Goal: Transaction & Acquisition: Purchase product/service

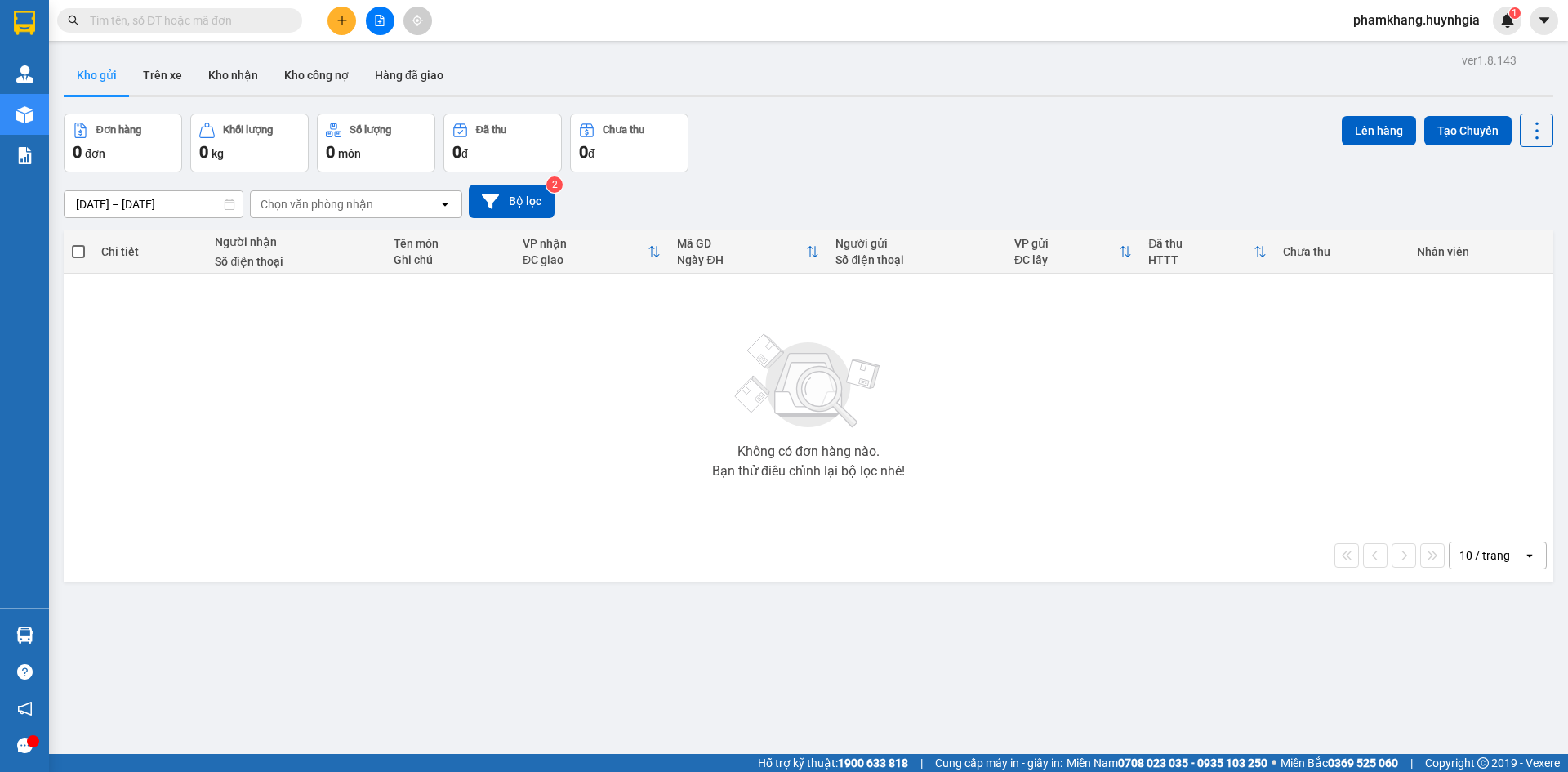
click at [380, 27] on button at bounding box center [379, 21] width 29 height 29
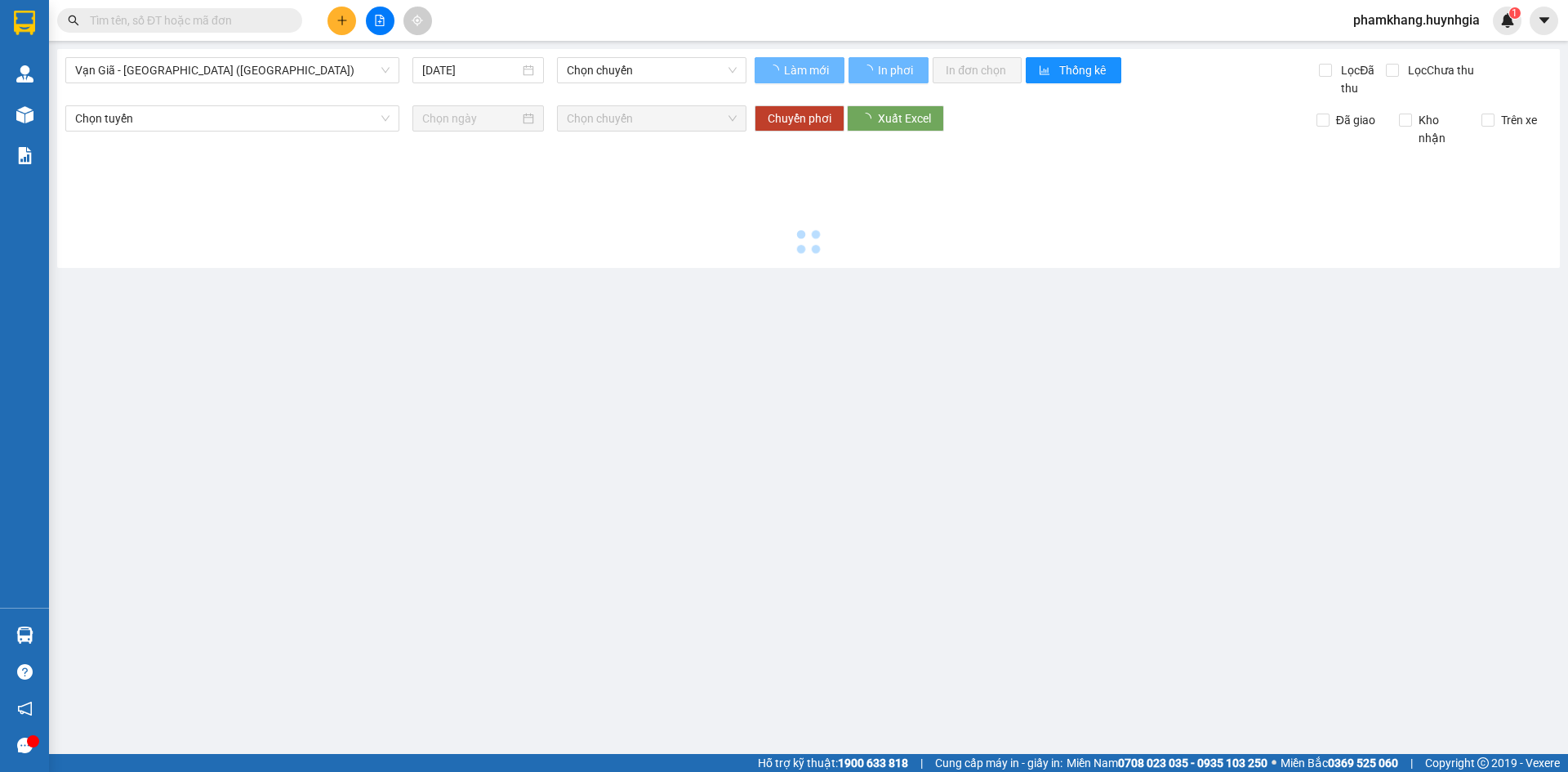
type input "15/09/2025"
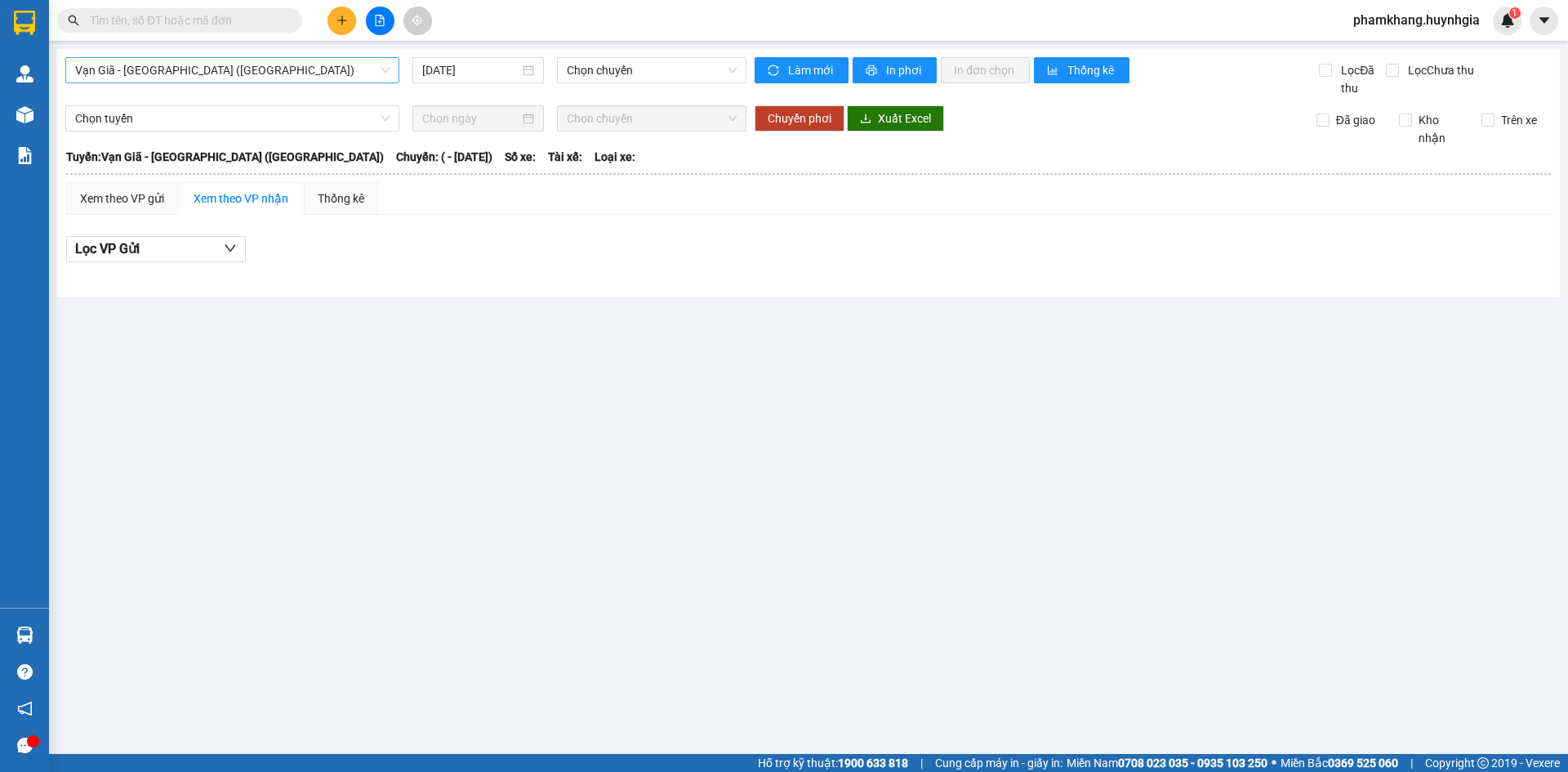
drag, startPoint x: 310, startPoint y: 56, endPoint x: 311, endPoint y: 69, distance: 13.0
click at [311, 69] on div "Vạn Giã - Sài Gòn (Hàng hóa) 15/09/2025 Chọn chuyến Làm mới In phơi In đơn chọn…" at bounding box center [808, 173] width 1503 height 248
click at [311, 69] on span "Vạn Giã - Sài Gòn (Hàng hóa)" at bounding box center [233, 70] width 314 height 24
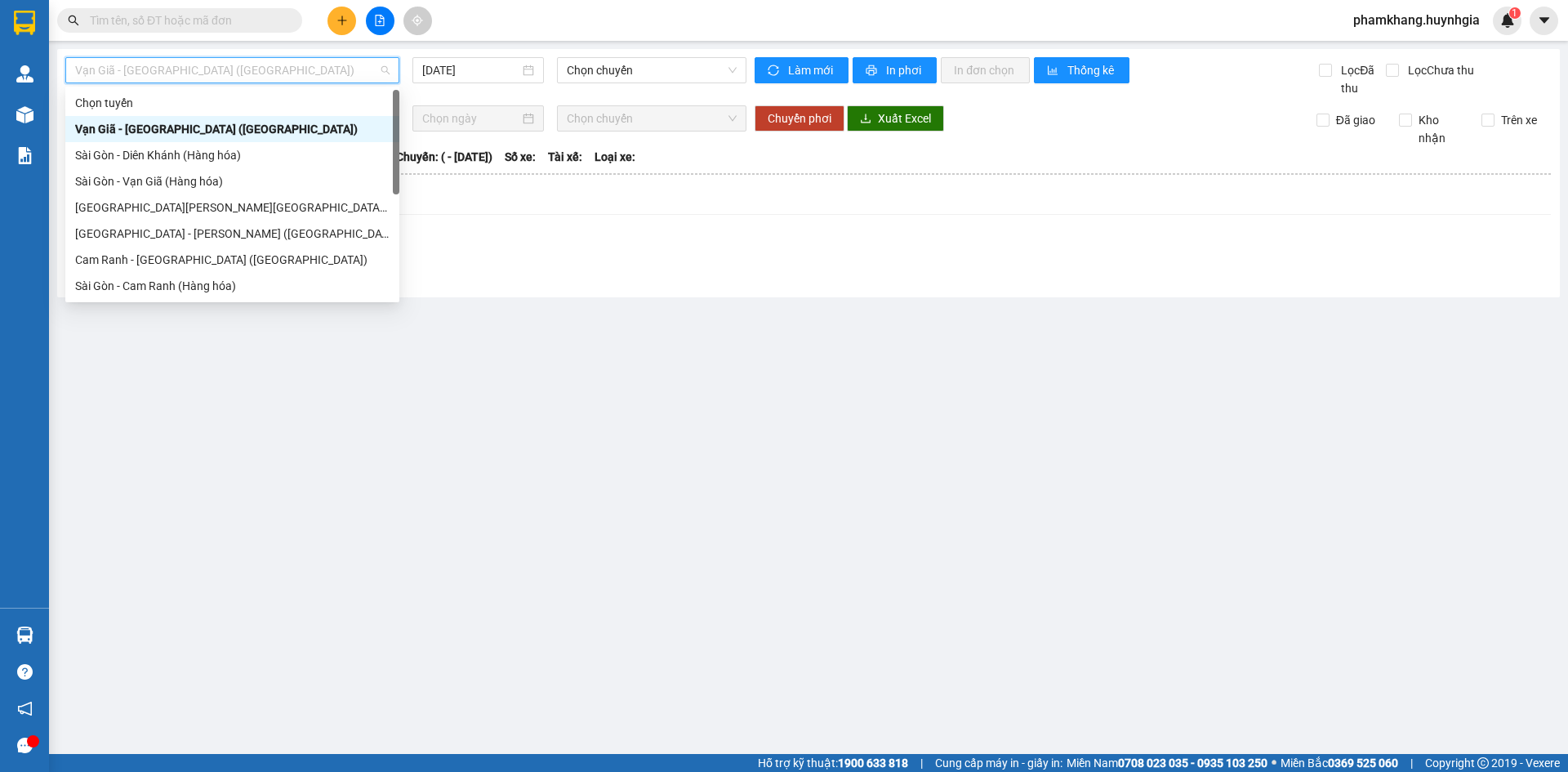
scroll to position [261, 0]
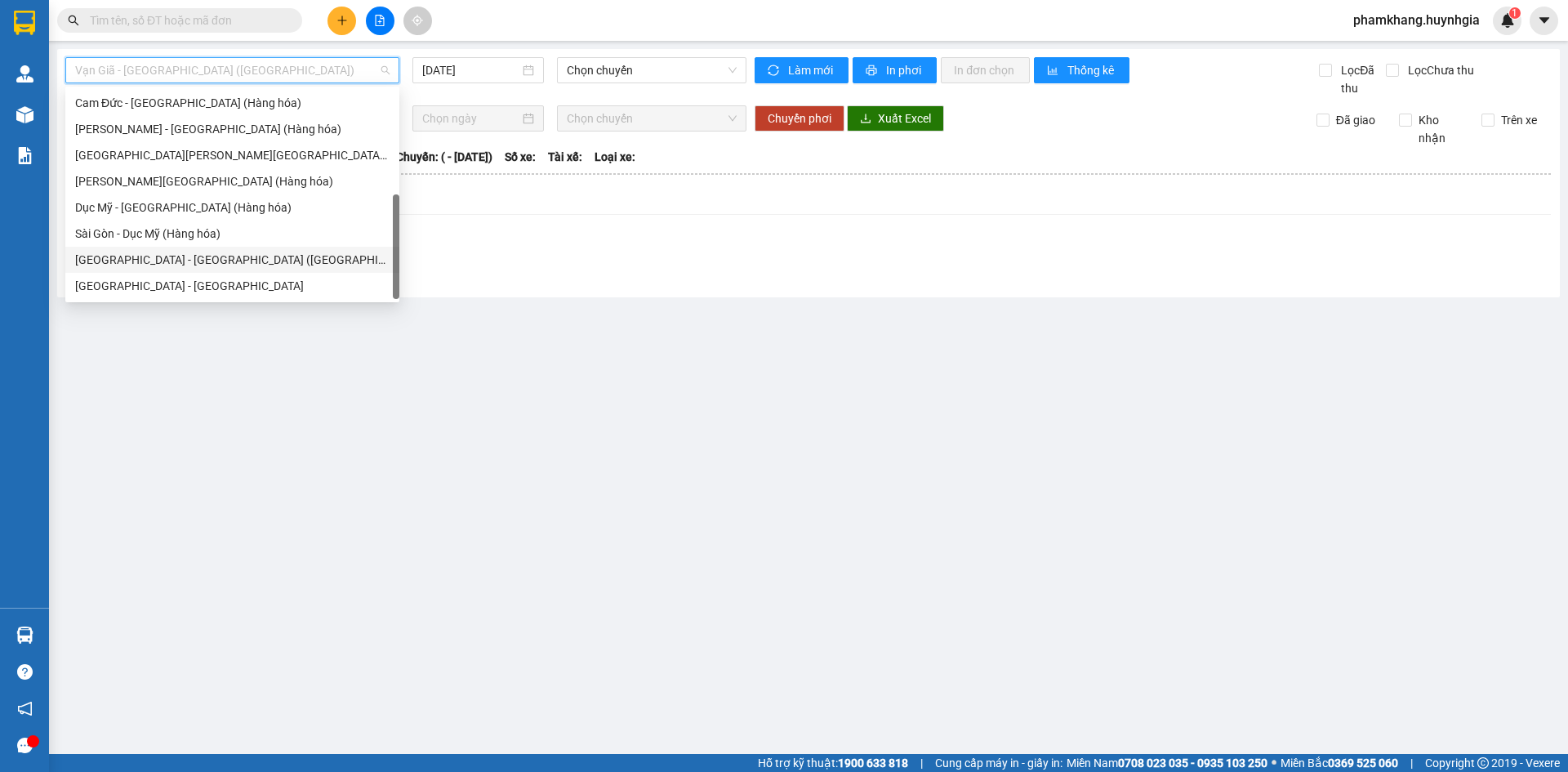
drag, startPoint x: 226, startPoint y: 252, endPoint x: 378, endPoint y: 106, distance: 210.8
click at [226, 253] on div "Sài Gòn - Nha Trang (Hàng hóa)" at bounding box center [232, 260] width 334 height 26
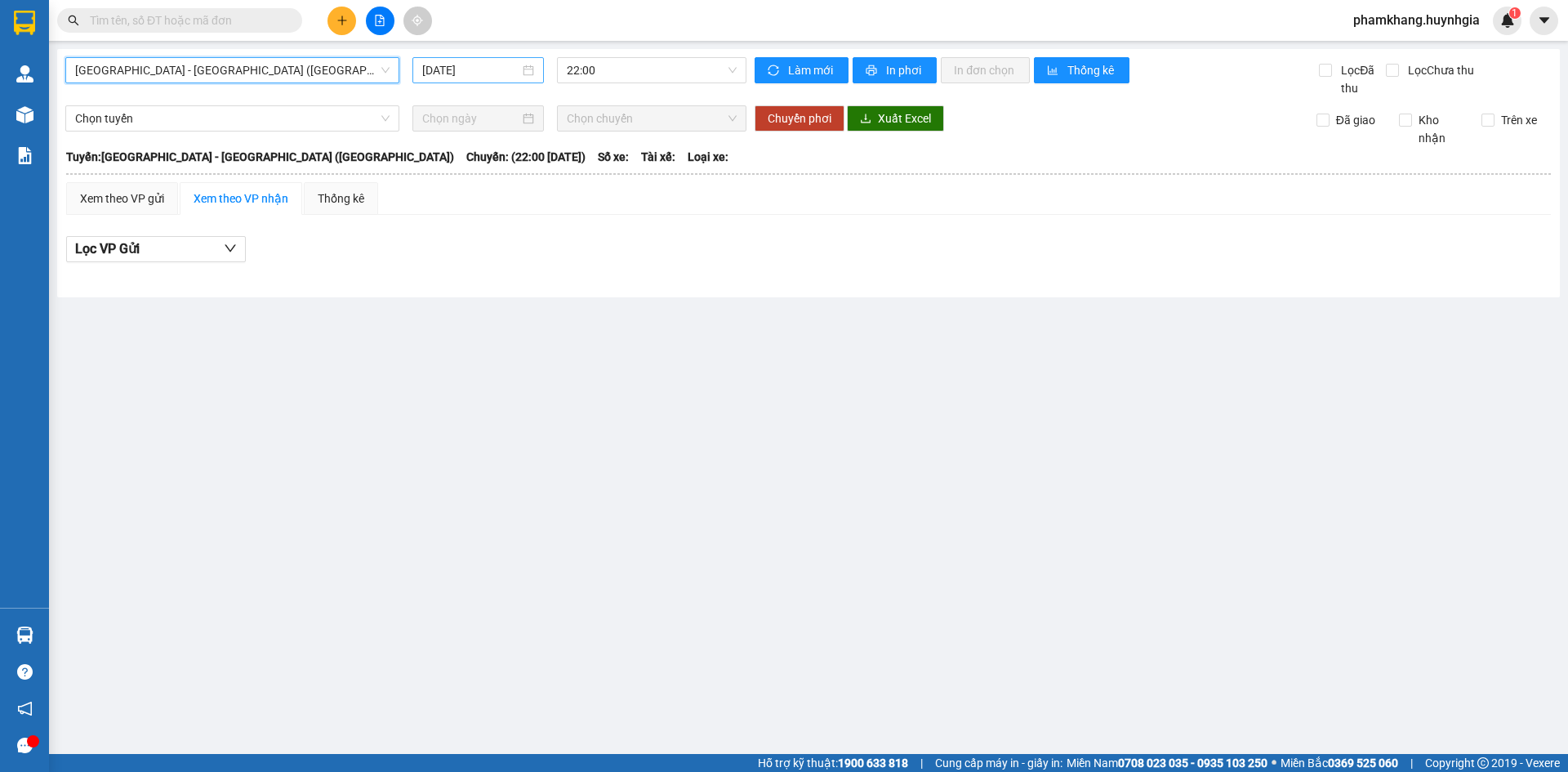
click at [462, 76] on input "15/09/2025" at bounding box center [471, 70] width 97 height 18
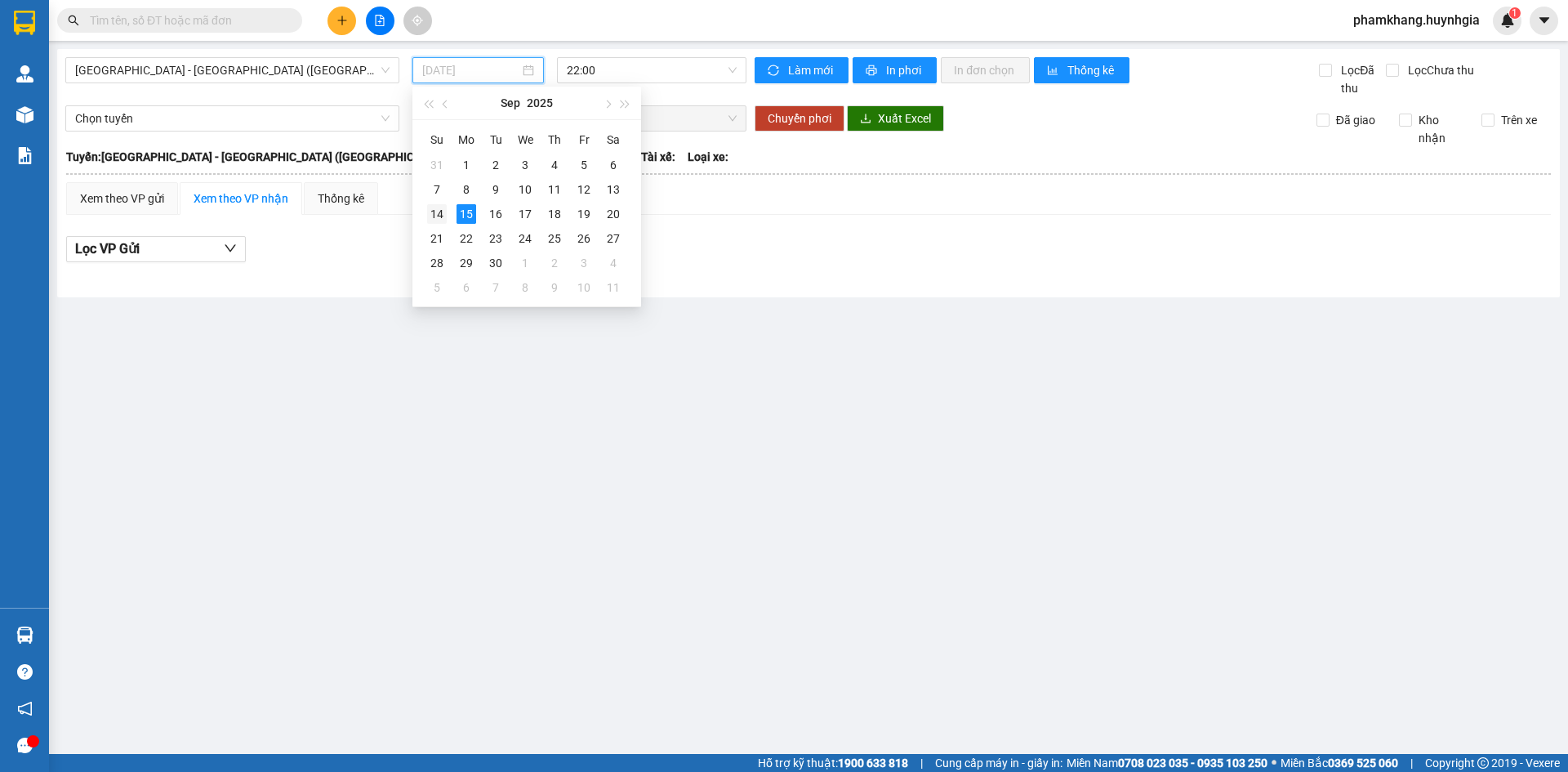
click at [442, 214] on div "14" at bounding box center [437, 214] width 20 height 20
type input "[DATE]"
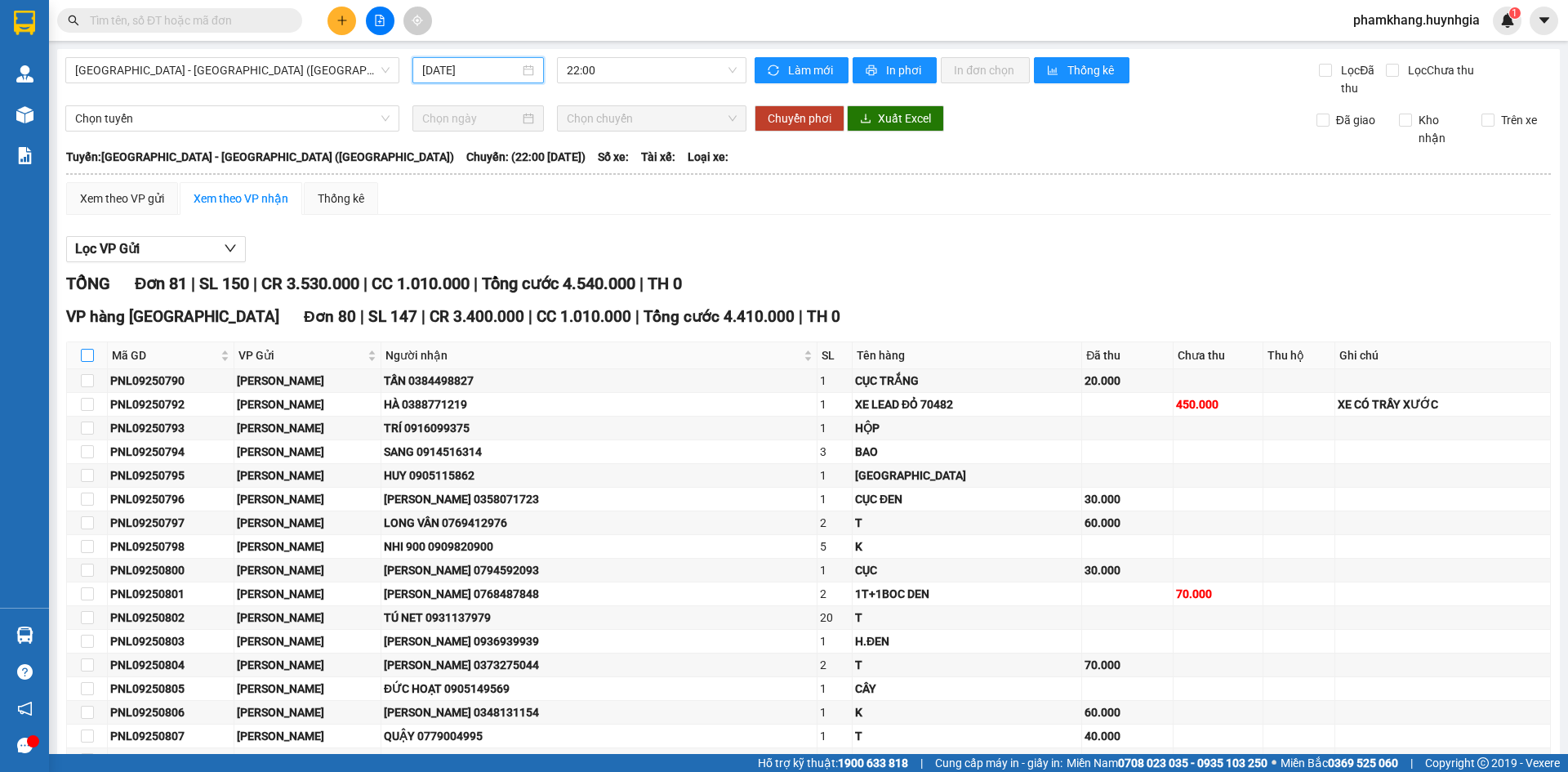
click at [91, 353] on input "checkbox" at bounding box center [87, 355] width 13 height 13
checkbox input "true"
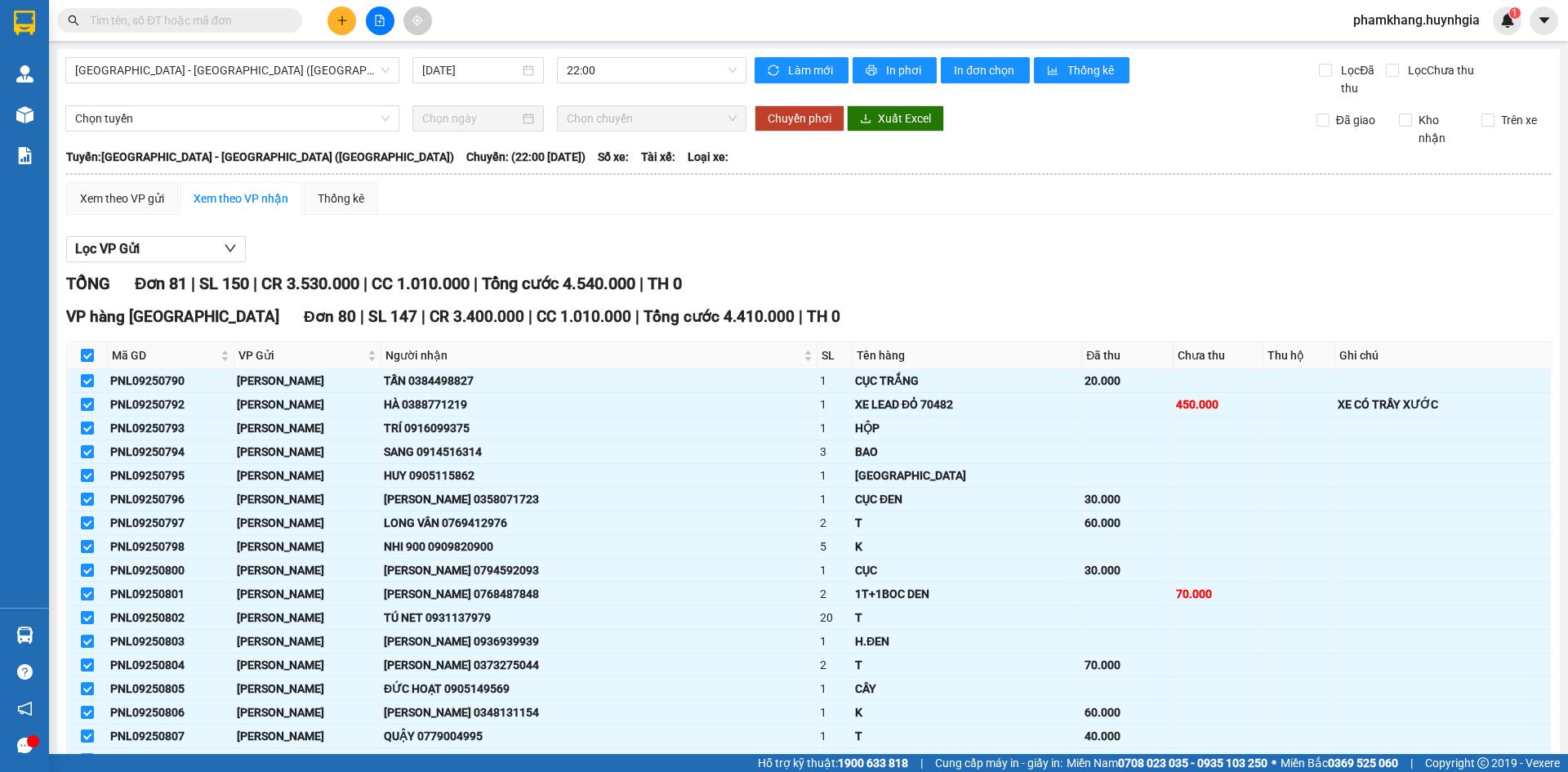
checkbox input "true"
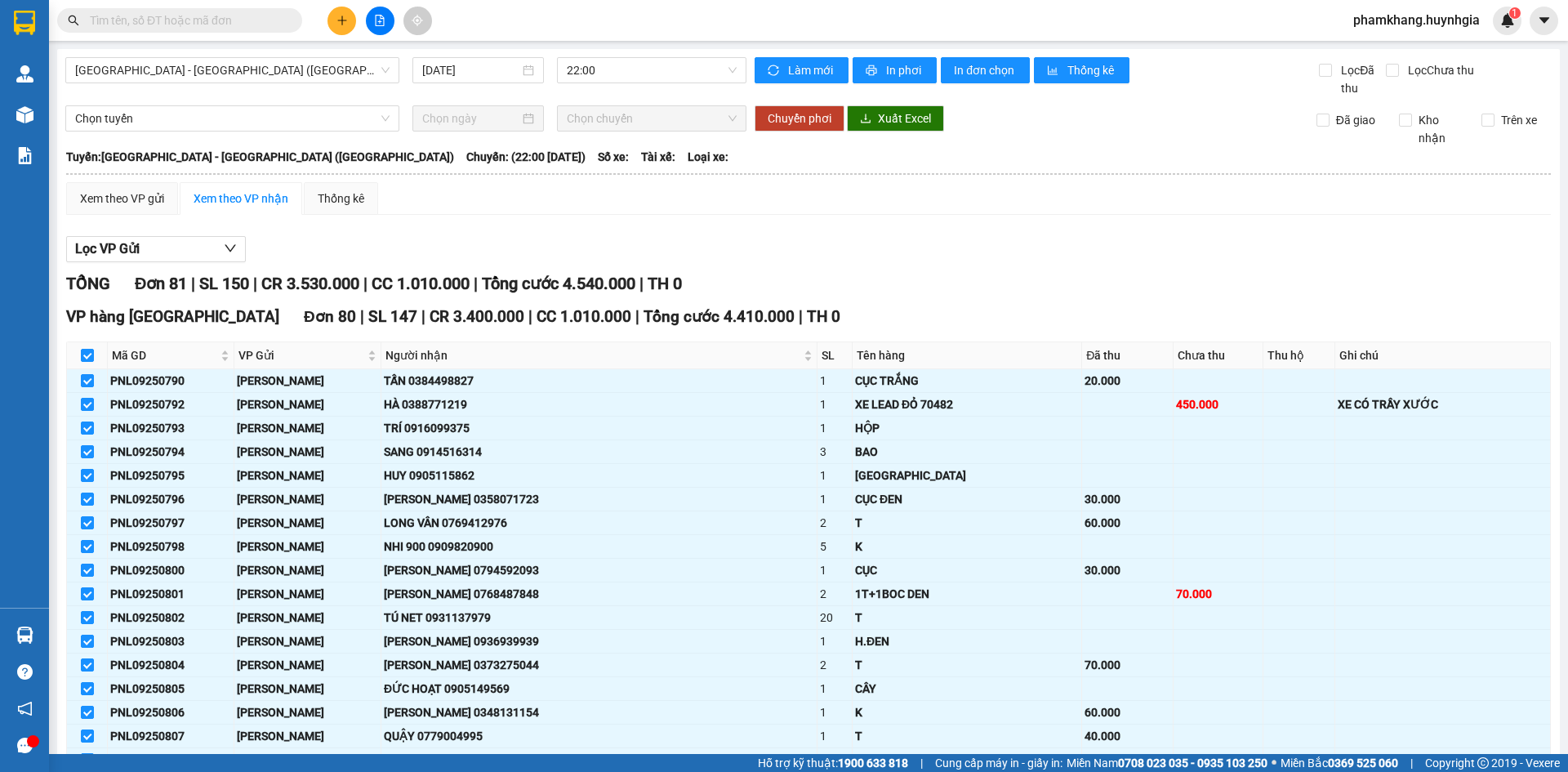
checkbox input "true"
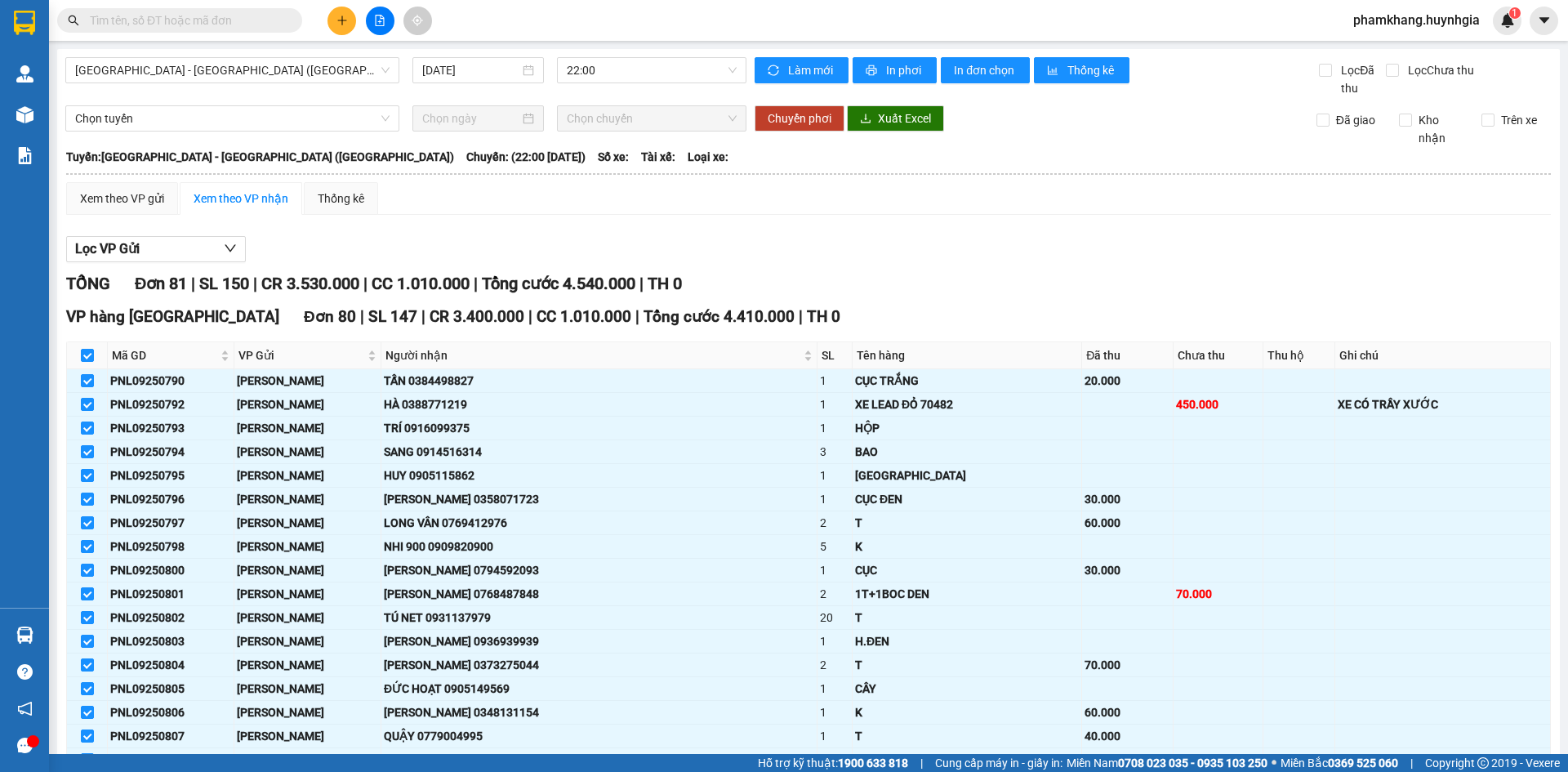
checkbox input "true"
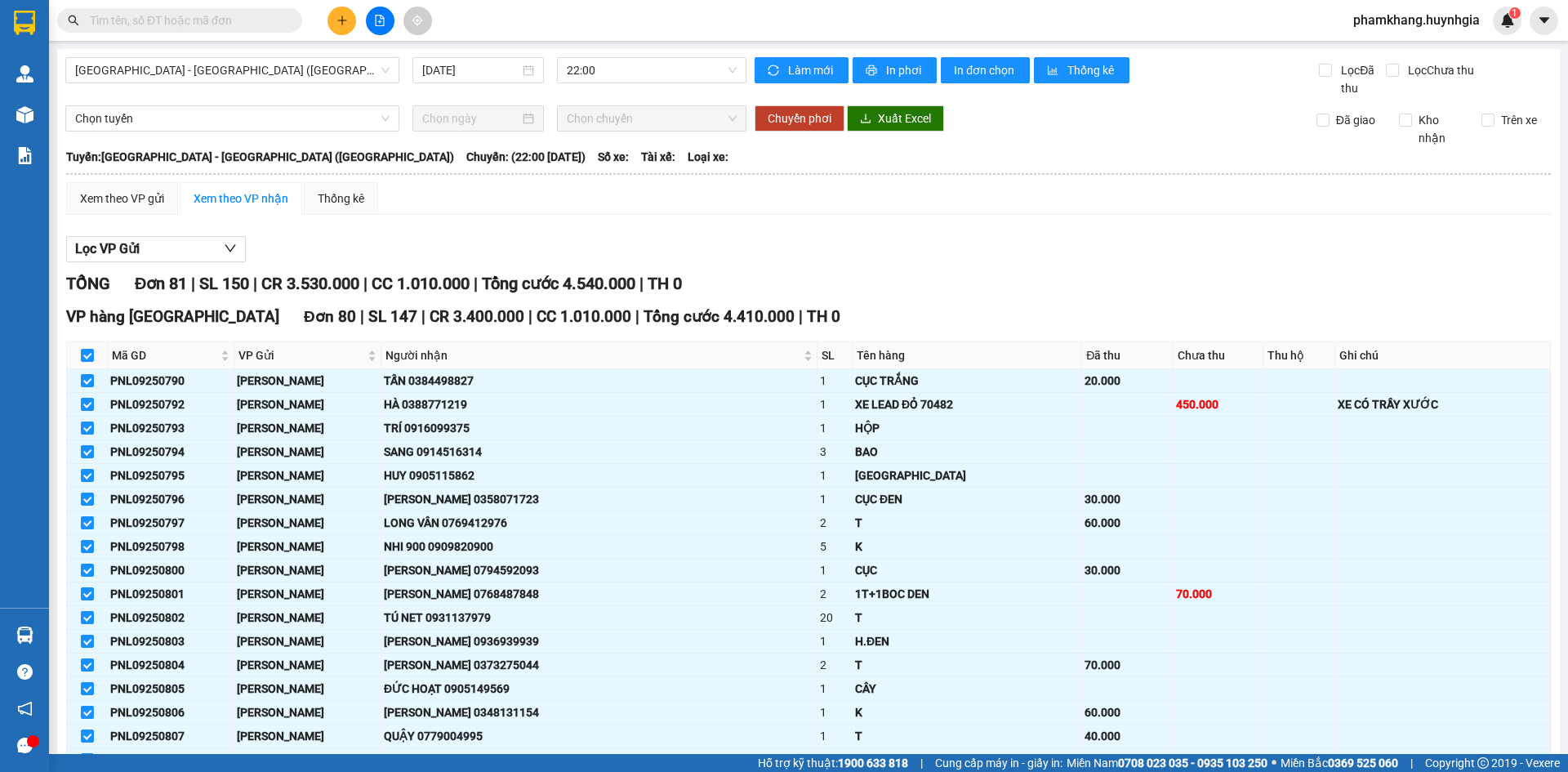
checkbox input "true"
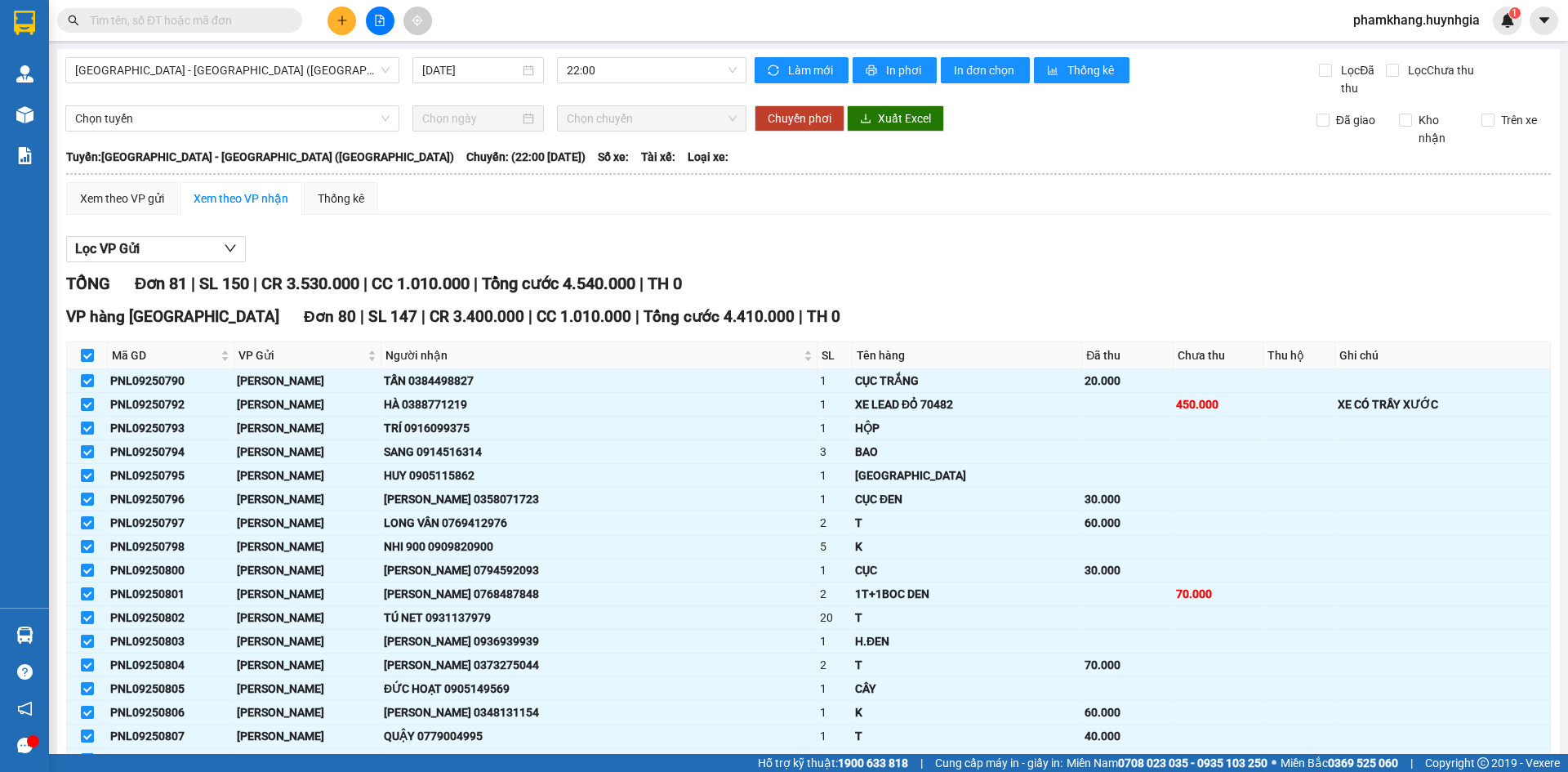
checkbox input "true"
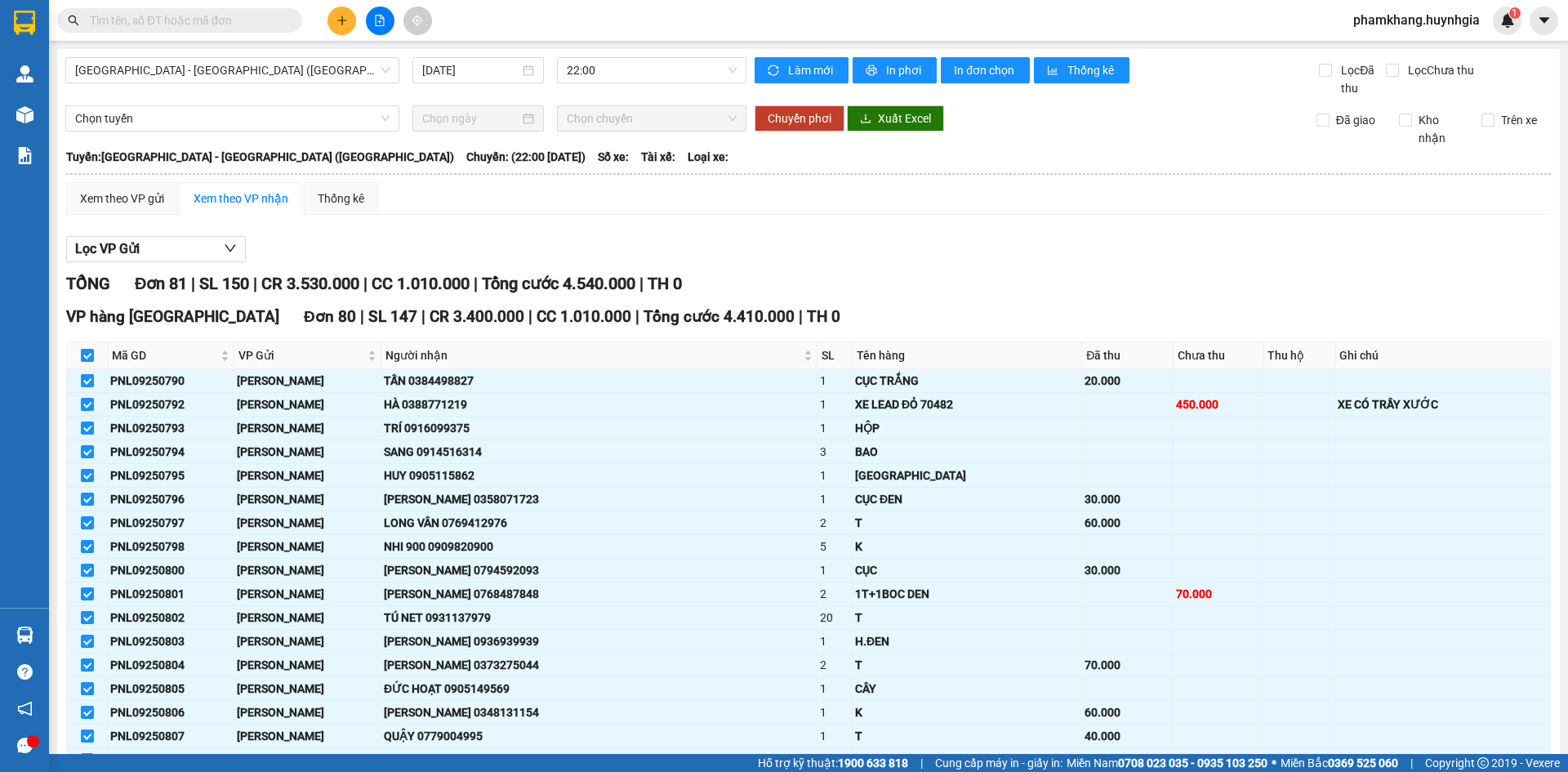
checkbox input "true"
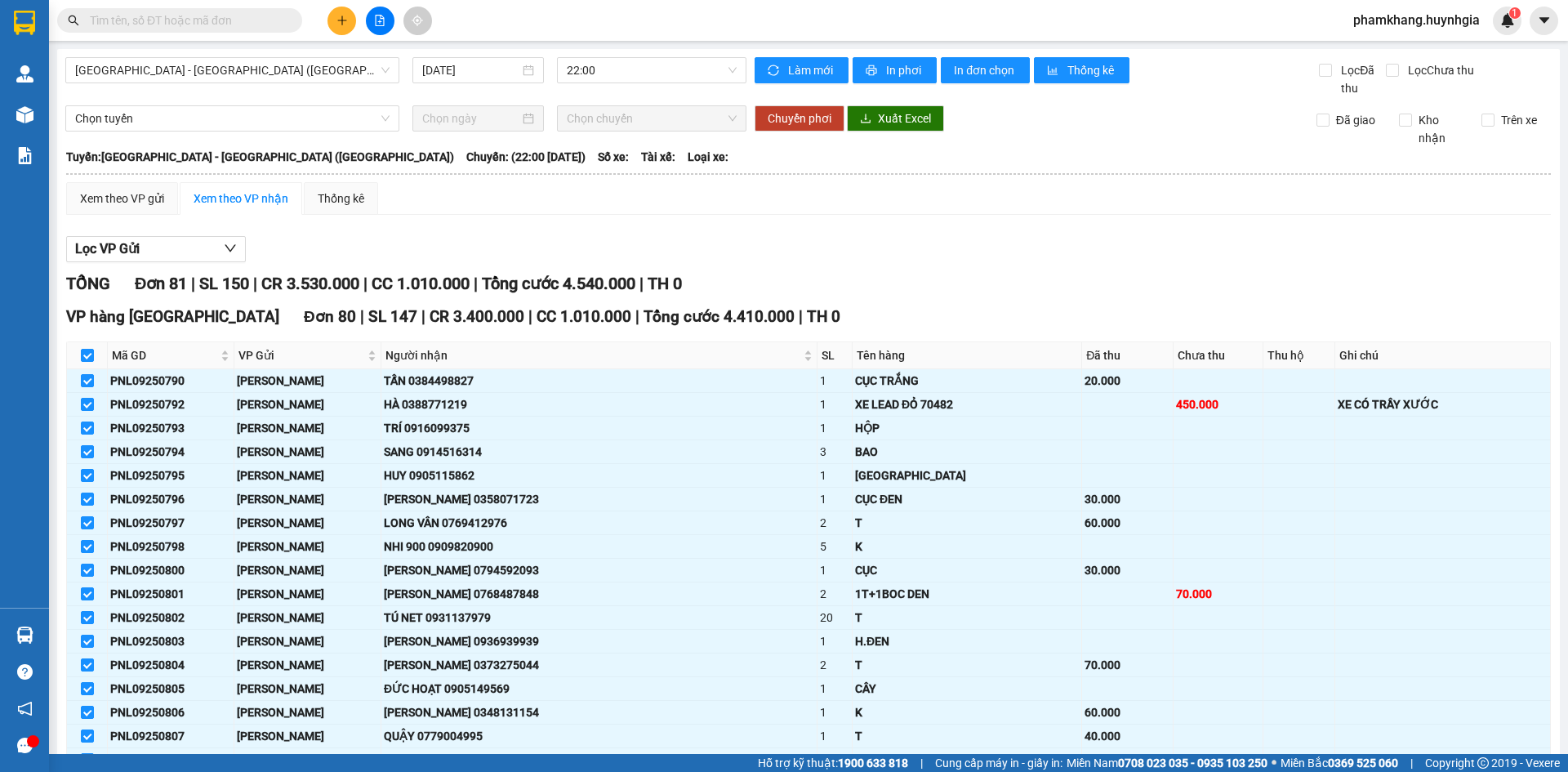
checkbox input "true"
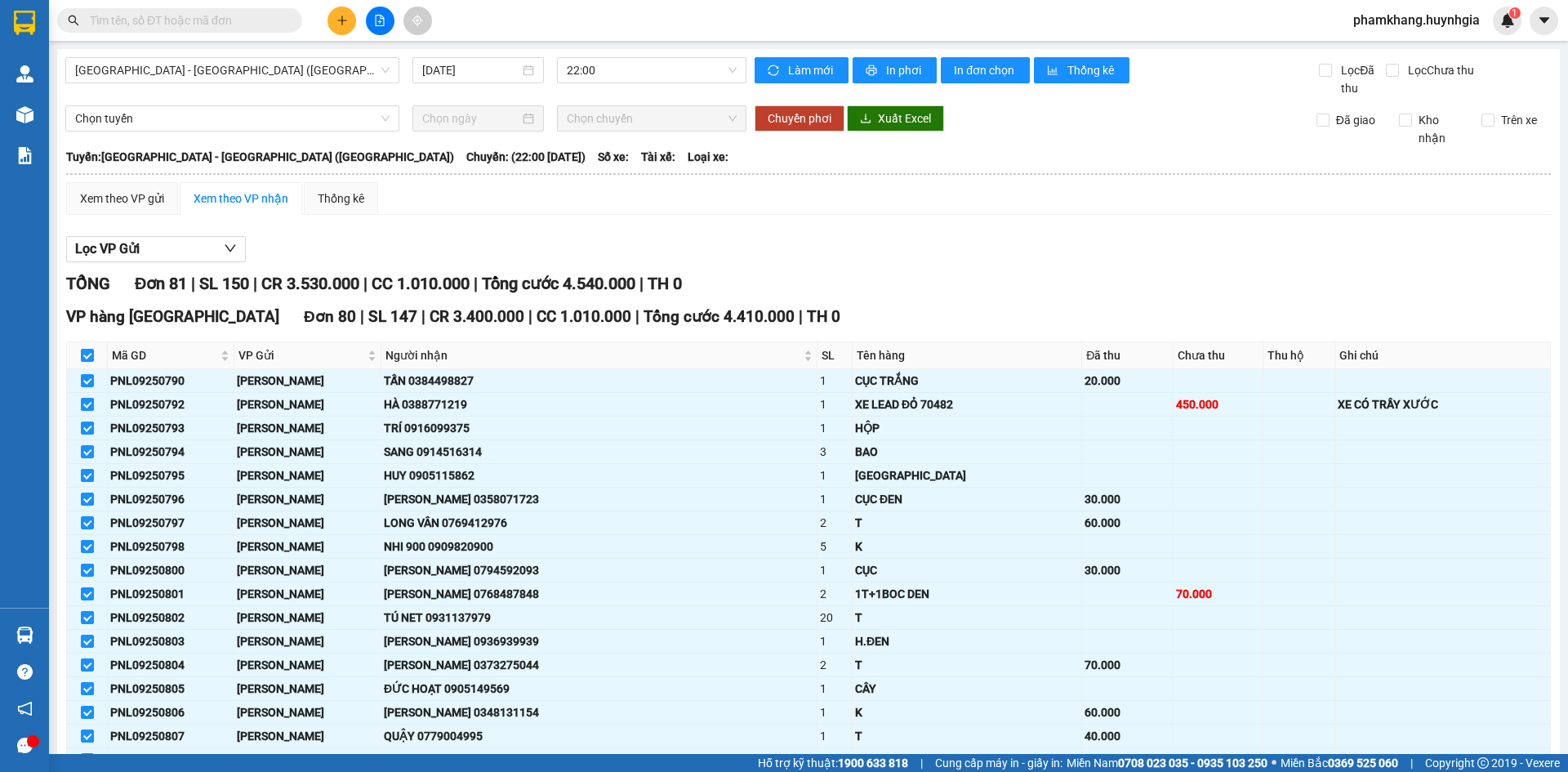
checkbox input "true"
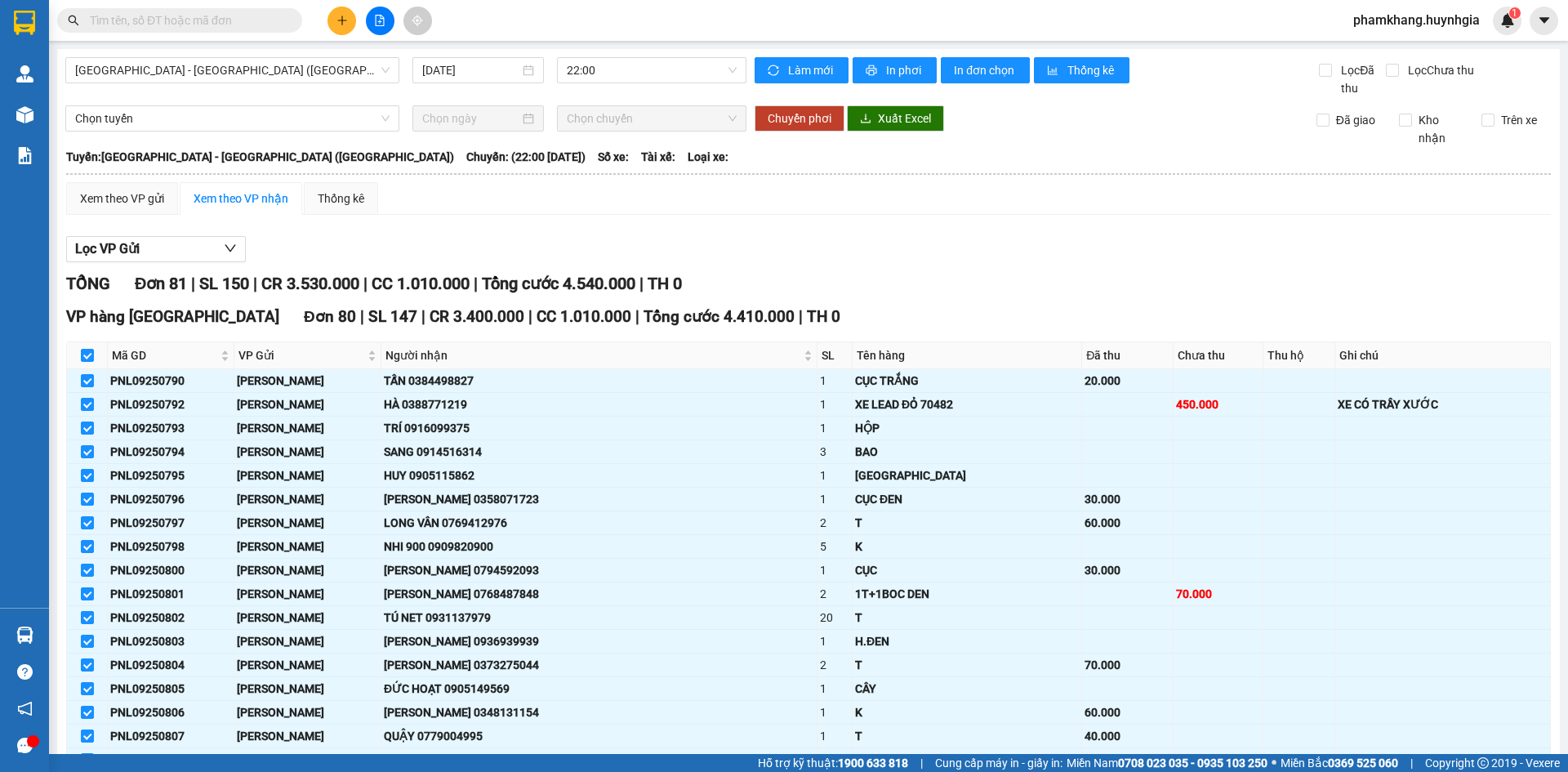
checkbox input "true"
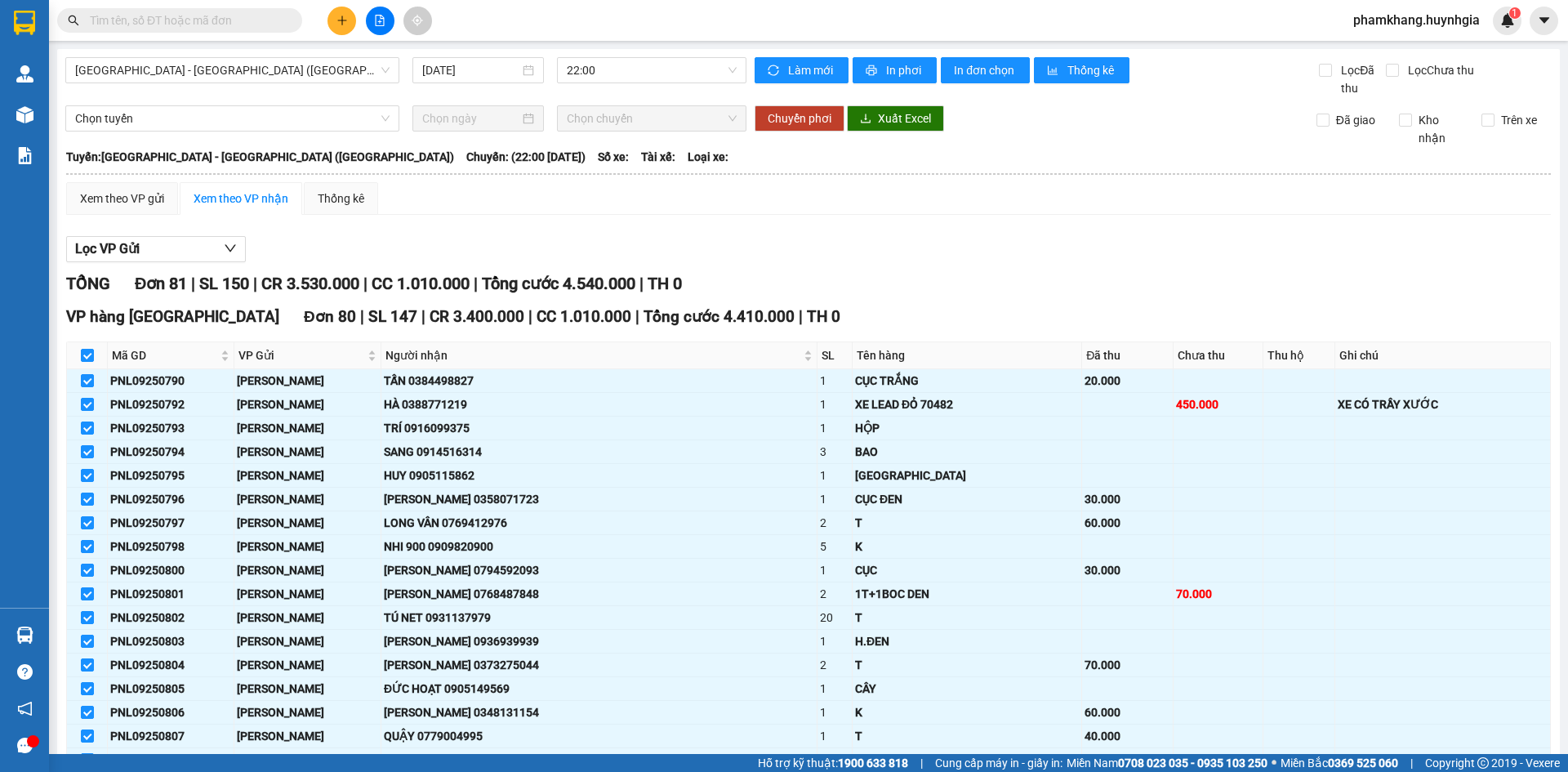
checkbox input "true"
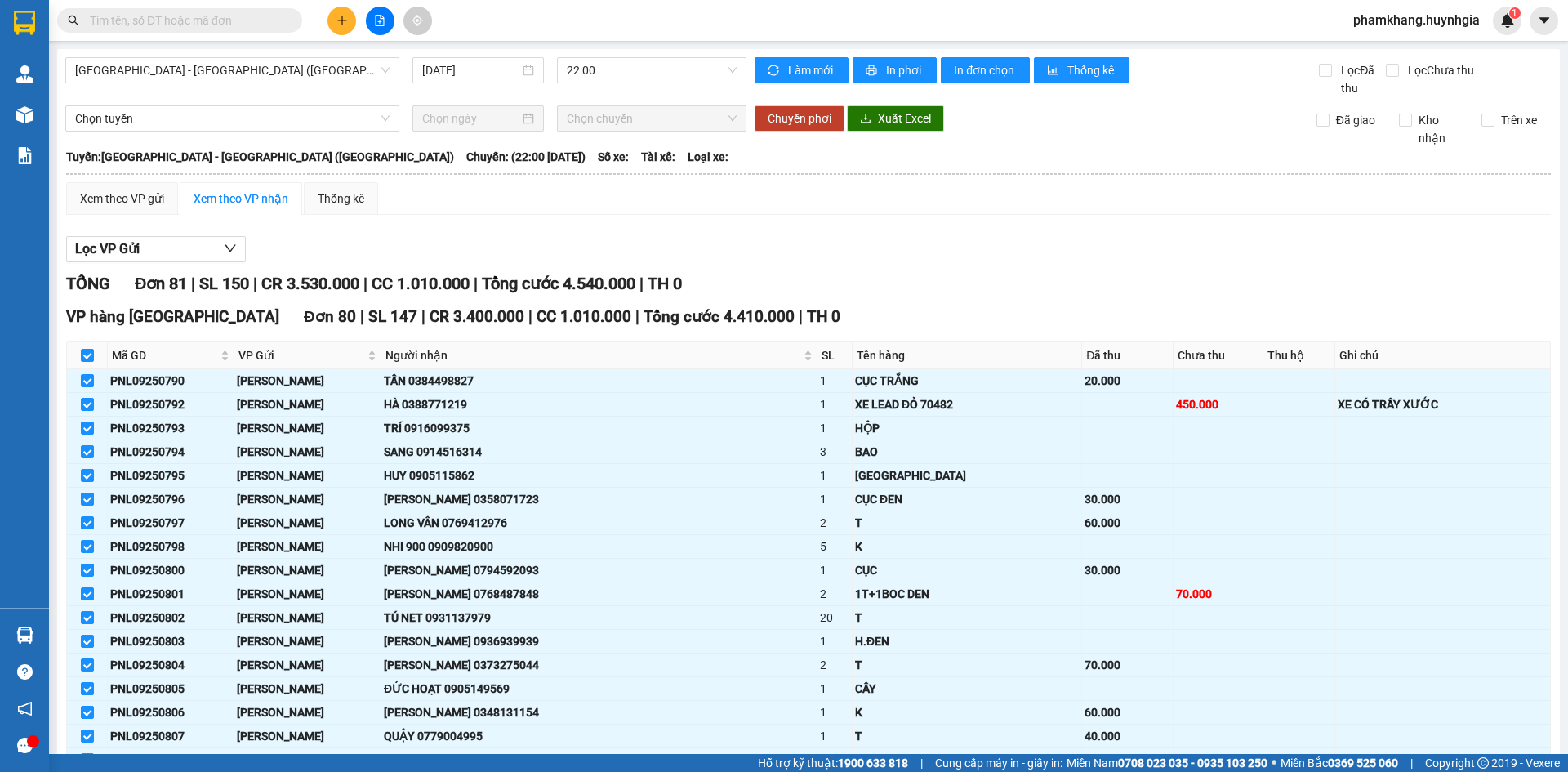
checkbox input "true"
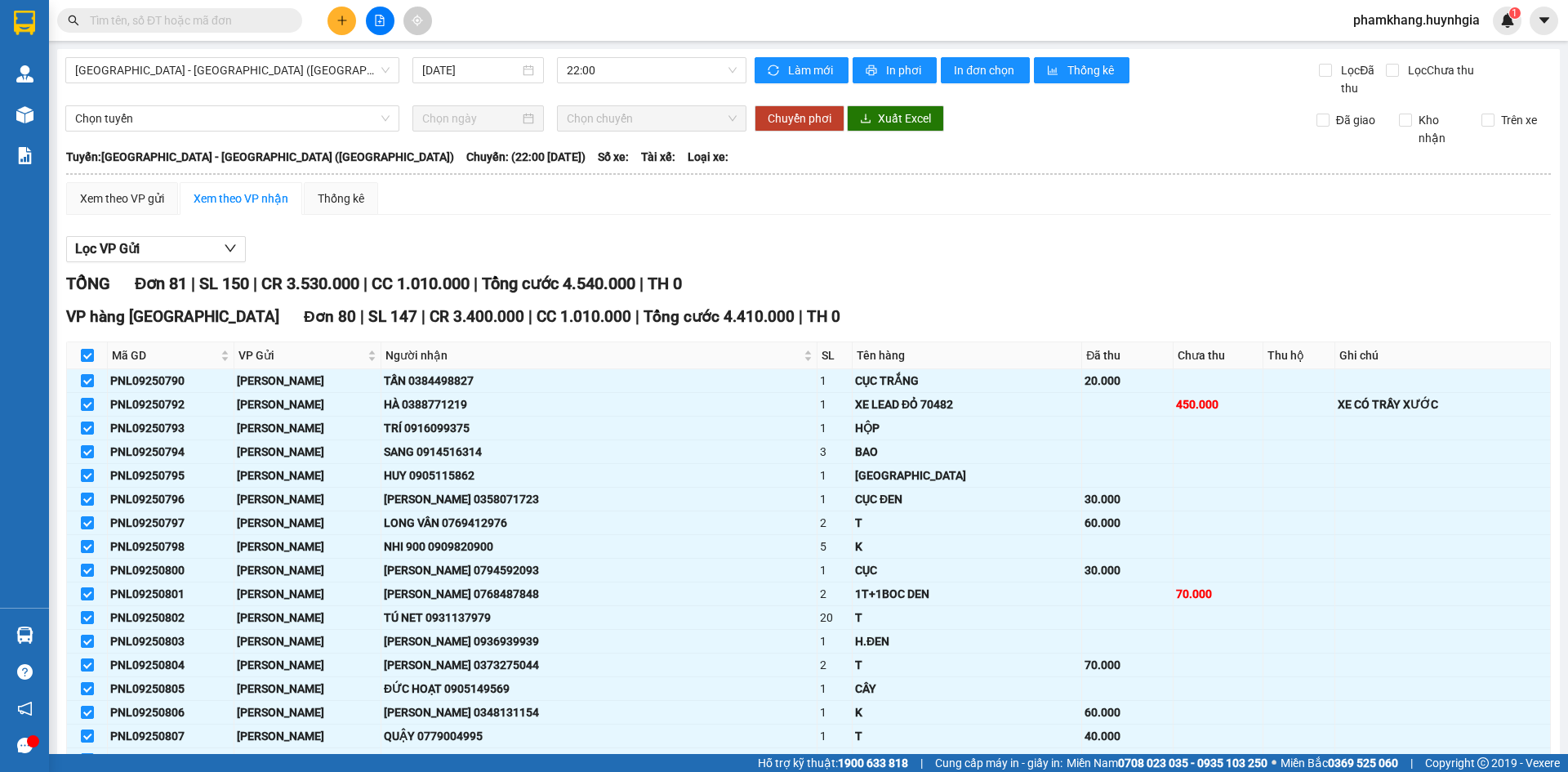
checkbox input "true"
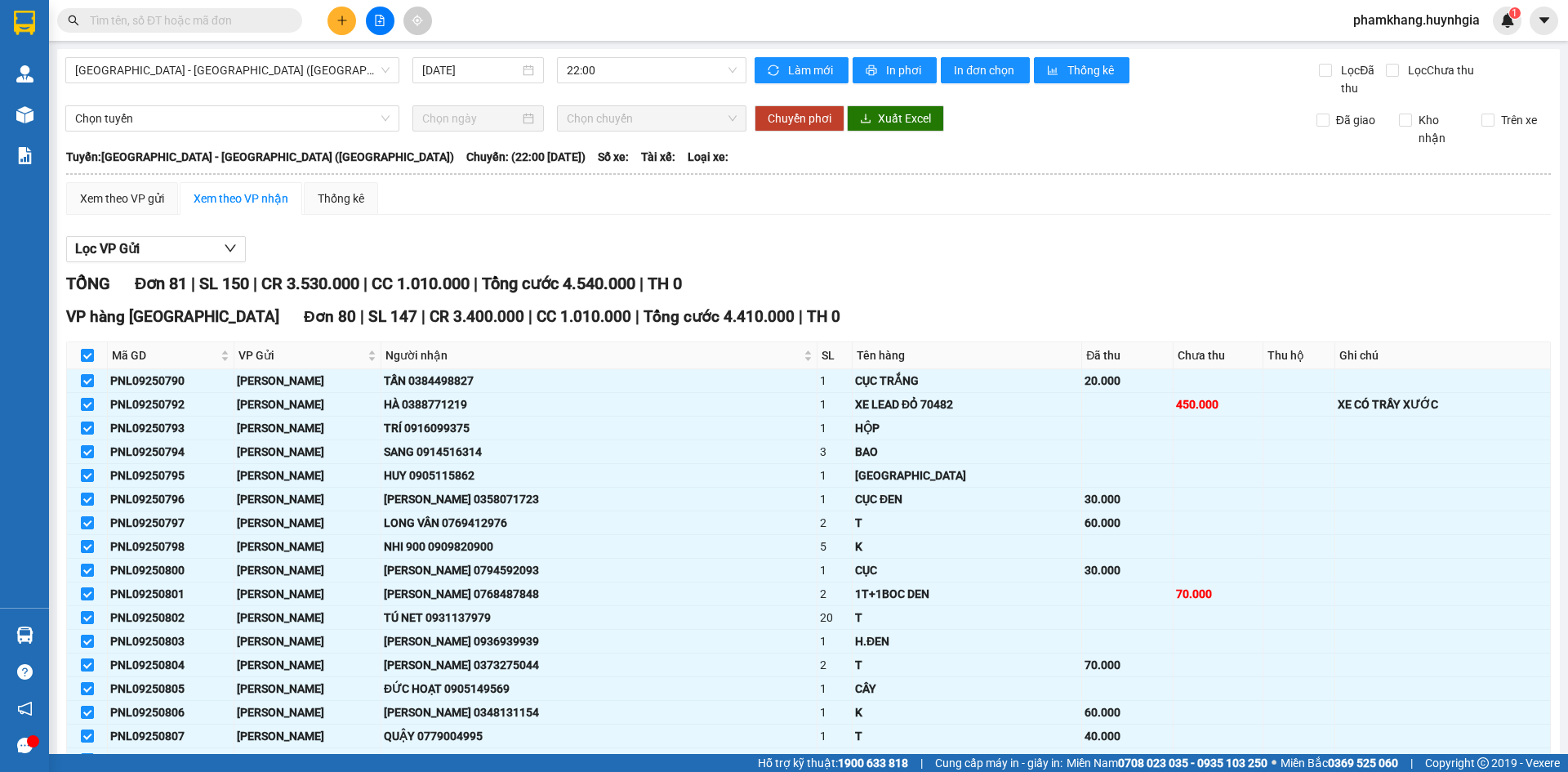
checkbox input "true"
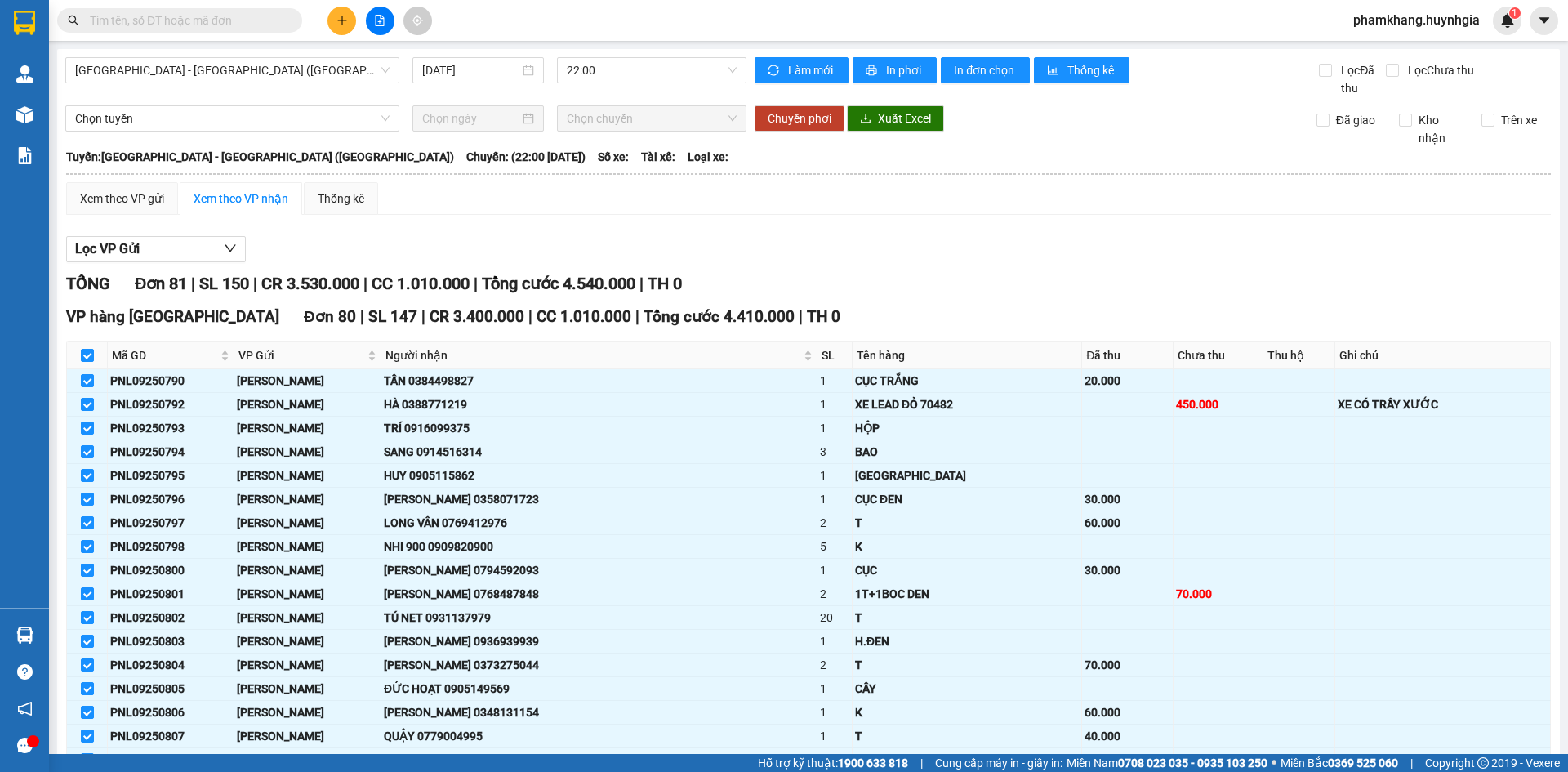
checkbox input "true"
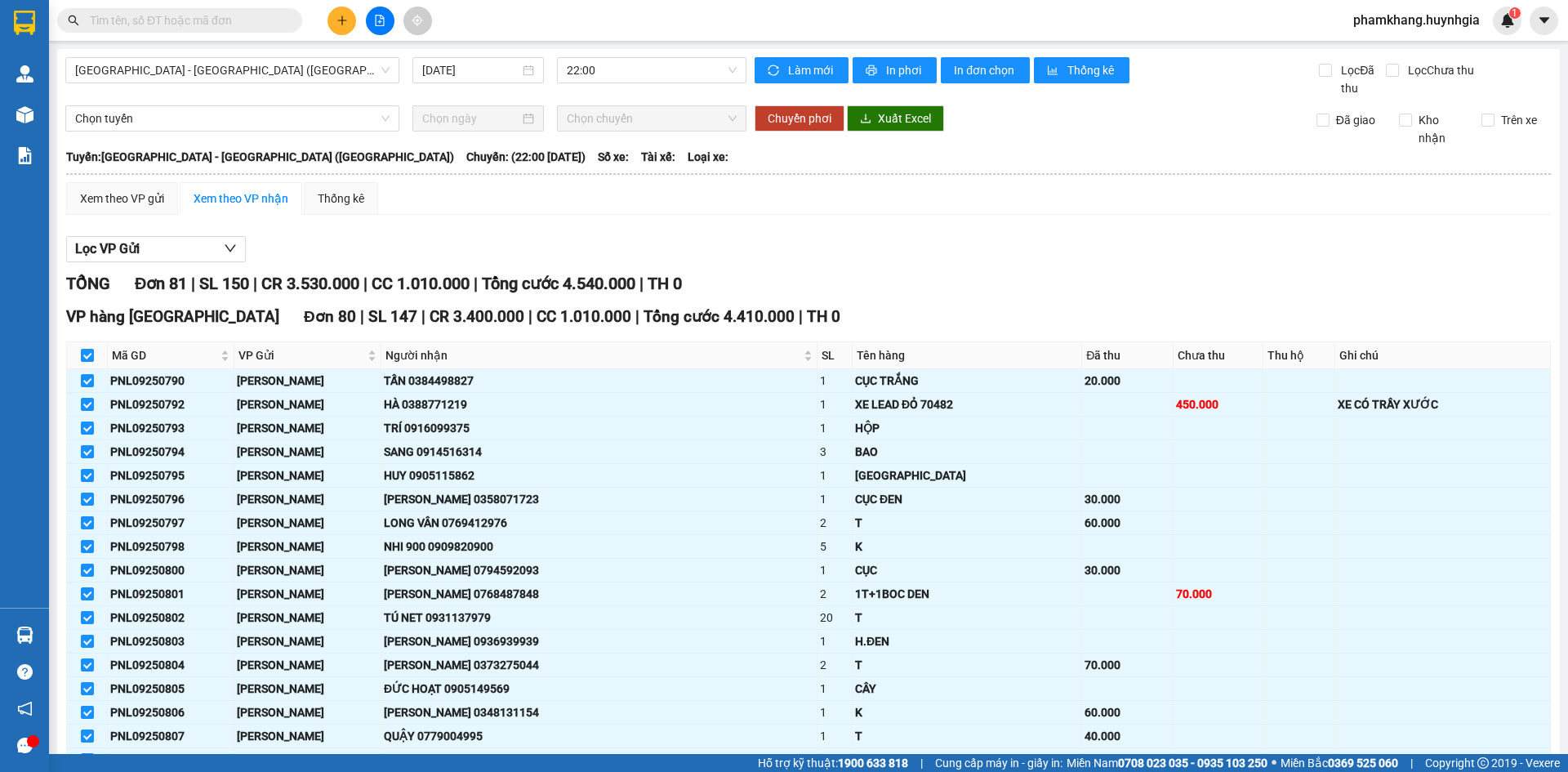
checkbox input "true"
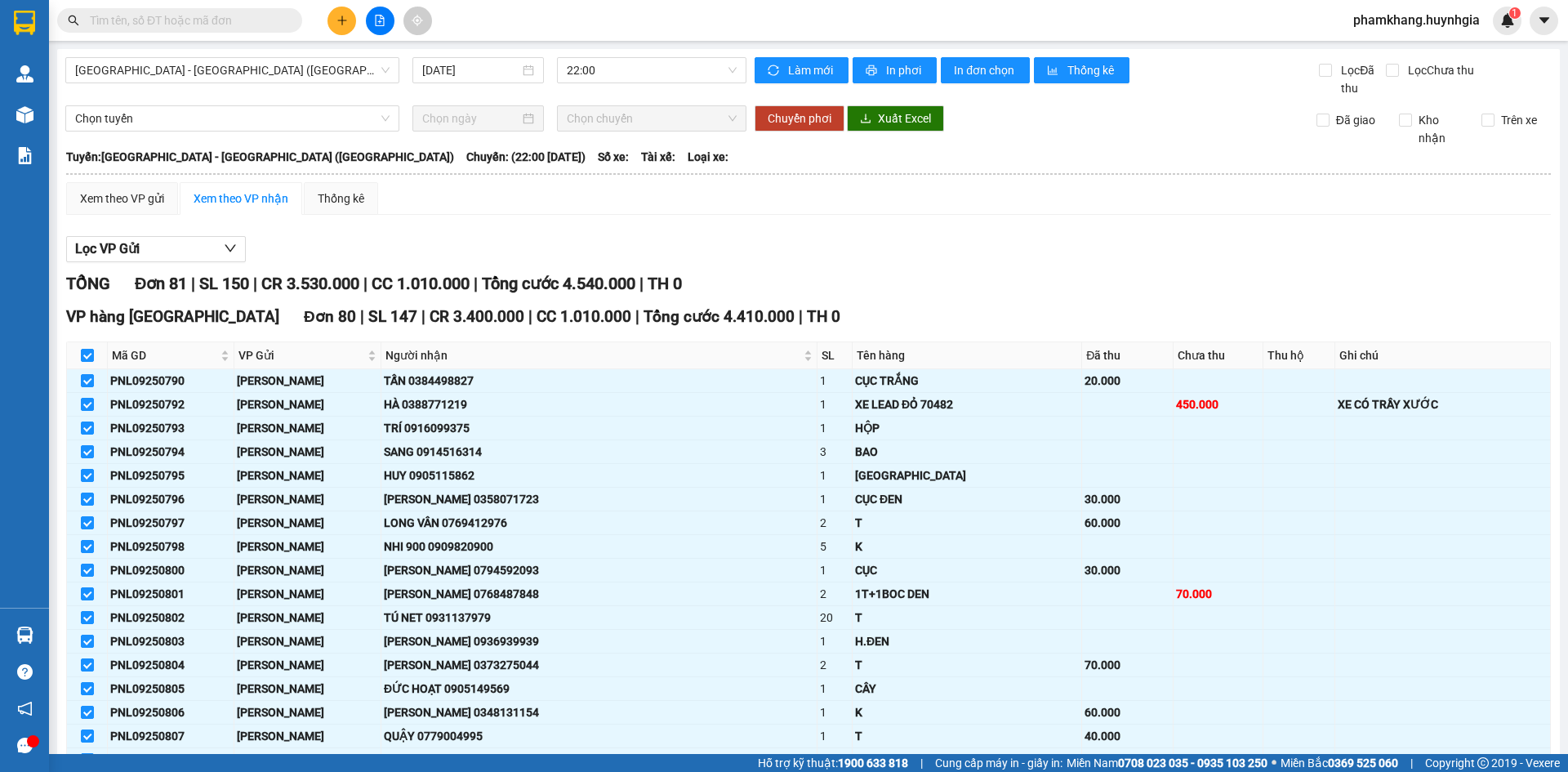
checkbox input "true"
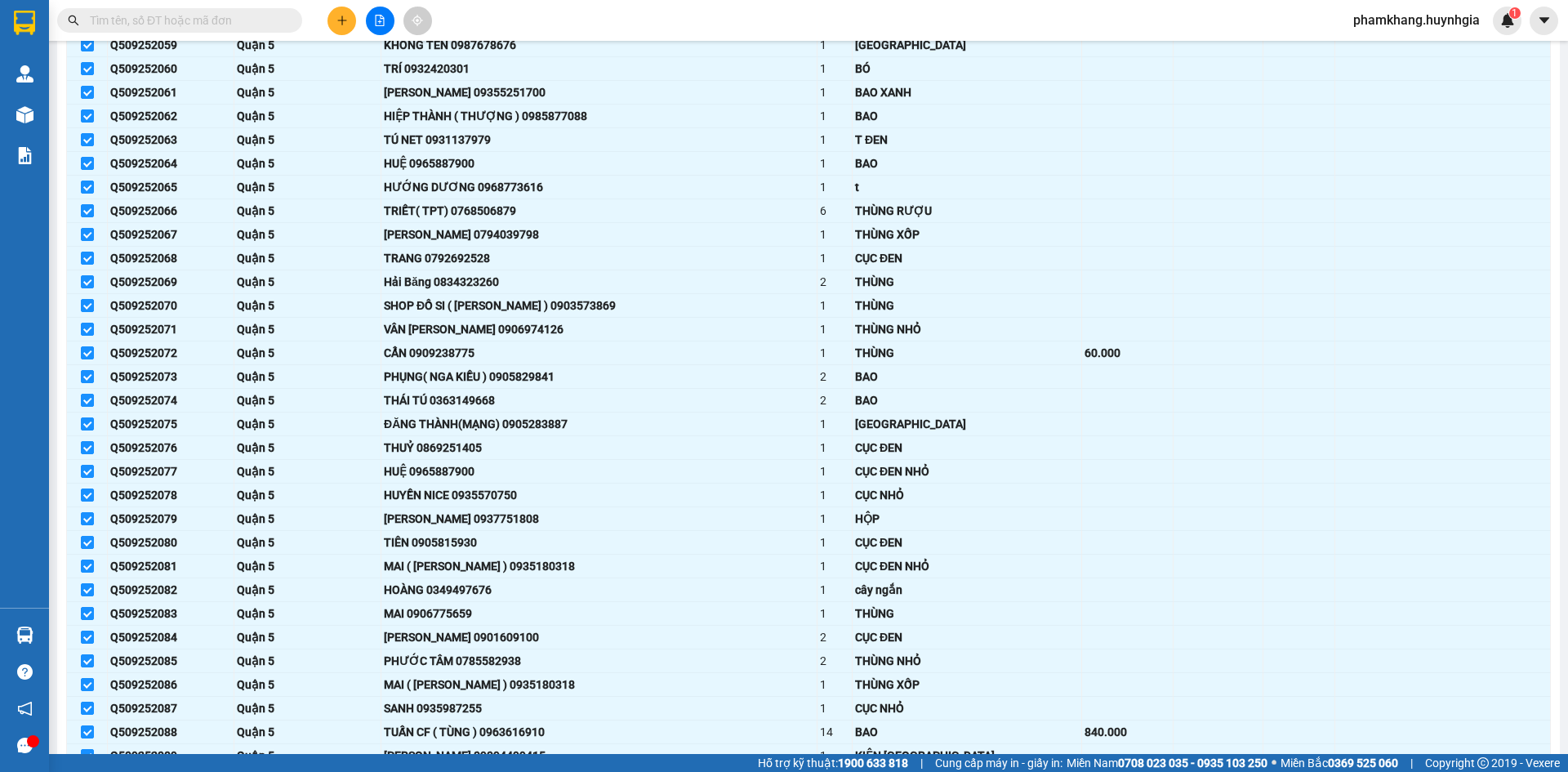
scroll to position [1742, 0]
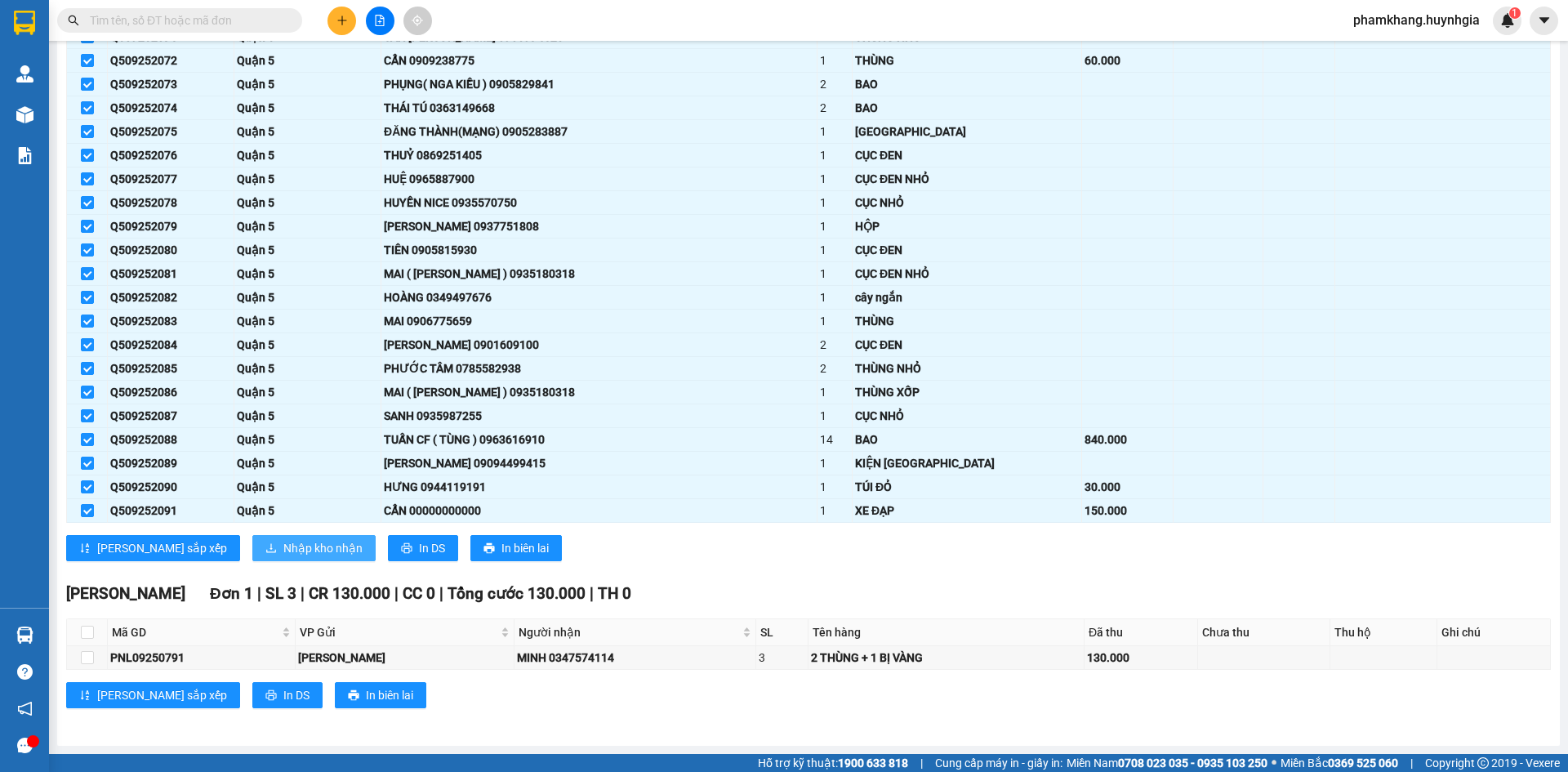
click at [283, 555] on span "Nhập kho nhận" at bounding box center [322, 548] width 79 height 18
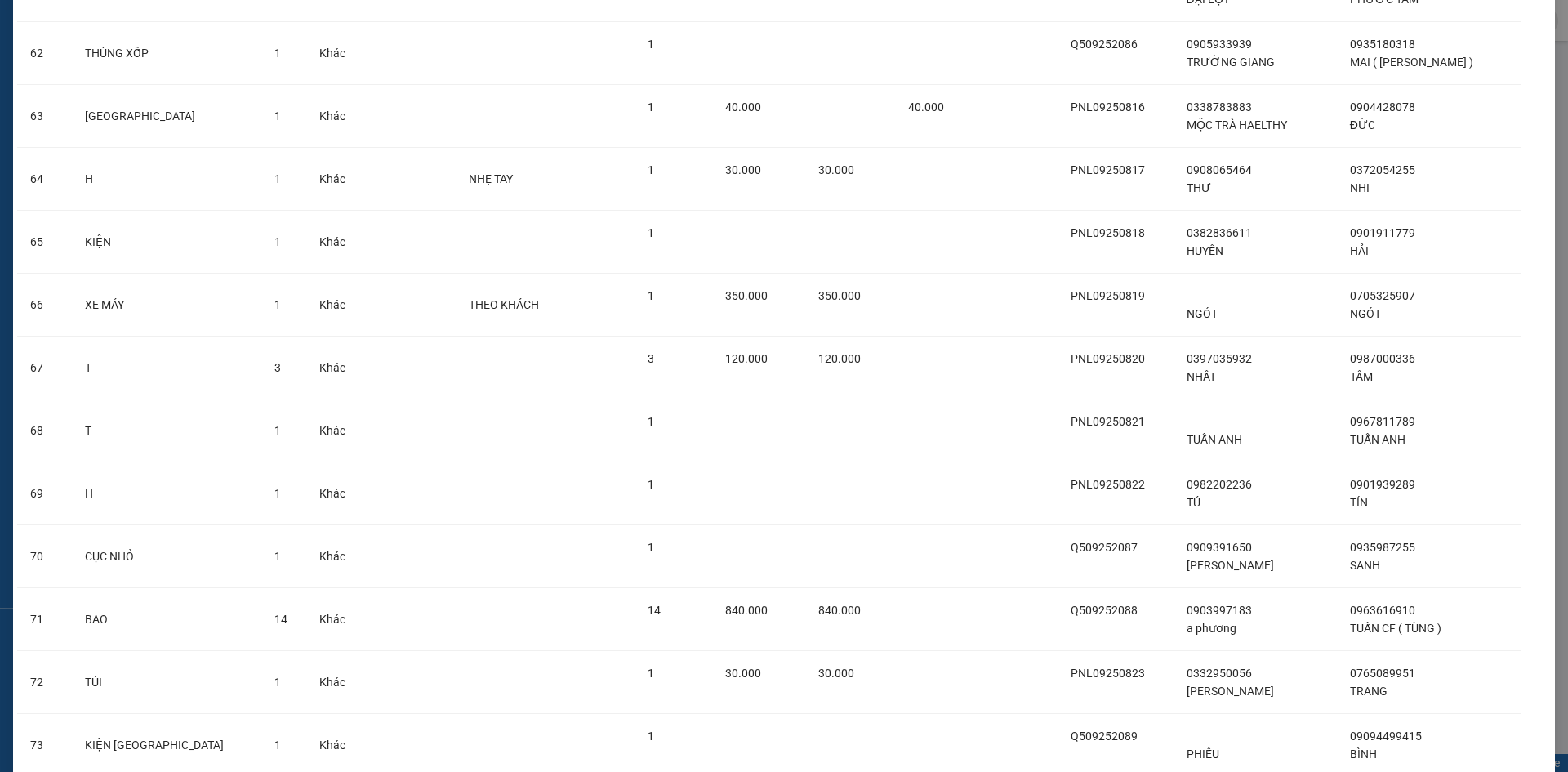
scroll to position [4517, 0]
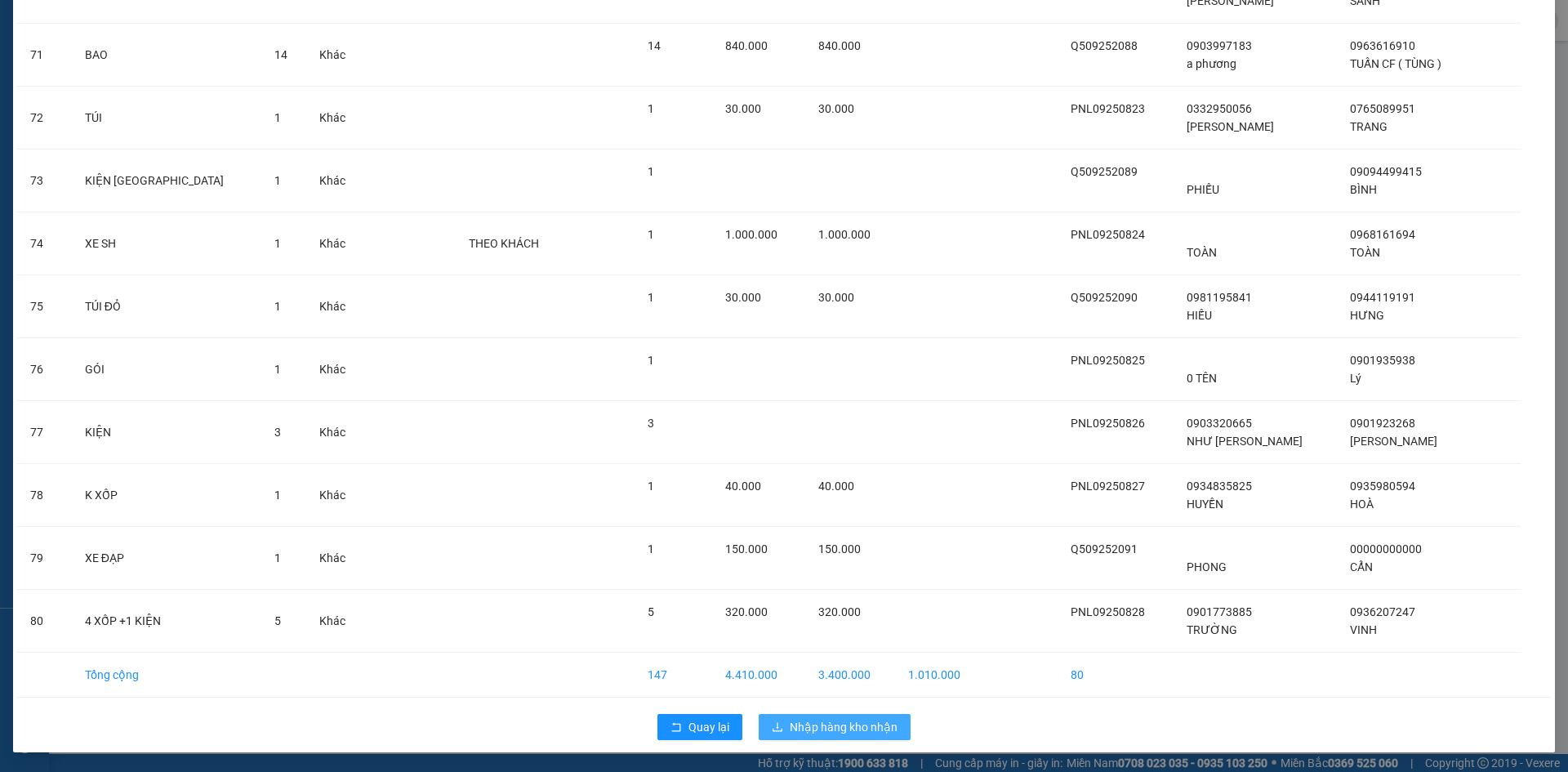
click at [839, 720] on span "Nhập hàng kho nhận" at bounding box center [844, 727] width 108 height 18
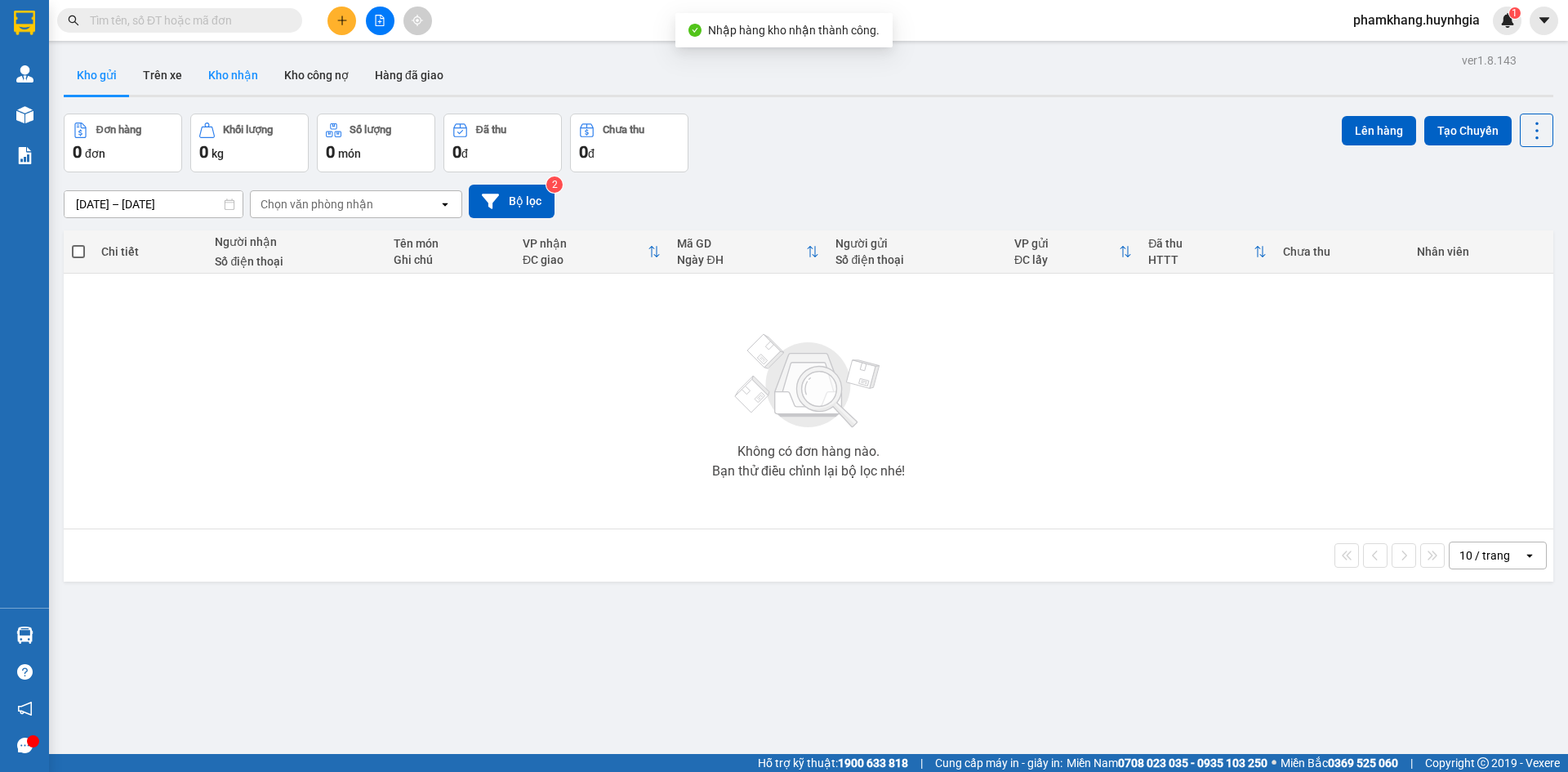
click at [242, 78] on button "Kho nhận" at bounding box center [233, 75] width 76 height 39
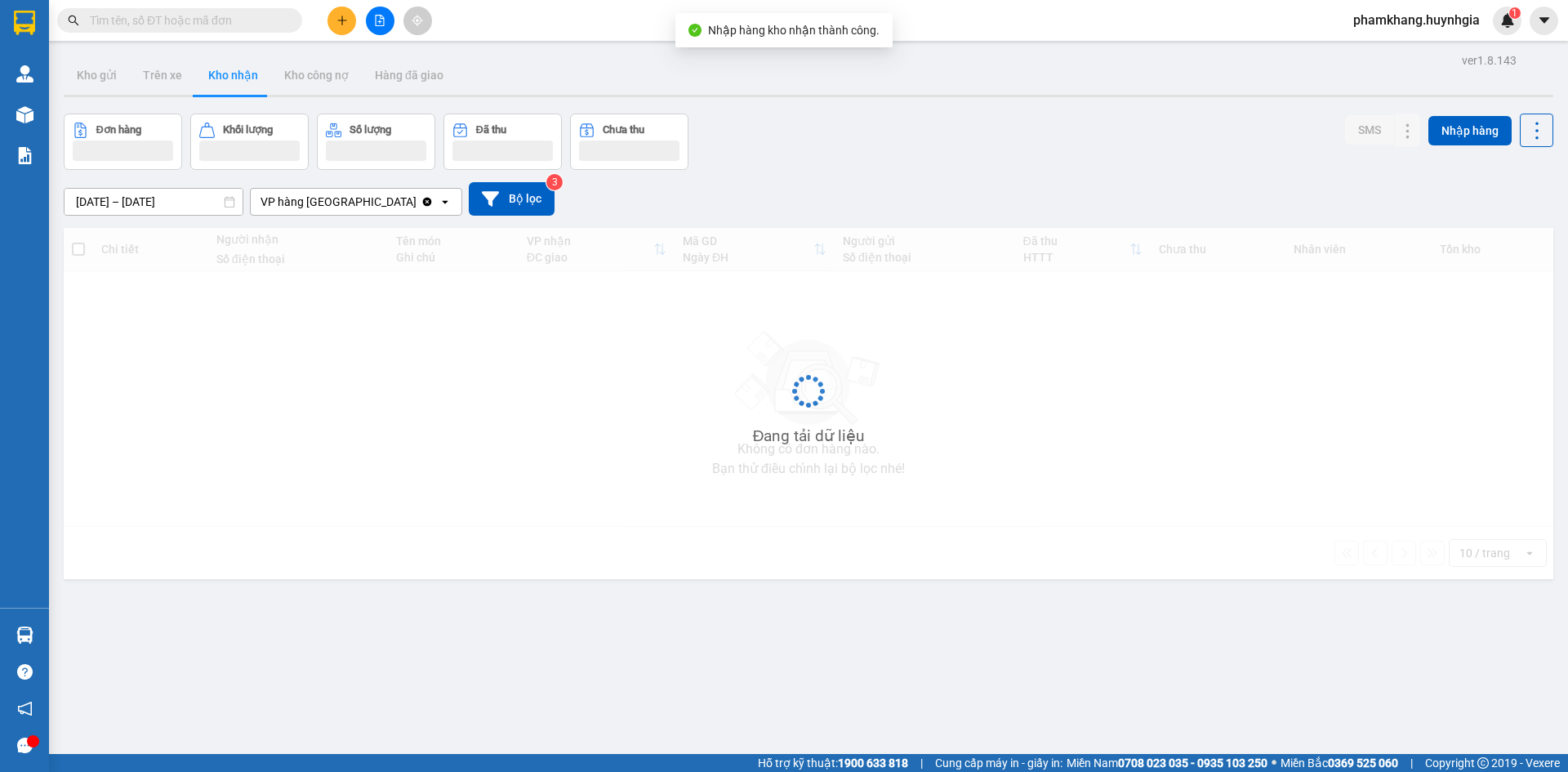
click at [160, 206] on input "13/09/2025 – 15/09/2025" at bounding box center [153, 201] width 178 height 26
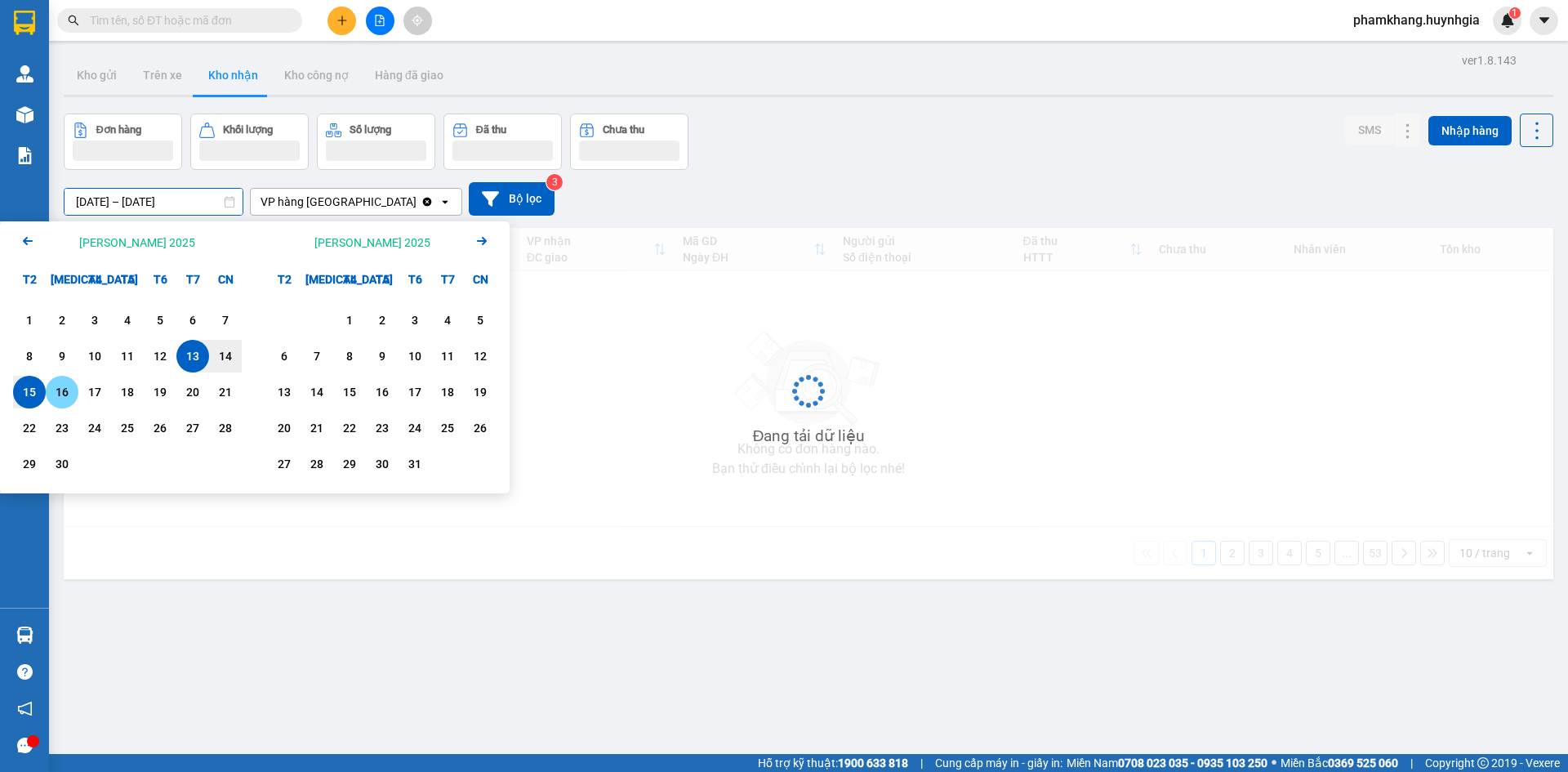
click at [31, 394] on div "15" at bounding box center [30, 392] width 23 height 20
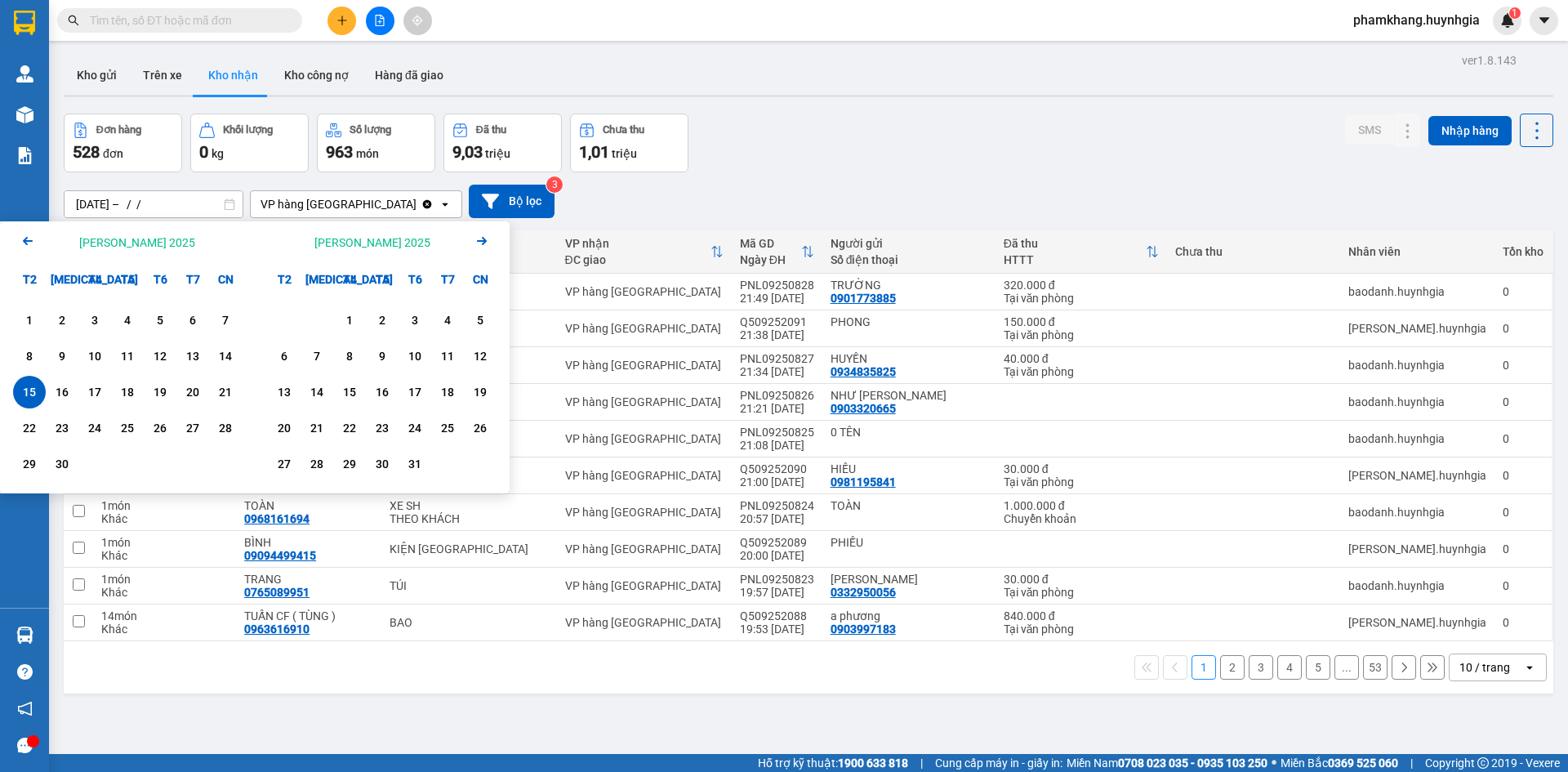
click at [30, 392] on div "15" at bounding box center [30, 392] width 23 height 20
type input "15/09/2025 – 15/09/2025"
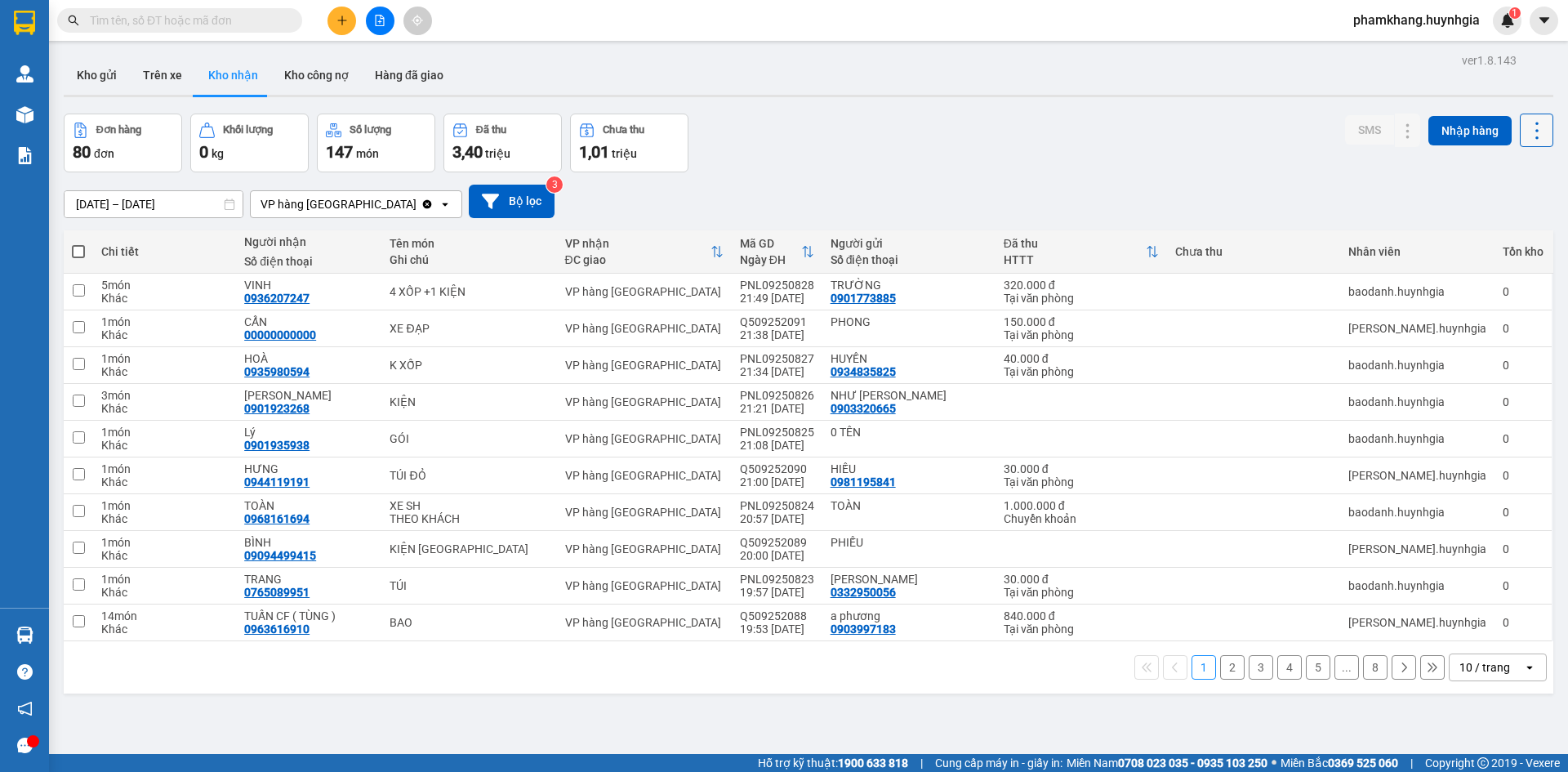
click at [1525, 132] on icon at bounding box center [1537, 130] width 23 height 23
click at [1485, 179] on span "Xuất excel" at bounding box center [1505, 175] width 52 height 16
click at [376, 28] on button at bounding box center [379, 21] width 29 height 29
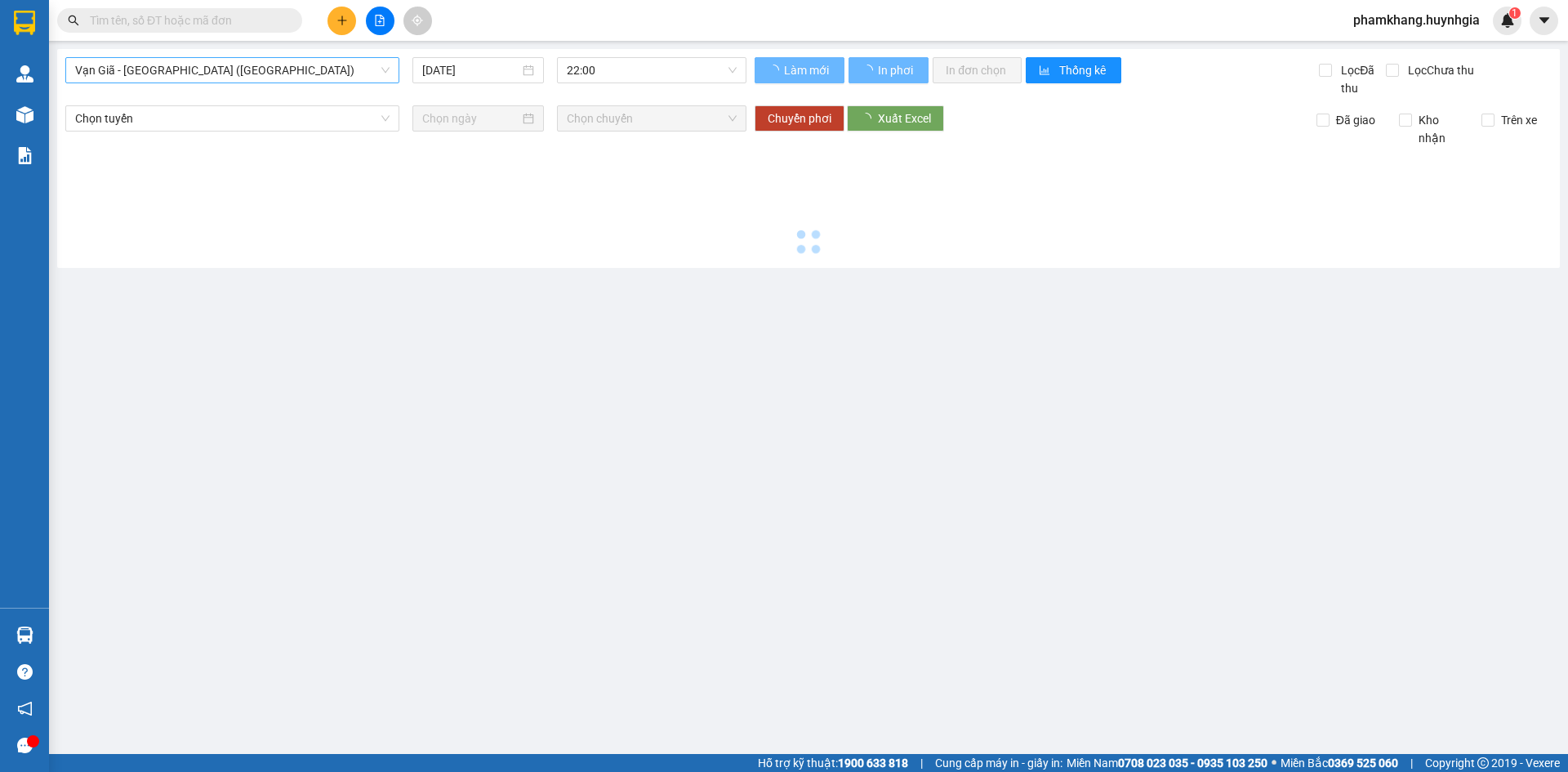
type input "15/09/2025"
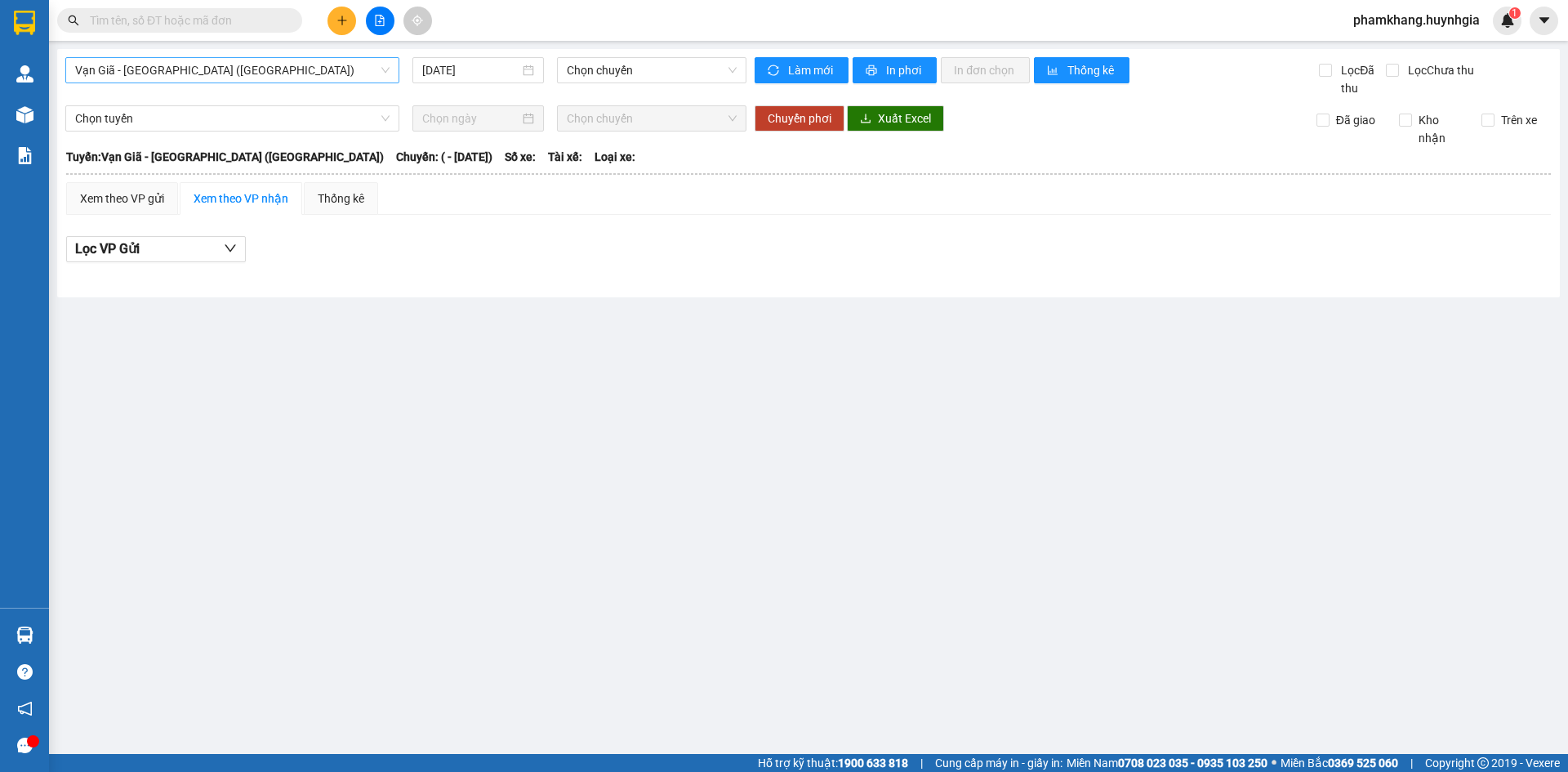
click at [250, 80] on span "Vạn Giã - Sài Gòn (Hàng hóa)" at bounding box center [233, 70] width 314 height 24
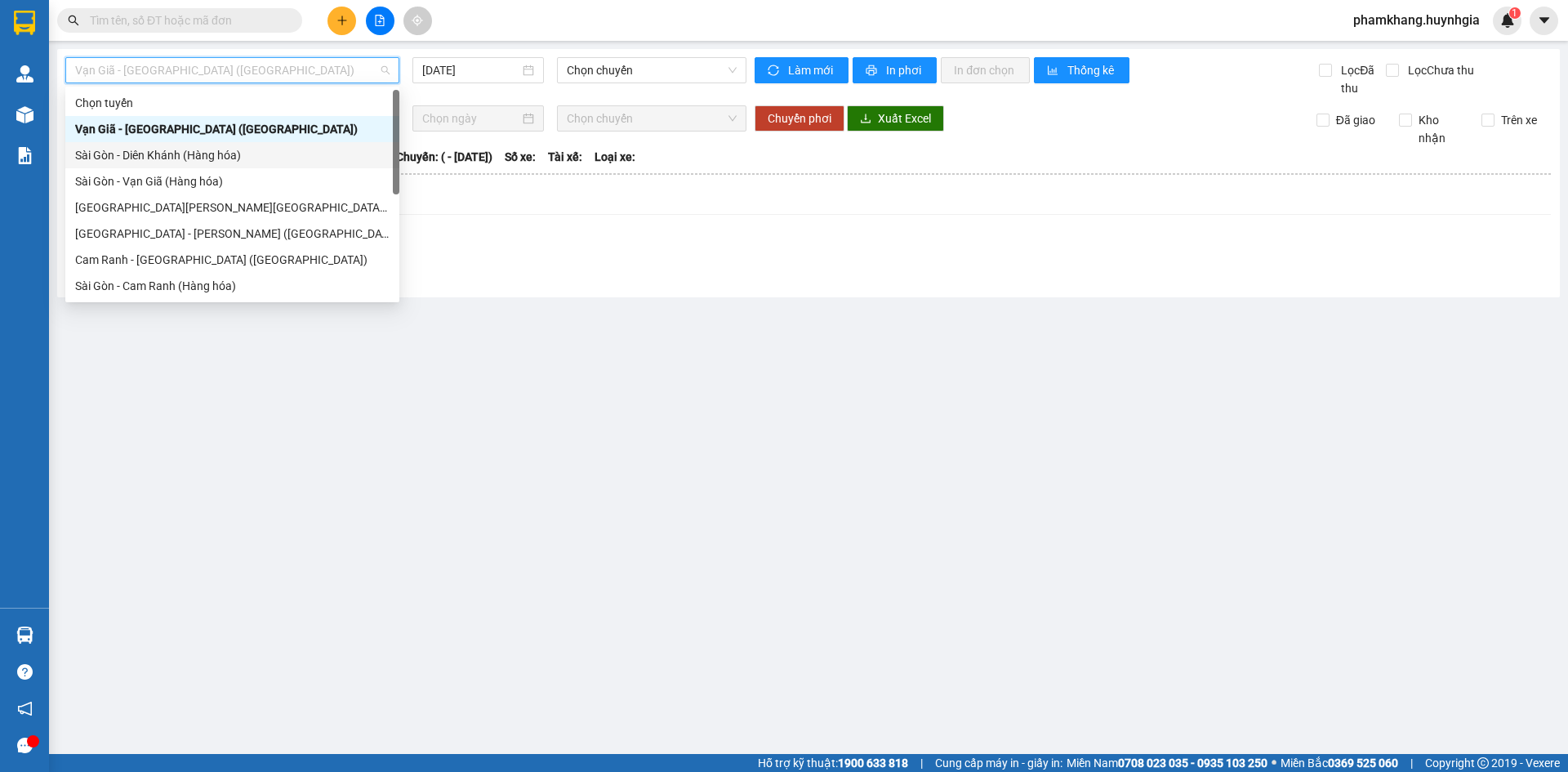
click at [221, 148] on div "Sài Gòn - Diên Khánh (Hàng hóa)" at bounding box center [233, 155] width 314 height 18
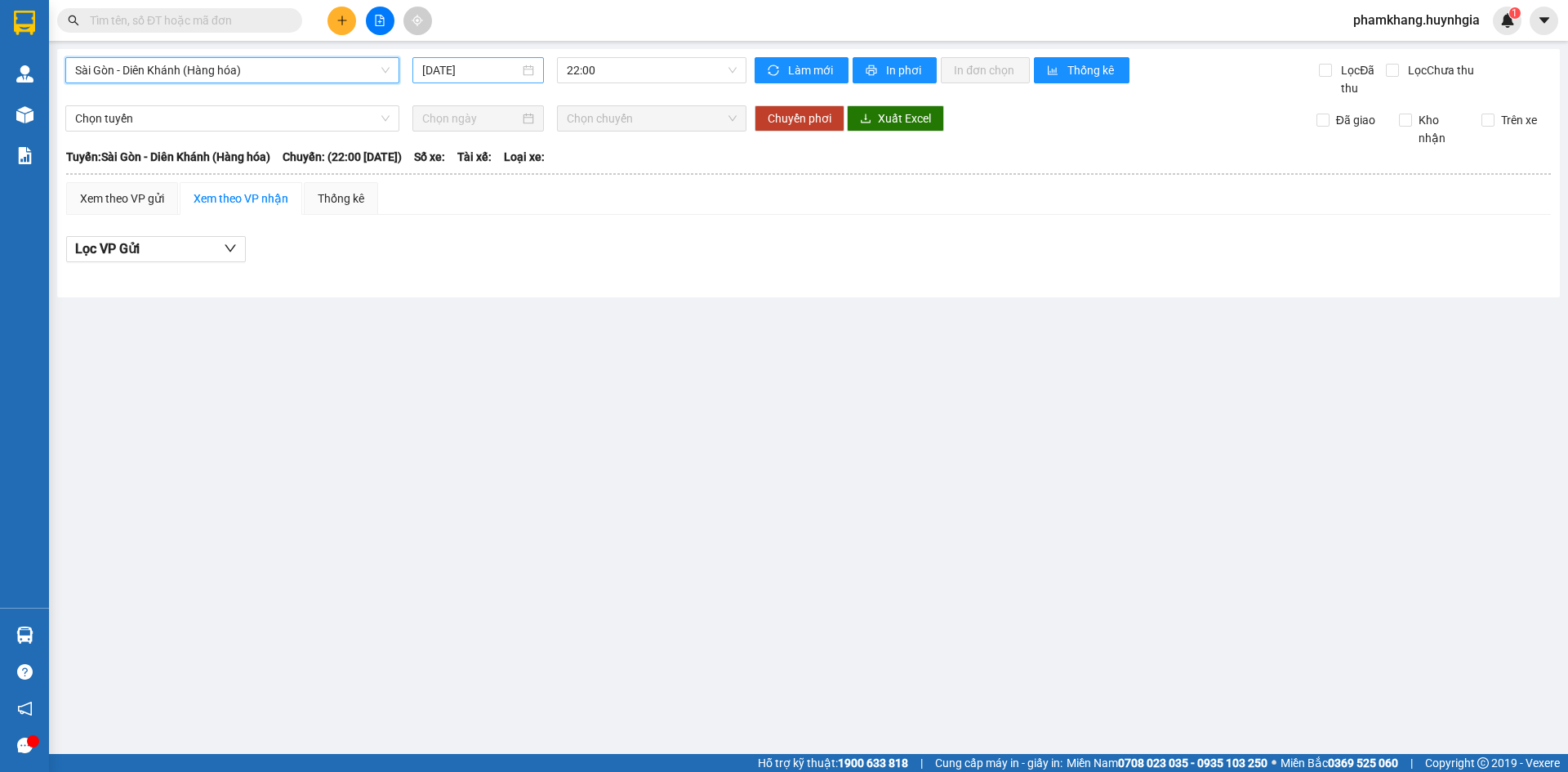
click at [510, 81] on div "15/09/2025" at bounding box center [478, 70] width 131 height 26
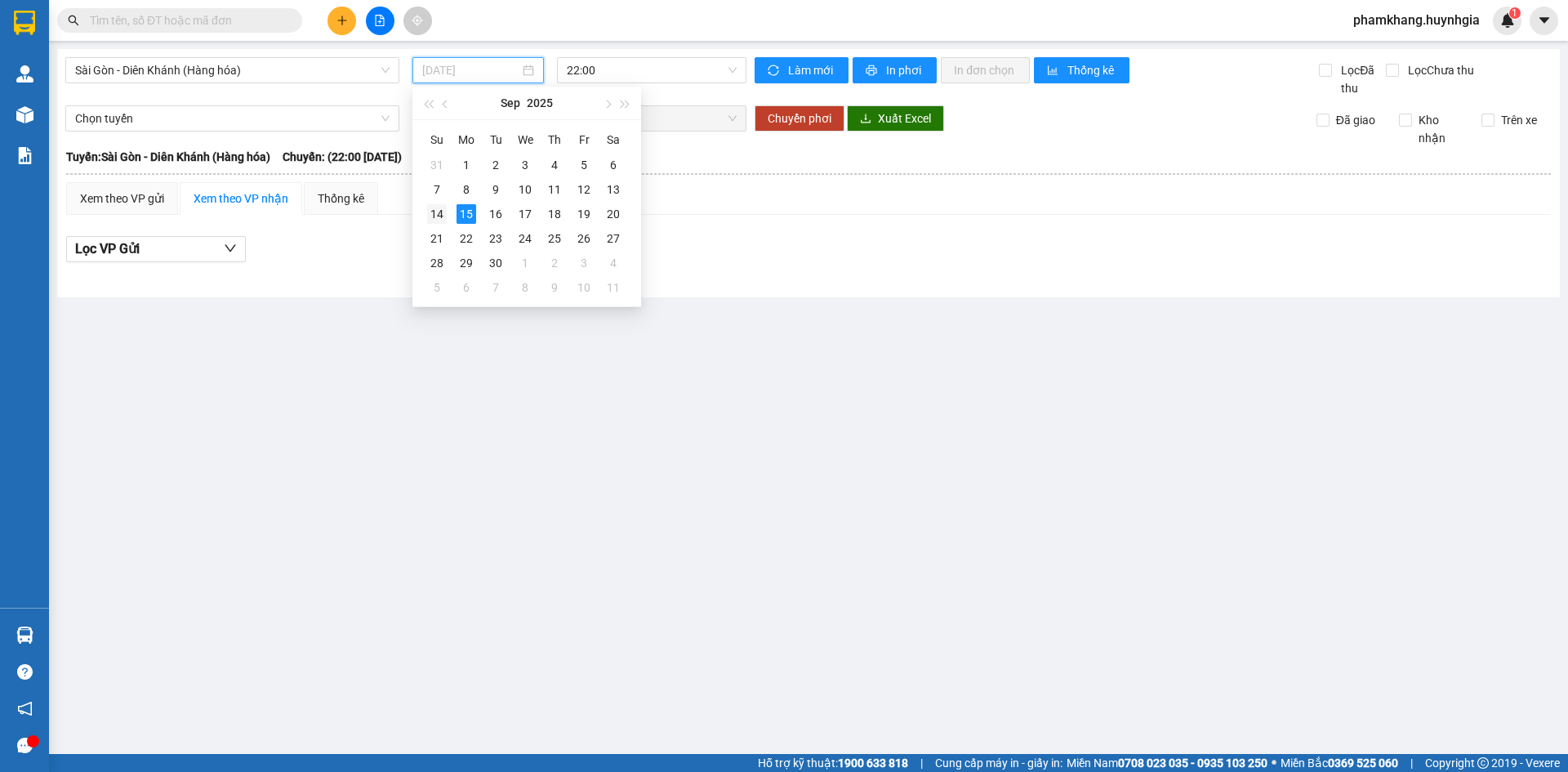
click at [443, 214] on div "14" at bounding box center [437, 214] width 20 height 20
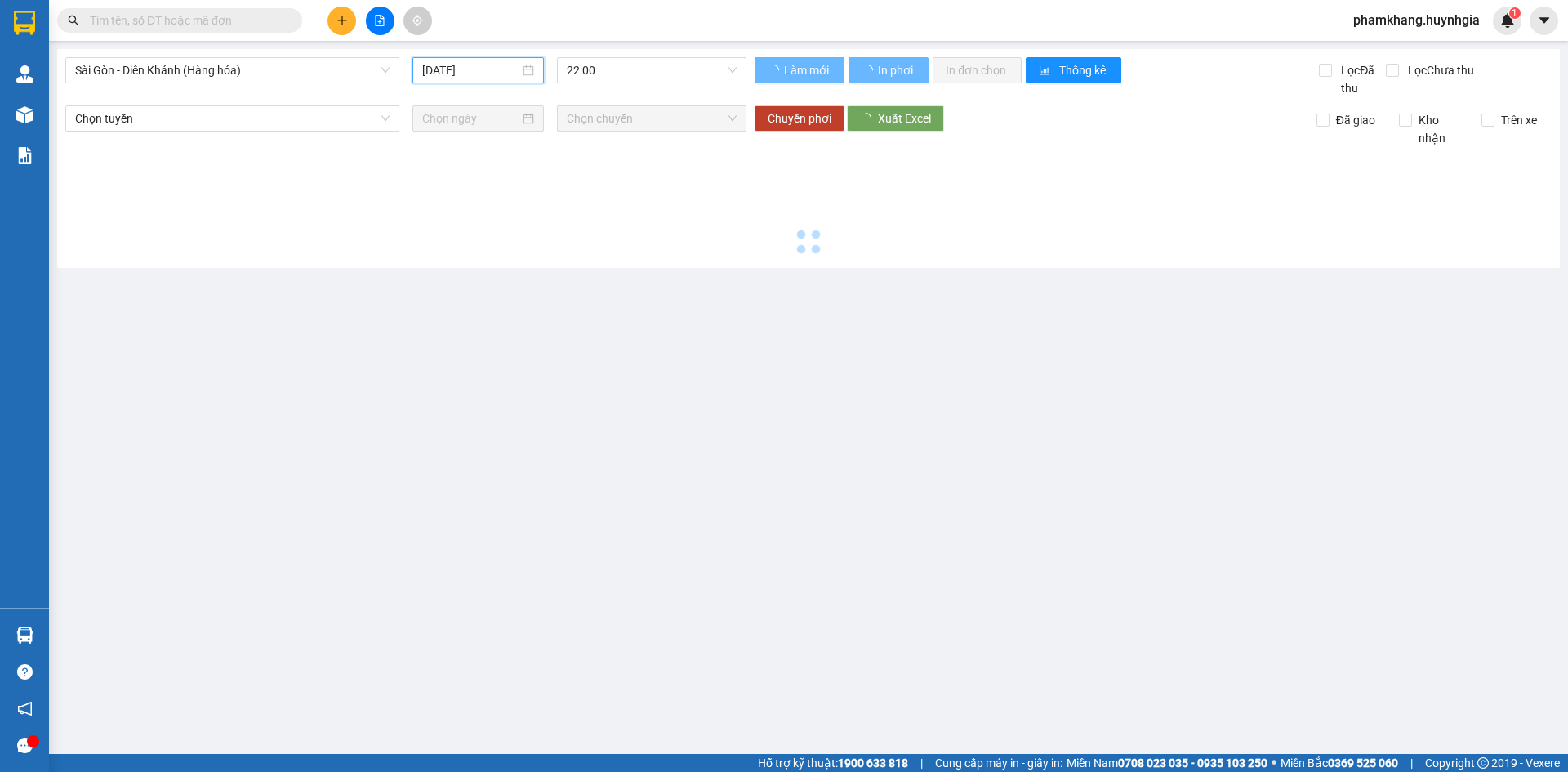
type input "[DATE]"
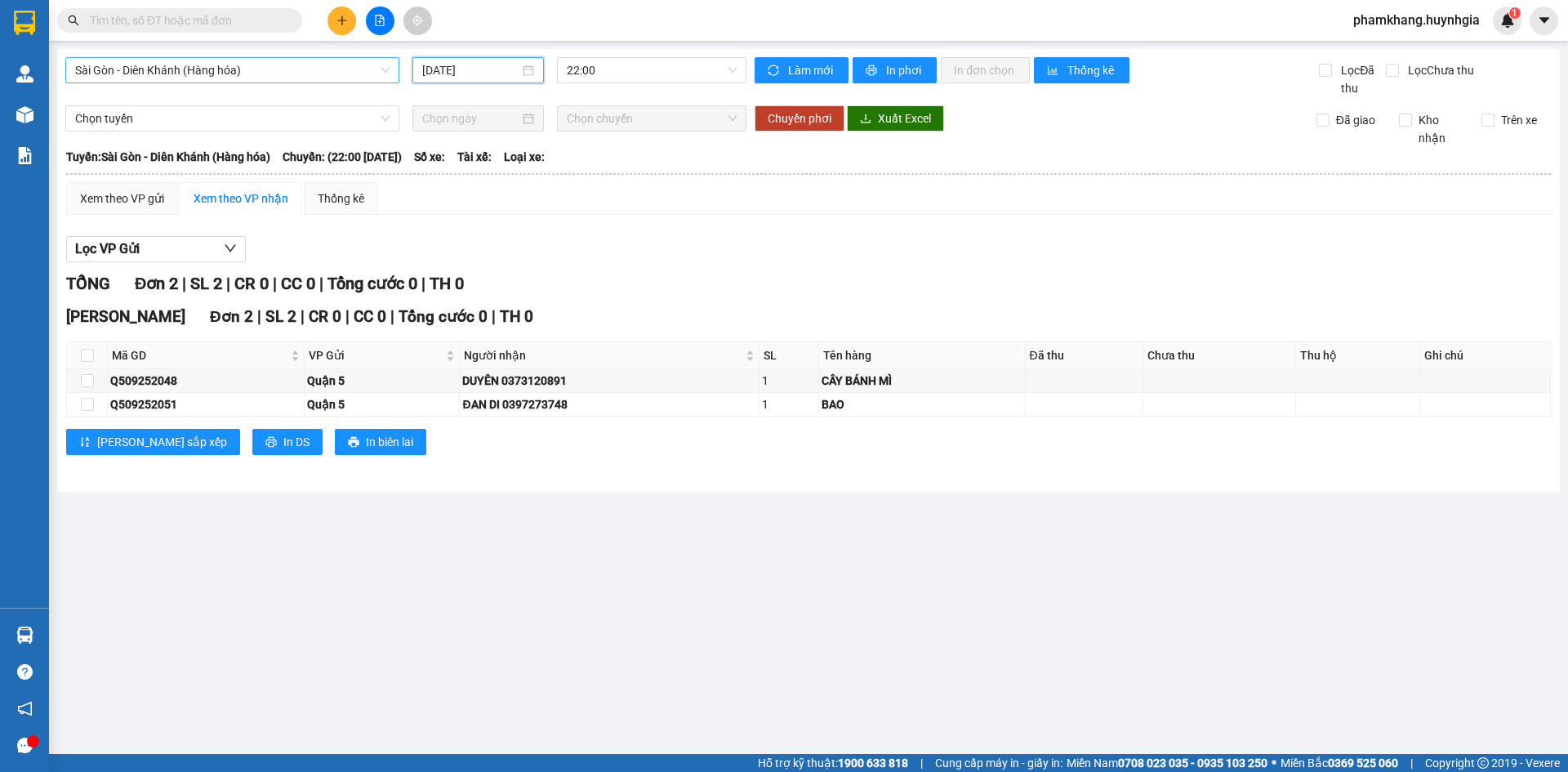
click at [155, 69] on span "Sài Gòn - Diên Khánh (Hàng hóa)" at bounding box center [233, 70] width 314 height 24
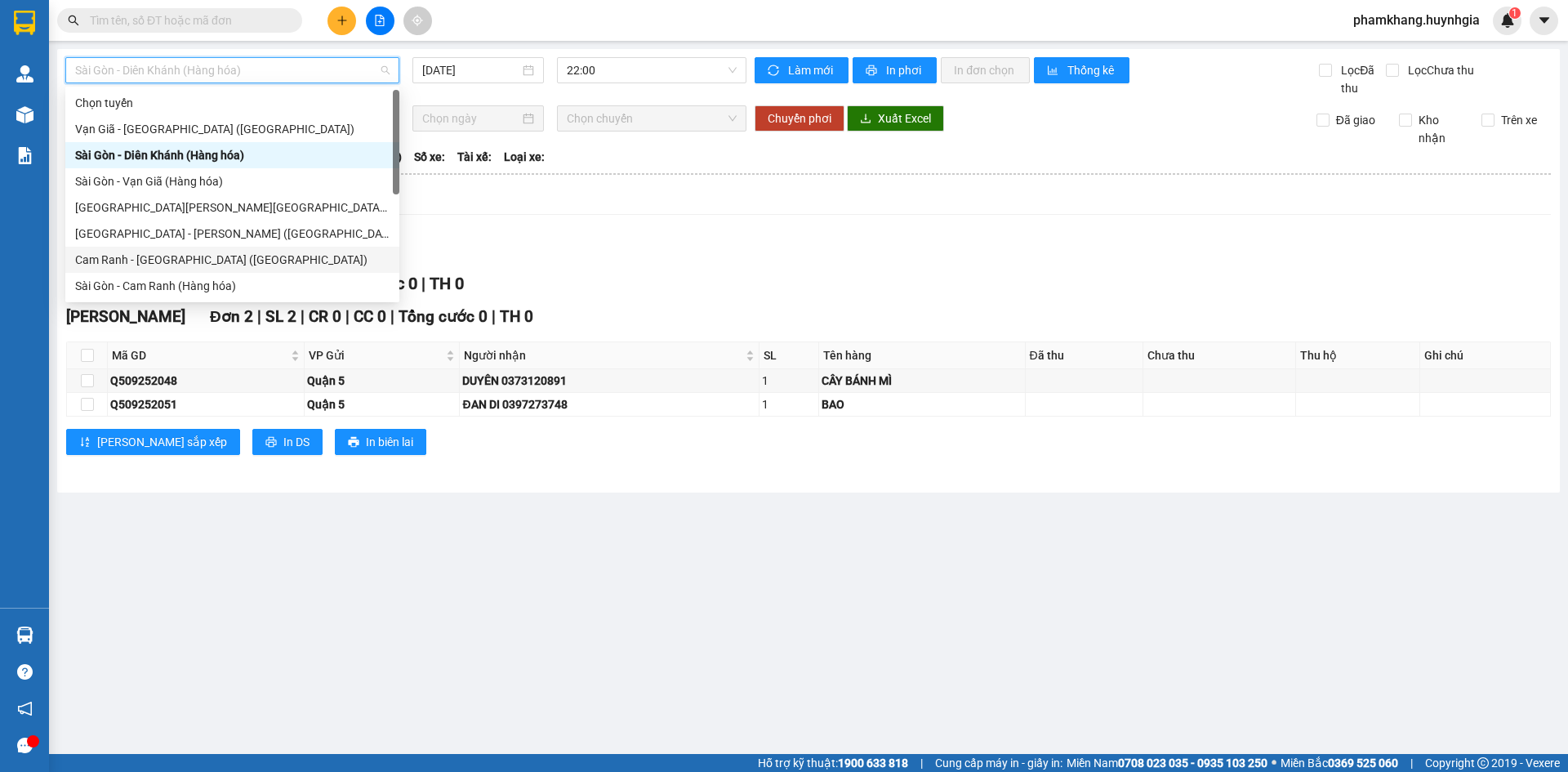
scroll to position [261, 0]
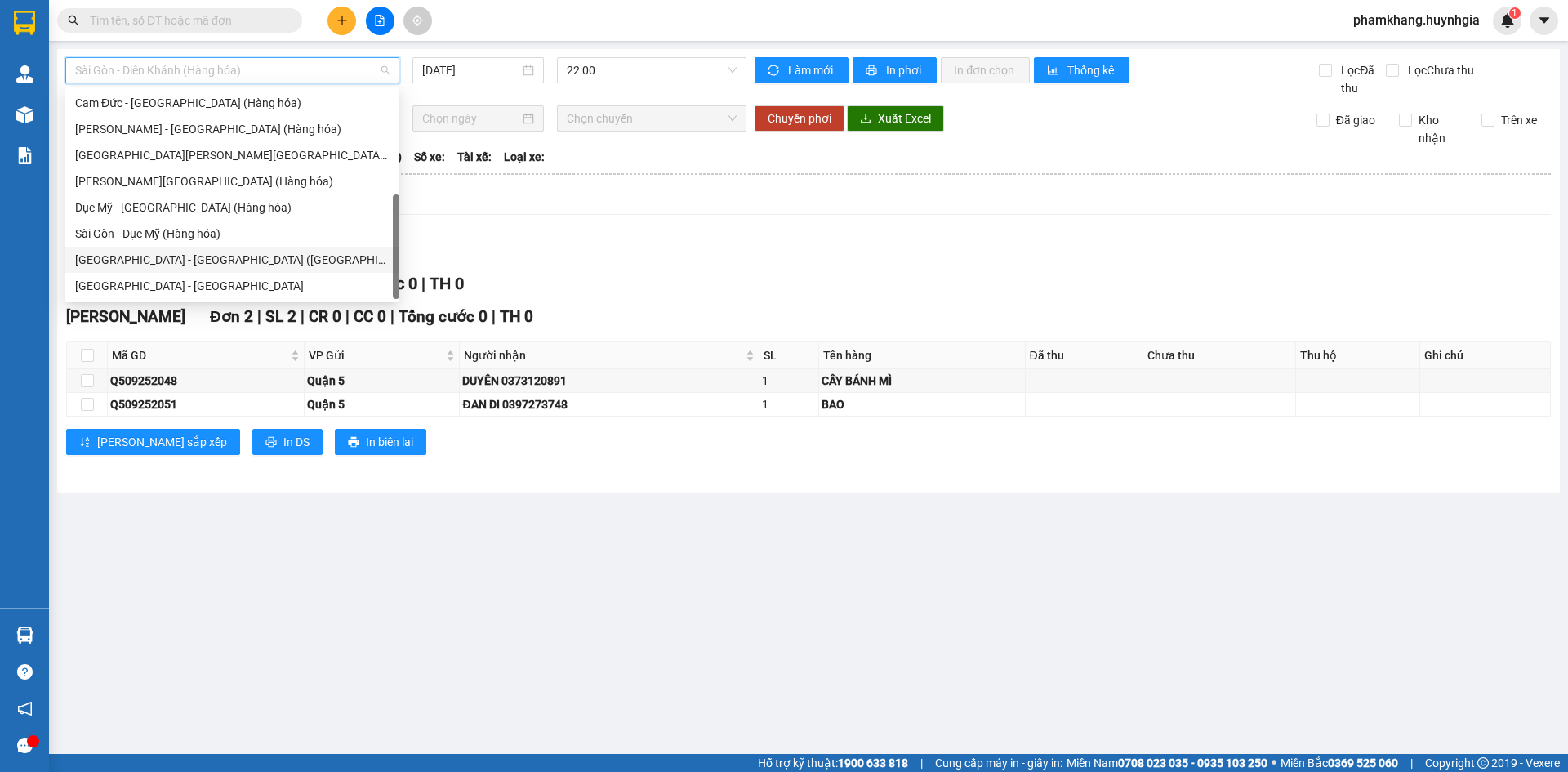
click at [175, 263] on div "Sài Gòn - Nha Trang (Hàng hóa)" at bounding box center [233, 260] width 314 height 18
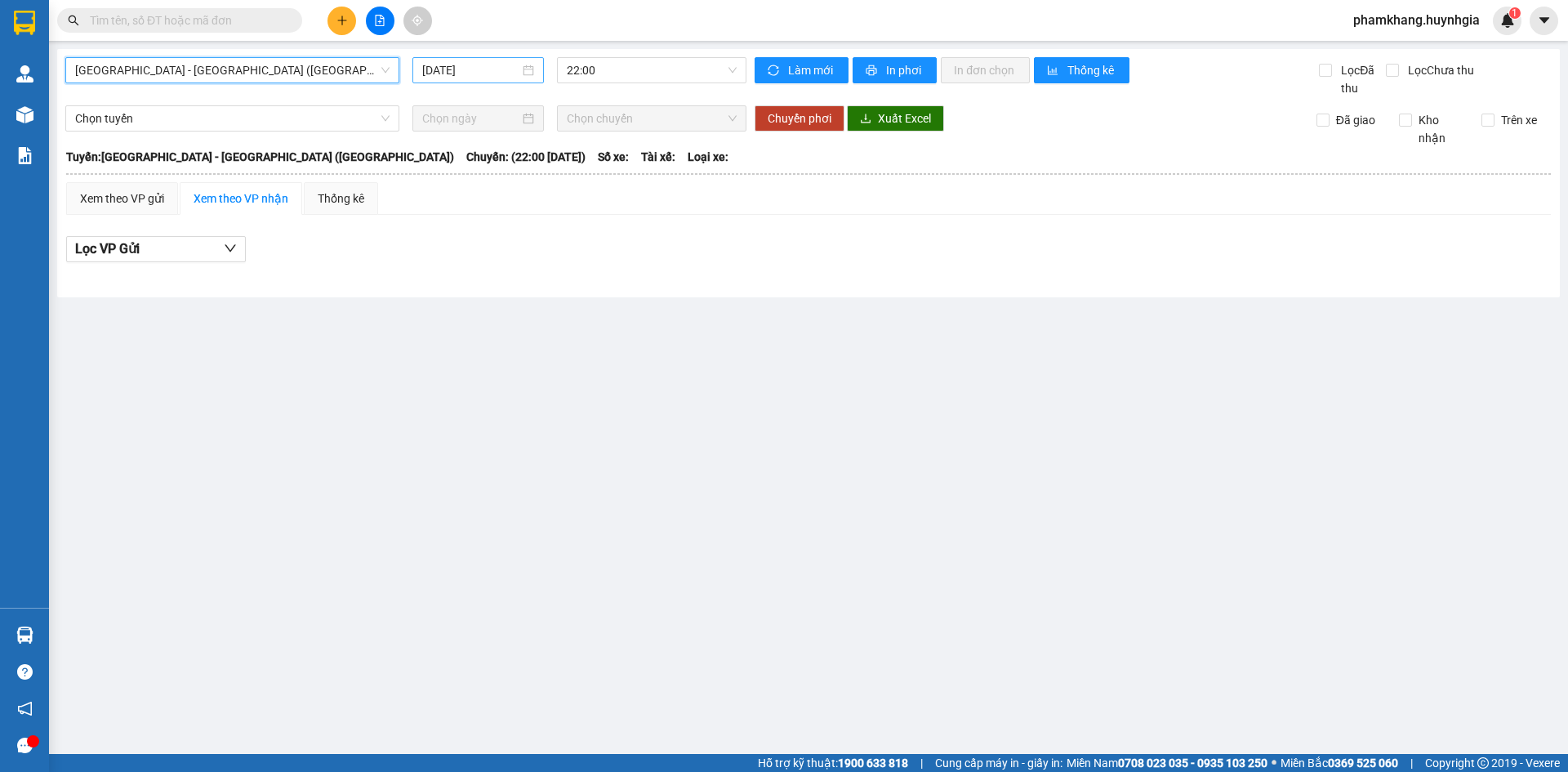
click at [473, 62] on div "15/09/2025" at bounding box center [478, 70] width 131 height 26
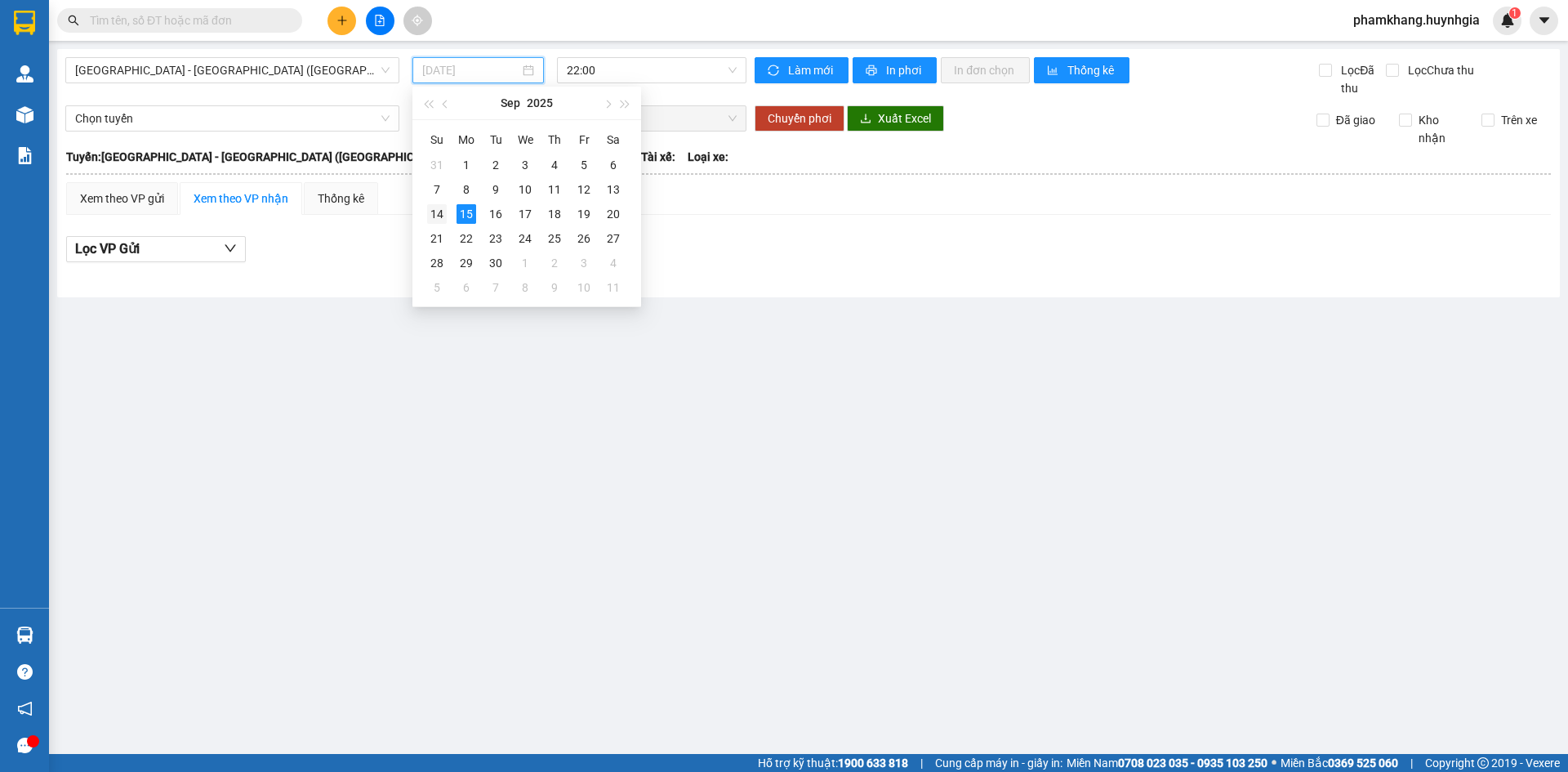
click at [446, 209] on div "14" at bounding box center [437, 214] width 20 height 20
type input "[DATE]"
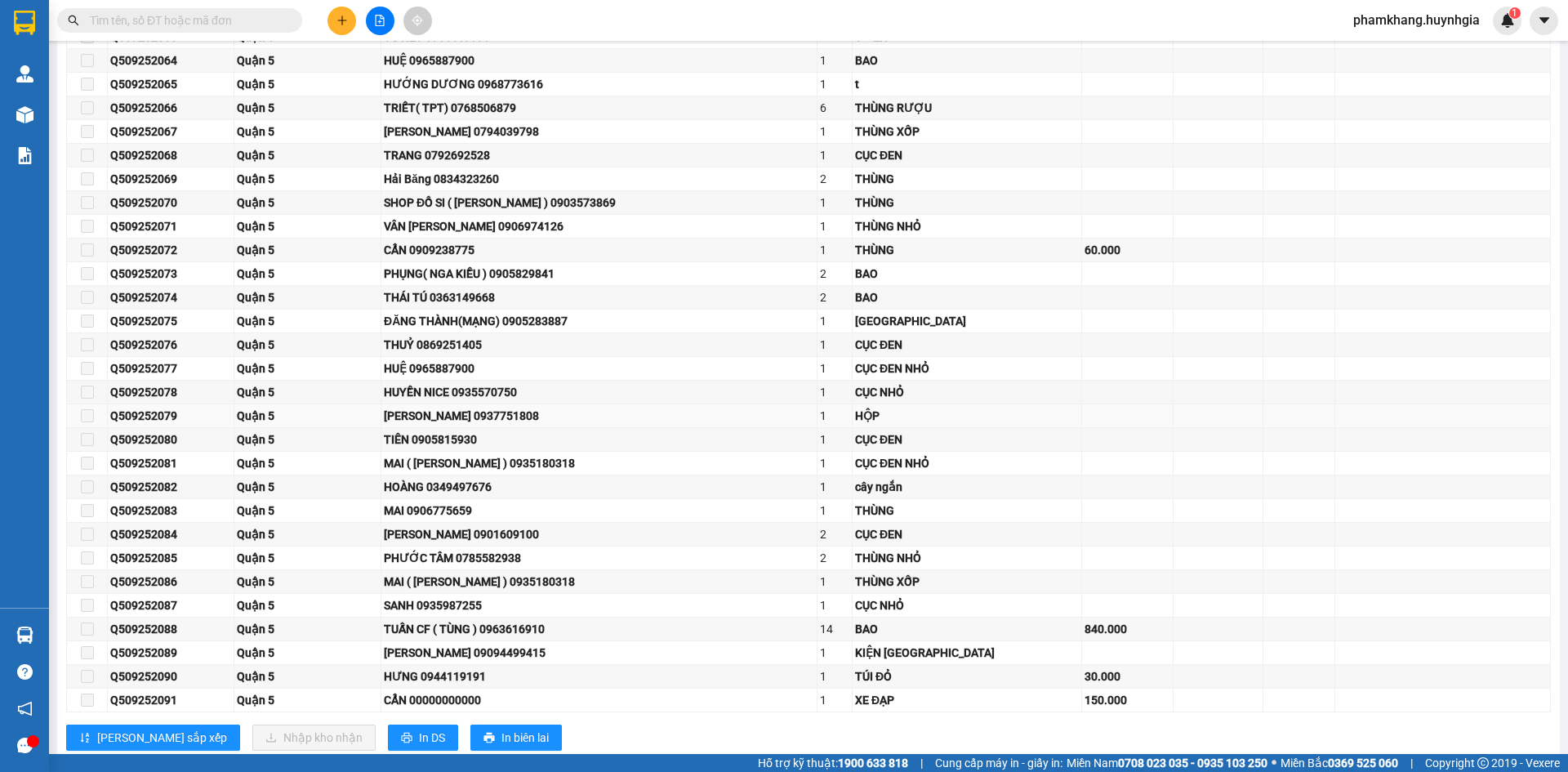
scroll to position [1742, 0]
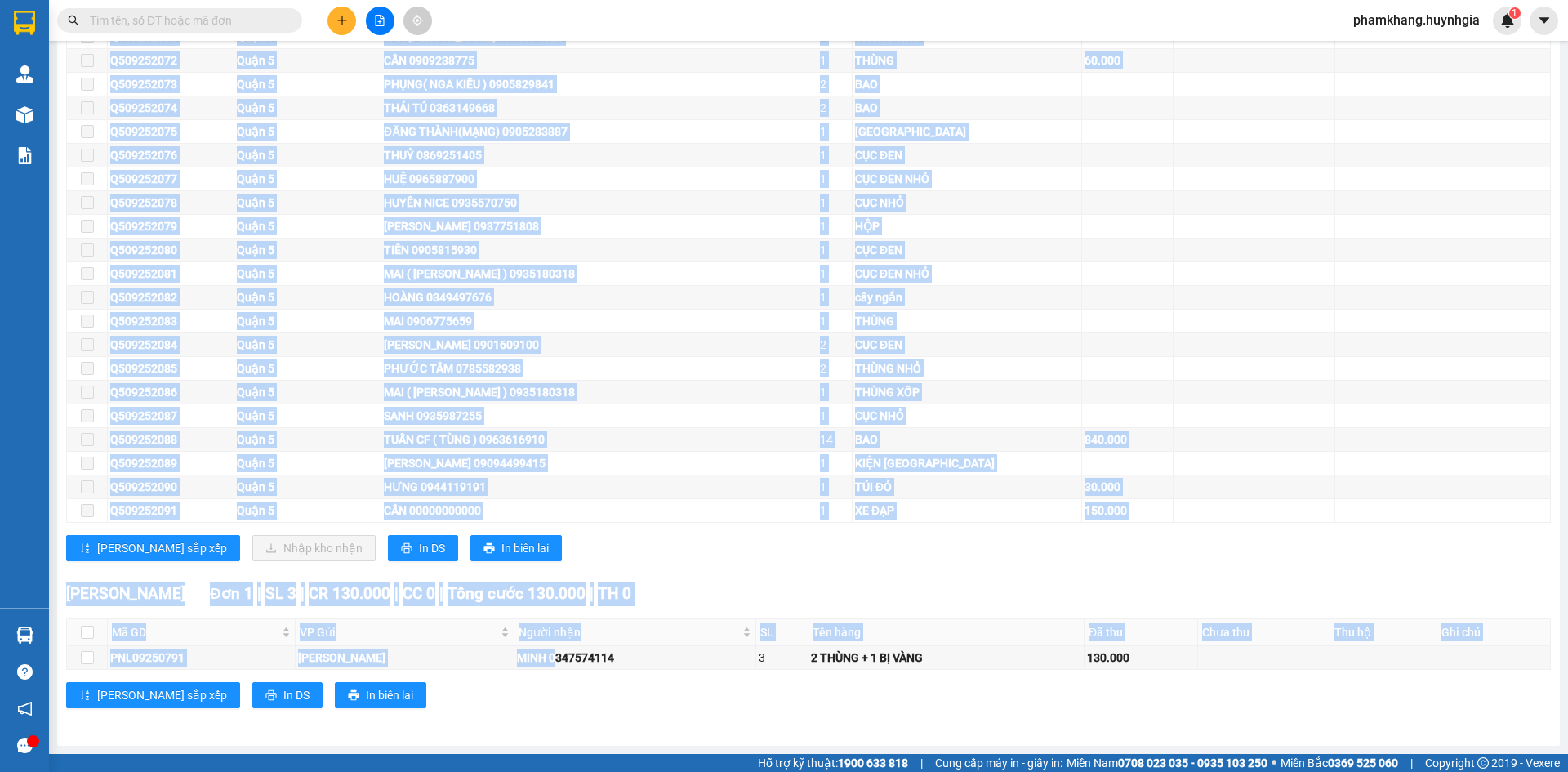
drag, startPoint x: 534, startPoint y: 659, endPoint x: 1207, endPoint y: 676, distance: 673.2
click at [1207, 676] on div "Diên Khánh Đơn 1 | SL 3 | CR 130.000 | CC 0 | Tổng cước 130.000 | TH 0 Mã GD VP…" at bounding box center [808, 651] width 1485 height 139
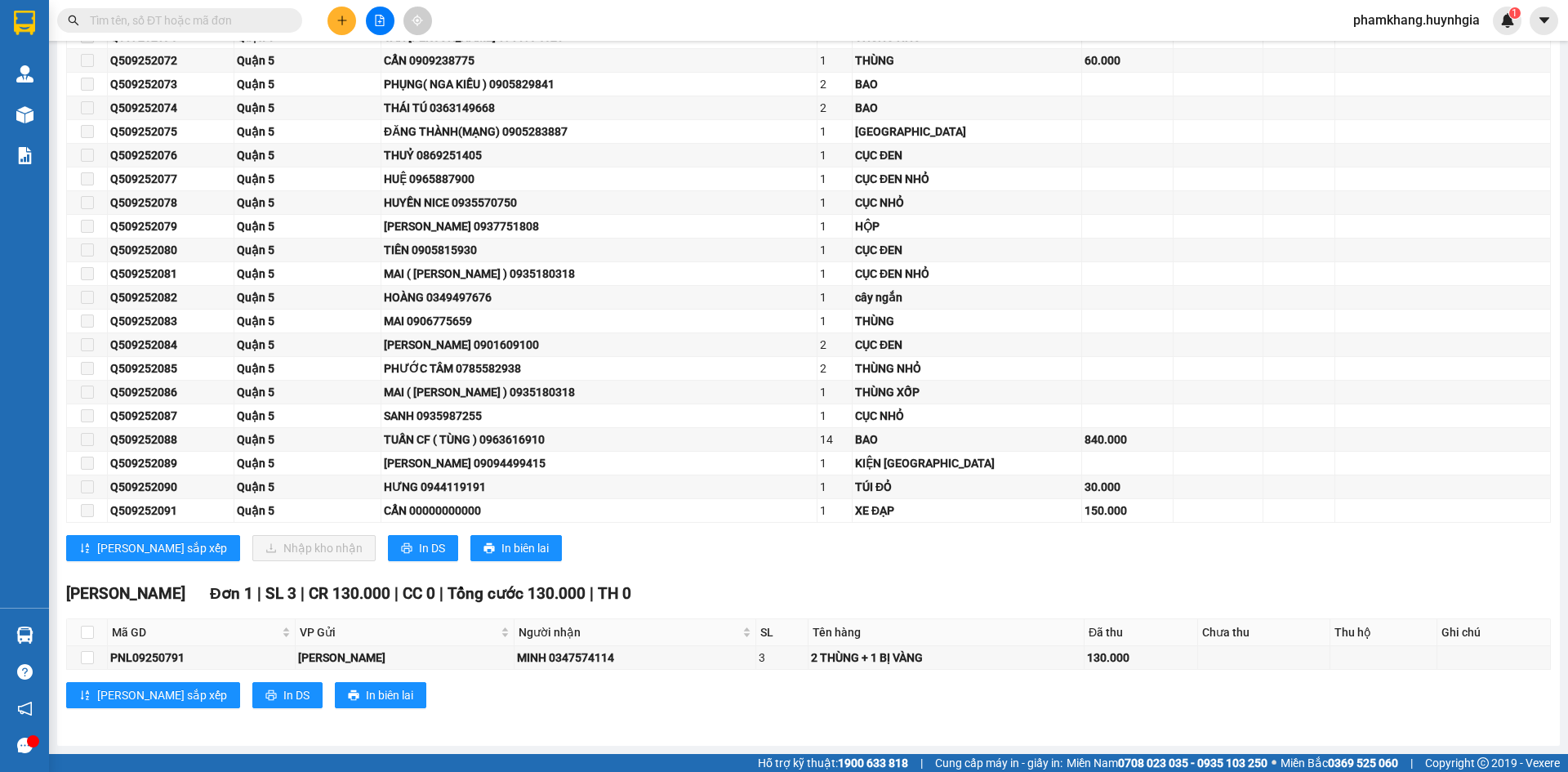
click at [1209, 558] on div "Lưu sắp xếp Nhập kho nhận In DS In biên lai" at bounding box center [808, 548] width 1485 height 26
drag, startPoint x: 681, startPoint y: 552, endPoint x: 1358, endPoint y: 384, distance: 697.5
click at [1395, 387] on td at bounding box center [1443, 392] width 215 height 23
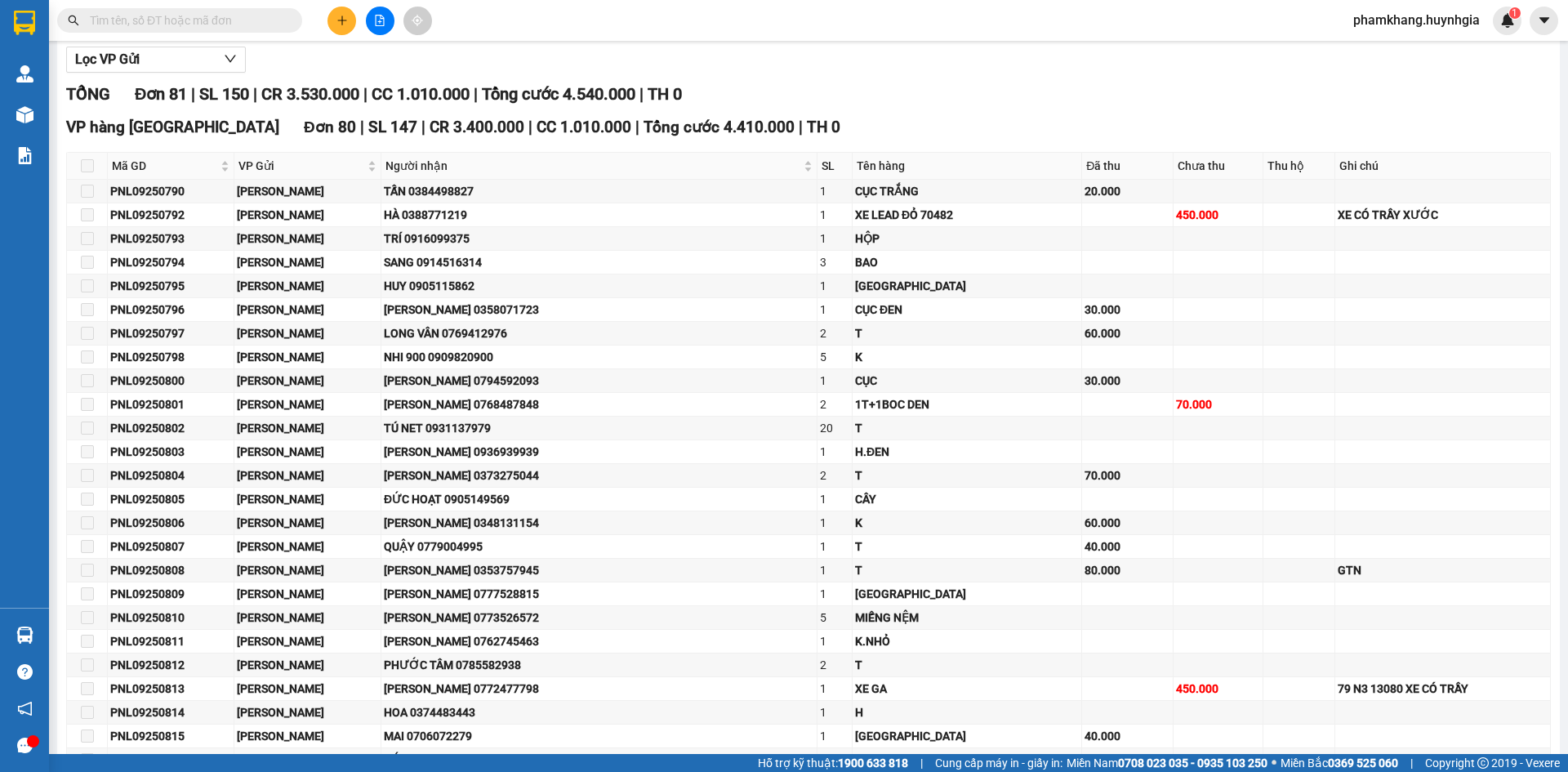
scroll to position [0, 0]
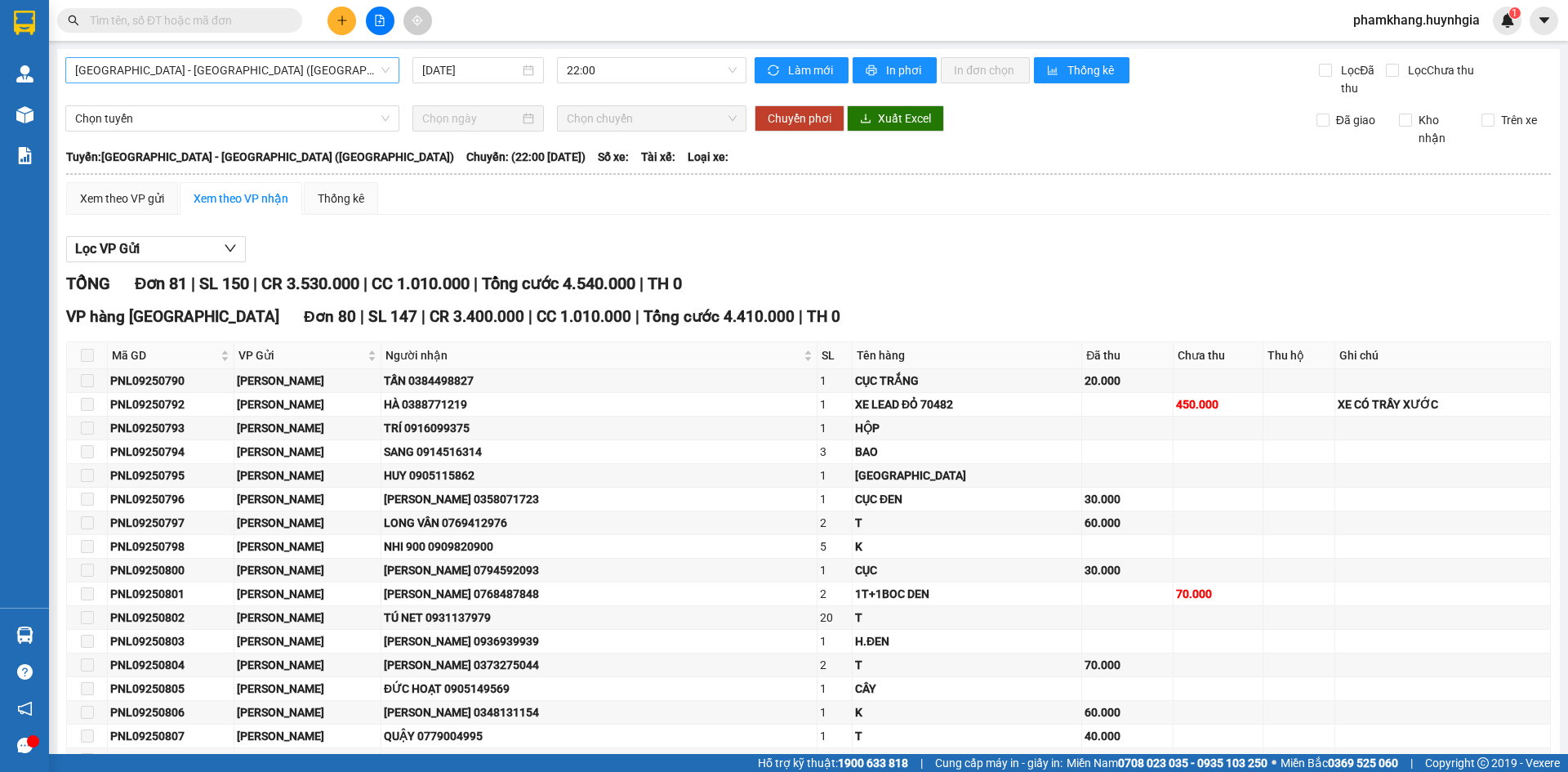
click at [346, 65] on span "Sài Gòn - Nha Trang (Hàng hóa)" at bounding box center [233, 70] width 314 height 24
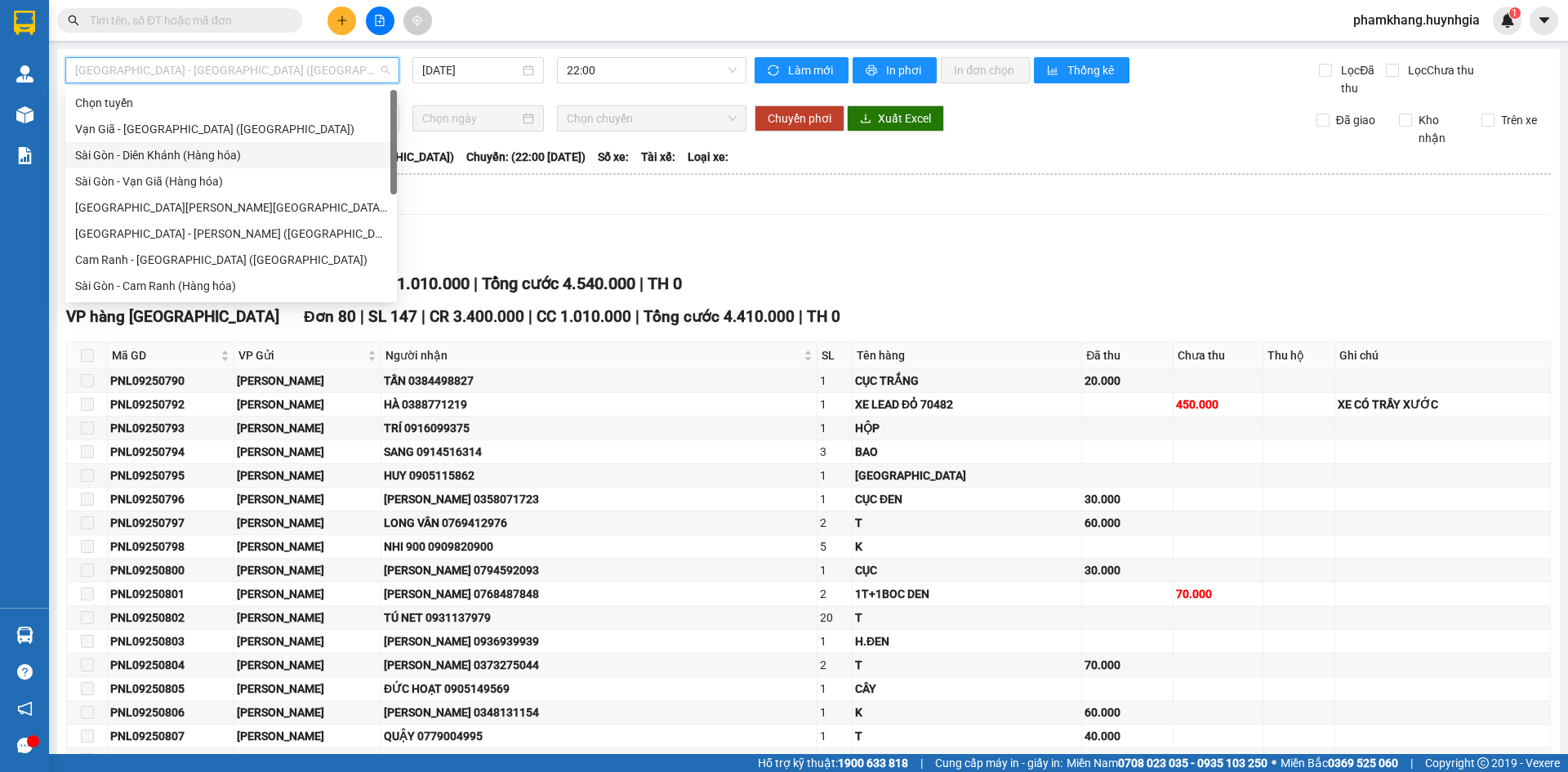
click at [174, 166] on div "Sài Gòn - Diên Khánh (Hàng hóa)" at bounding box center [231, 155] width 332 height 26
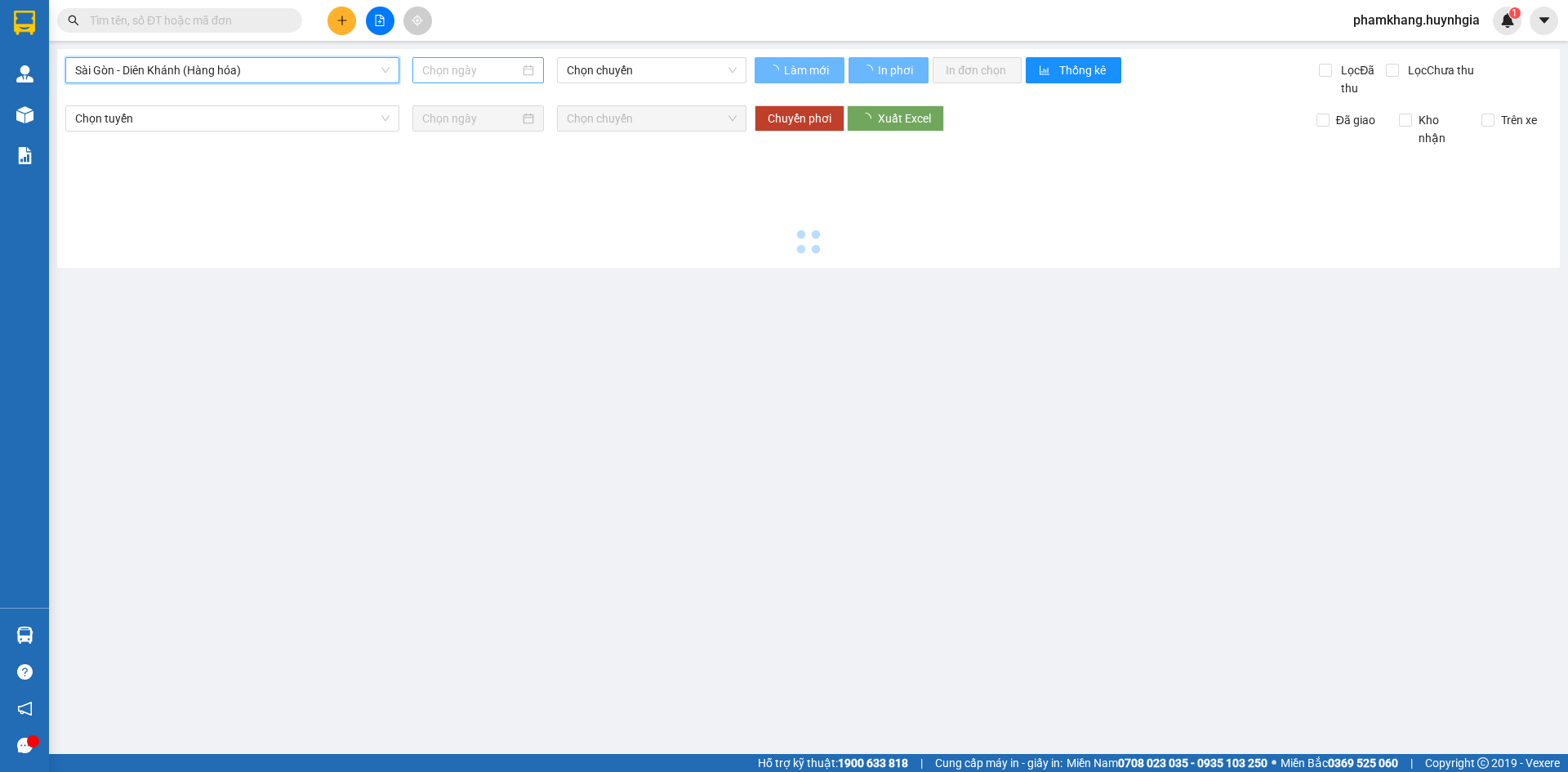
click at [467, 65] on input at bounding box center [471, 70] width 97 height 18
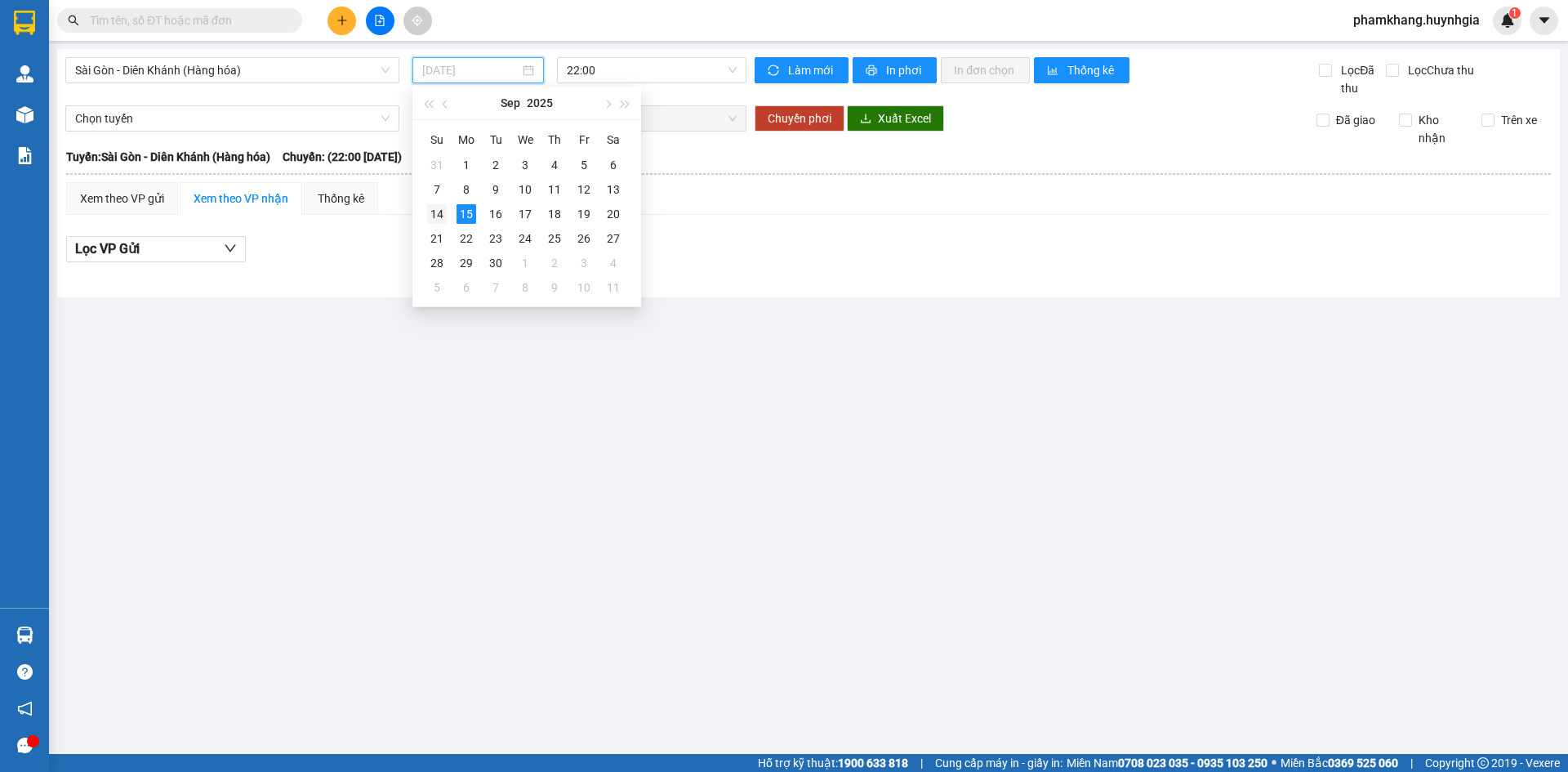
click at [438, 215] on div "14" at bounding box center [437, 214] width 20 height 20
type input "[DATE]"
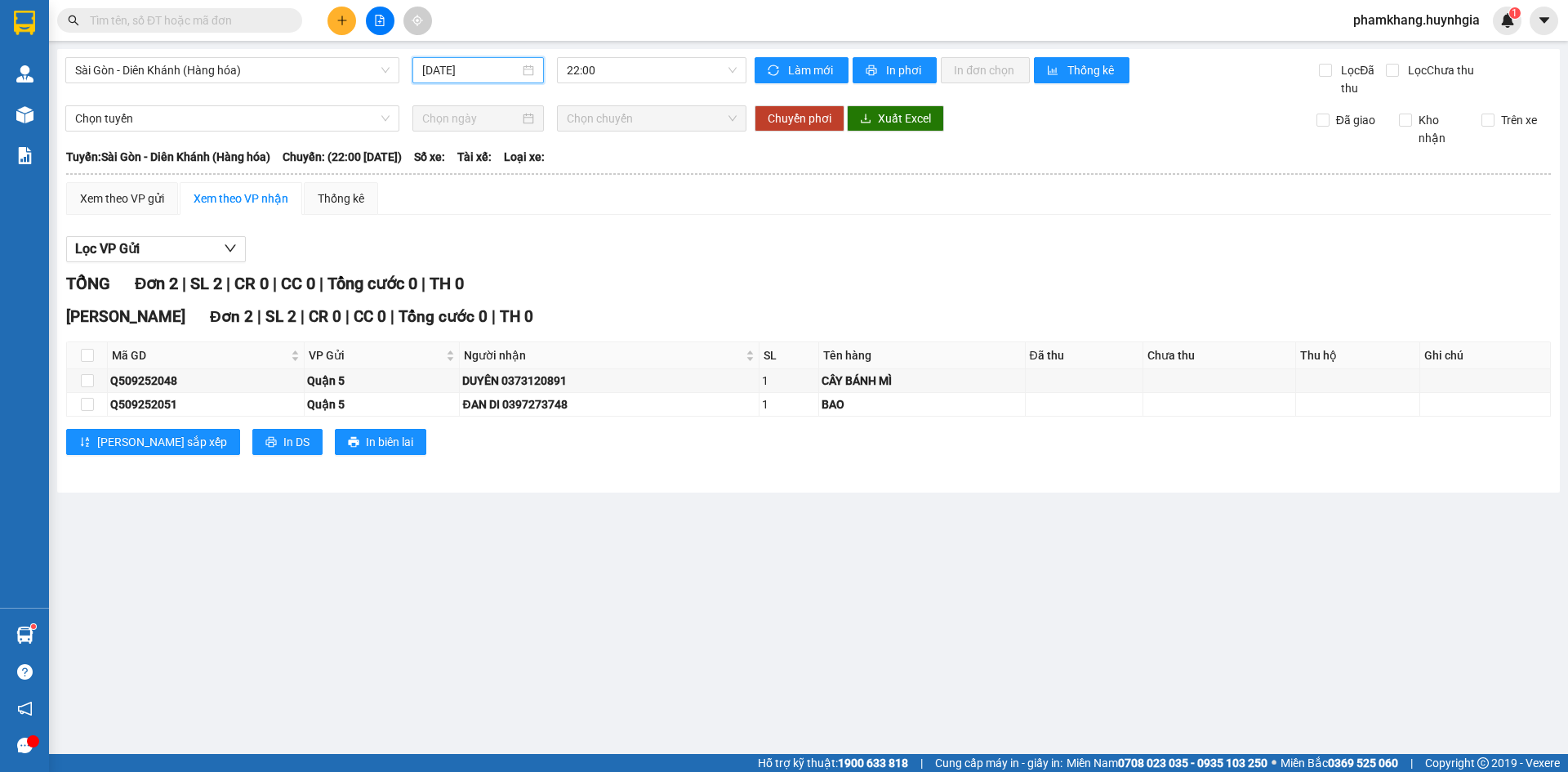
click at [208, 19] on input "text" at bounding box center [186, 20] width 193 height 18
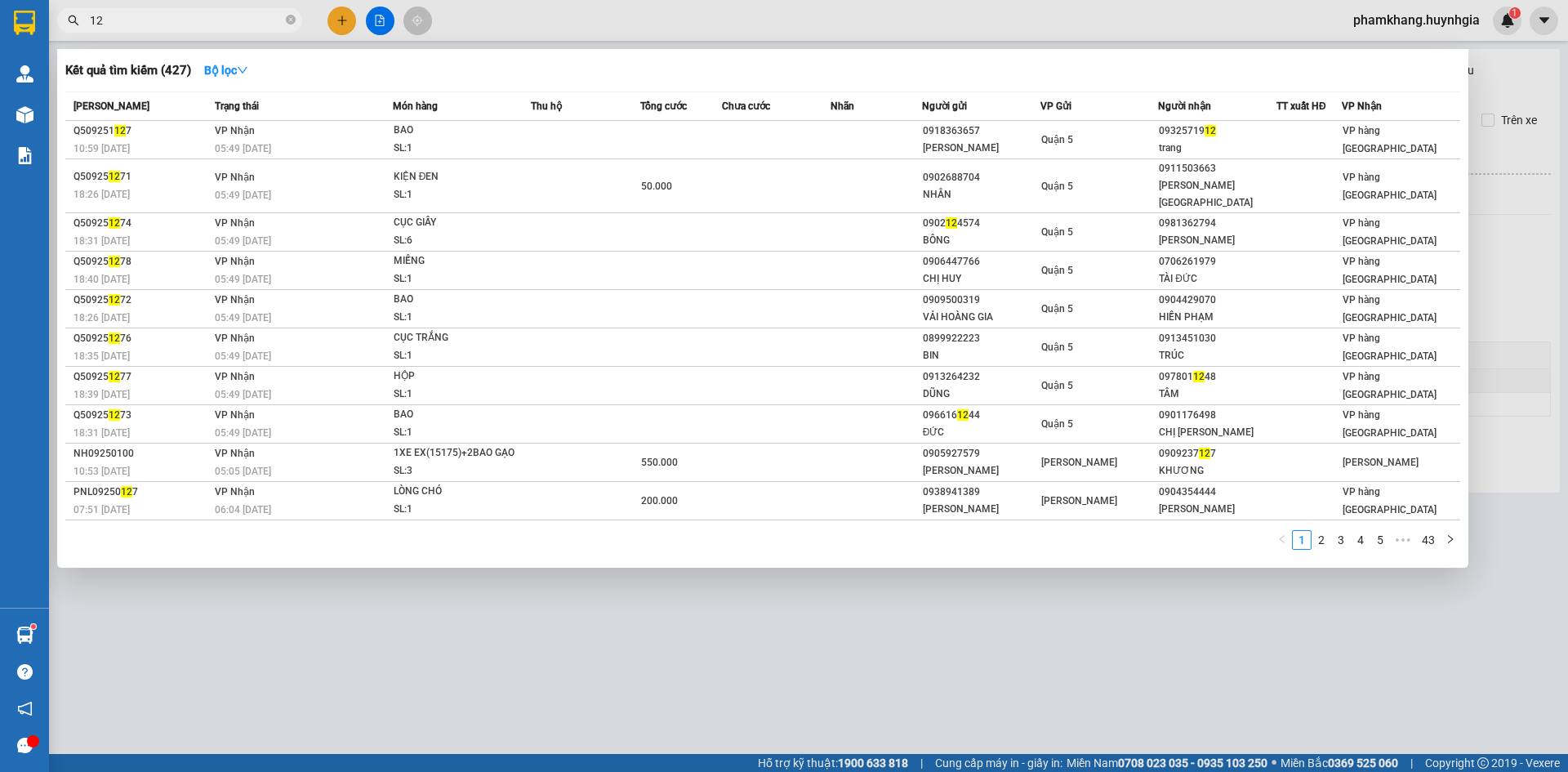
type input "1"
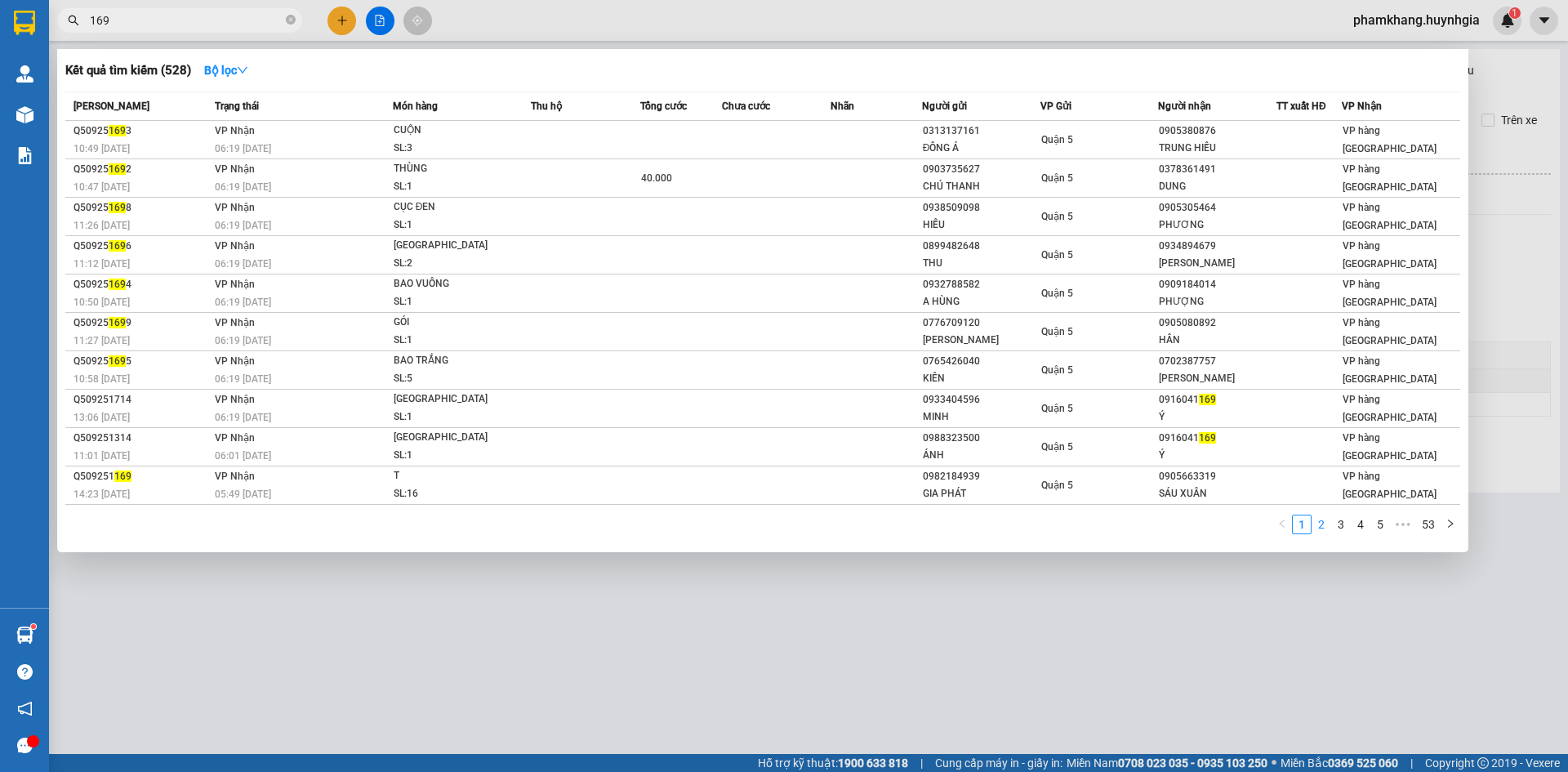
type input "169"
click at [1327, 526] on link "2" at bounding box center [1321, 525] width 18 height 18
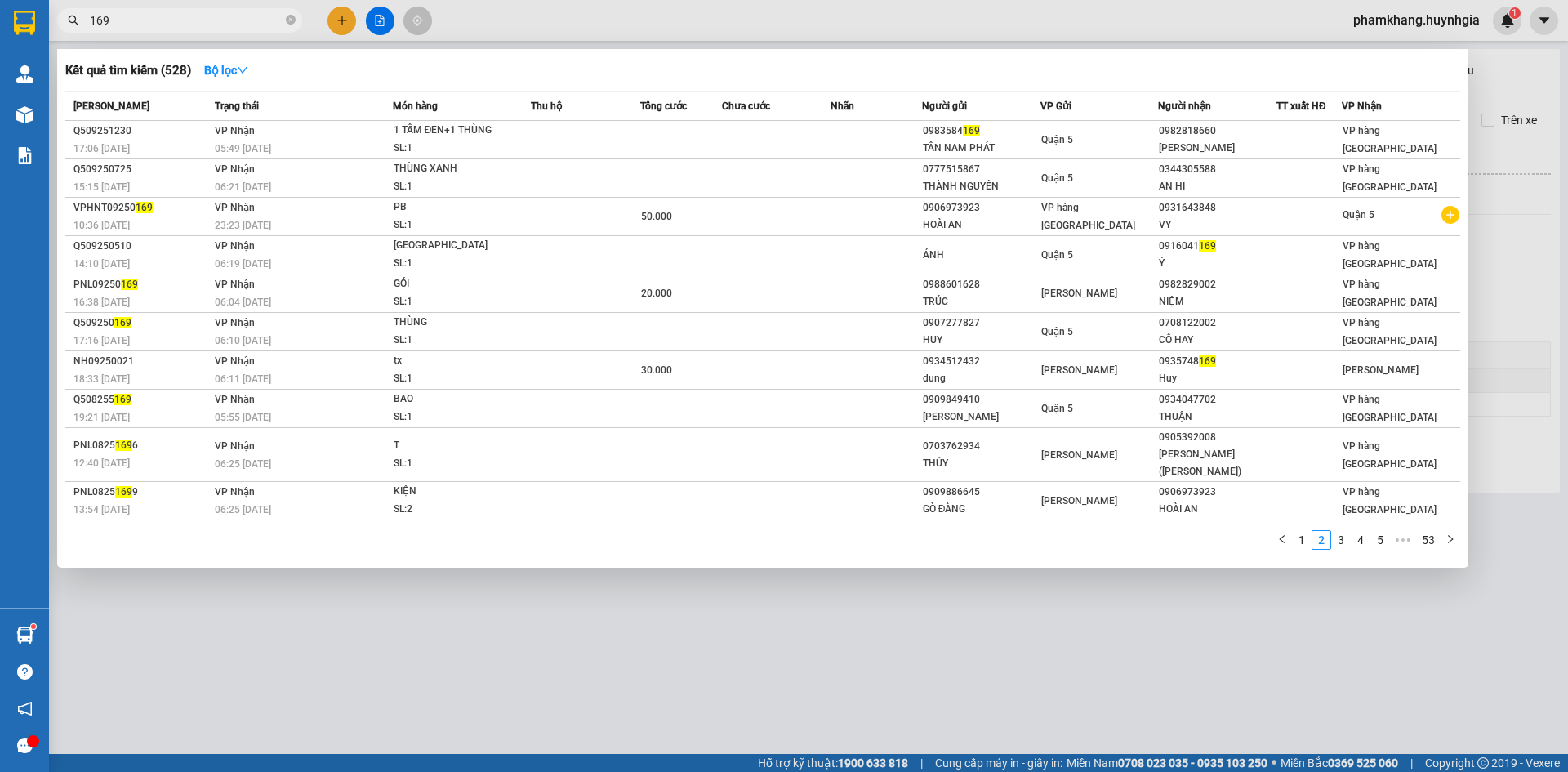
click at [206, 16] on input "169" at bounding box center [186, 20] width 193 height 18
type input "1"
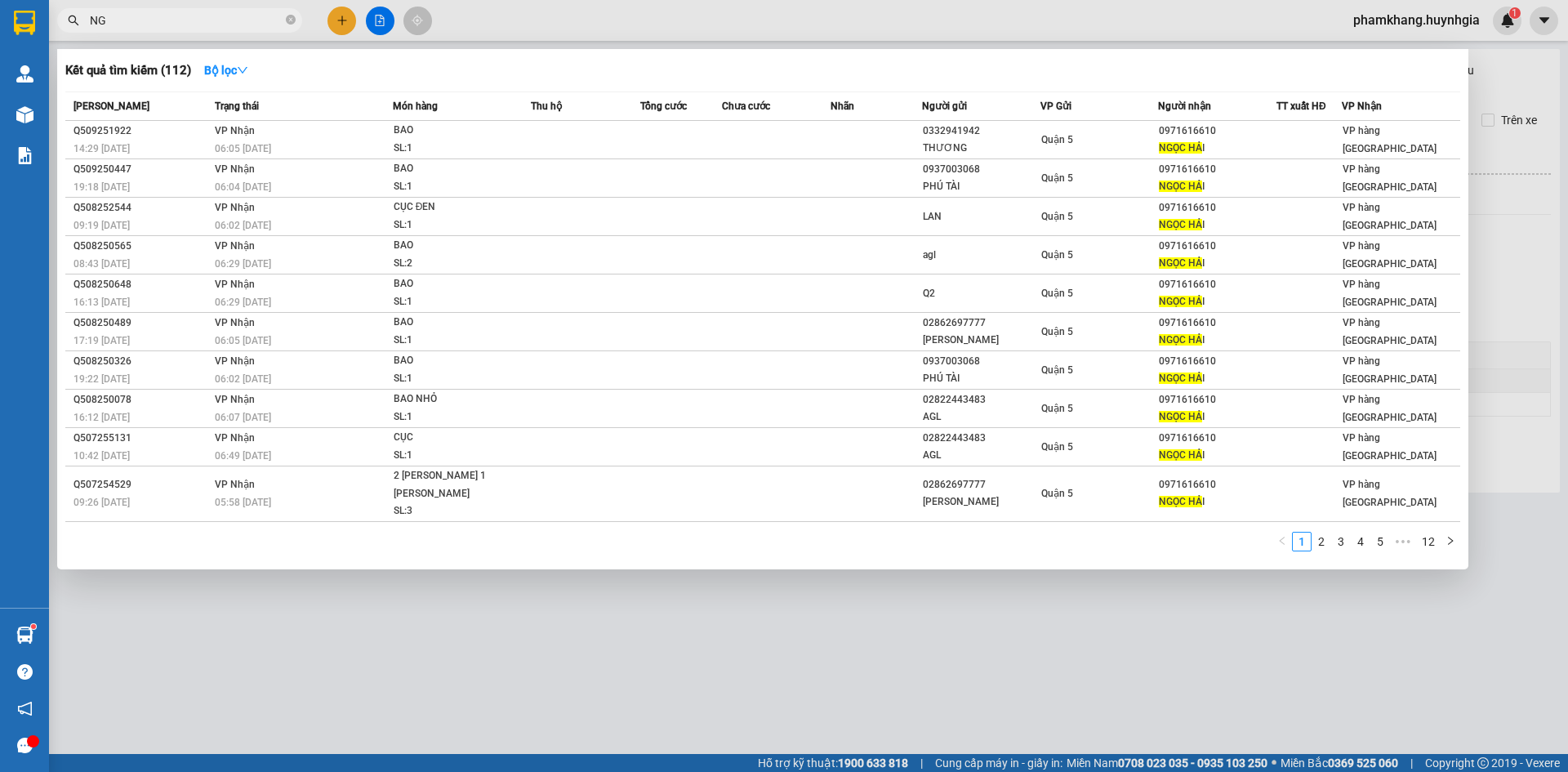
type input "N"
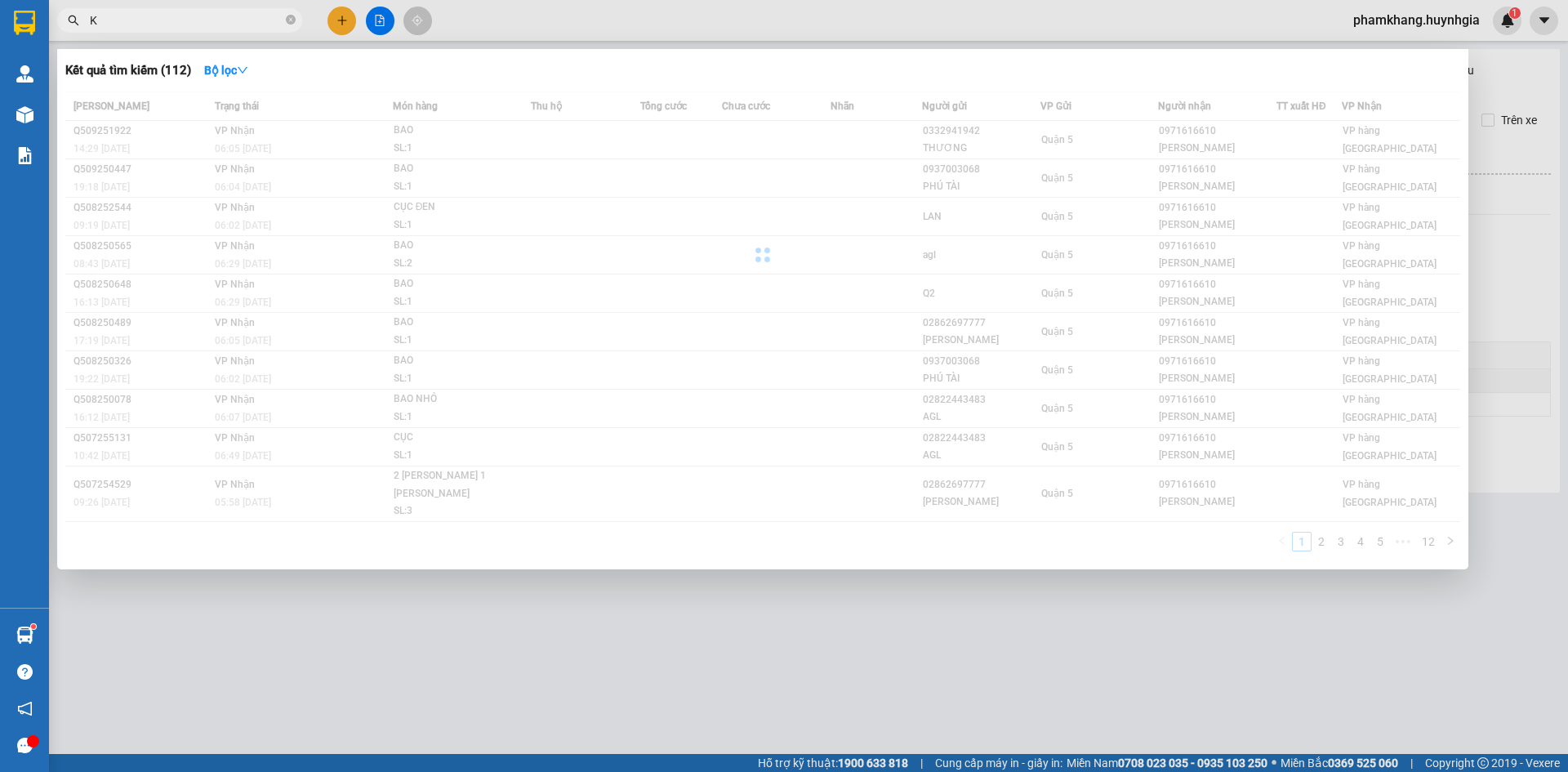
type input "K"
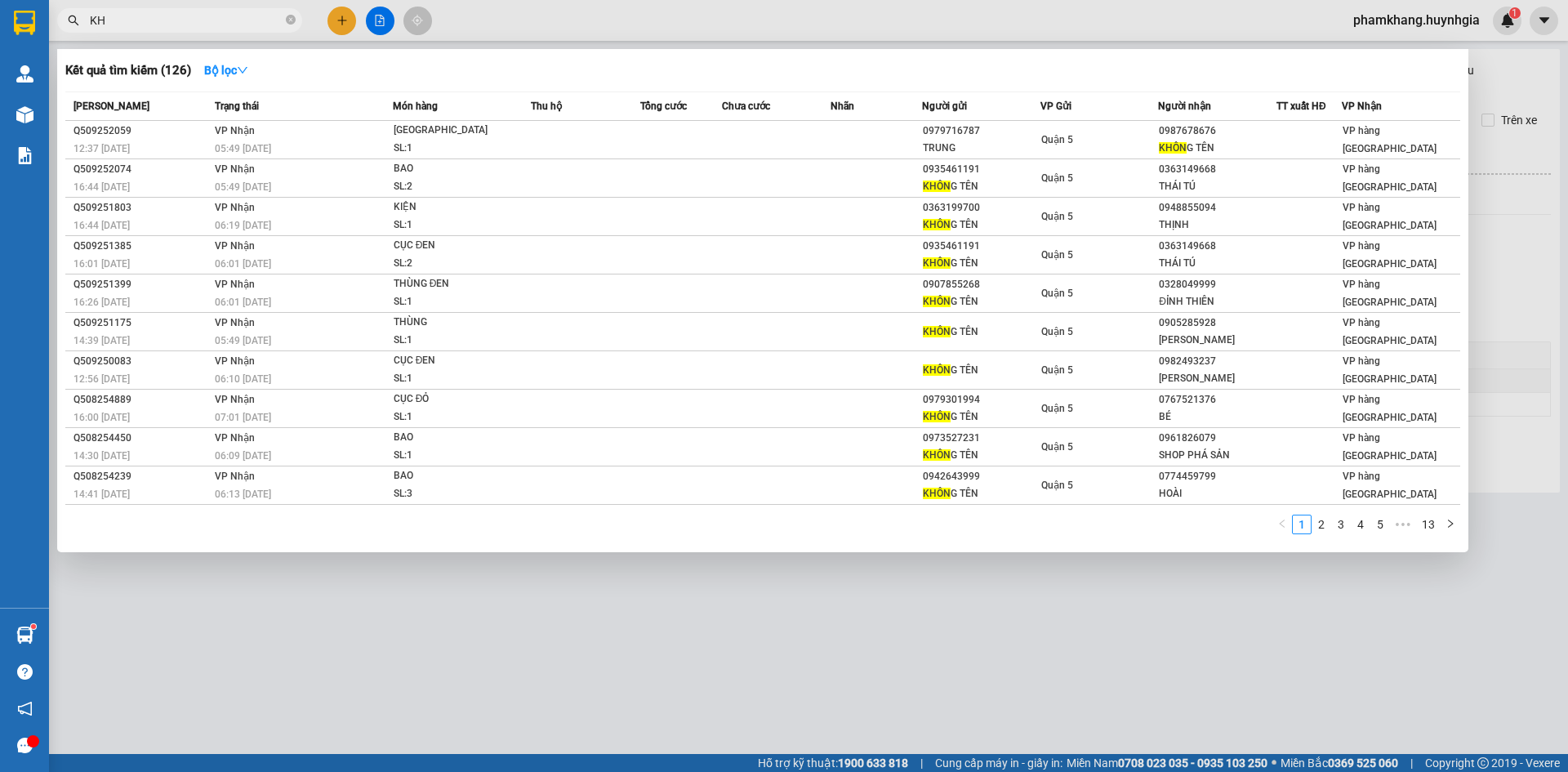
type input "K"
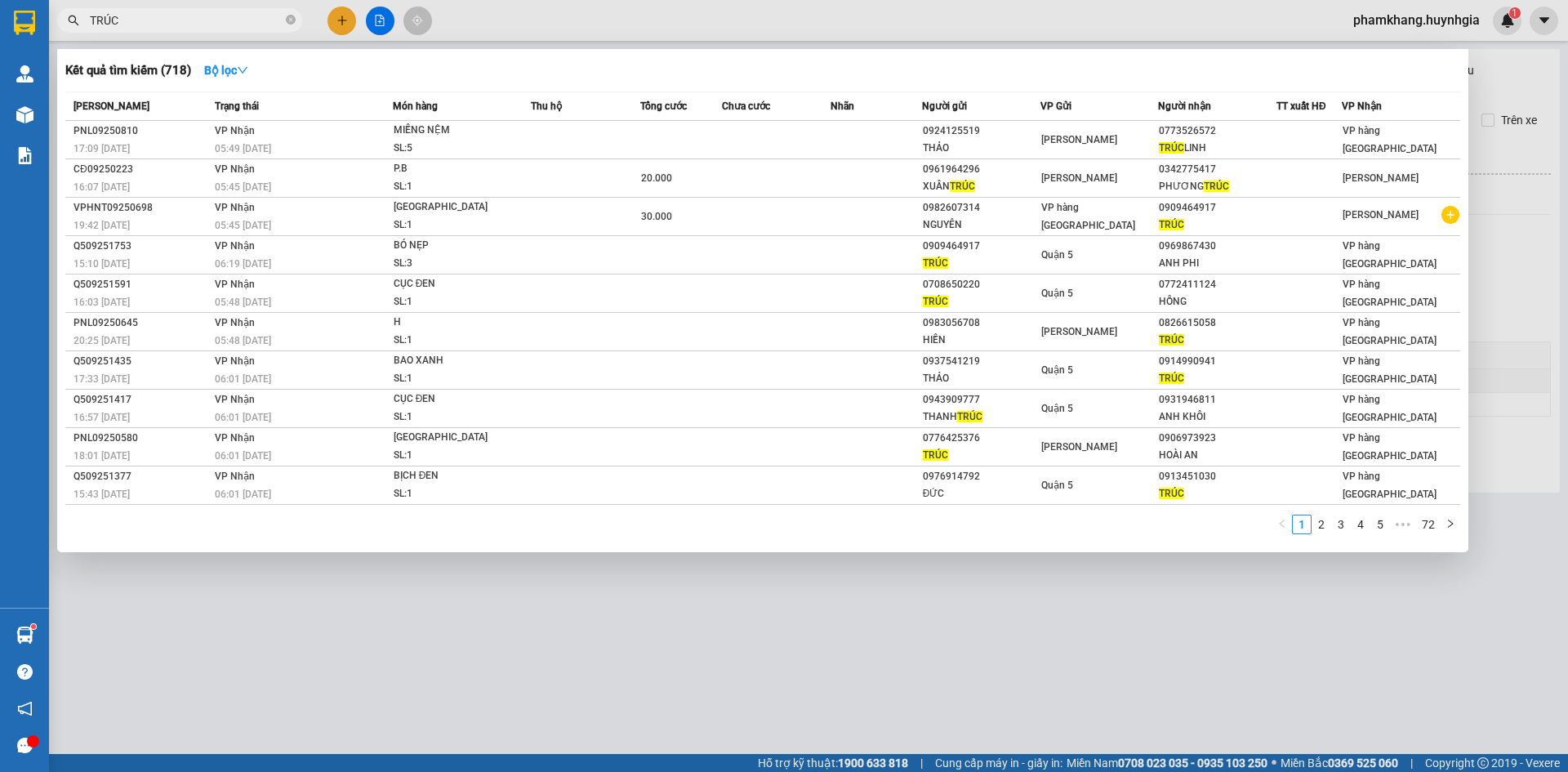
type input "TRÚC"
click at [388, 16] on div at bounding box center [784, 386] width 1568 height 772
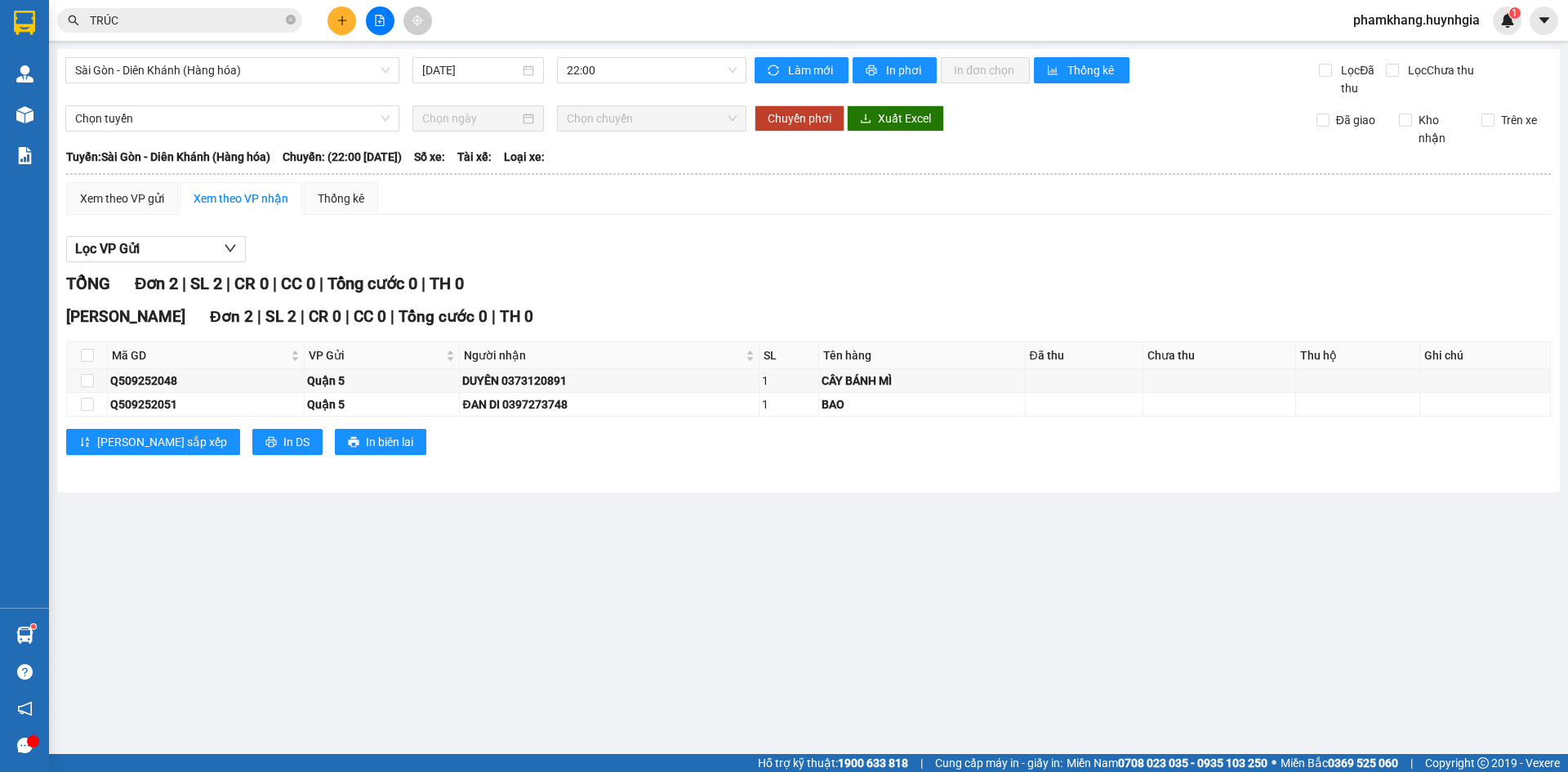
click at [388, 16] on button at bounding box center [379, 21] width 29 height 29
click at [350, 64] on span "Sài Gòn - Diên Khánh (Hàng hóa)" at bounding box center [233, 70] width 314 height 24
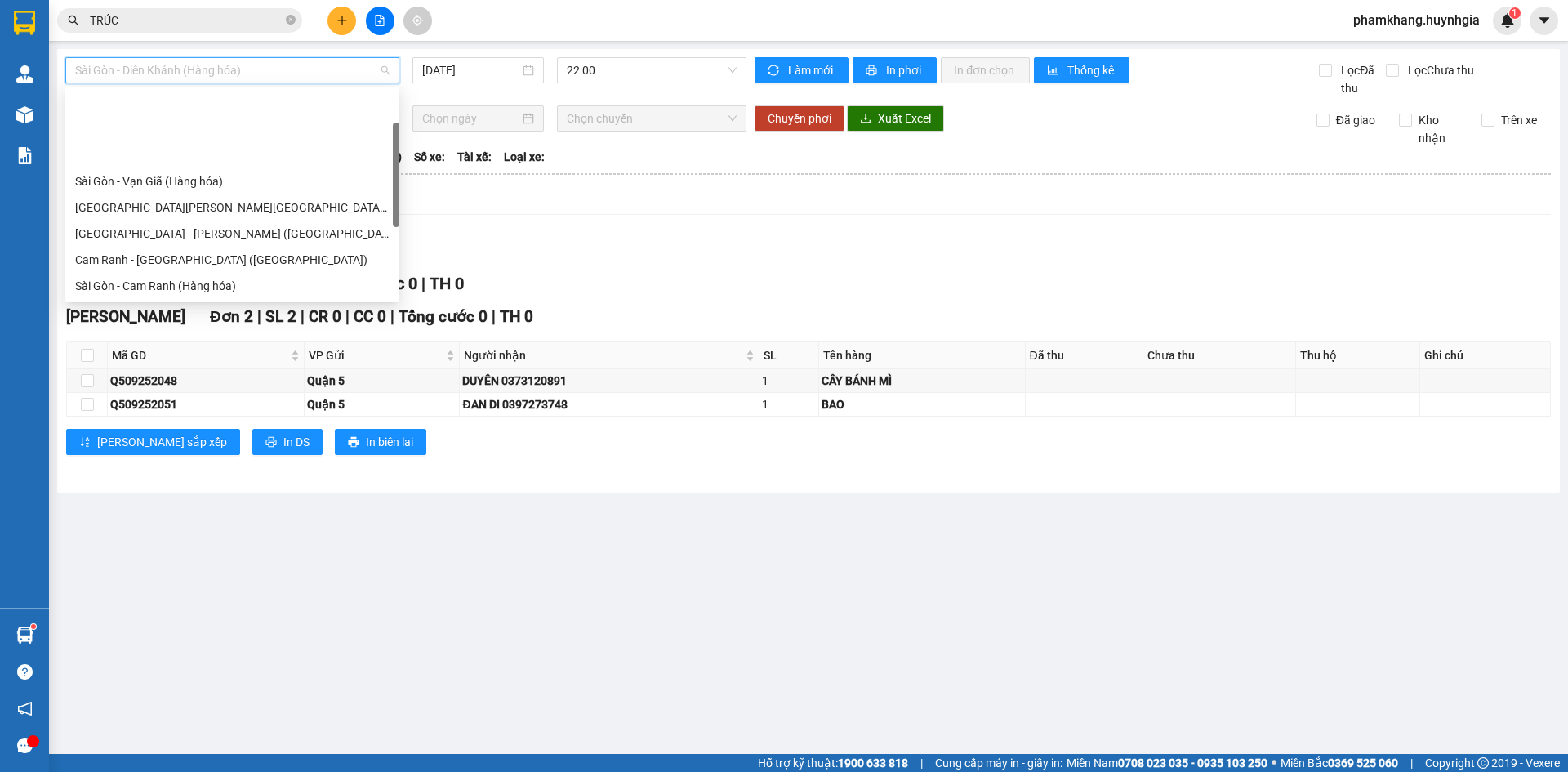
scroll to position [261, 0]
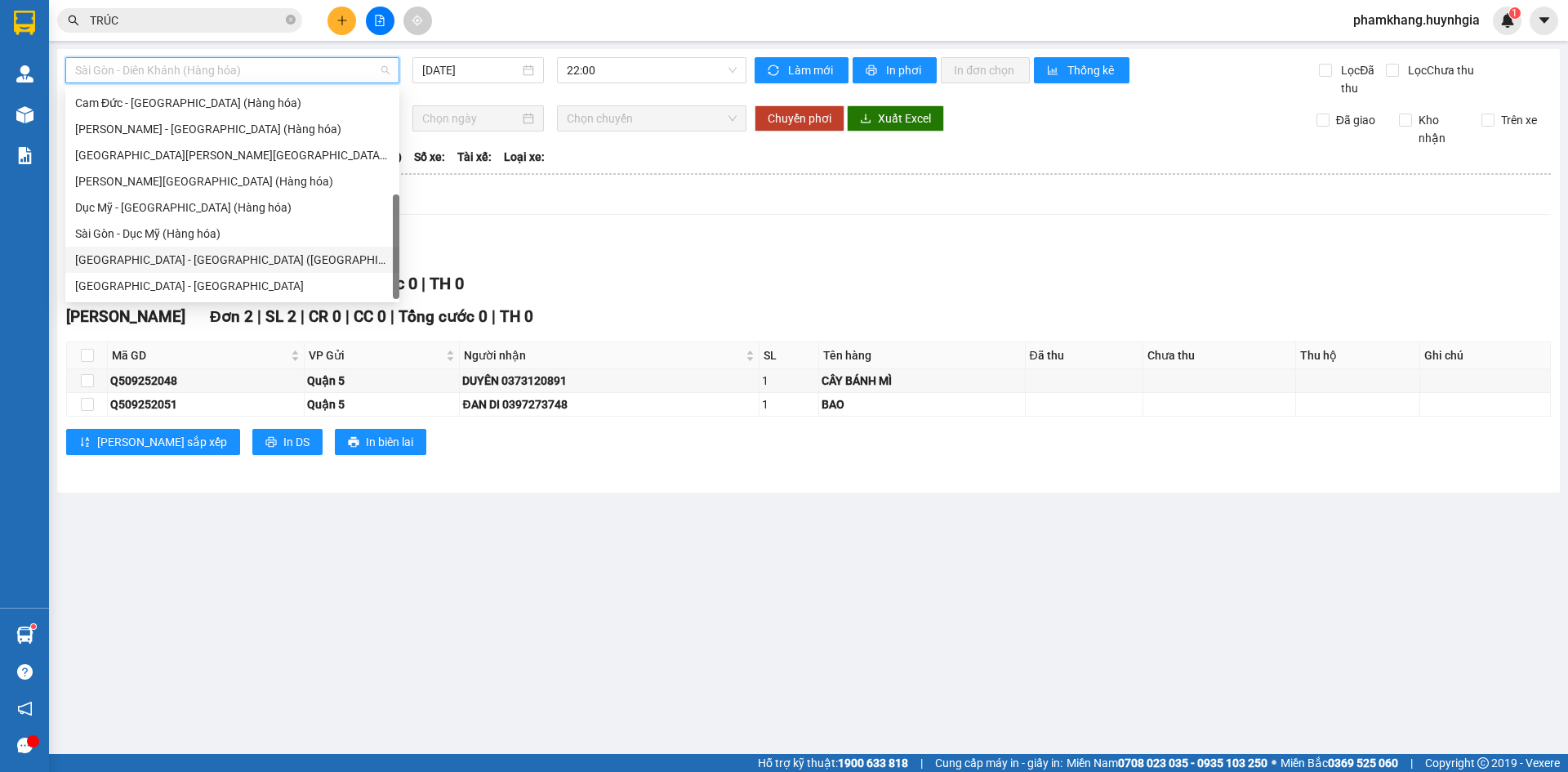
click at [187, 254] on div "Sài Gòn - Nha Trang (Hàng hóa)" at bounding box center [233, 260] width 314 height 18
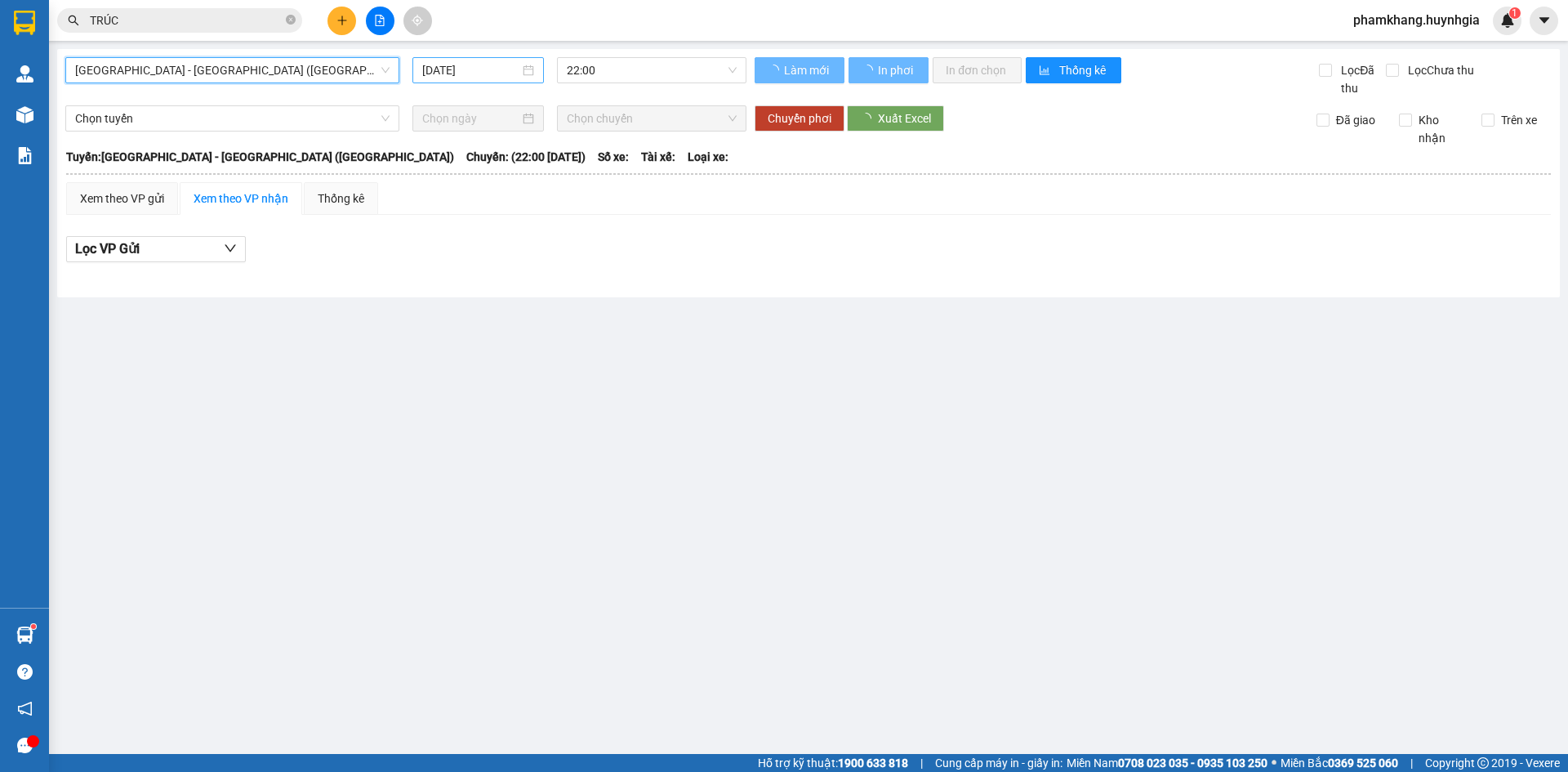
click at [438, 79] on div "15/09/2025" at bounding box center [478, 70] width 131 height 26
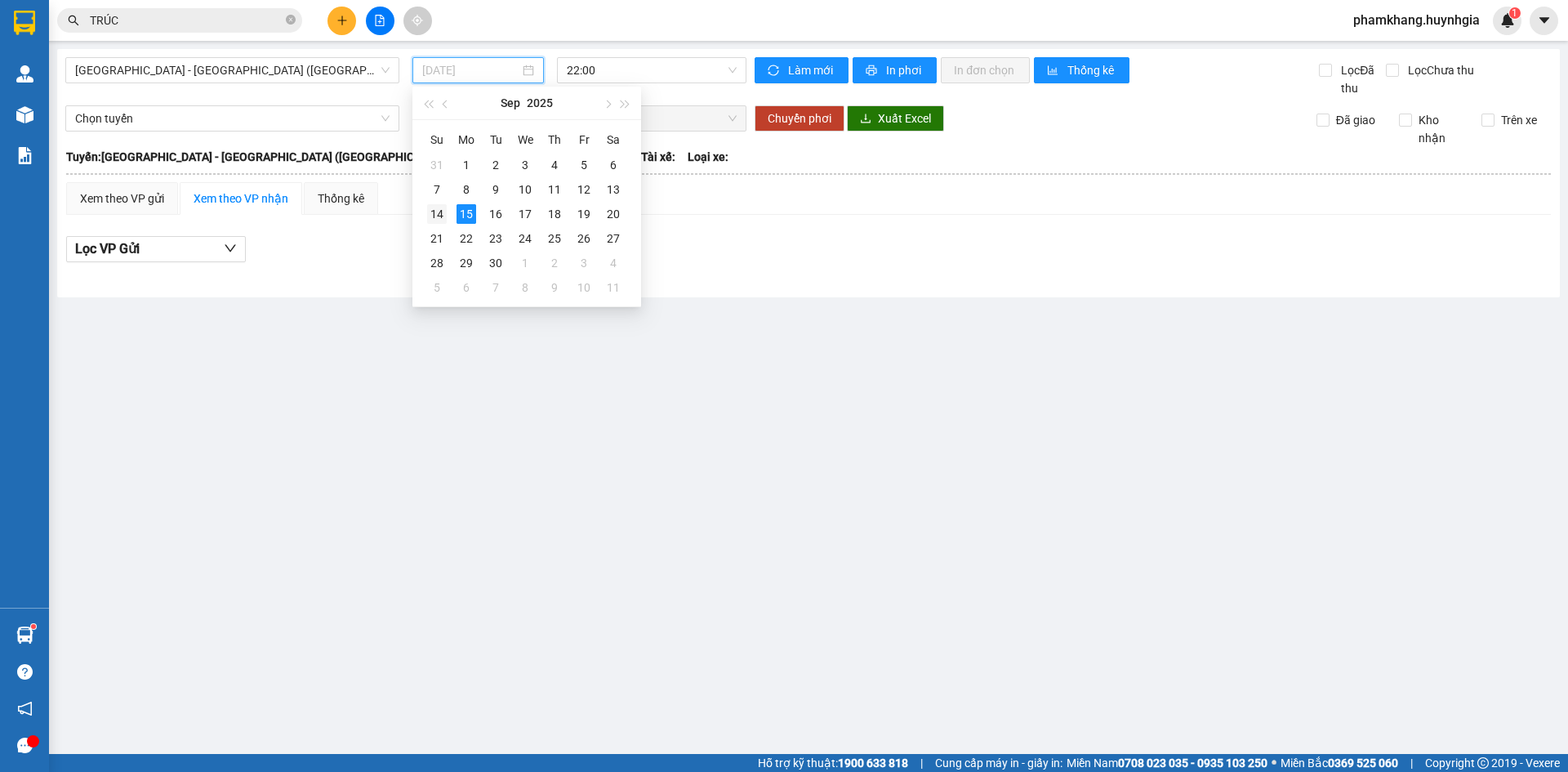
click at [435, 219] on div "14" at bounding box center [437, 214] width 20 height 20
type input "[DATE]"
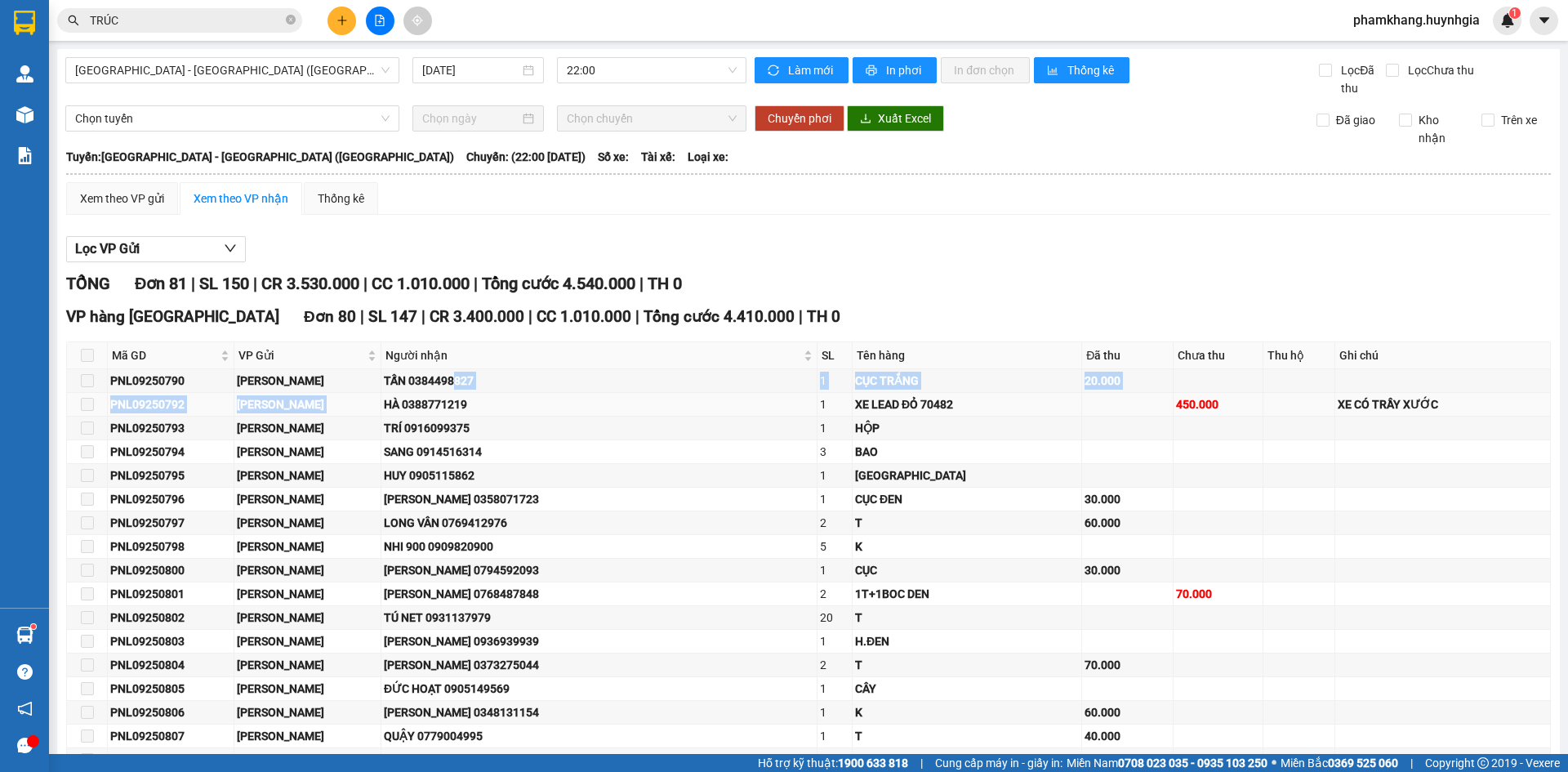
drag, startPoint x: 467, startPoint y: 393, endPoint x: 402, endPoint y: 405, distance: 66.1
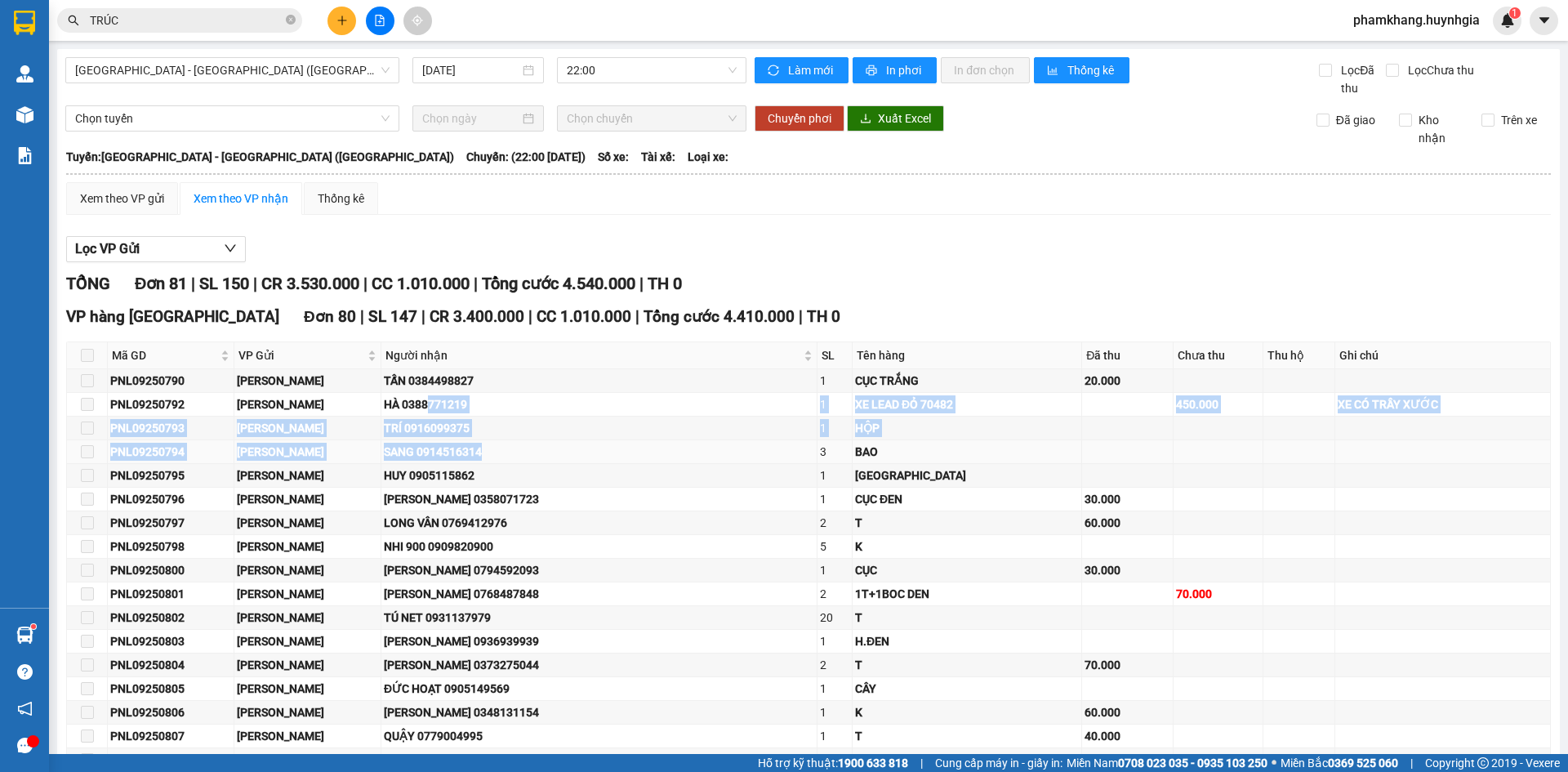
drag, startPoint x: 448, startPoint y: 407, endPoint x: 604, endPoint y: 448, distance: 161.3
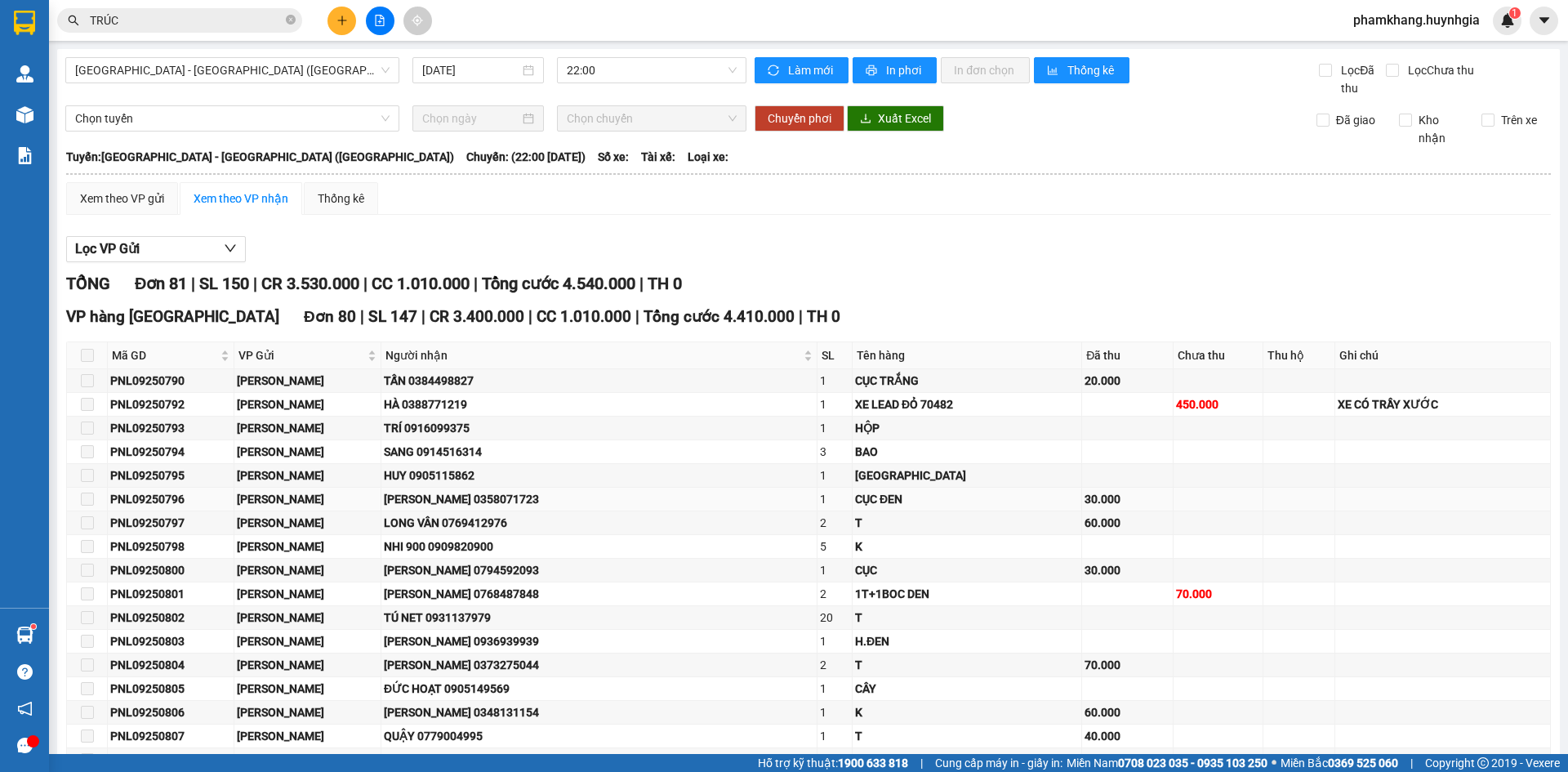
click at [476, 488] on td "CHỊ HUYỀN 0358071723" at bounding box center [599, 499] width 436 height 23
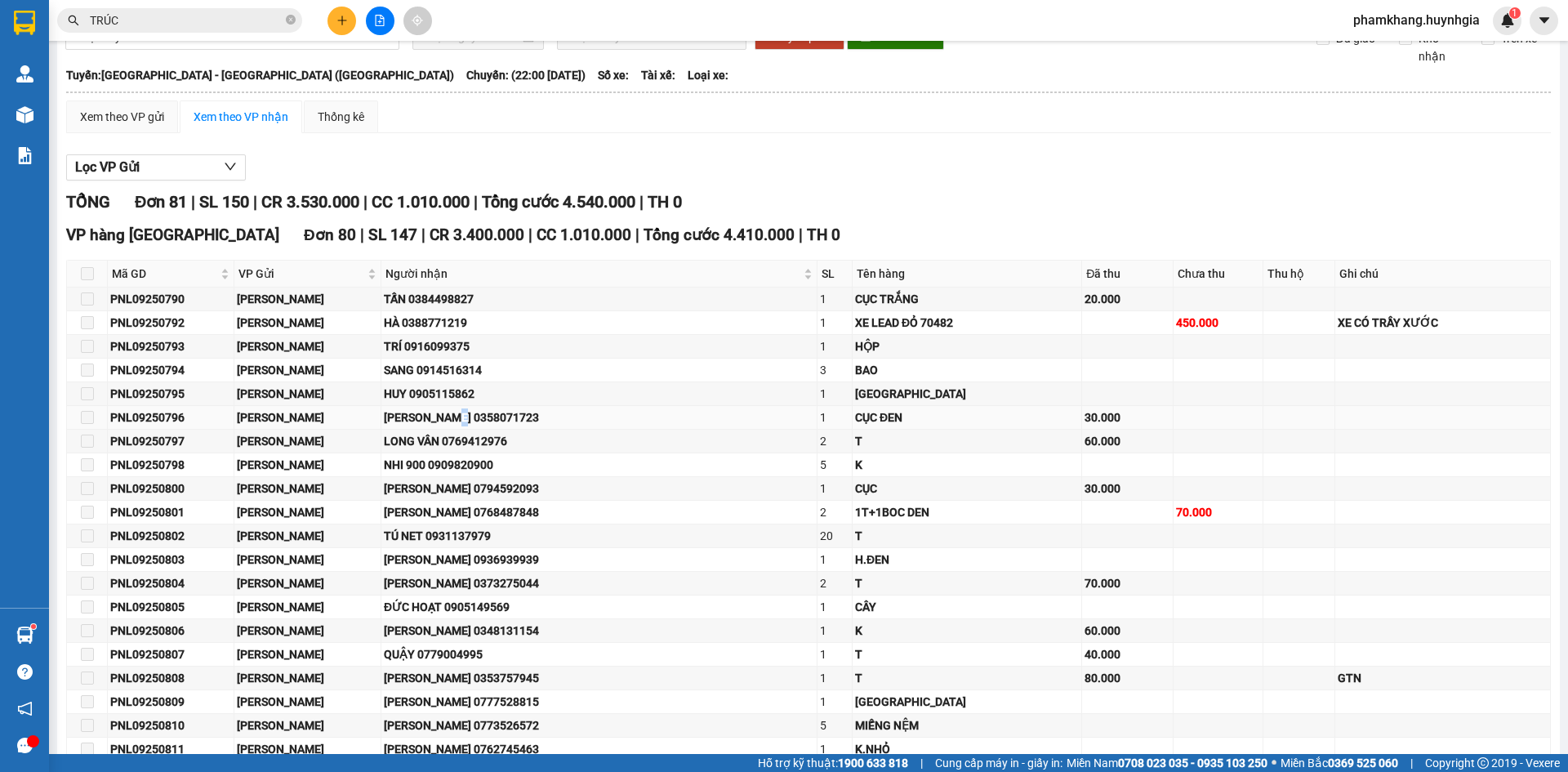
click at [478, 419] on div "CHỊ HUYỀN 0358071723" at bounding box center [599, 417] width 431 height 18
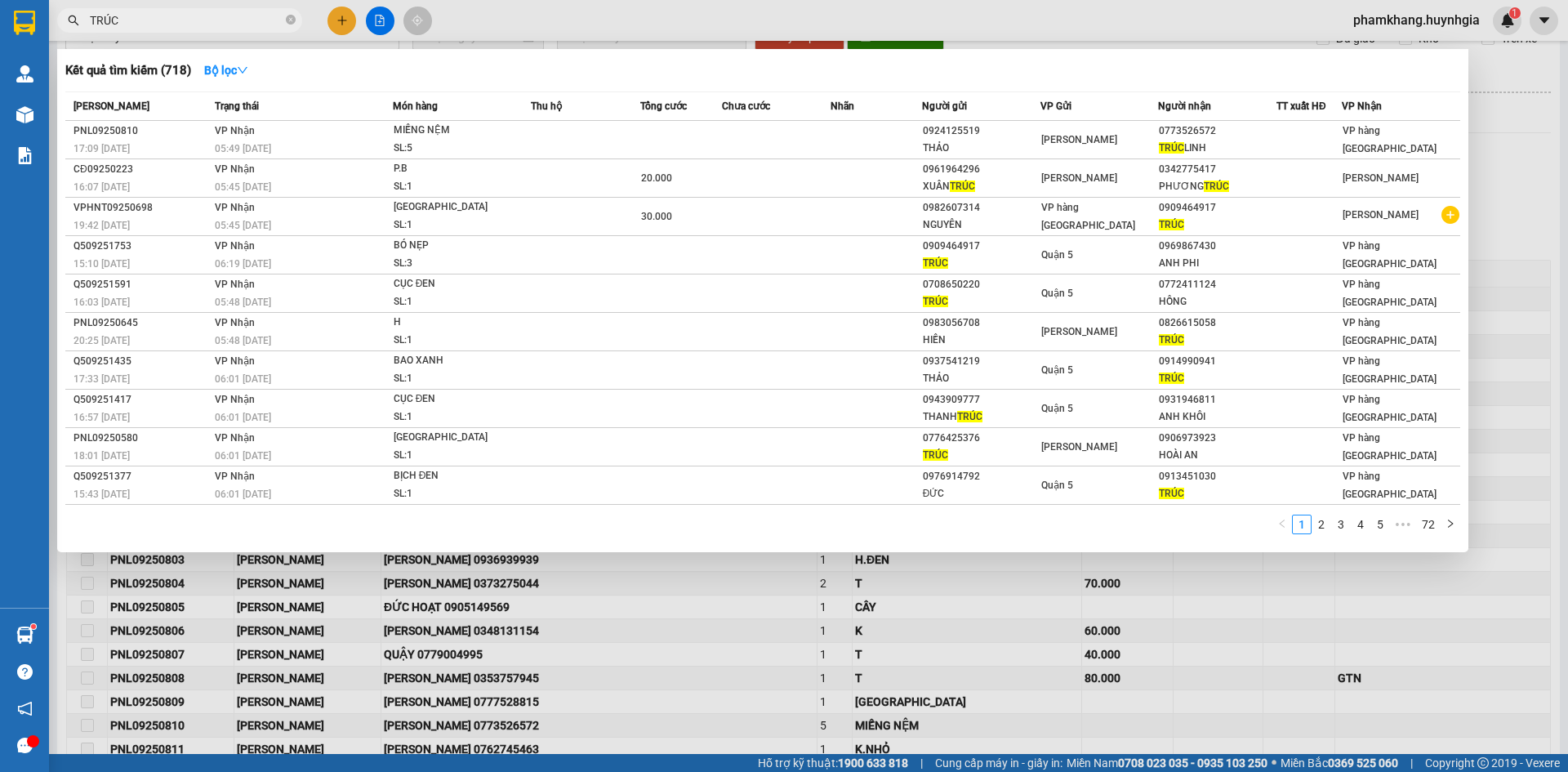
click at [234, 22] on input "TRÚC" at bounding box center [186, 20] width 193 height 18
type input "T"
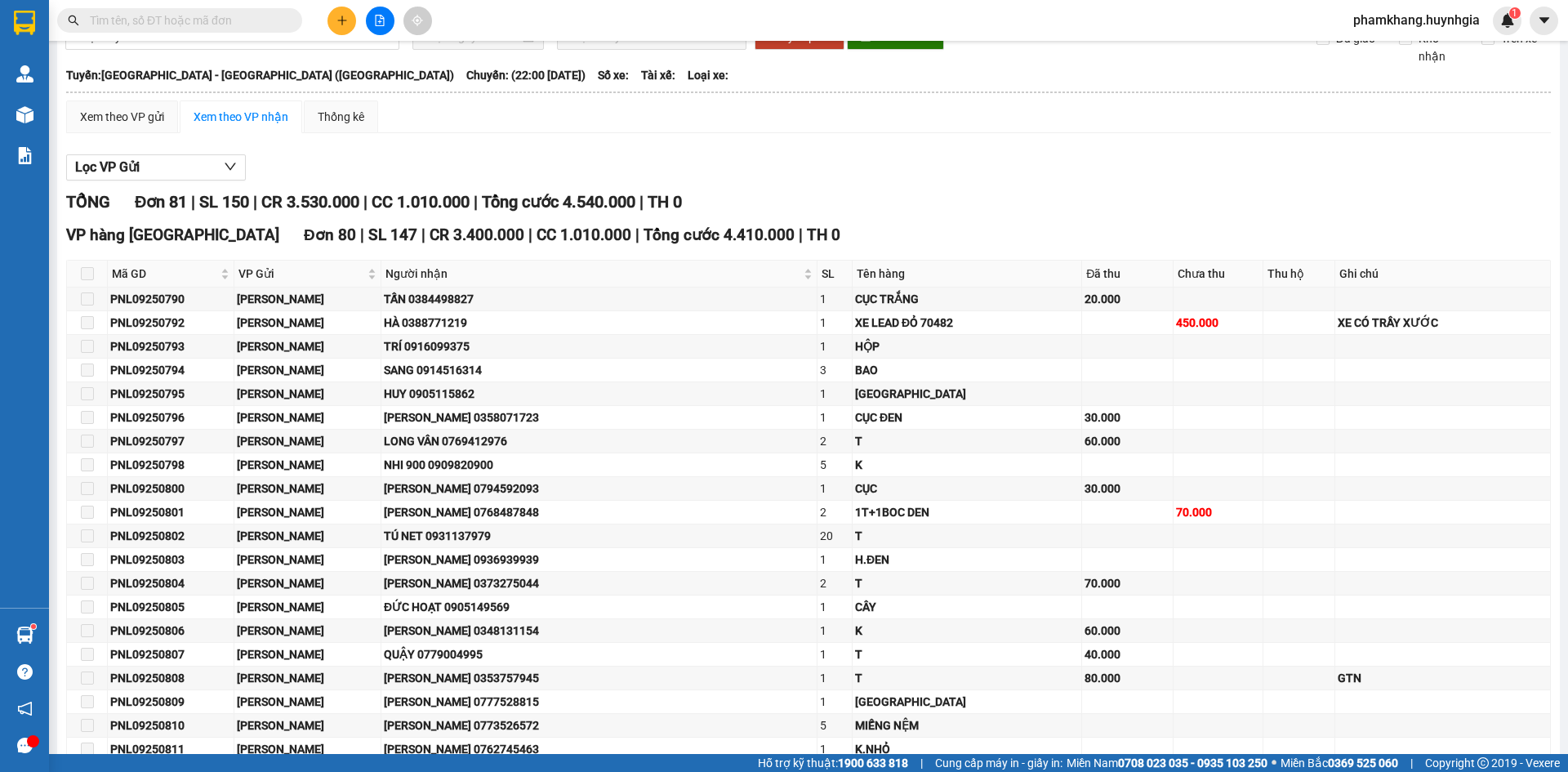
click at [253, 23] on input "text" at bounding box center [186, 20] width 193 height 18
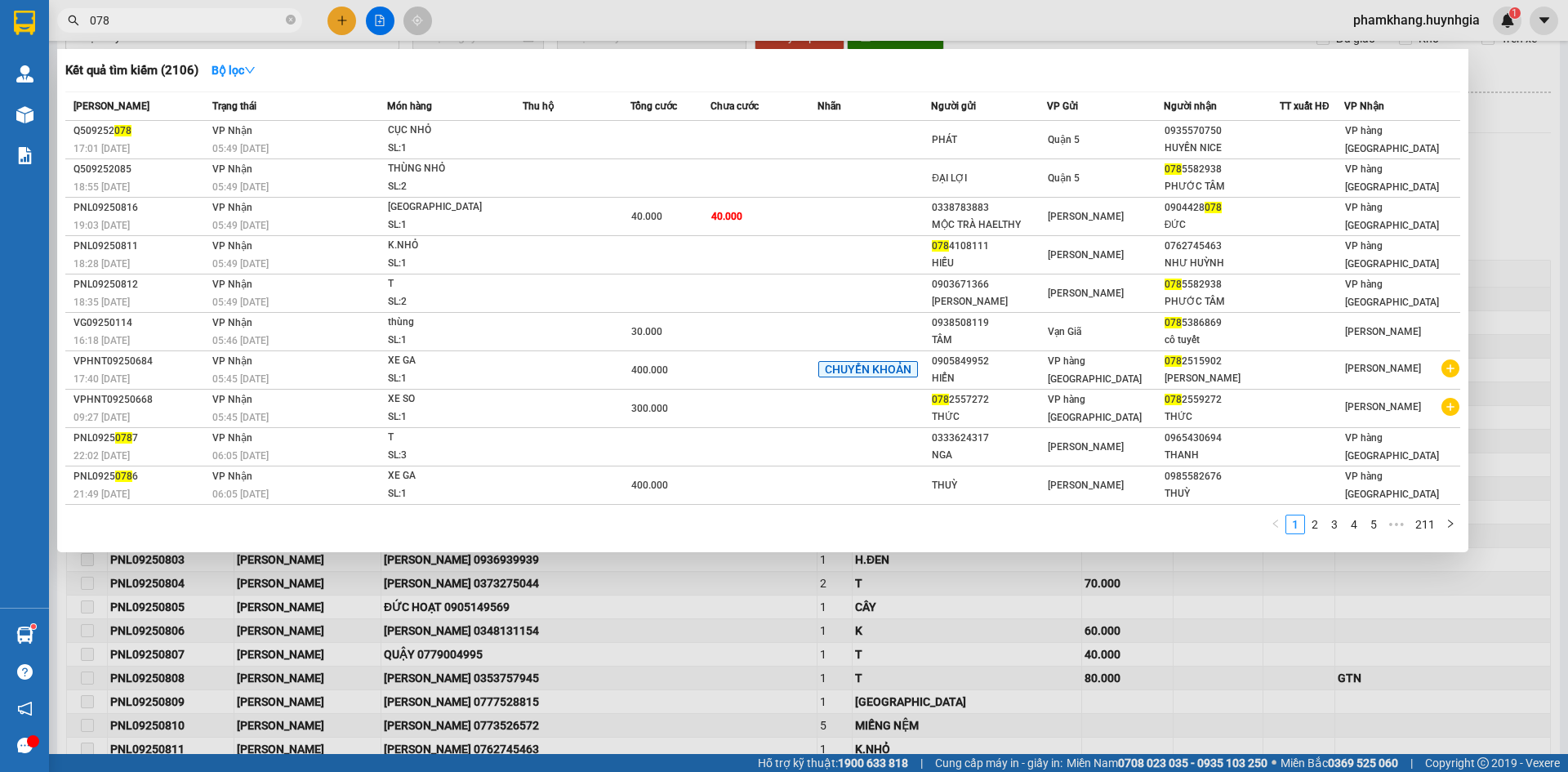
click at [128, 18] on input "078" at bounding box center [186, 20] width 193 height 18
type input "0"
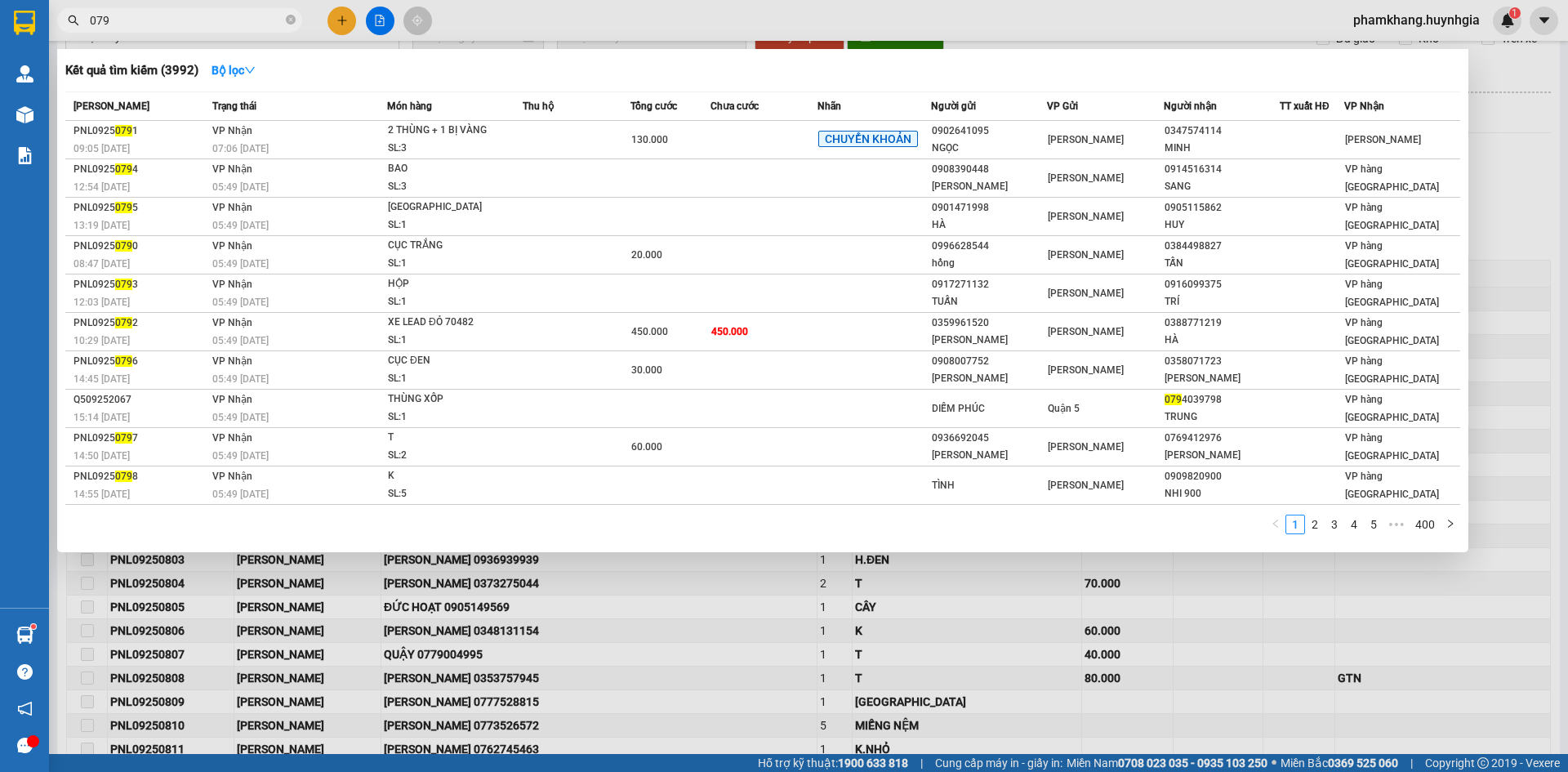
click at [140, 12] on input "079" at bounding box center [186, 20] width 193 height 18
type input "0"
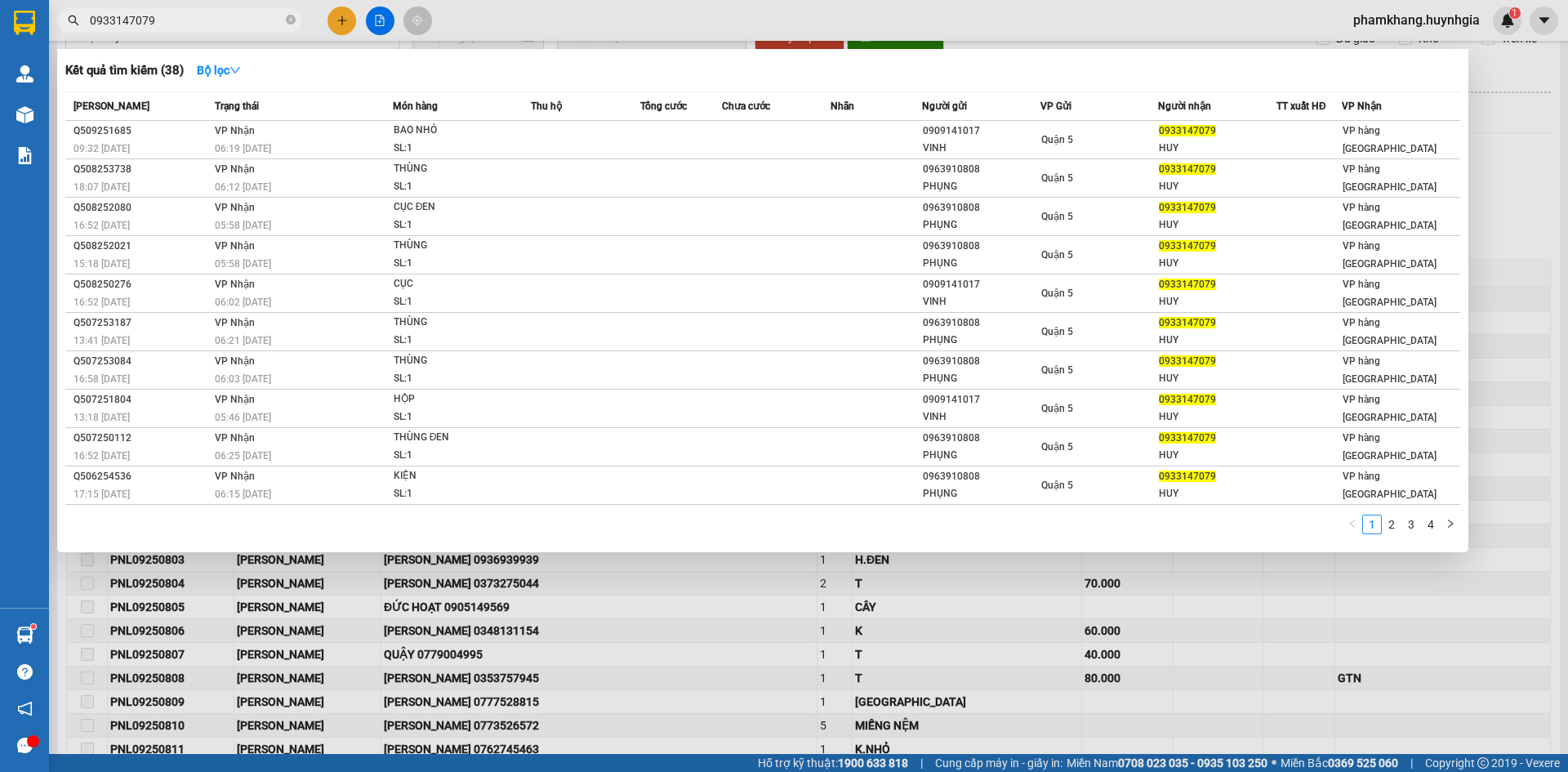
click at [176, 23] on input "0933147079" at bounding box center [186, 20] width 193 height 18
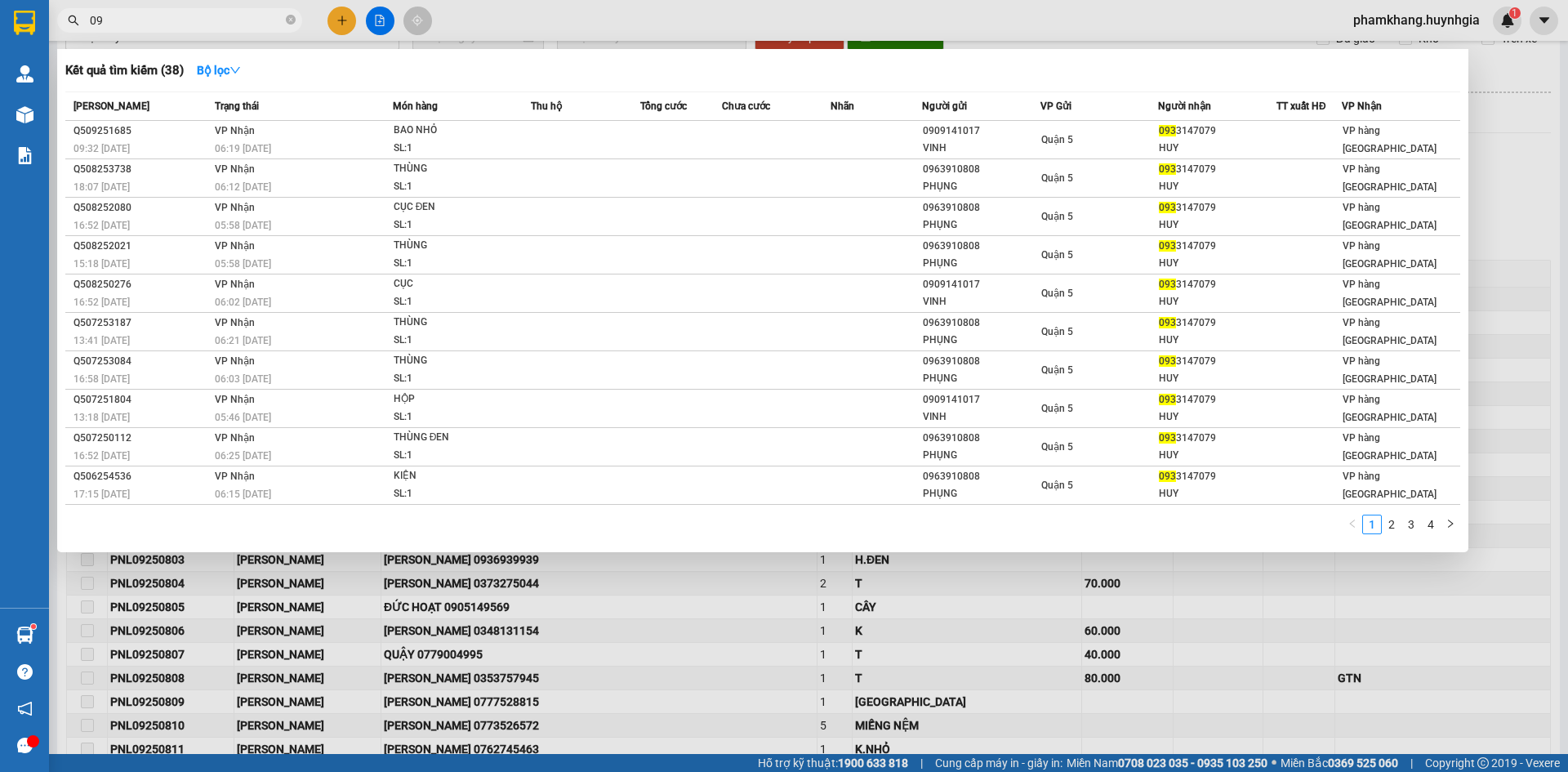
type input "0"
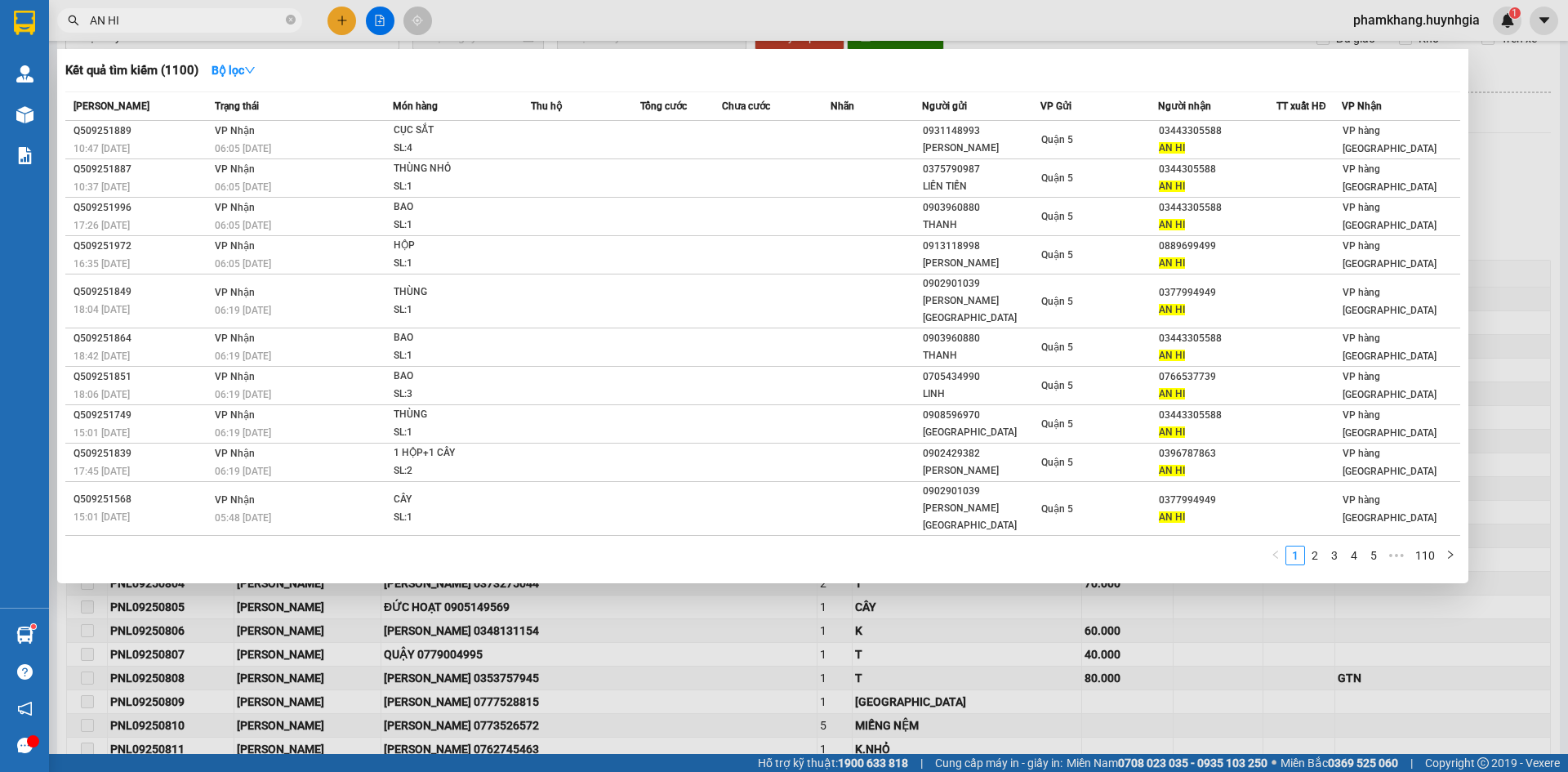
click at [169, 22] on input "AN HI" at bounding box center [186, 20] width 193 height 18
type input "A"
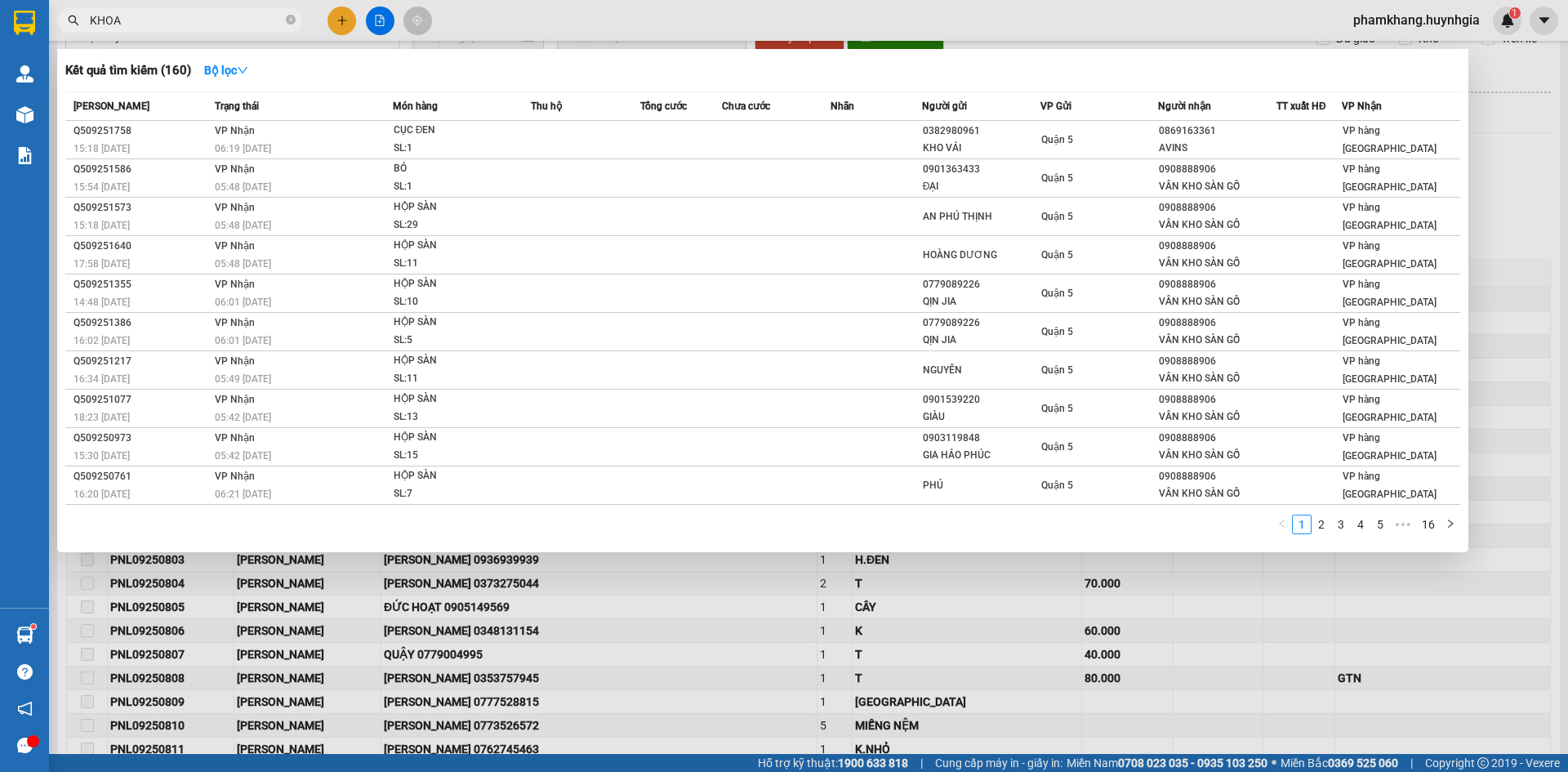
type input "KHOA"
click at [346, 20] on div at bounding box center [784, 386] width 1568 height 772
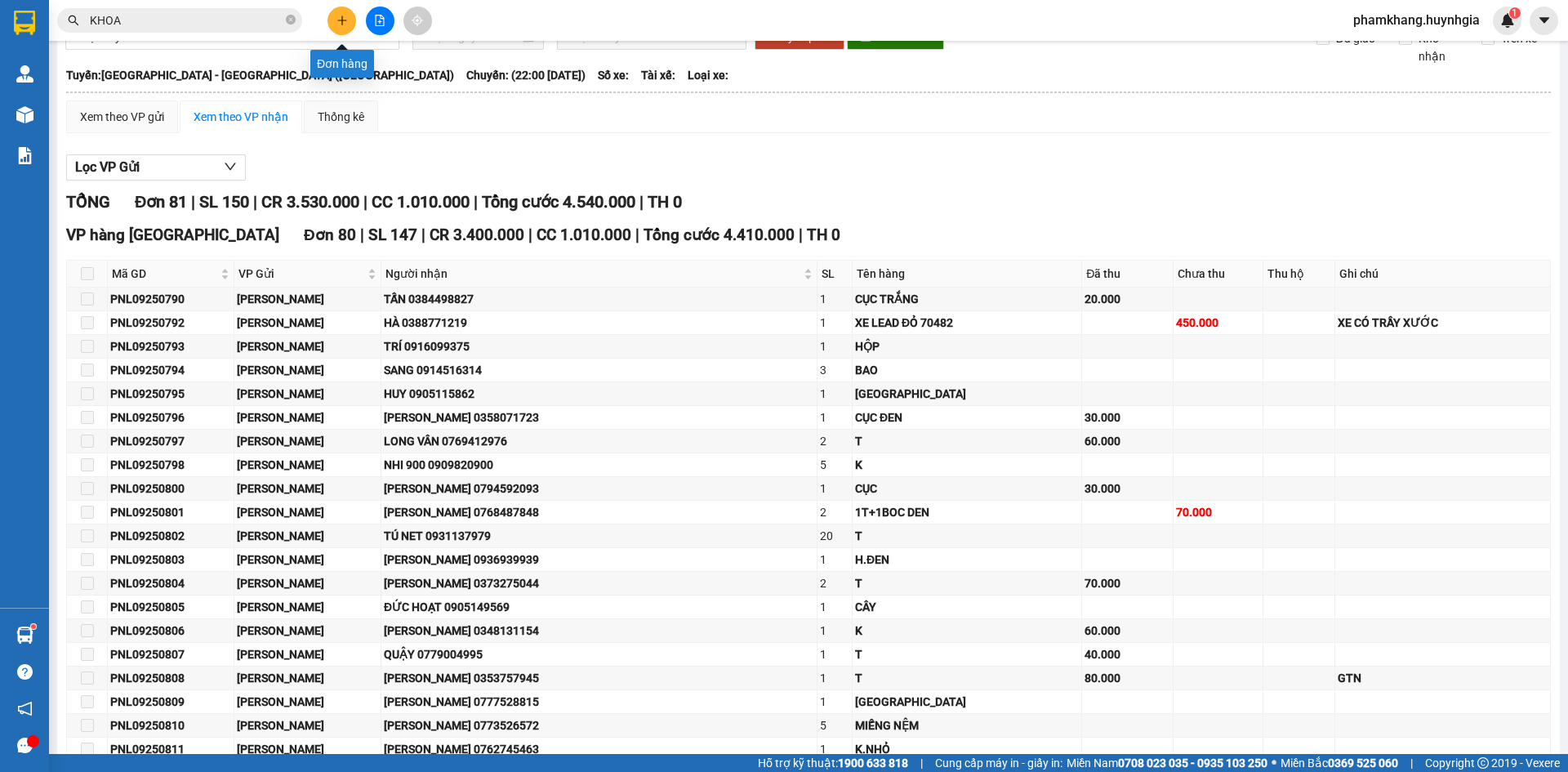
click at [346, 20] on icon "plus" at bounding box center [342, 20] width 11 height 11
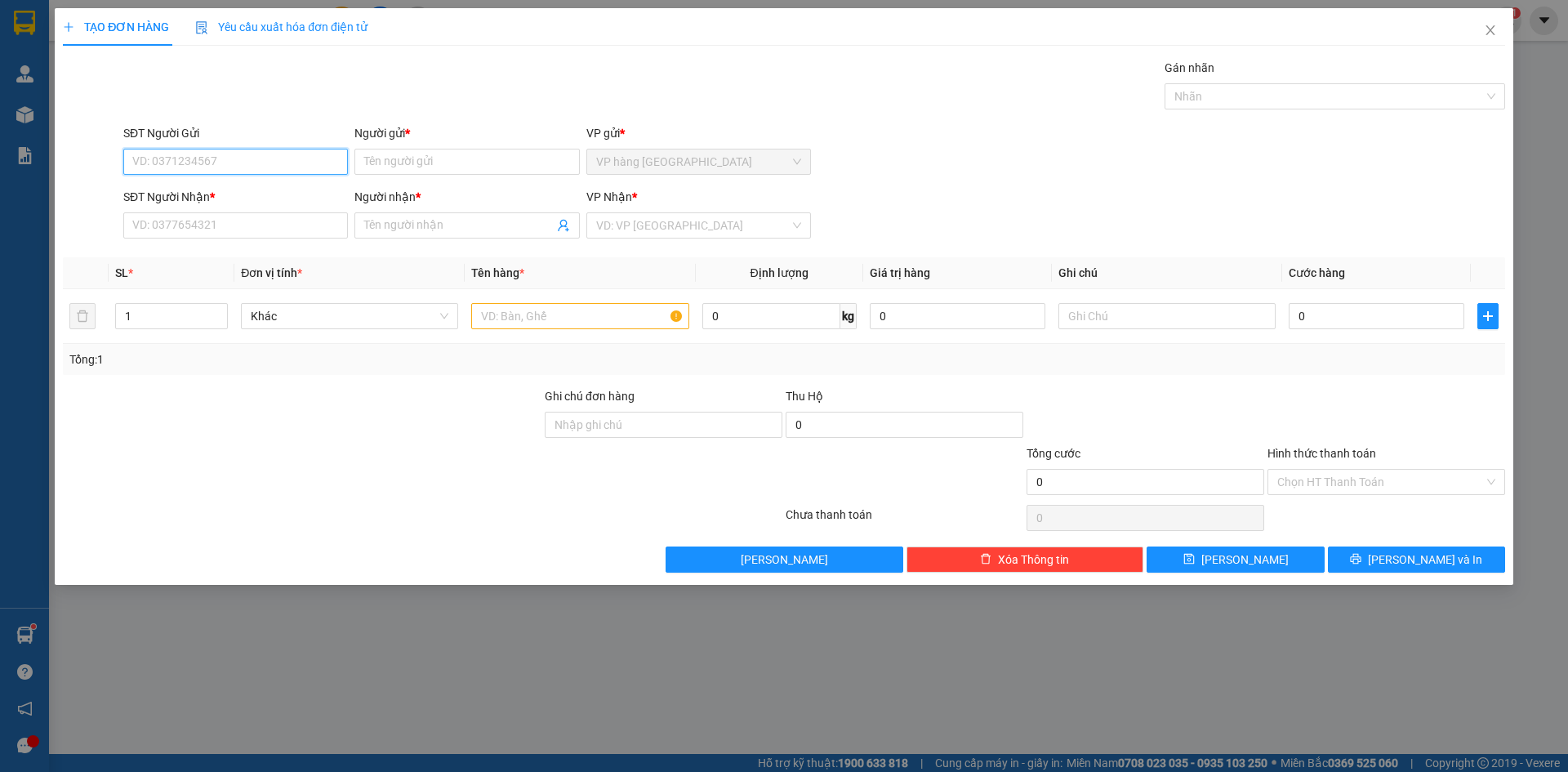
click at [306, 165] on input "SĐT Người Gửi" at bounding box center [235, 162] width 225 height 26
type input "0939709192"
click at [399, 162] on input "Người gửi *" at bounding box center [466, 162] width 225 height 26
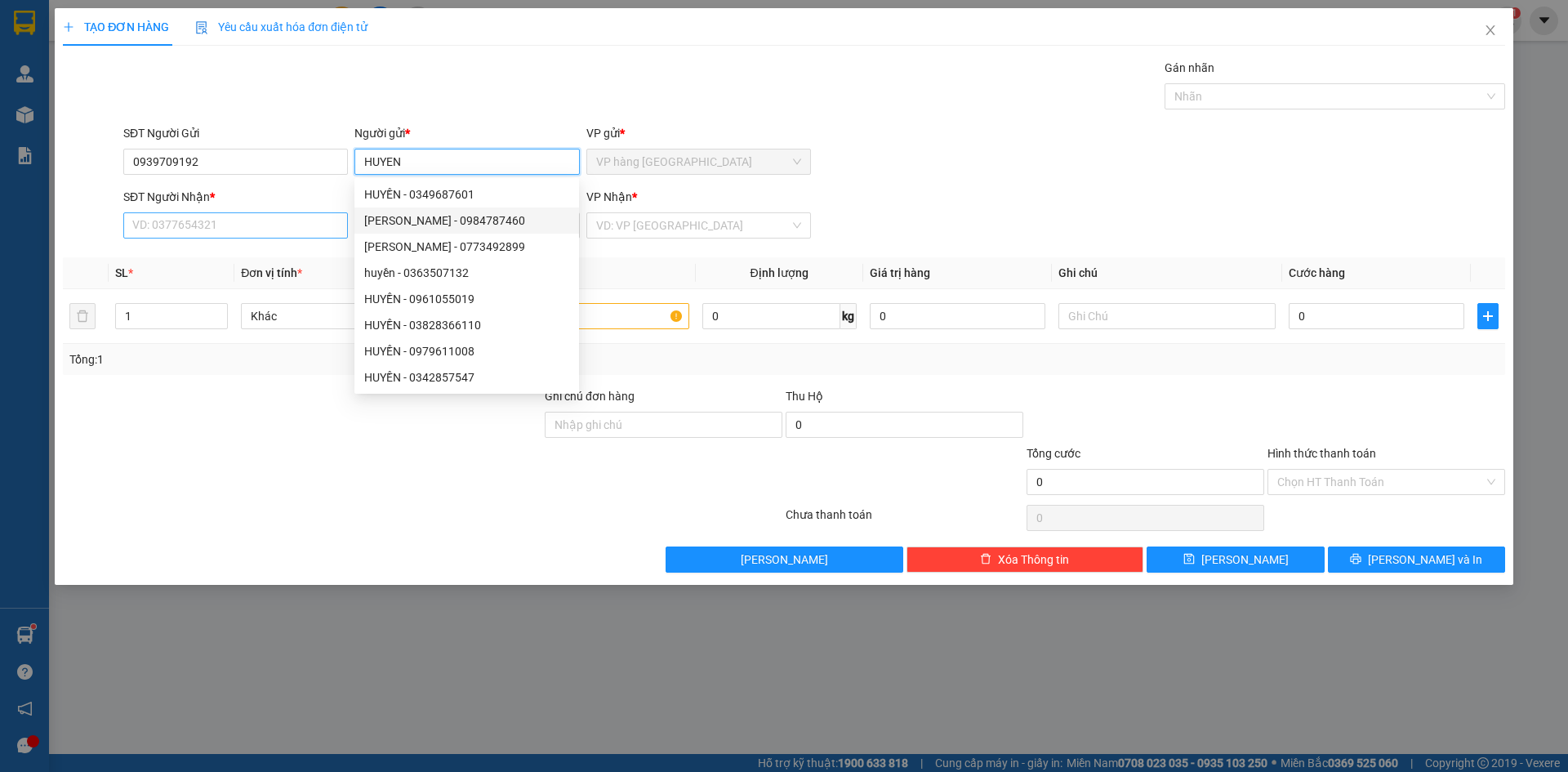
type input "HUYEN"
click at [274, 229] on input "SĐT Người Nhận *" at bounding box center [235, 226] width 225 height 26
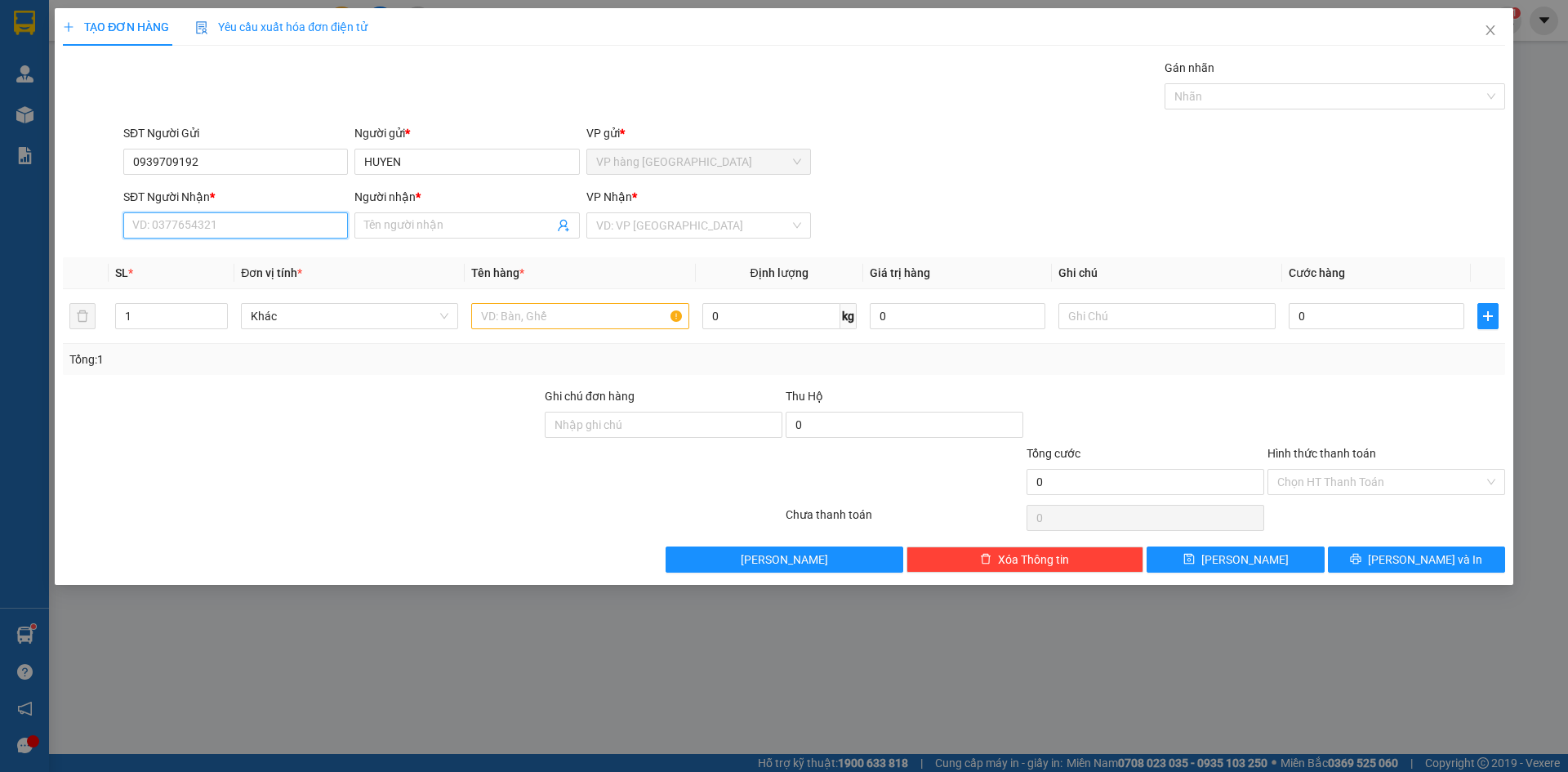
click at [215, 231] on input "SĐT Người Nhận *" at bounding box center [235, 226] width 225 height 26
type input "0812322121"
click at [398, 226] on input "Người nhận *" at bounding box center [458, 225] width 188 height 18
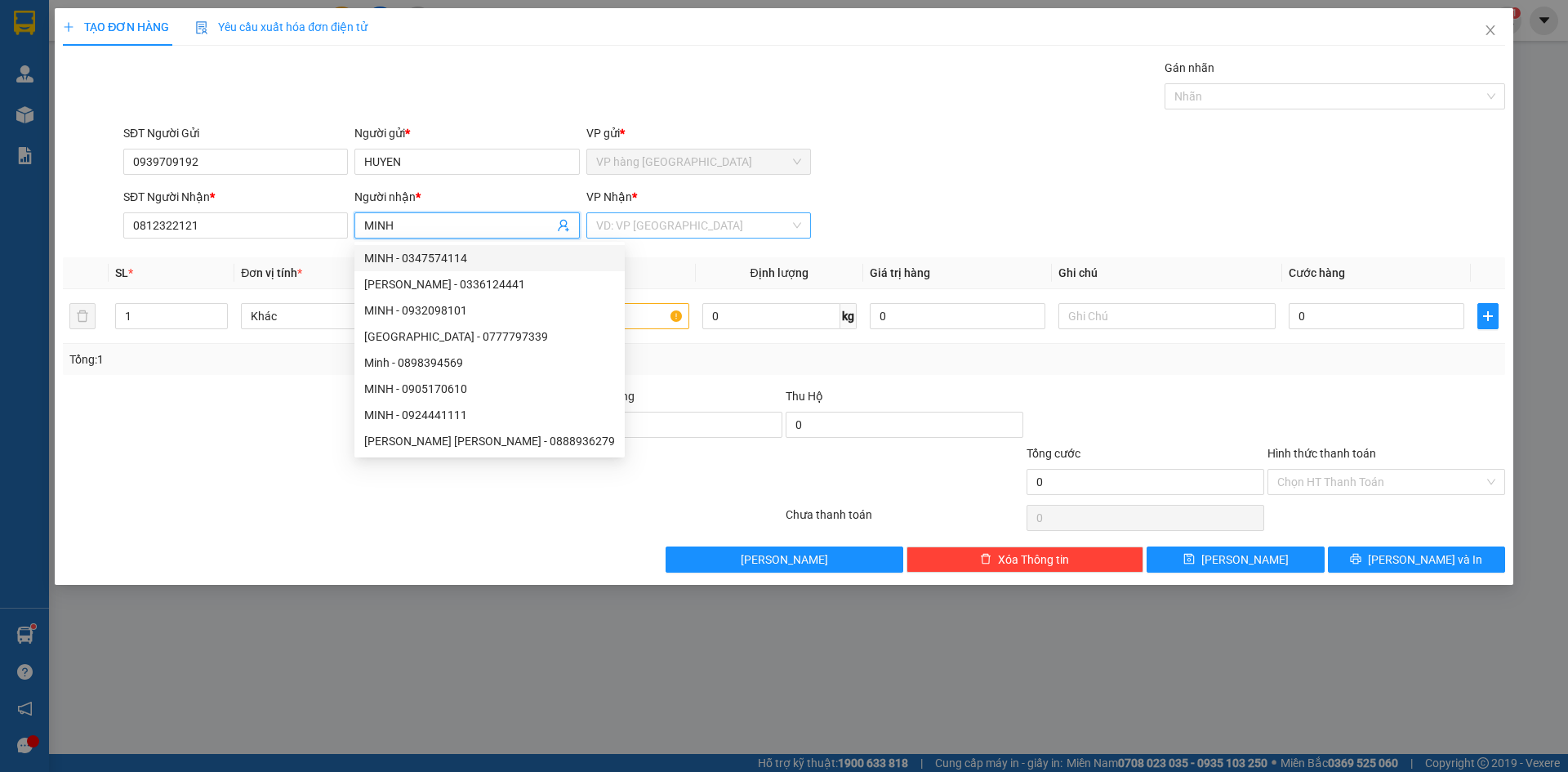
type input "MINH"
click at [650, 227] on input "search" at bounding box center [693, 226] width 194 height 24
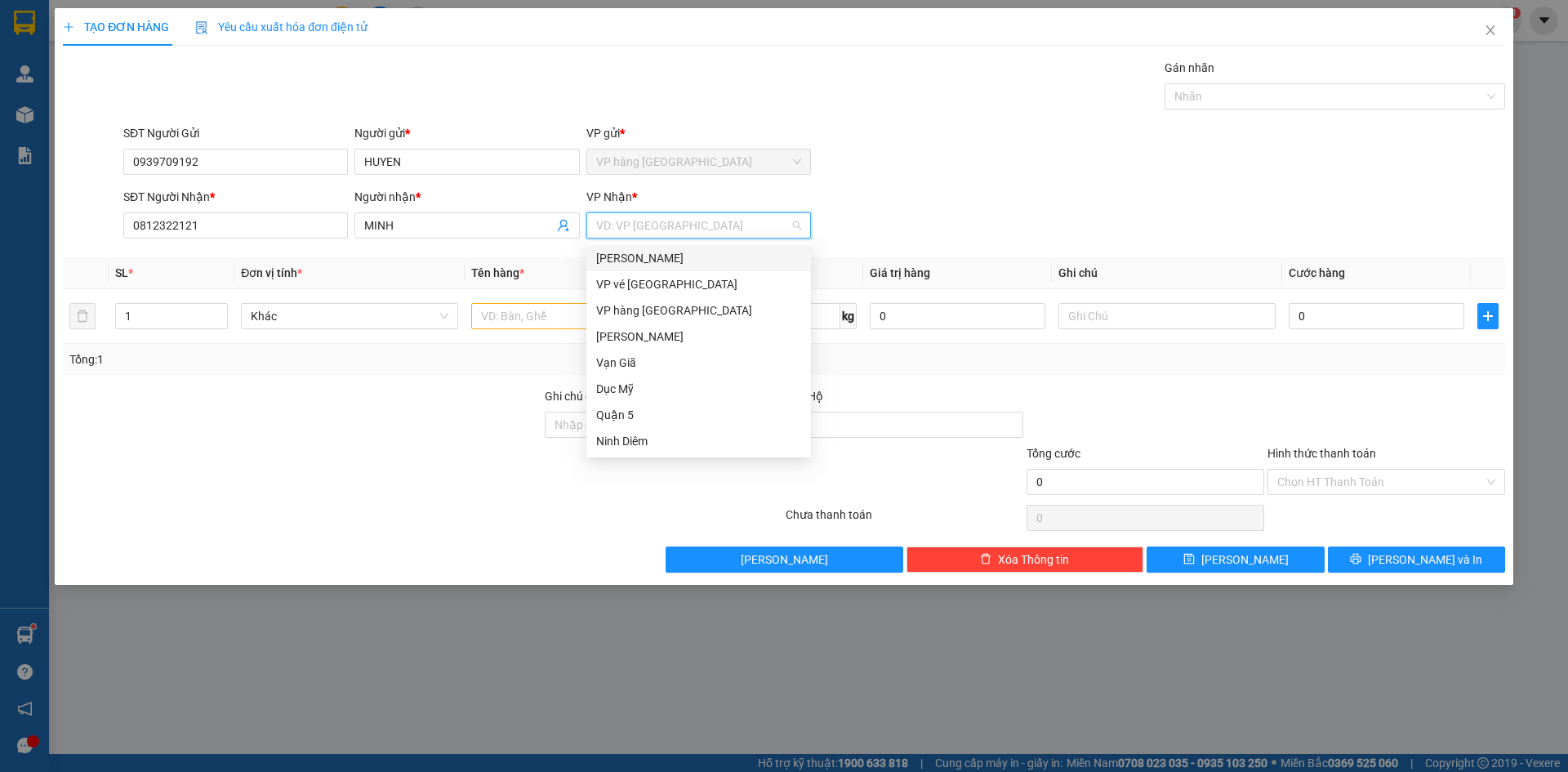
click at [685, 248] on div "[PERSON_NAME]" at bounding box center [698, 258] width 225 height 26
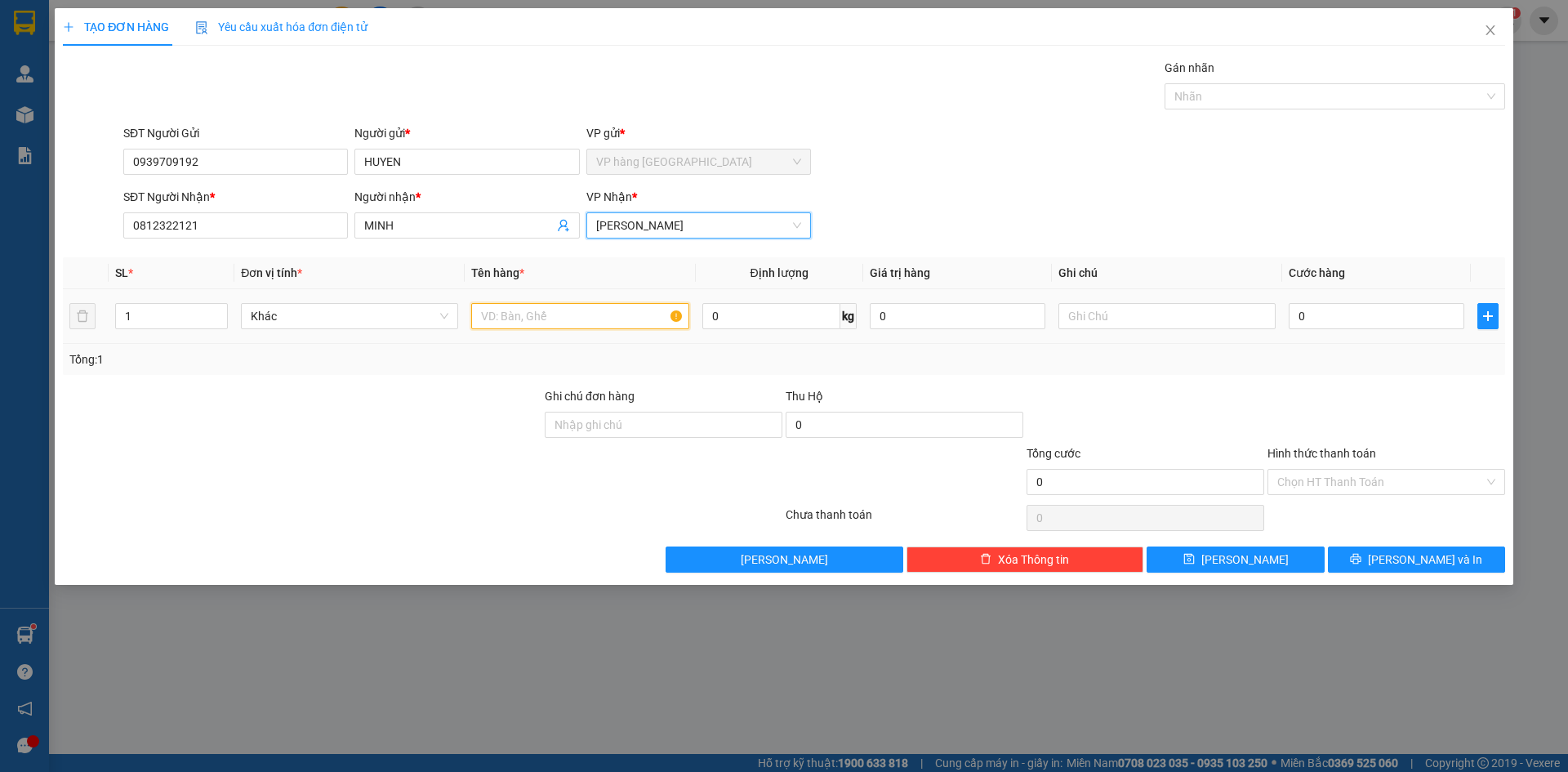
click at [491, 322] on input "text" at bounding box center [580, 316] width 217 height 26
type input "GOI"
click at [1332, 324] on input "0" at bounding box center [1376, 316] width 175 height 26
type input "2"
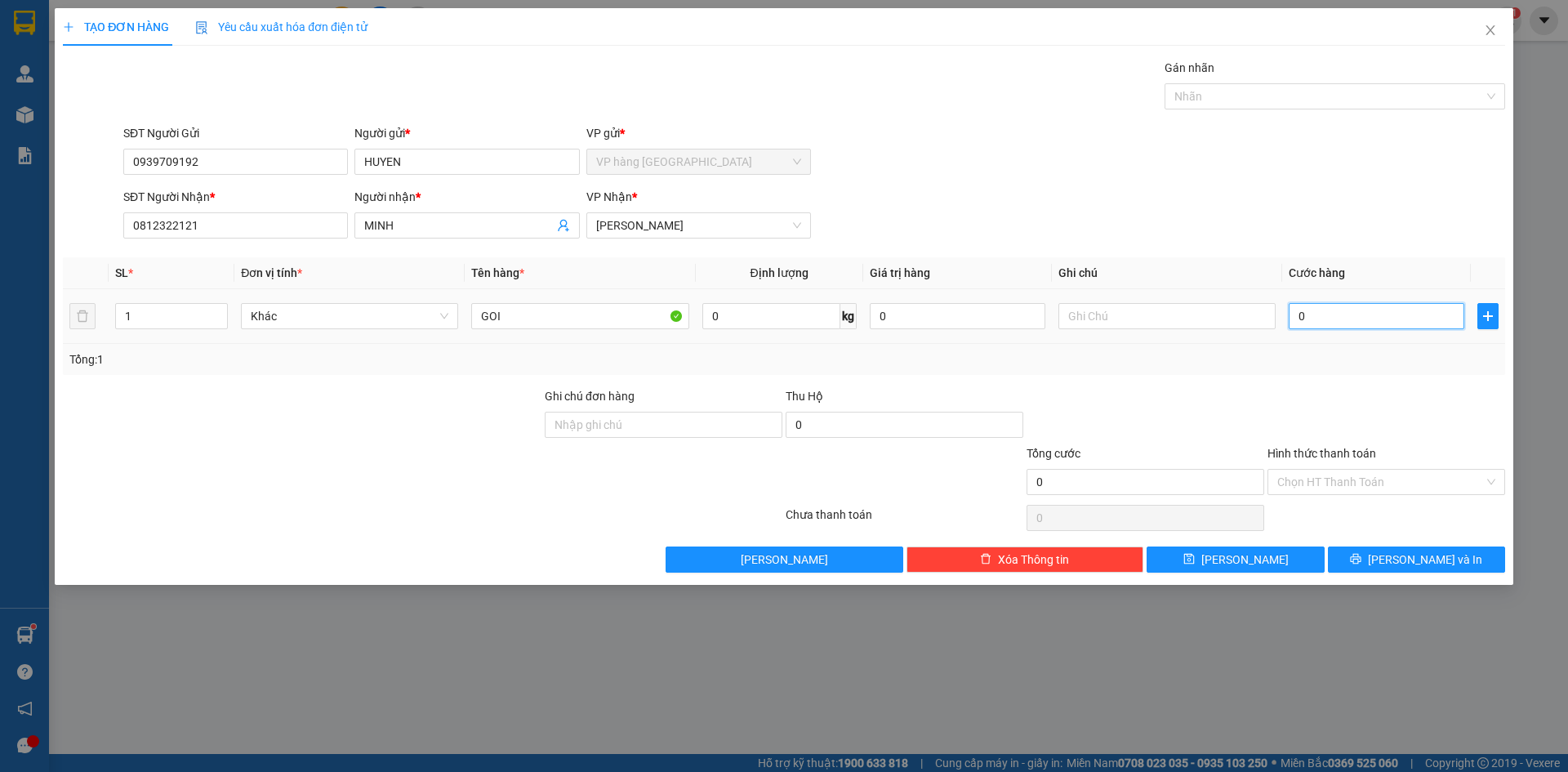
type input "2"
type input "20"
type input "20.000"
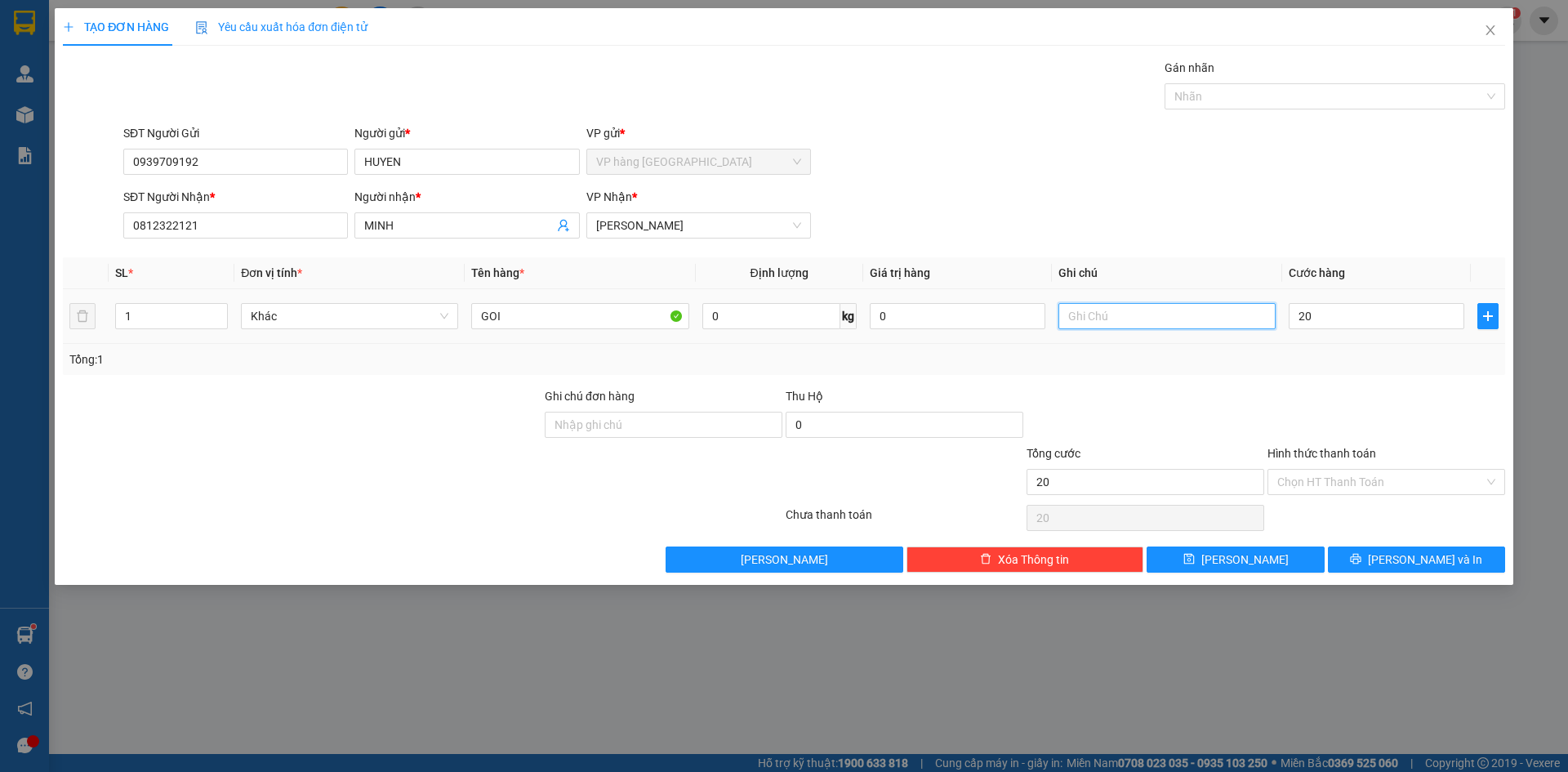
type input "20.000"
click at [1102, 322] on input "text" at bounding box center [1167, 316] width 217 height 26
type input "GTN"
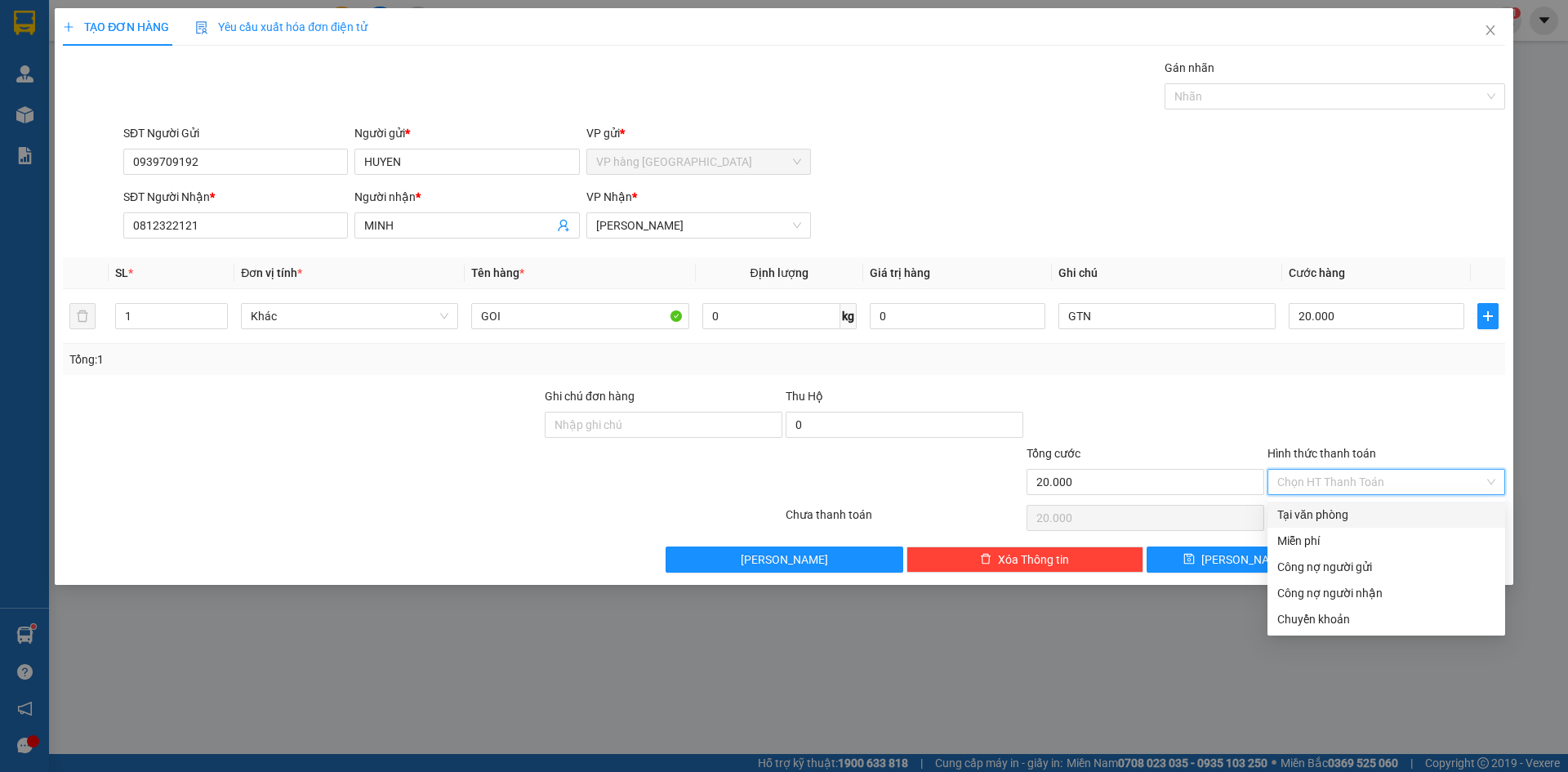
click at [1358, 480] on input "Hình thức thanh toán" at bounding box center [1380, 482] width 207 height 24
click at [1360, 514] on div "Tại văn phòng" at bounding box center [1386, 514] width 218 height 18
type input "0"
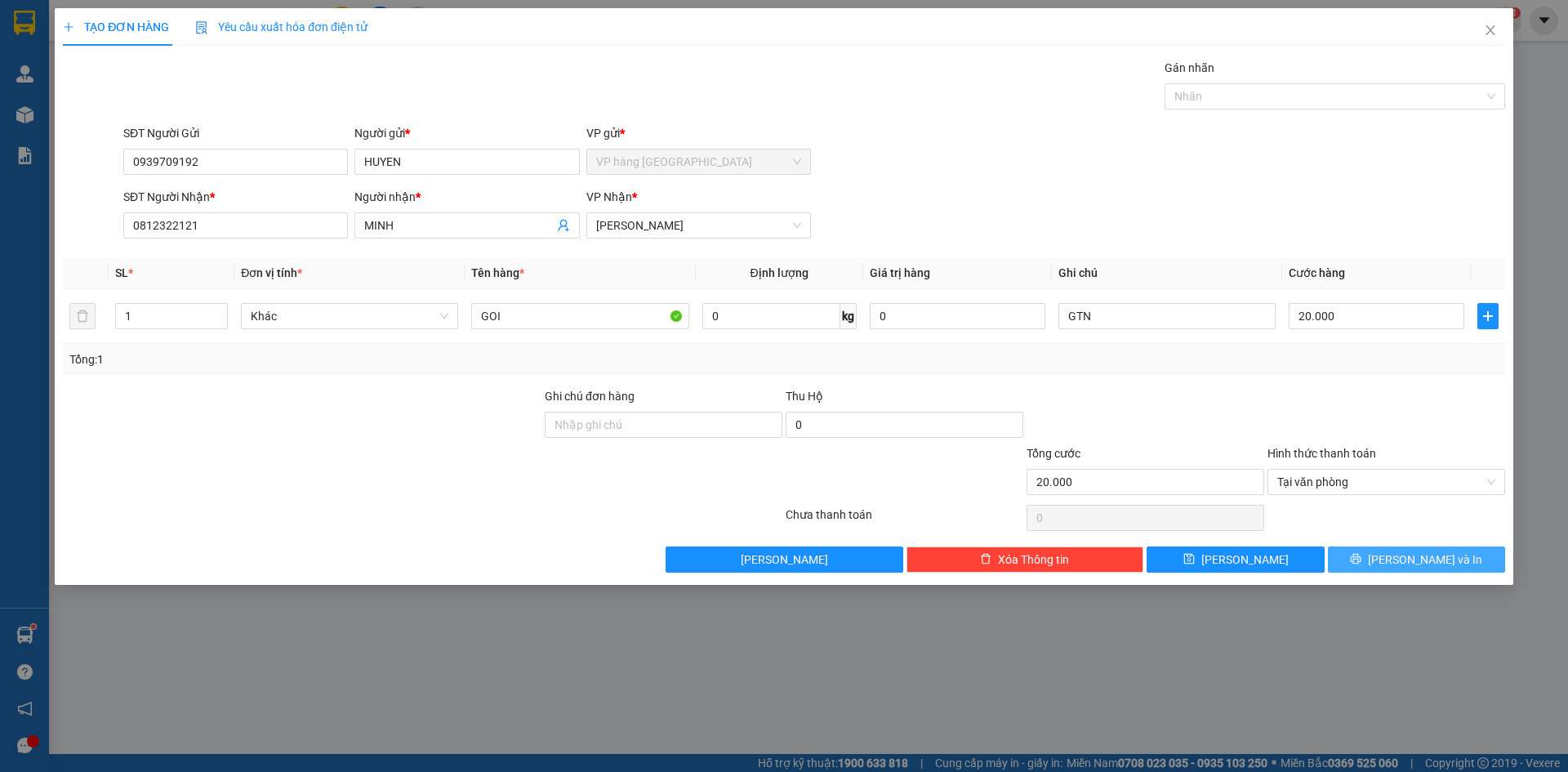
click at [1423, 558] on span "[PERSON_NAME] và In" at bounding box center [1426, 559] width 115 height 18
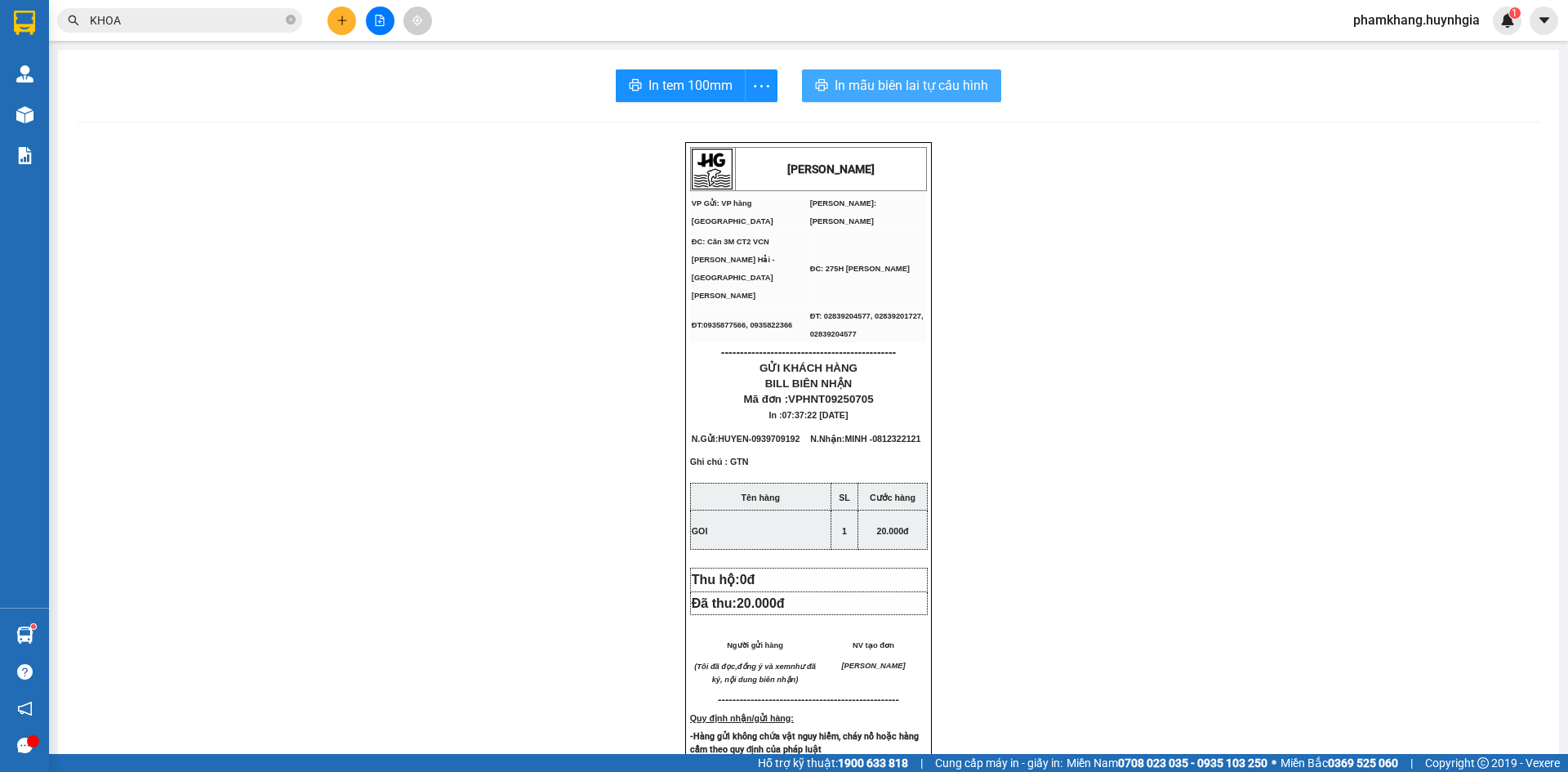
click at [860, 89] on span "In mẫu biên lai tự cấu hình" at bounding box center [911, 86] width 154 height 21
click at [687, 96] on button "In tem 100mm" at bounding box center [681, 86] width 130 height 33
click at [148, 21] on input "KHOA" at bounding box center [186, 20] width 193 height 18
type input "K"
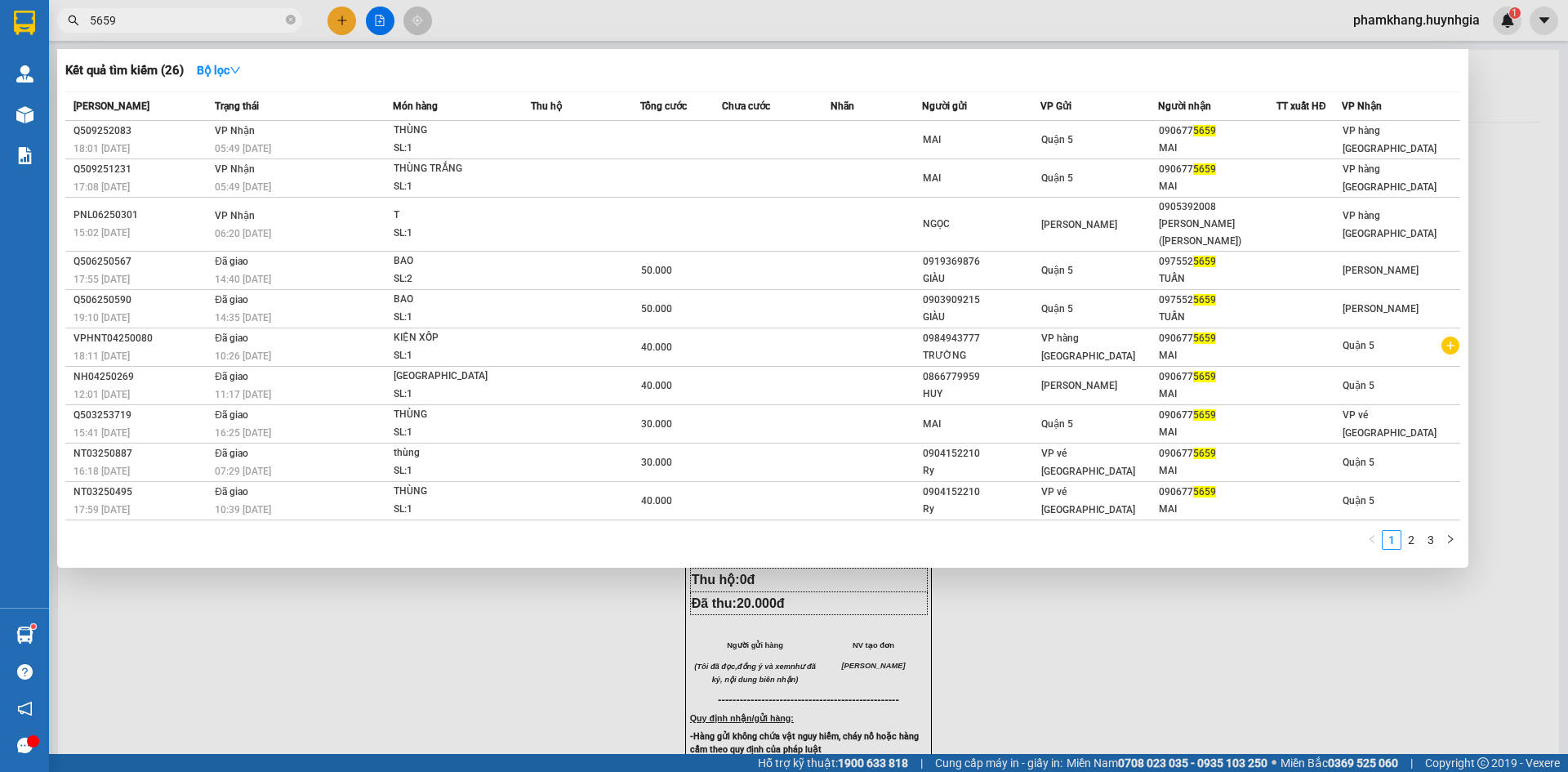
click at [166, 26] on input "5659" at bounding box center [186, 20] width 193 height 18
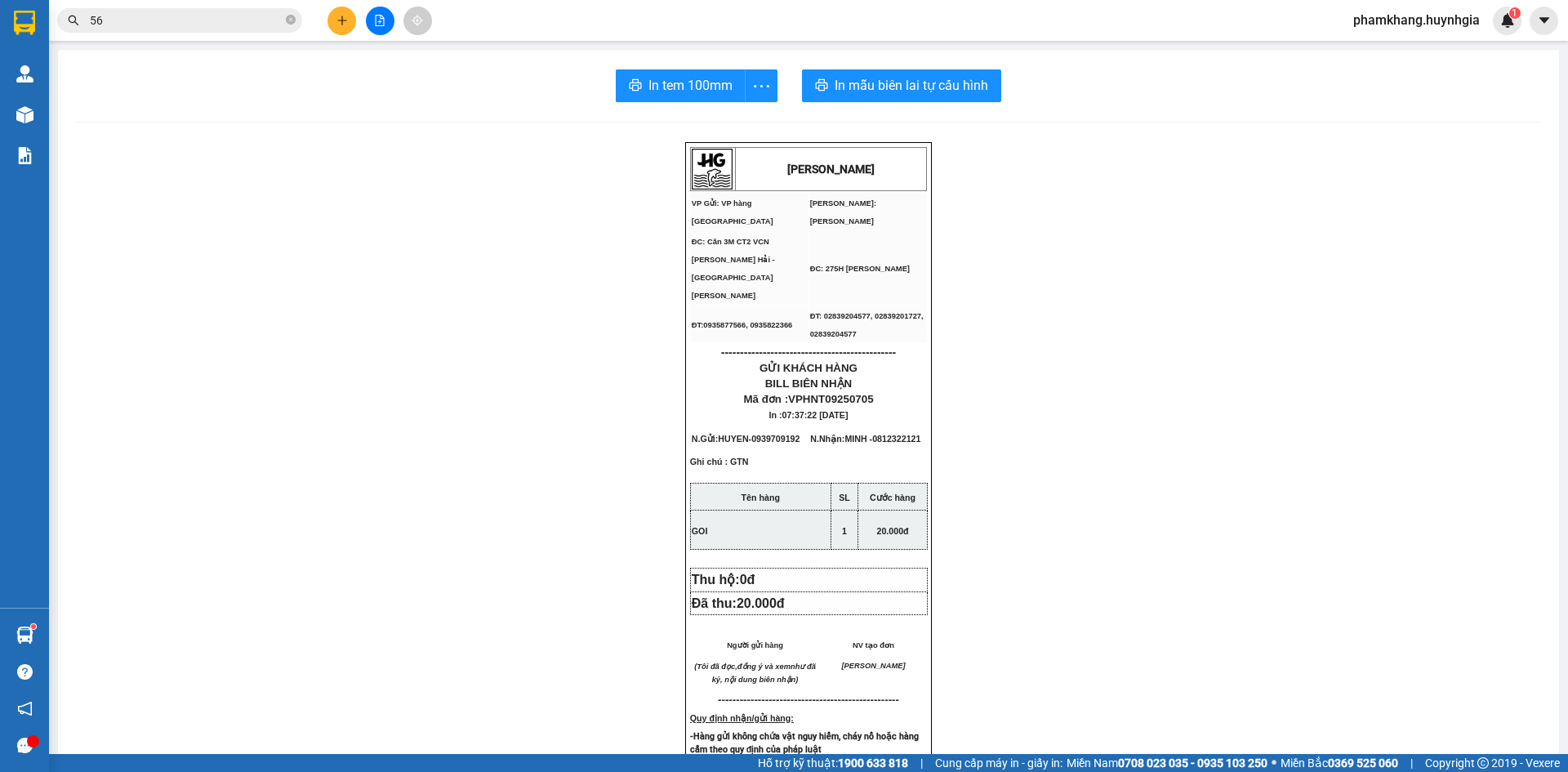
type input "5"
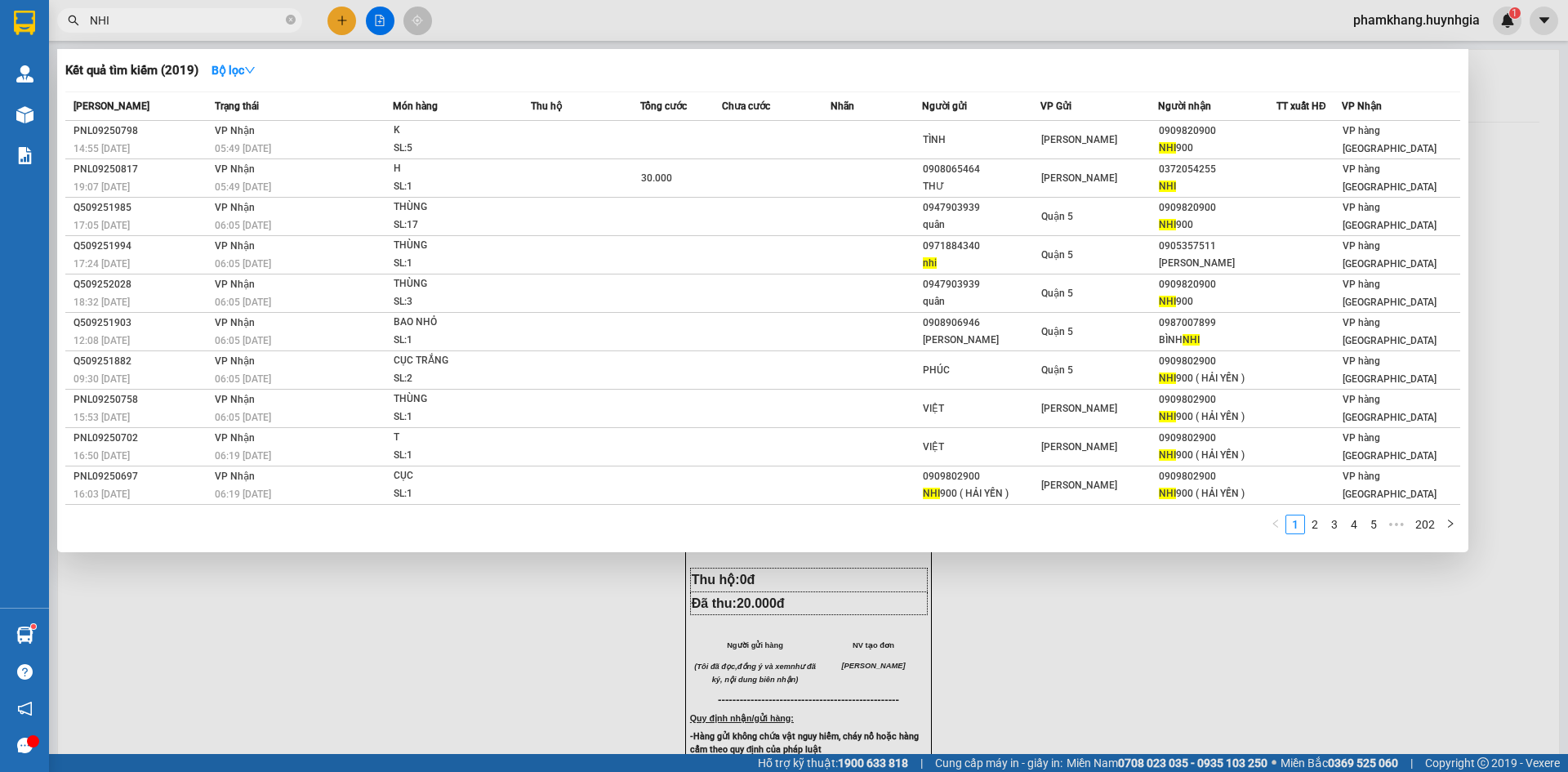
click at [200, 27] on input "NHI" at bounding box center [186, 20] width 193 height 18
type input "N"
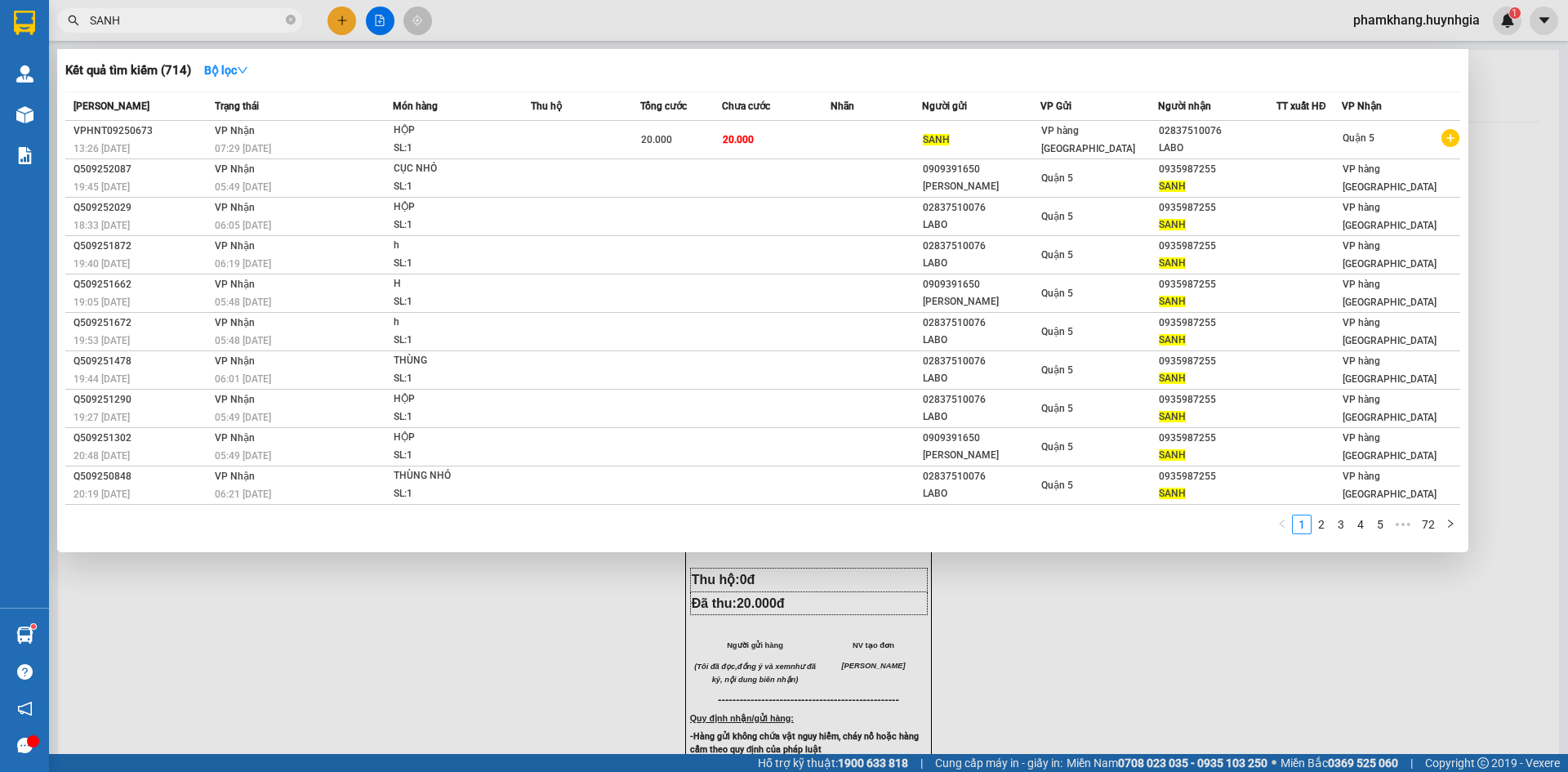
click at [168, 18] on input "SANH" at bounding box center [186, 20] width 193 height 18
type input "S"
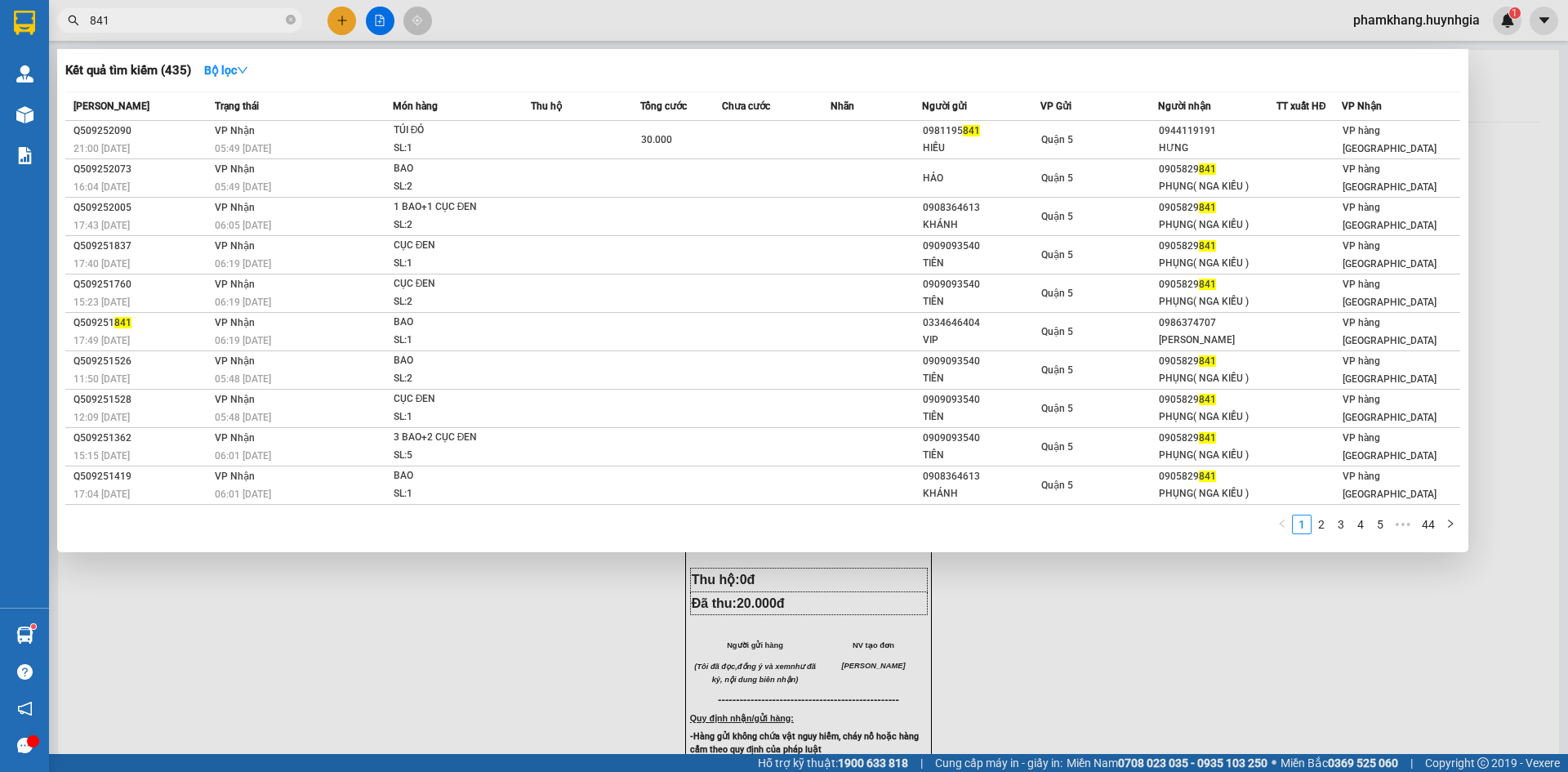
click at [1321, 537] on div "1 2 3 4 5 ••• 44" at bounding box center [762, 530] width 1395 height 30
click at [1321, 523] on link "2" at bounding box center [1321, 525] width 18 height 18
click at [1344, 530] on link "3" at bounding box center [1341, 525] width 18 height 18
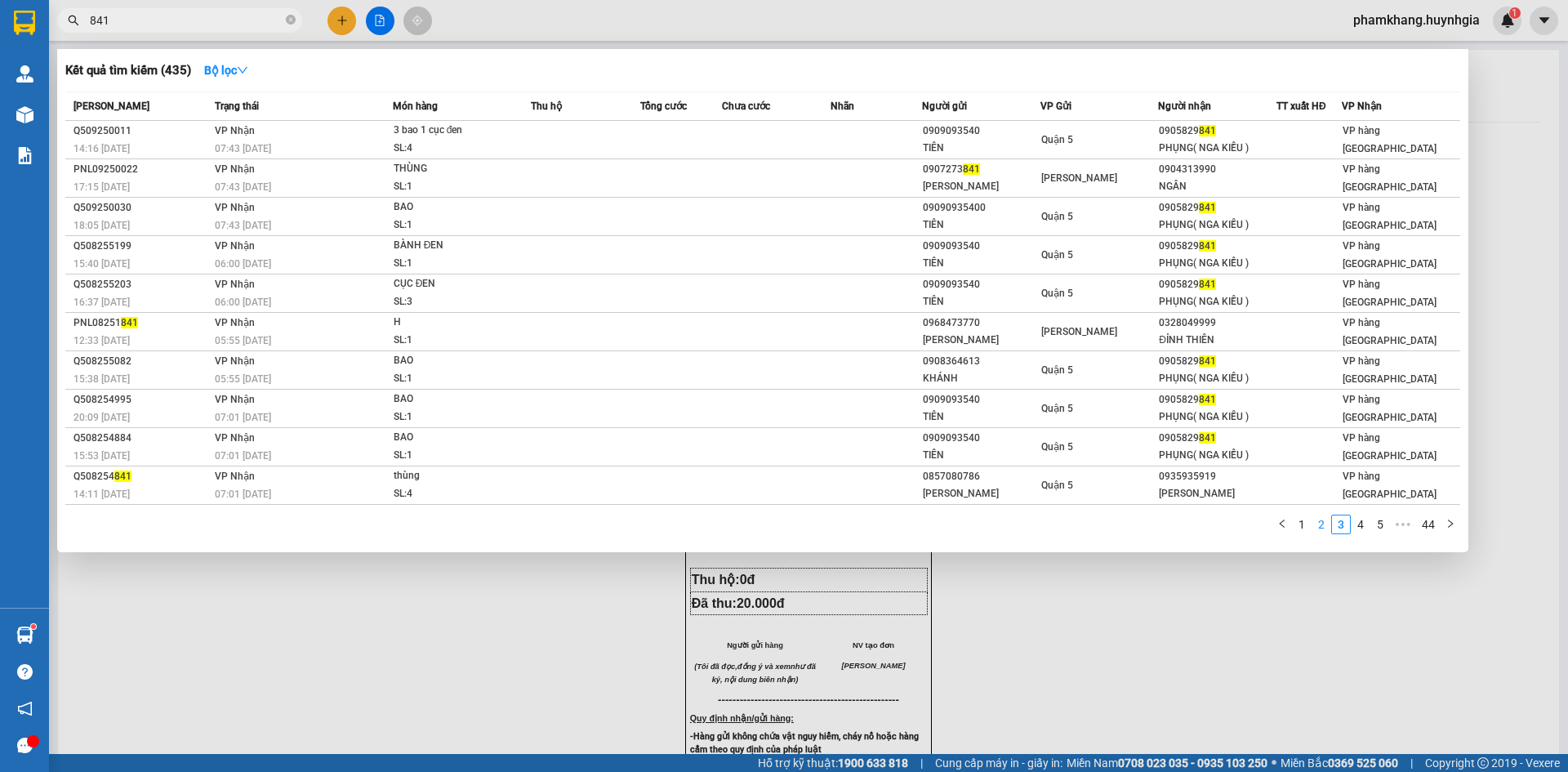
click at [1322, 533] on link "2" at bounding box center [1321, 525] width 18 height 18
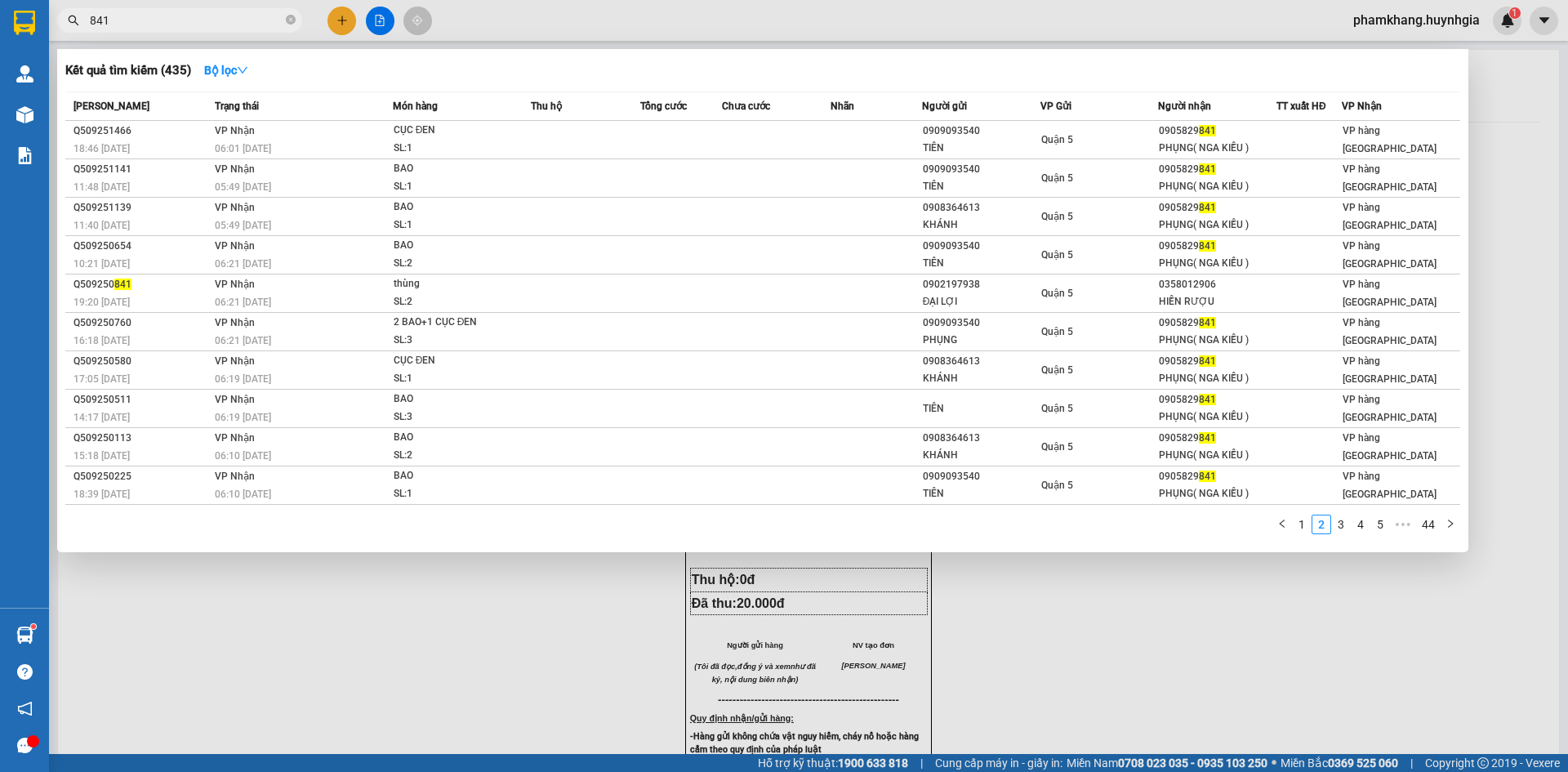
click at [111, 17] on input "841" at bounding box center [186, 20] width 193 height 18
type input "8"
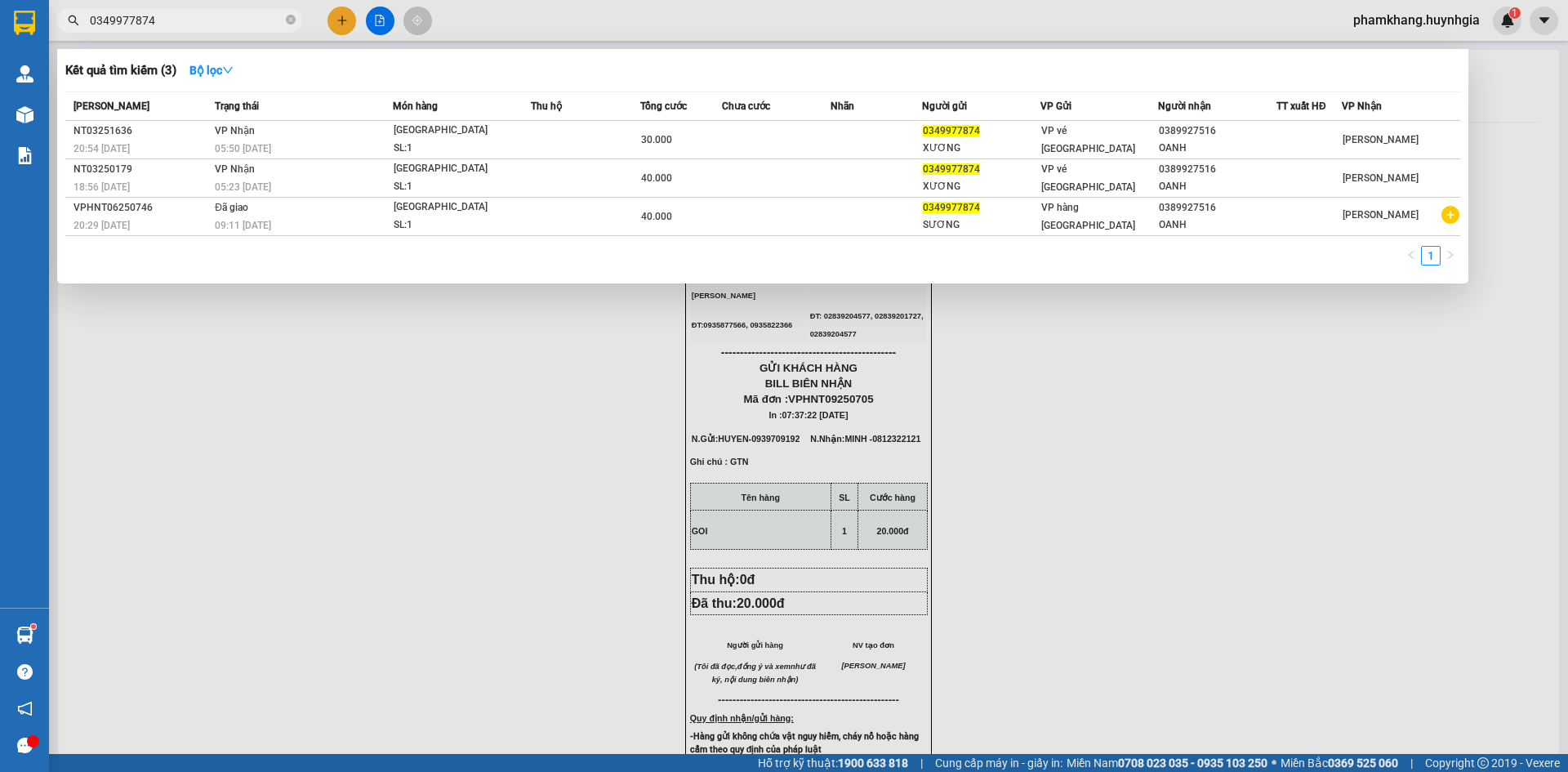
click at [234, 26] on input "0349977874" at bounding box center [186, 20] width 193 height 18
type input "0349977874"
click at [231, 70] on icon "down" at bounding box center [227, 69] width 11 height 11
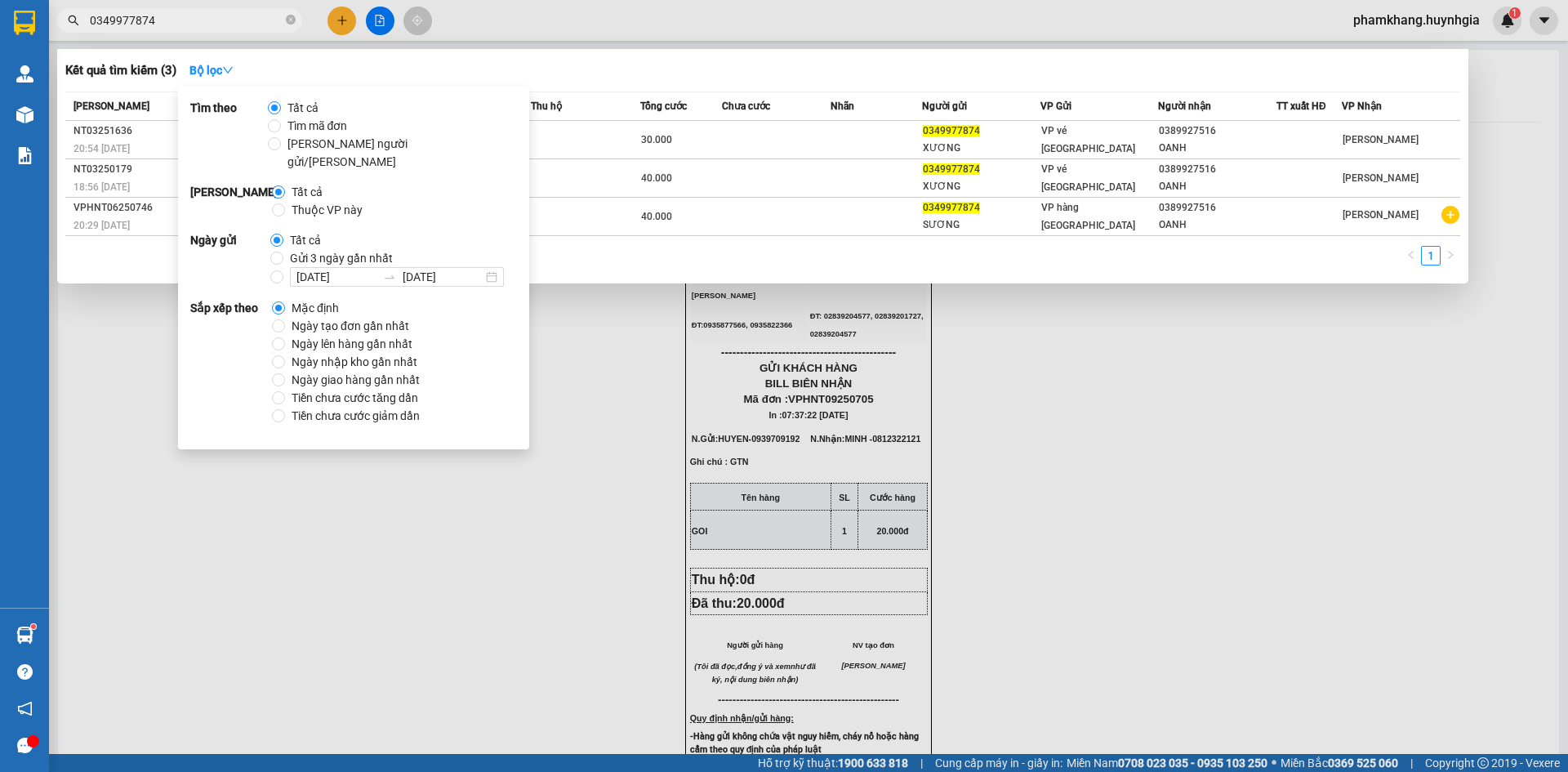
click at [285, 267] on span "14/09/2025 14/09/2025" at bounding box center [397, 277] width 227 height 20
click at [283, 270] on input "14/09/2025 14/09/2025" at bounding box center [276, 276] width 13 height 13
radio input "true"
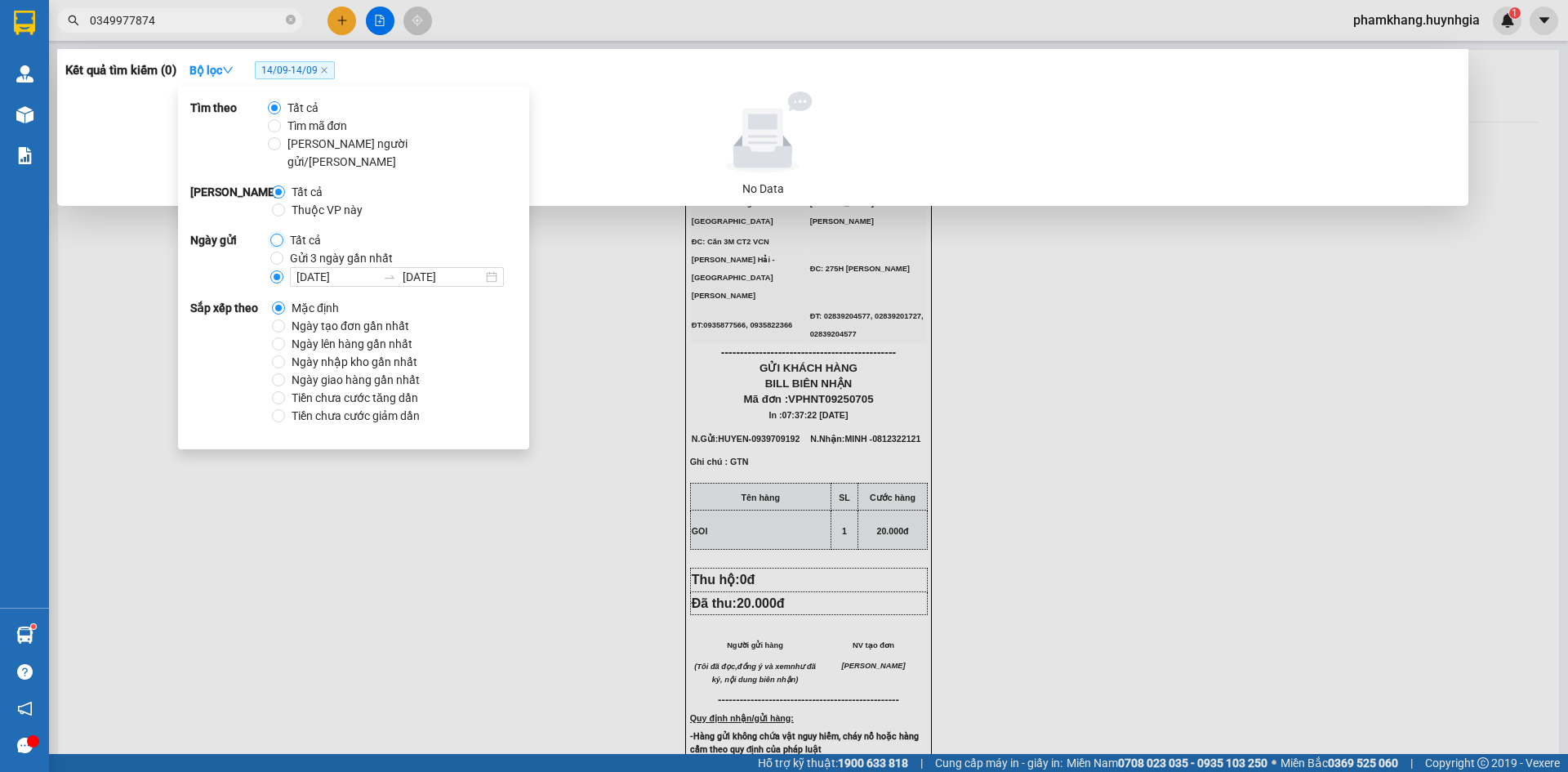
click at [277, 234] on input "Tất cả" at bounding box center [276, 240] width 13 height 13
radio input "true"
radio input "false"
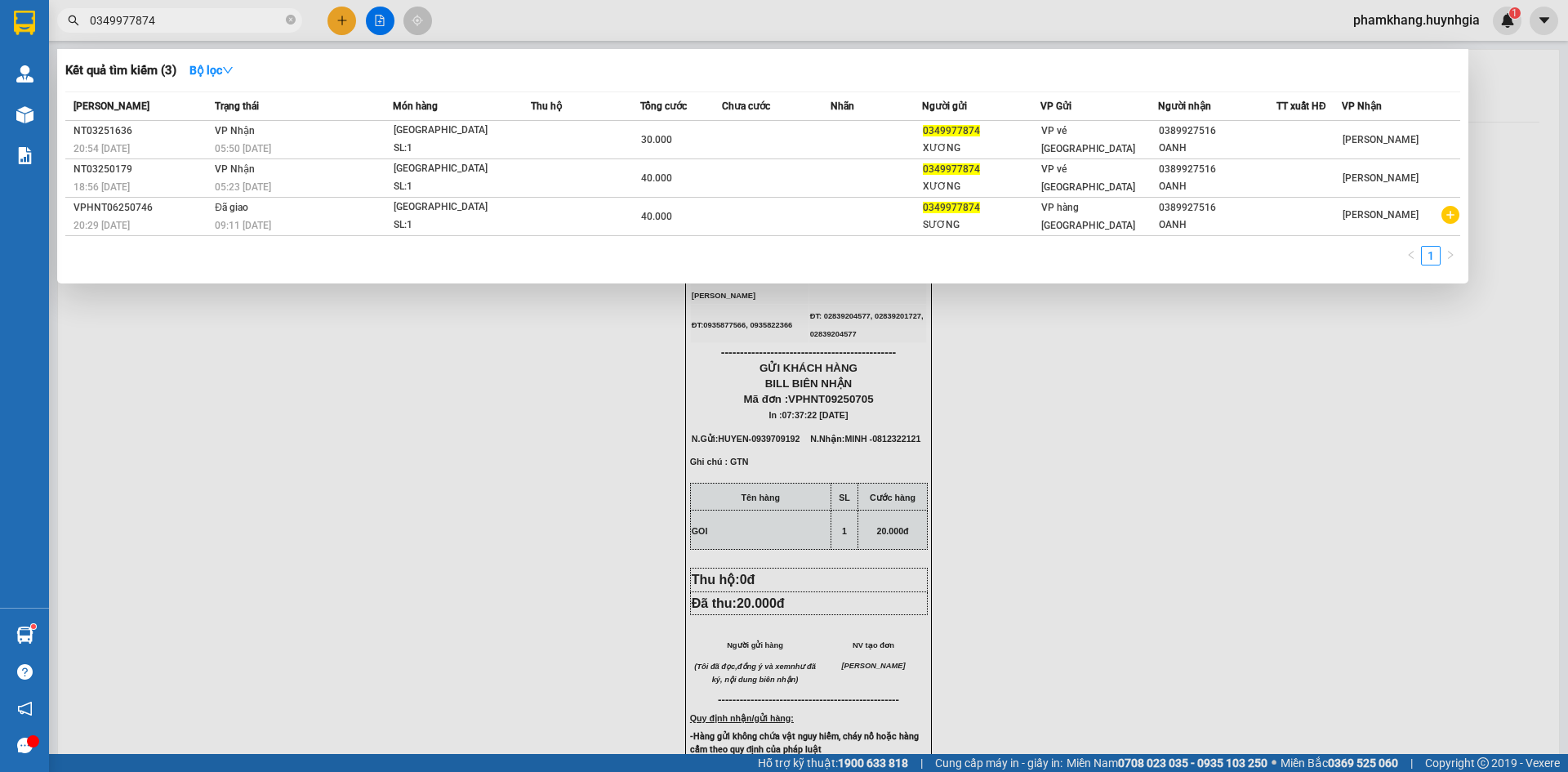
click at [176, 21] on input "0349977874" at bounding box center [186, 20] width 193 height 18
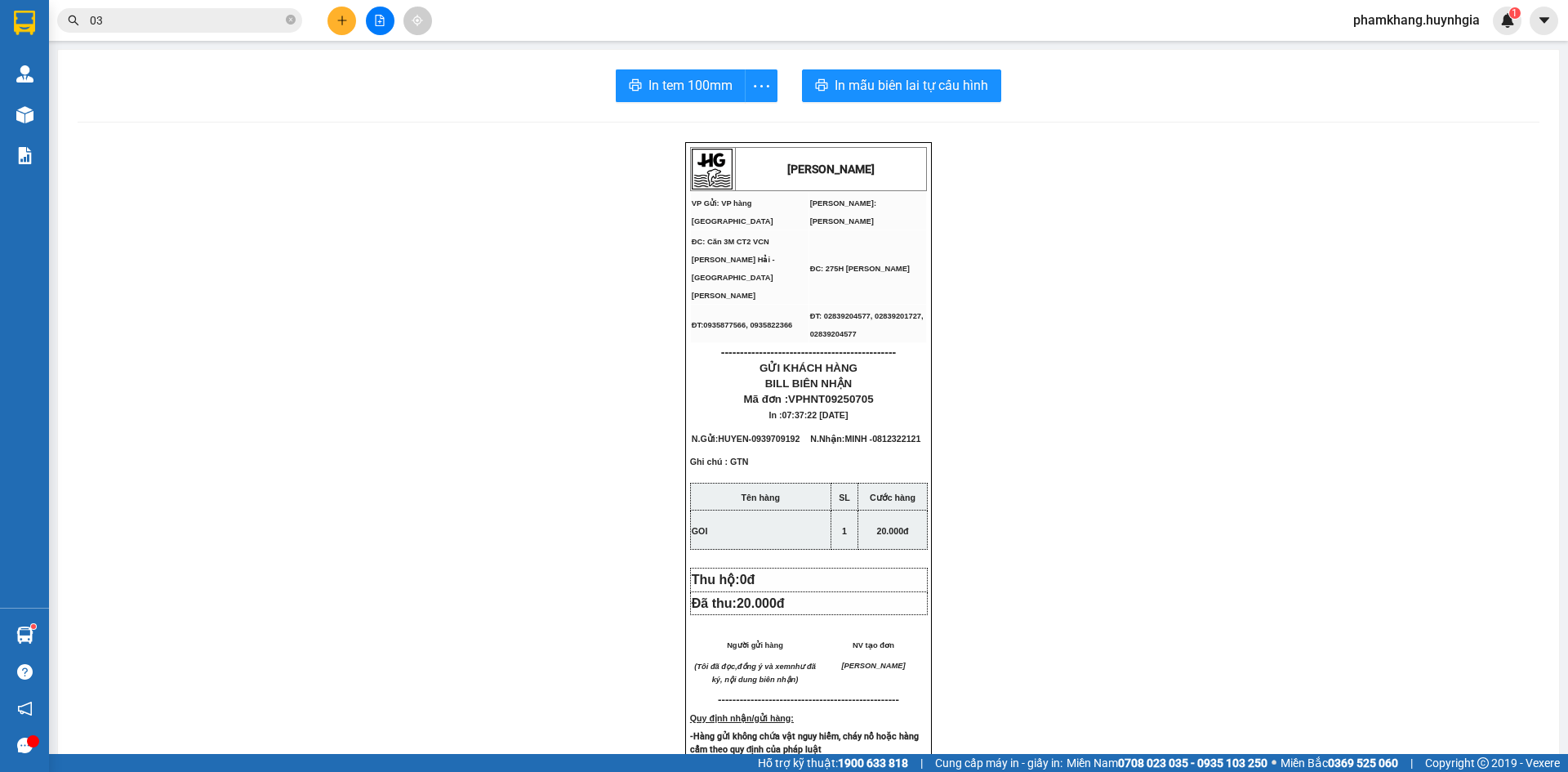
type input "0"
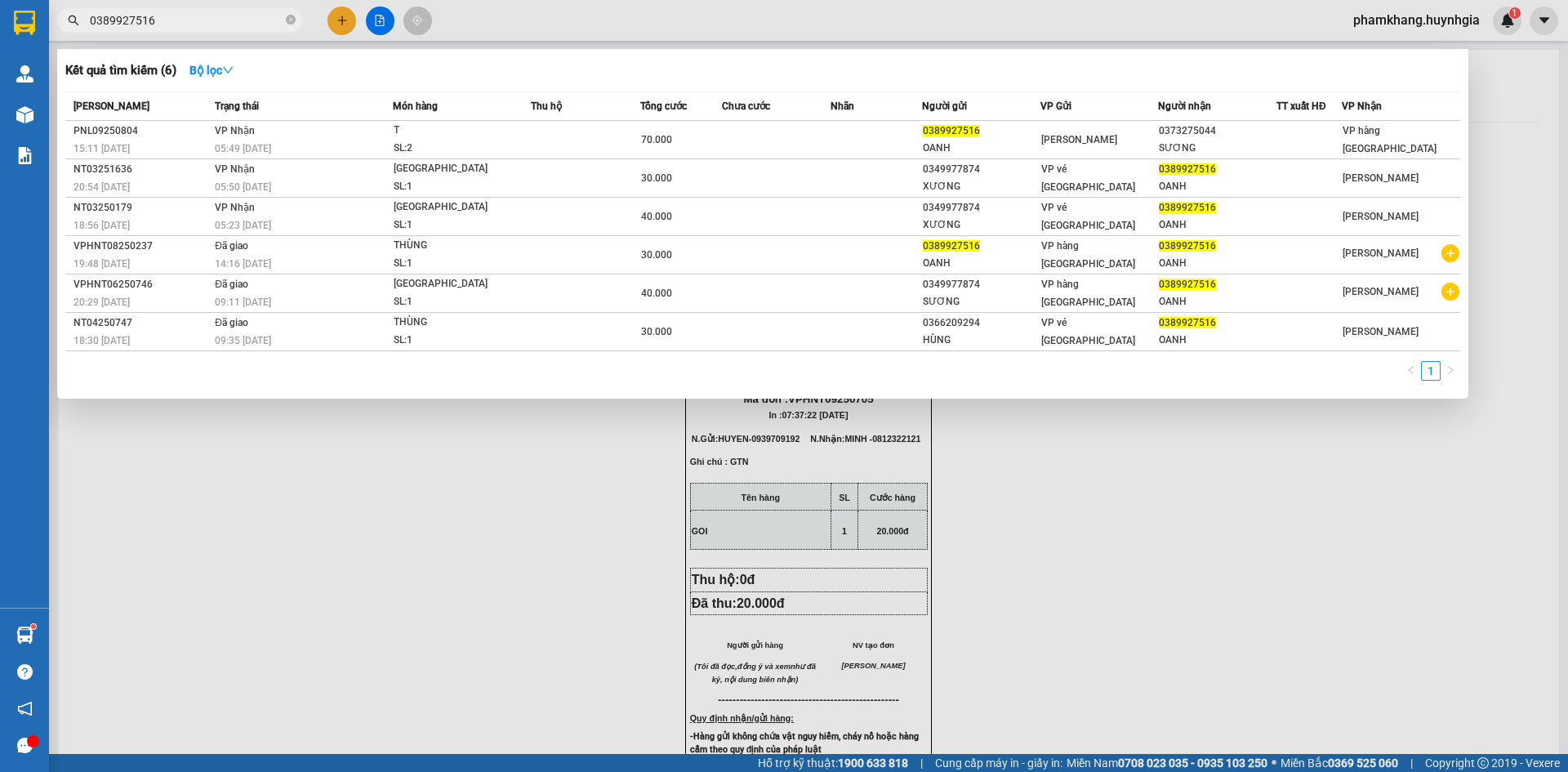
click at [186, 20] on input "0389927516" at bounding box center [186, 20] width 193 height 18
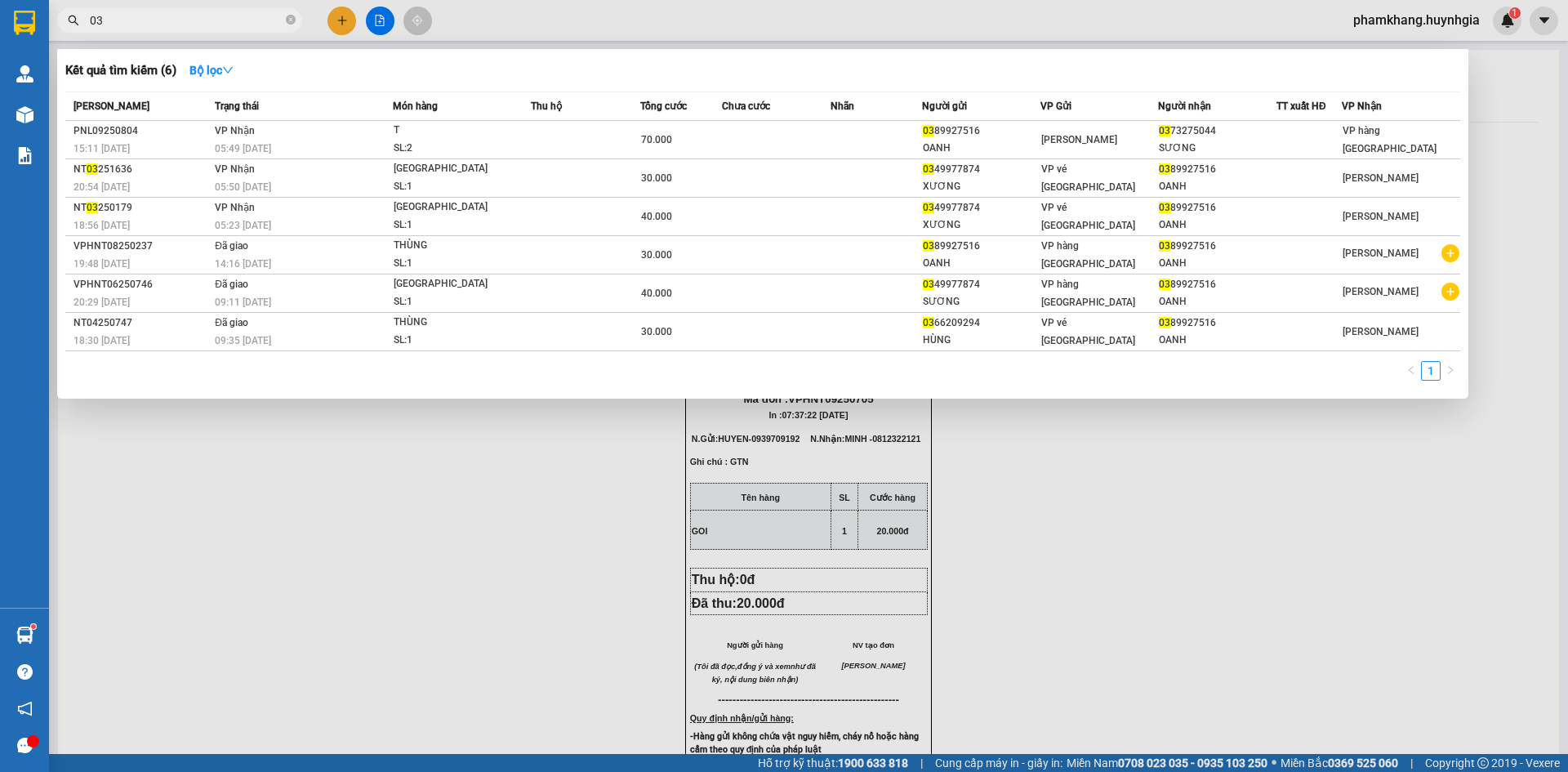
type input "0"
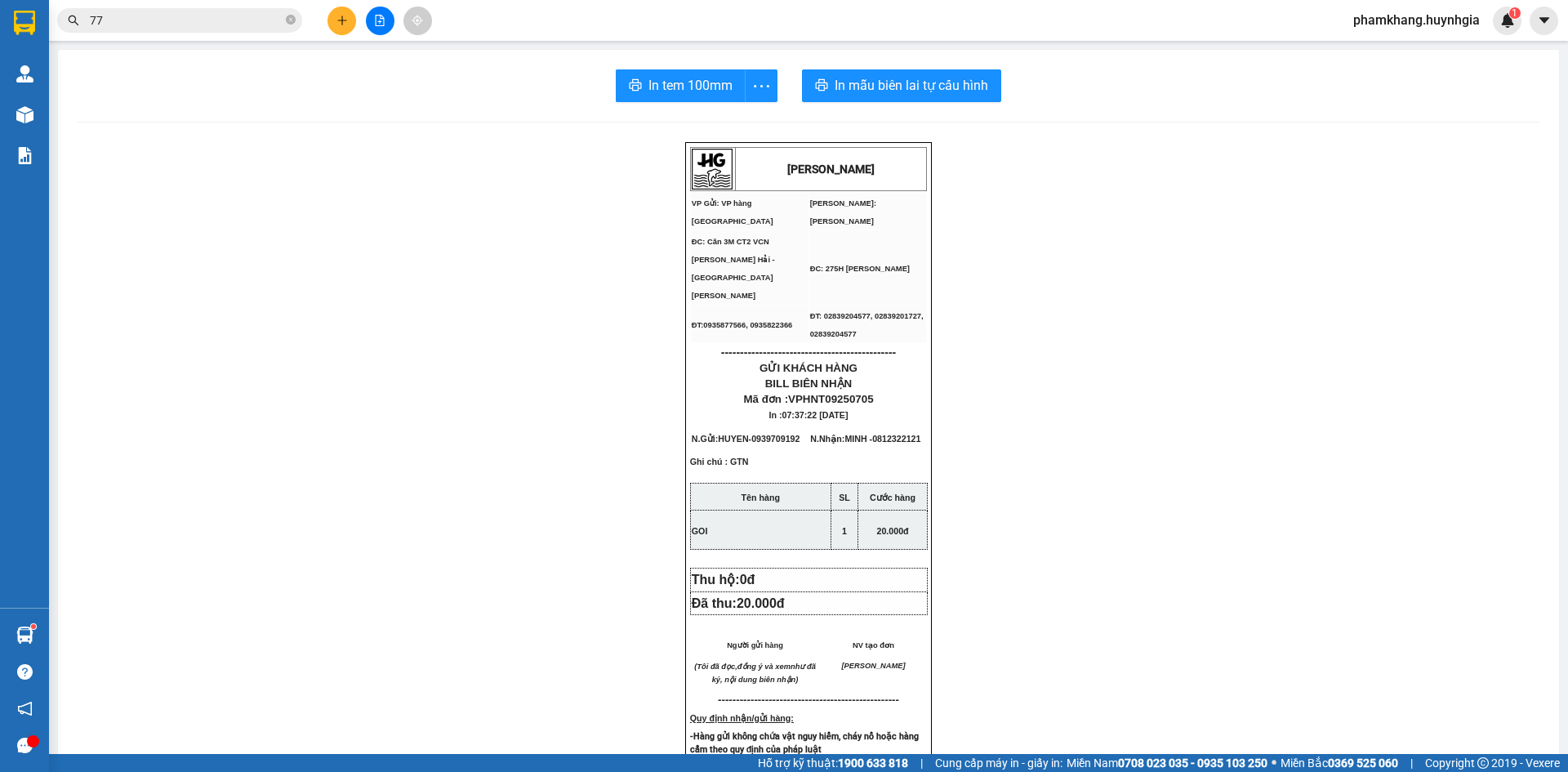
type input "7"
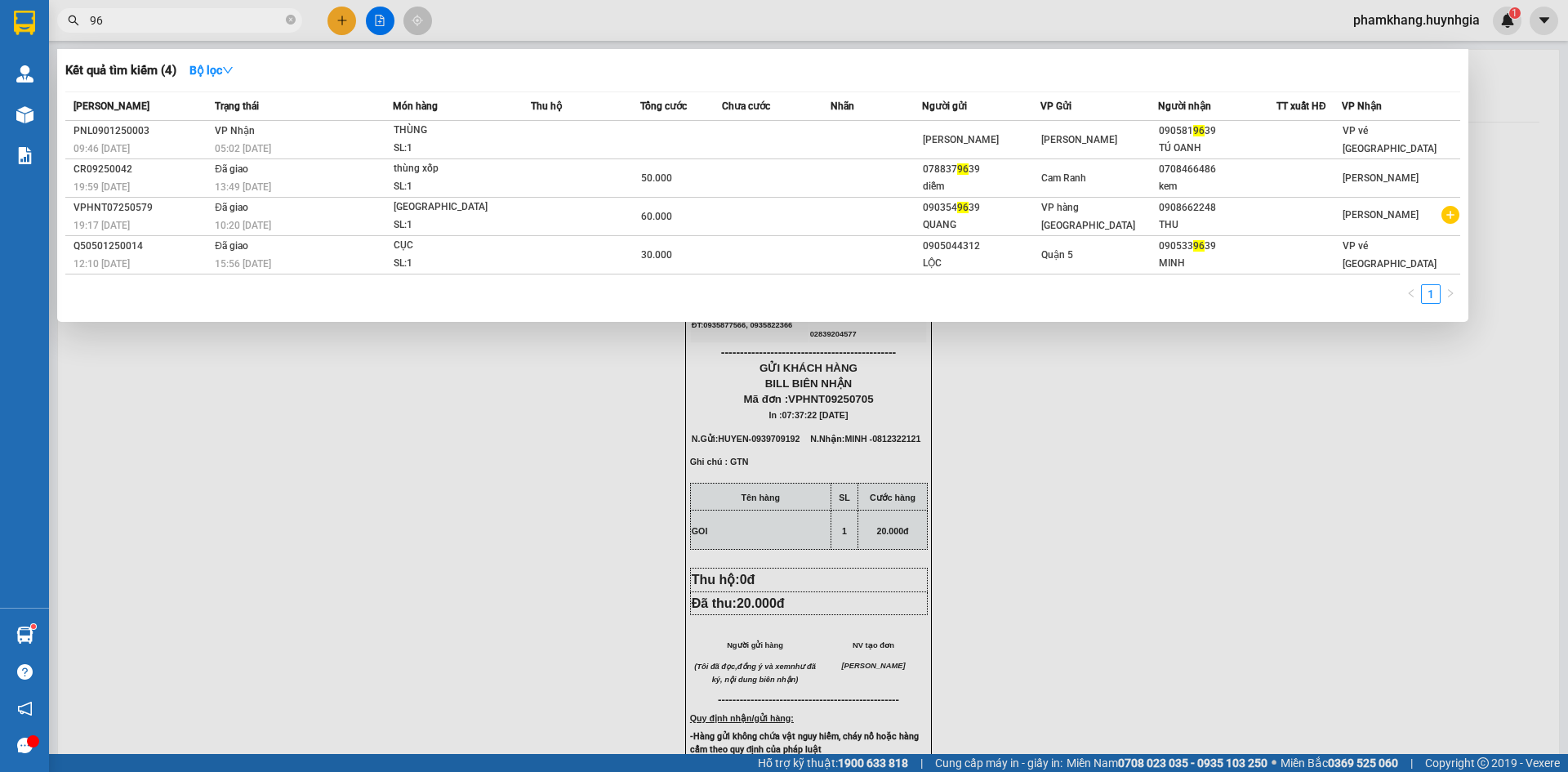
type input "9"
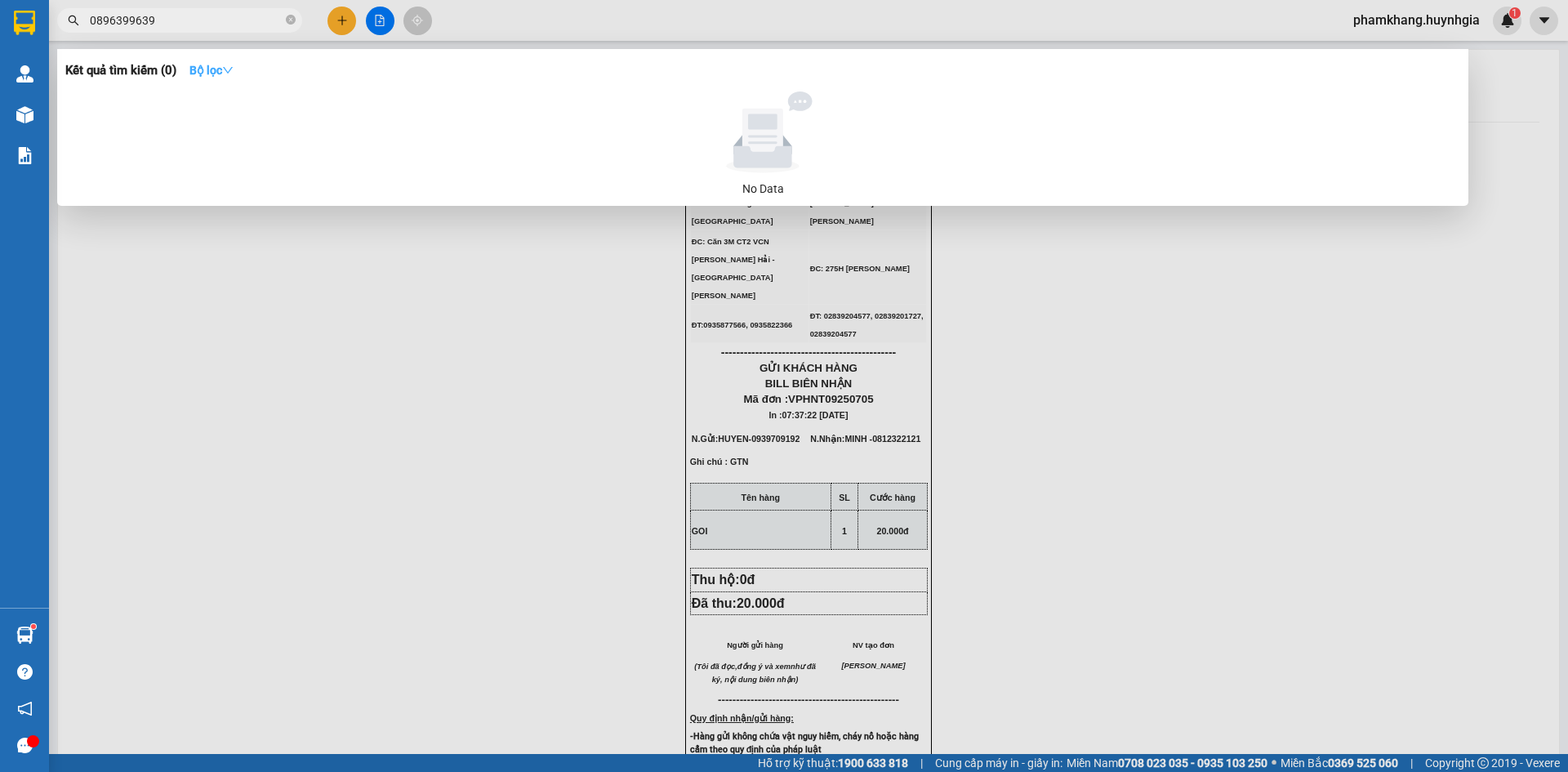
type input "0896399639"
click at [231, 73] on icon "down" at bounding box center [227, 69] width 11 height 11
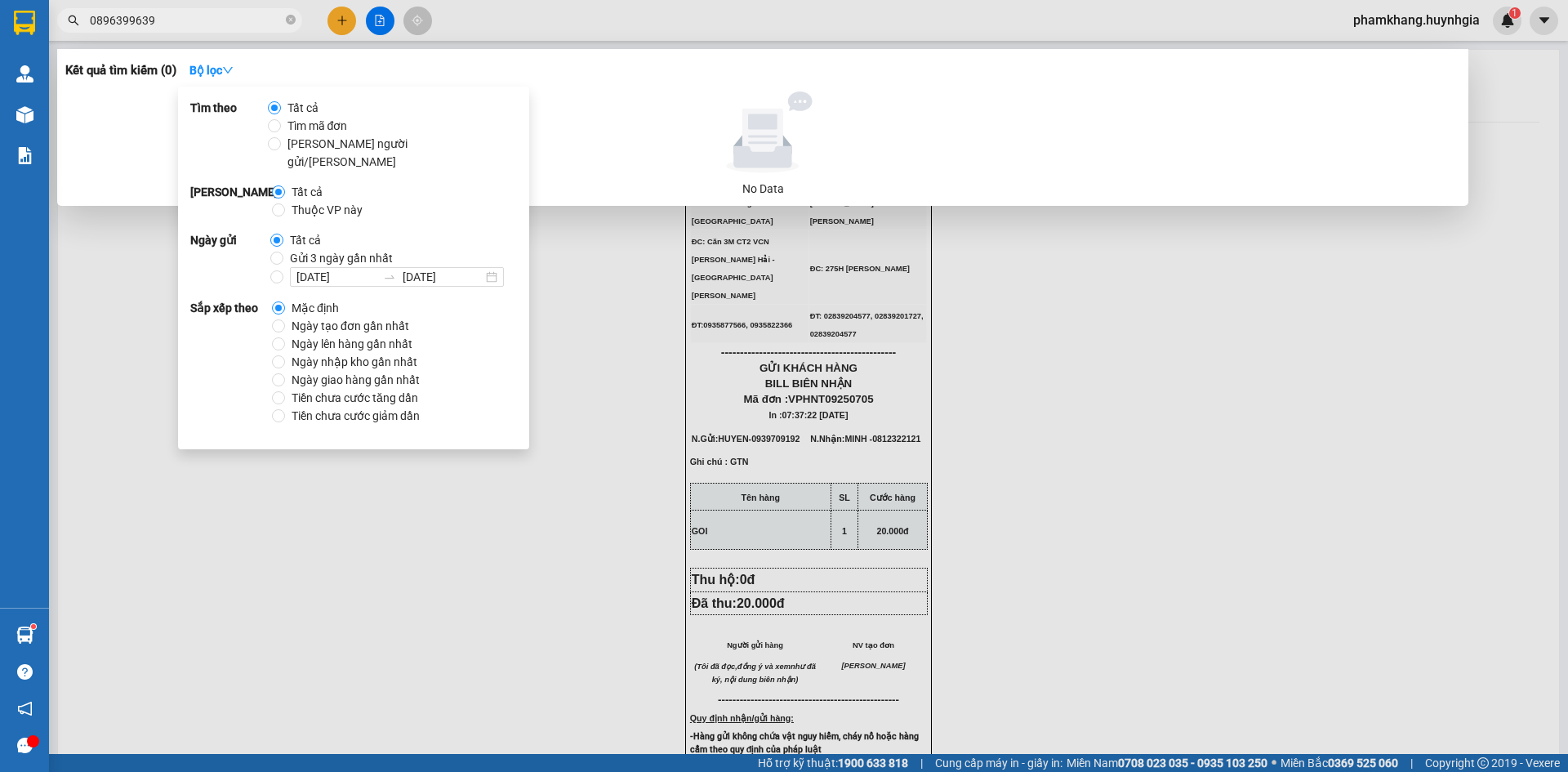
click at [289, 249] on span "Gửi 3 ngày gần nhất" at bounding box center [341, 258] width 116 height 18
click at [283, 252] on input "Gửi 3 ngày gần nhất" at bounding box center [276, 258] width 13 height 13
radio input "true"
radio input "false"
click at [188, 9] on span "0896399639" at bounding box center [180, 20] width 245 height 24
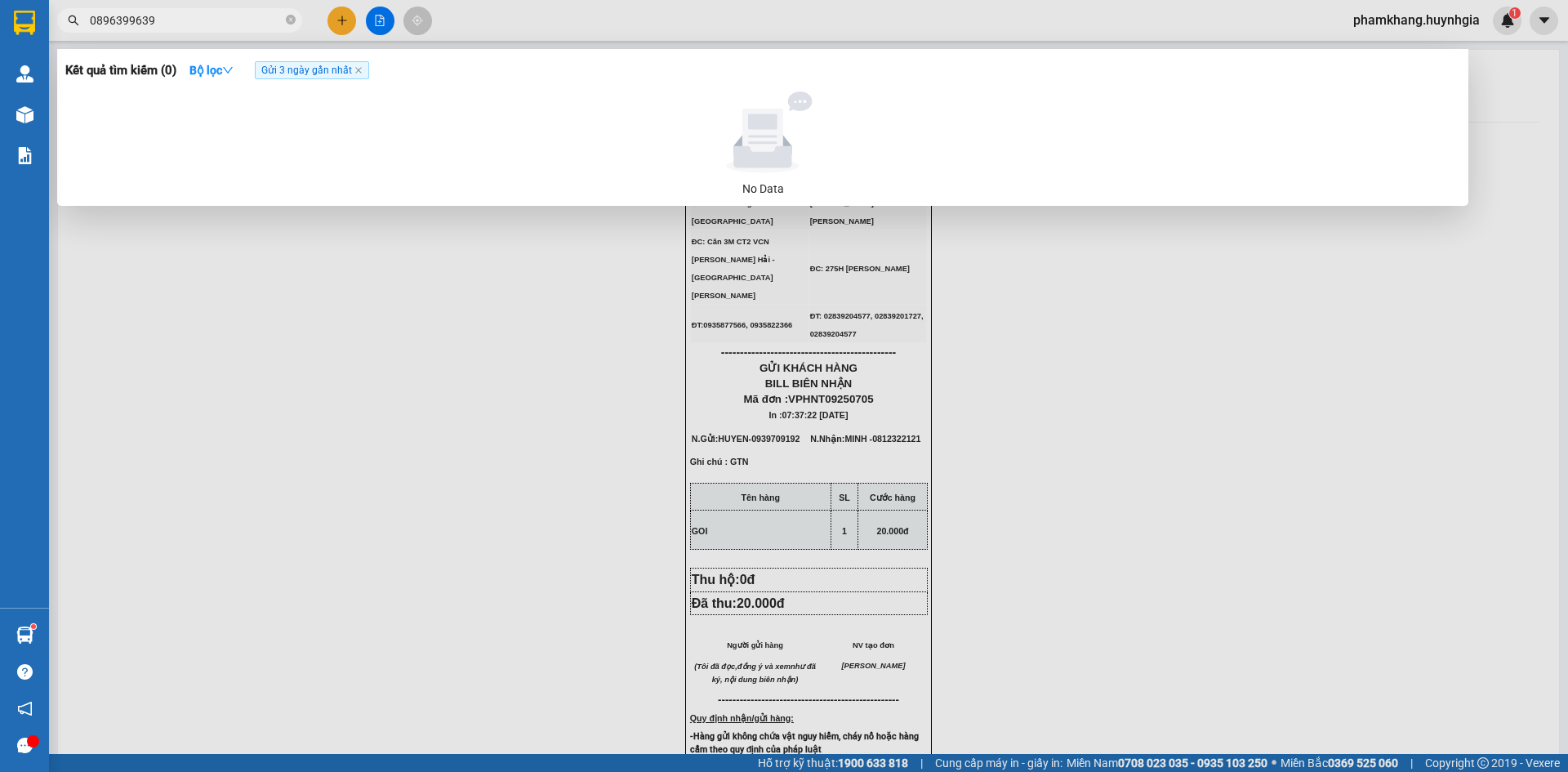
click at [177, 23] on input "0896399639" at bounding box center [186, 20] width 193 height 18
type input "0"
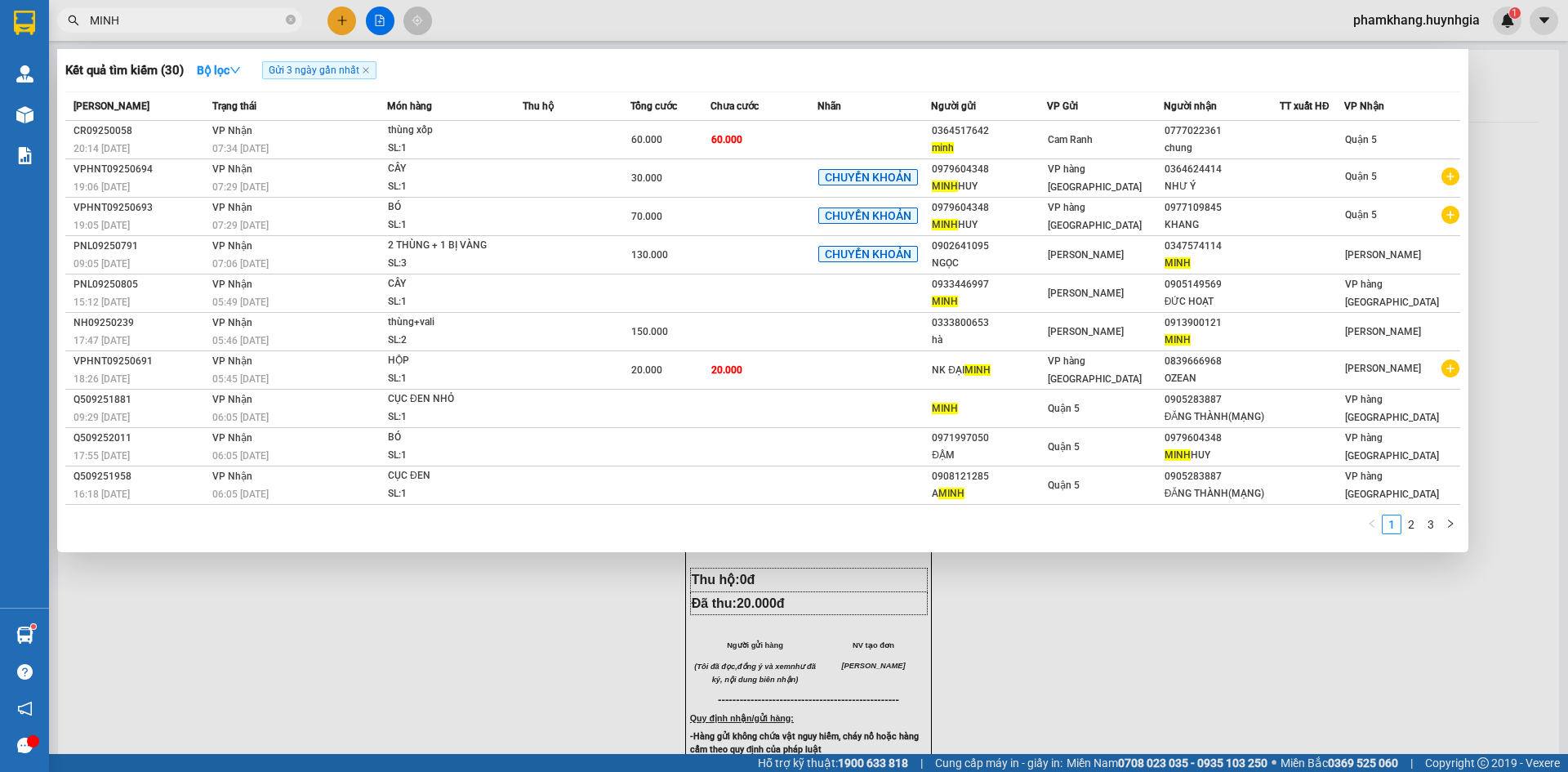
click at [178, 16] on input "MINH" at bounding box center [186, 20] width 193 height 18
type input "M"
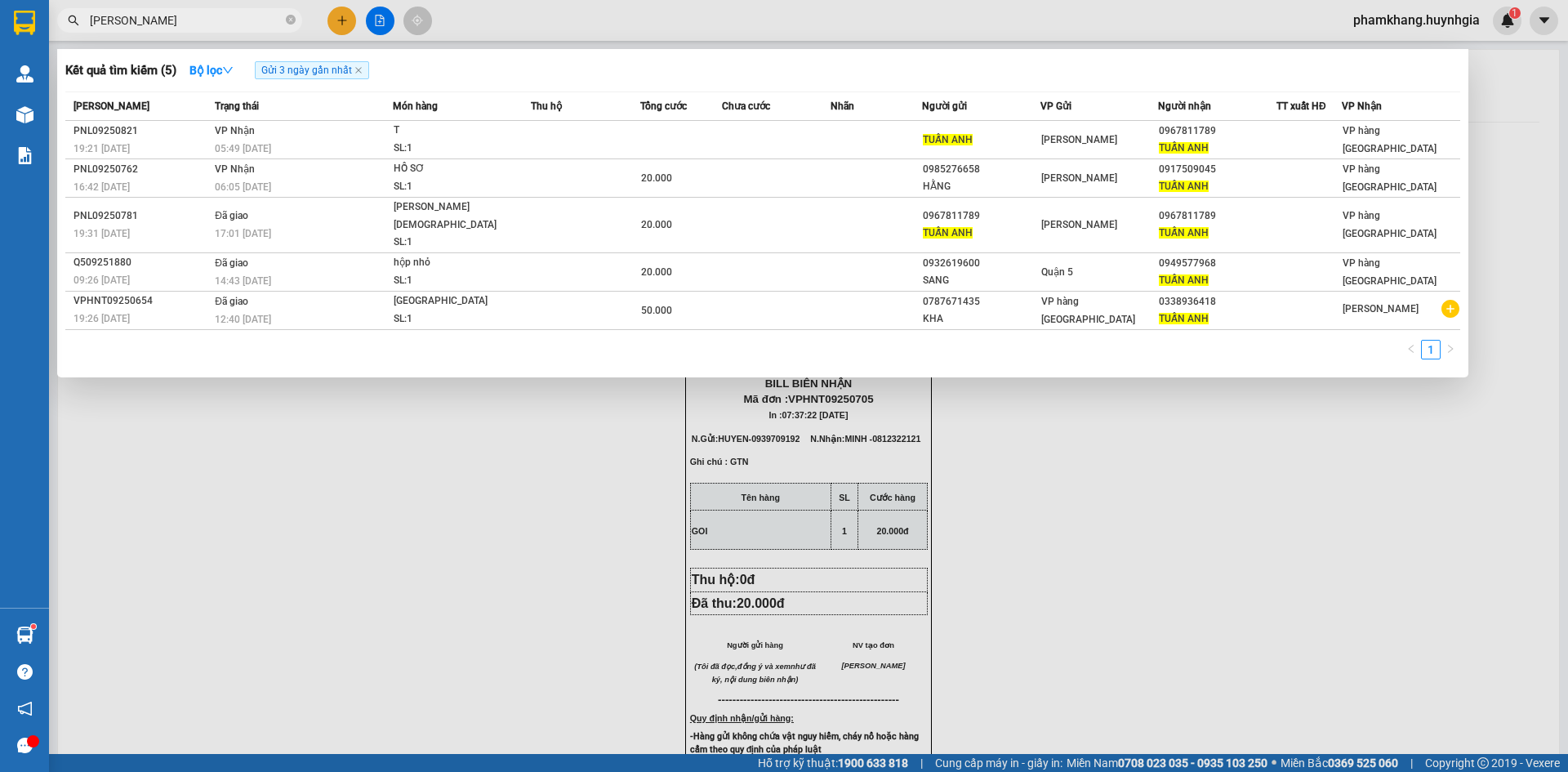
click at [1567, 175] on div at bounding box center [784, 386] width 1568 height 772
click at [192, 23] on input "TUAN ANH" at bounding box center [186, 20] width 193 height 18
type input "T"
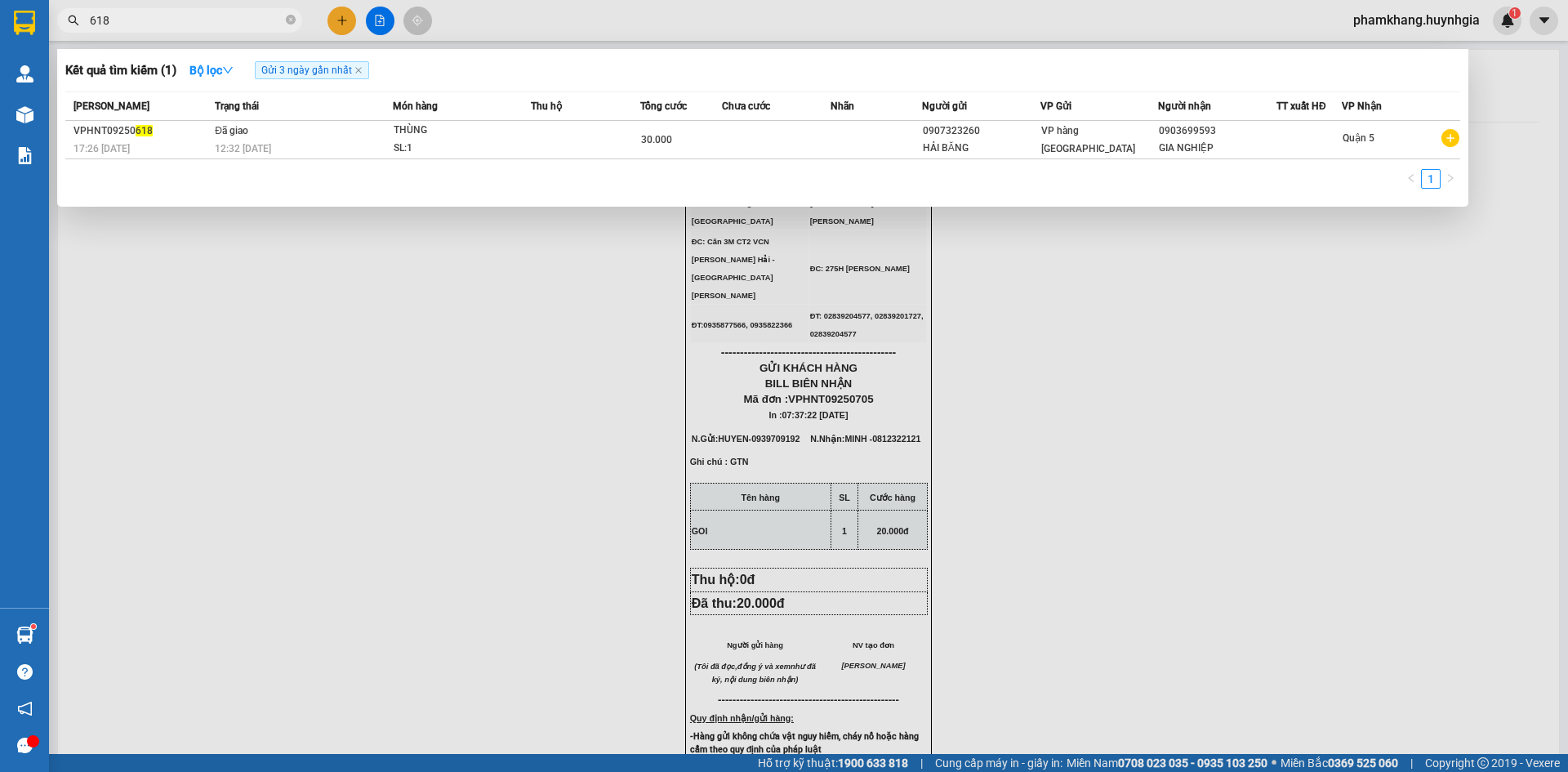
click at [188, 20] on input "618" at bounding box center [186, 20] width 193 height 18
type input "6"
click at [188, 20] on input "QUY" at bounding box center [186, 20] width 193 height 18
type input "Q"
click at [120, 21] on input "618" at bounding box center [186, 20] width 193 height 18
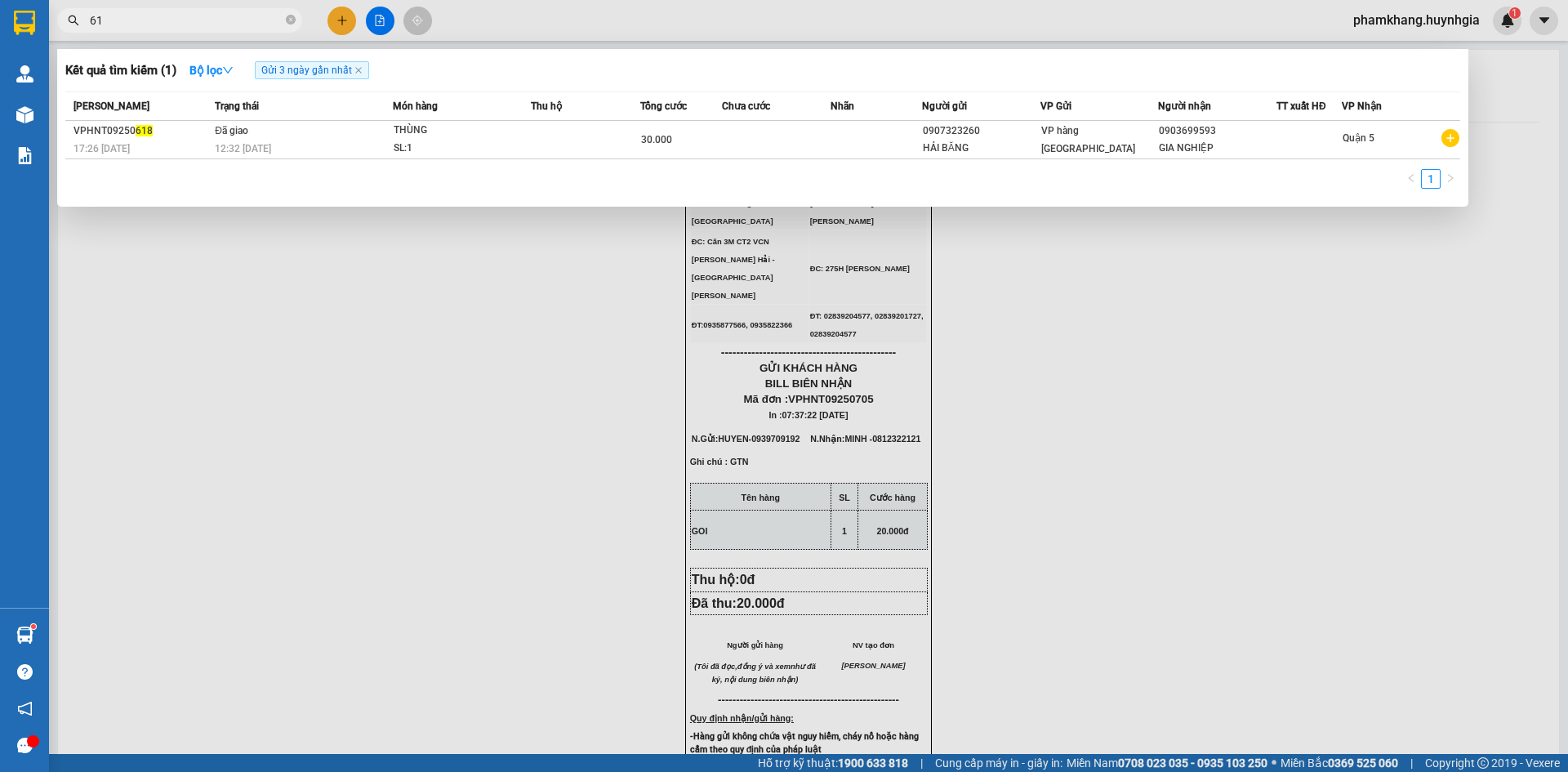
type input "6"
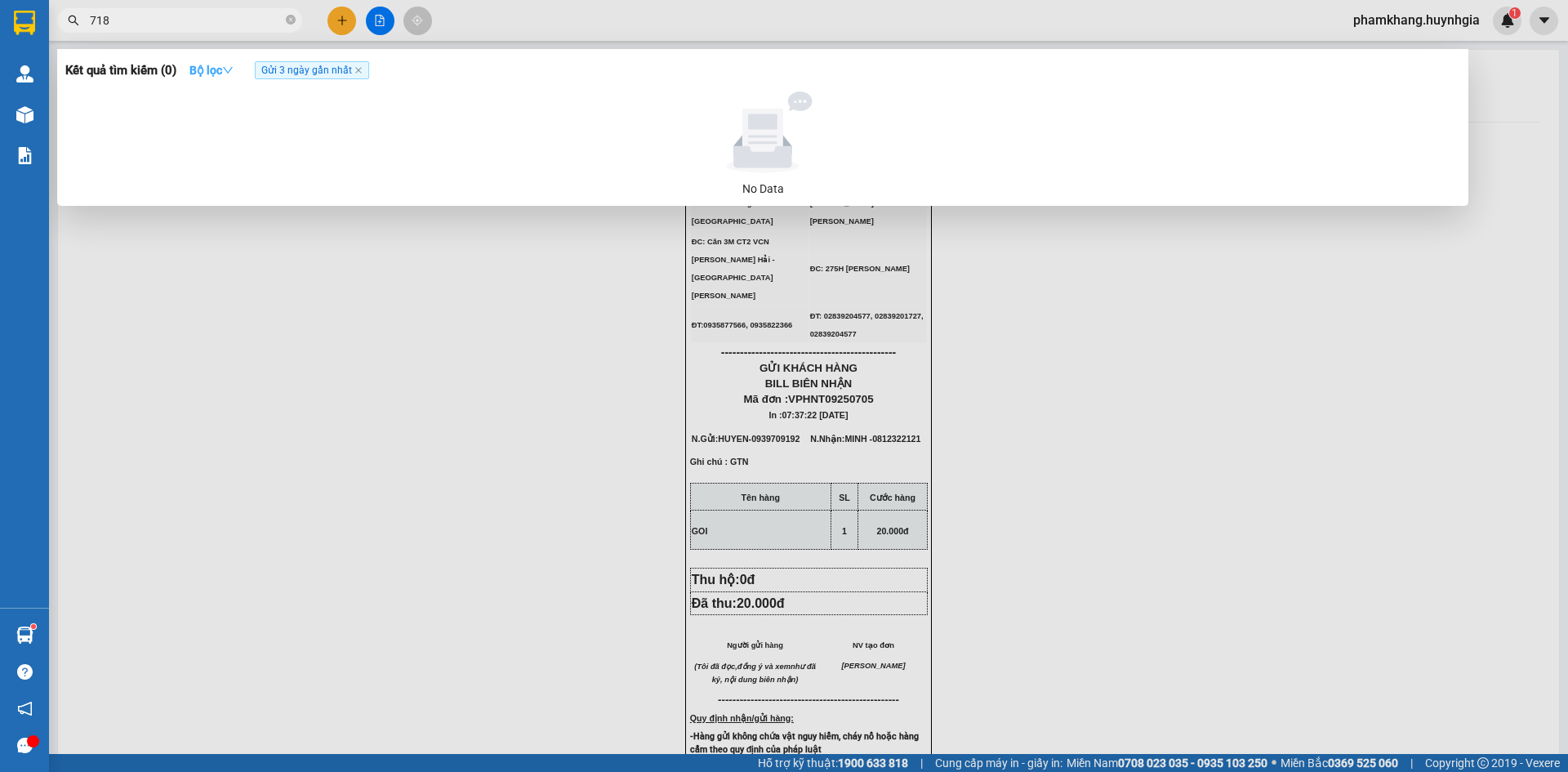
type input "718"
click at [206, 71] on strong "Bộ lọc" at bounding box center [211, 69] width 44 height 13
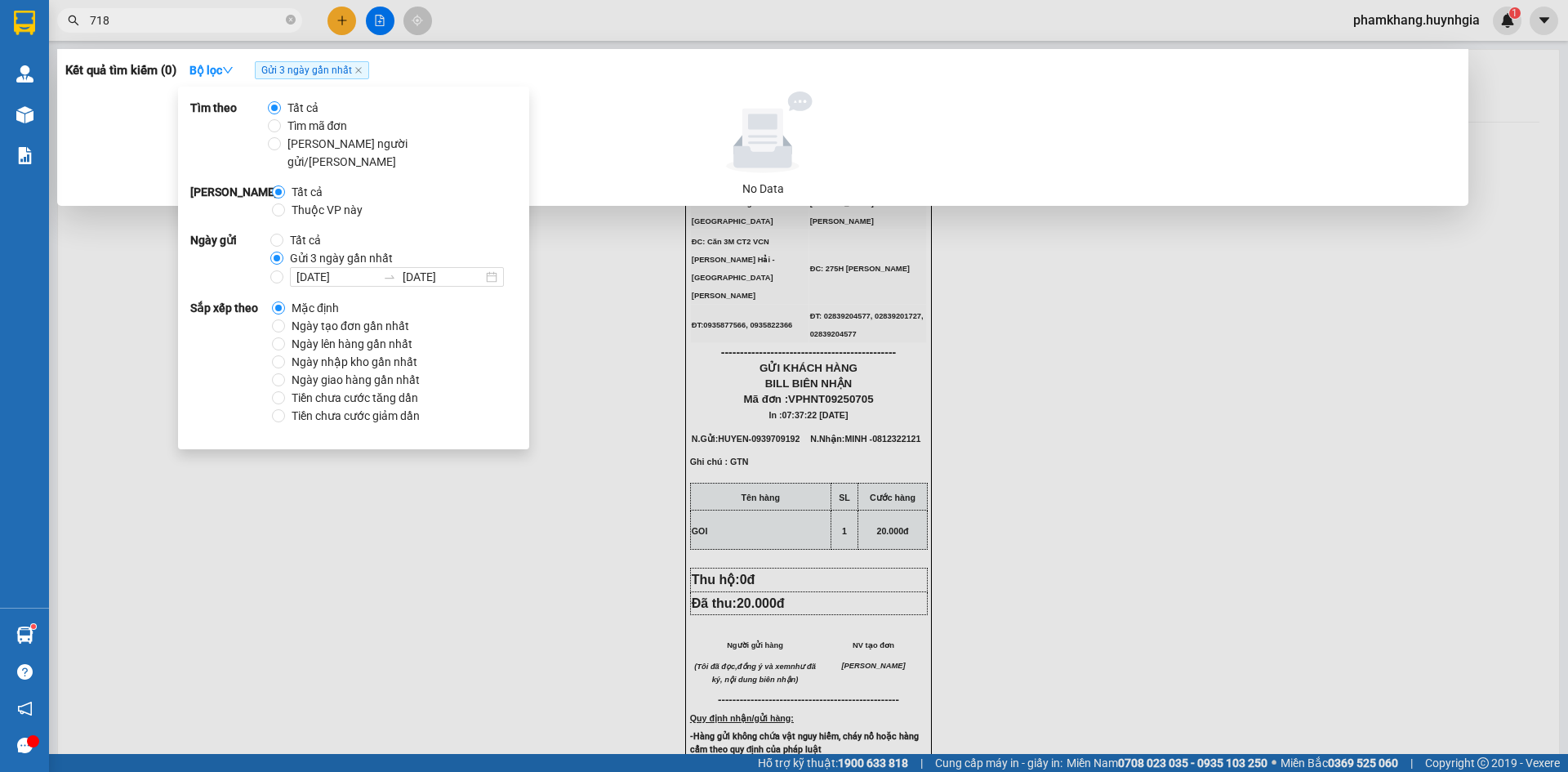
click at [296, 231] on span "Tất cả" at bounding box center [305, 240] width 44 height 18
click at [283, 234] on input "Tất cả" at bounding box center [276, 240] width 13 height 13
radio input "true"
radio input "false"
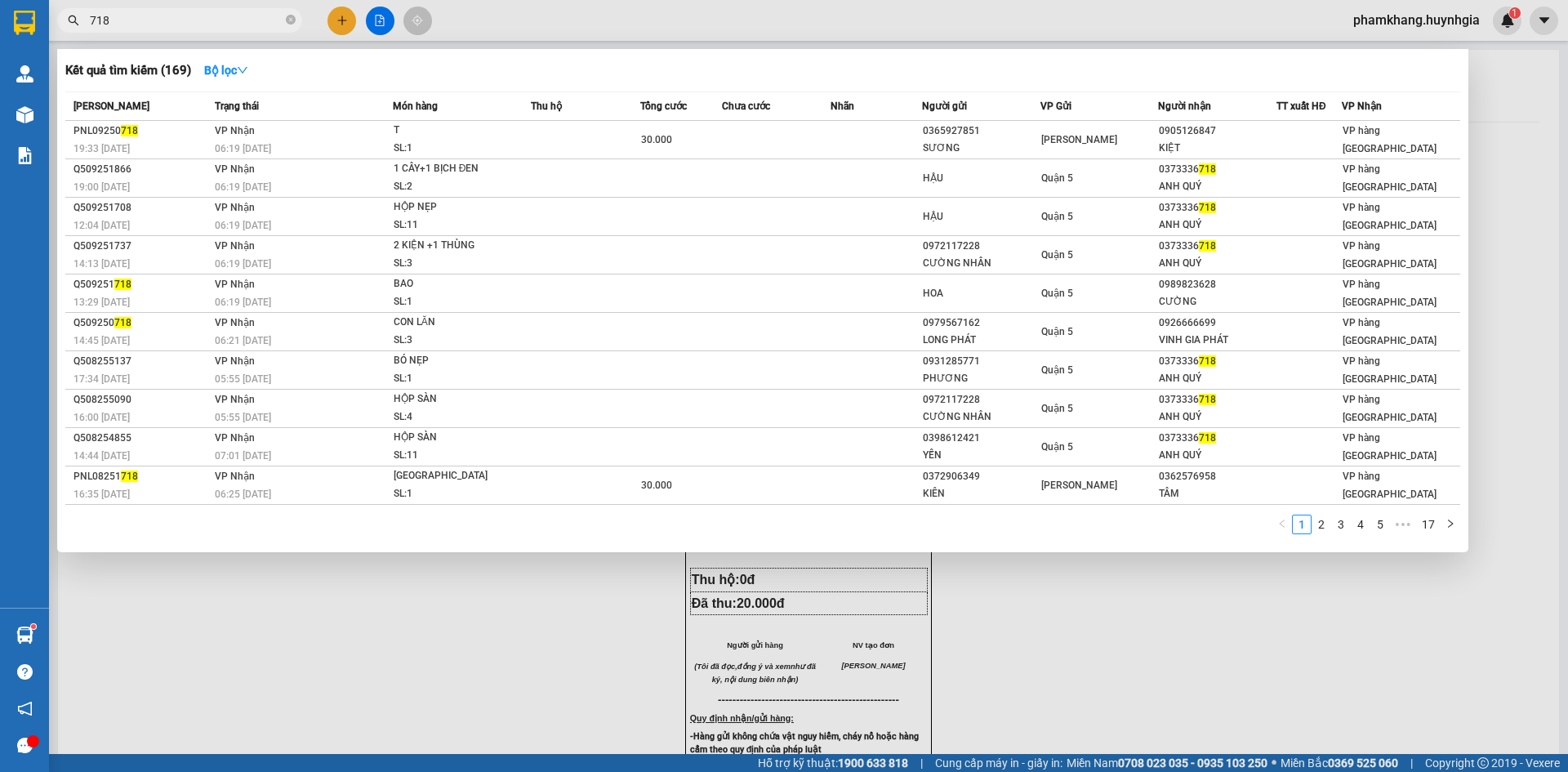
click at [648, 14] on div at bounding box center [784, 386] width 1568 height 772
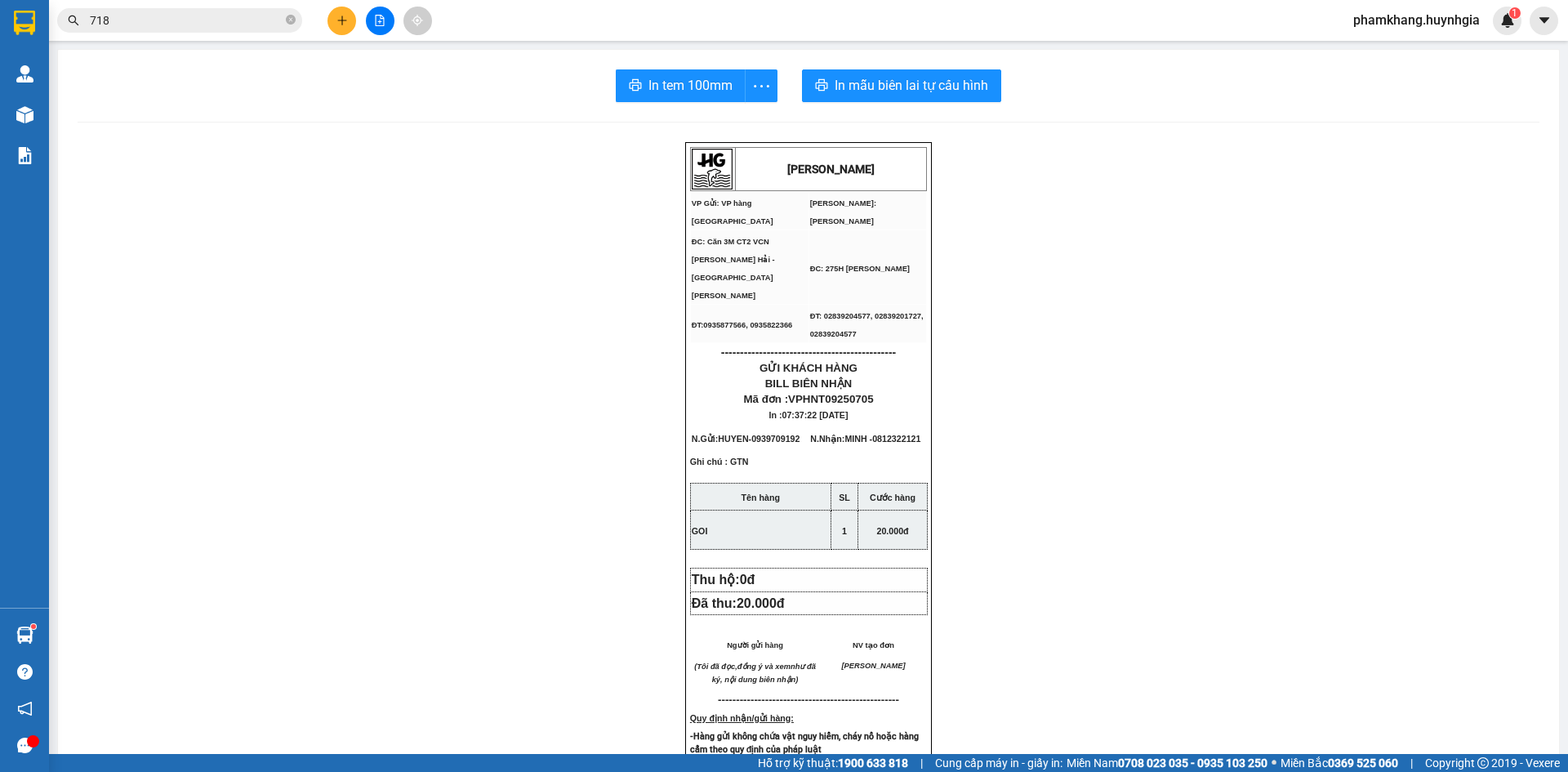
click at [179, 21] on input "718" at bounding box center [186, 20] width 193 height 18
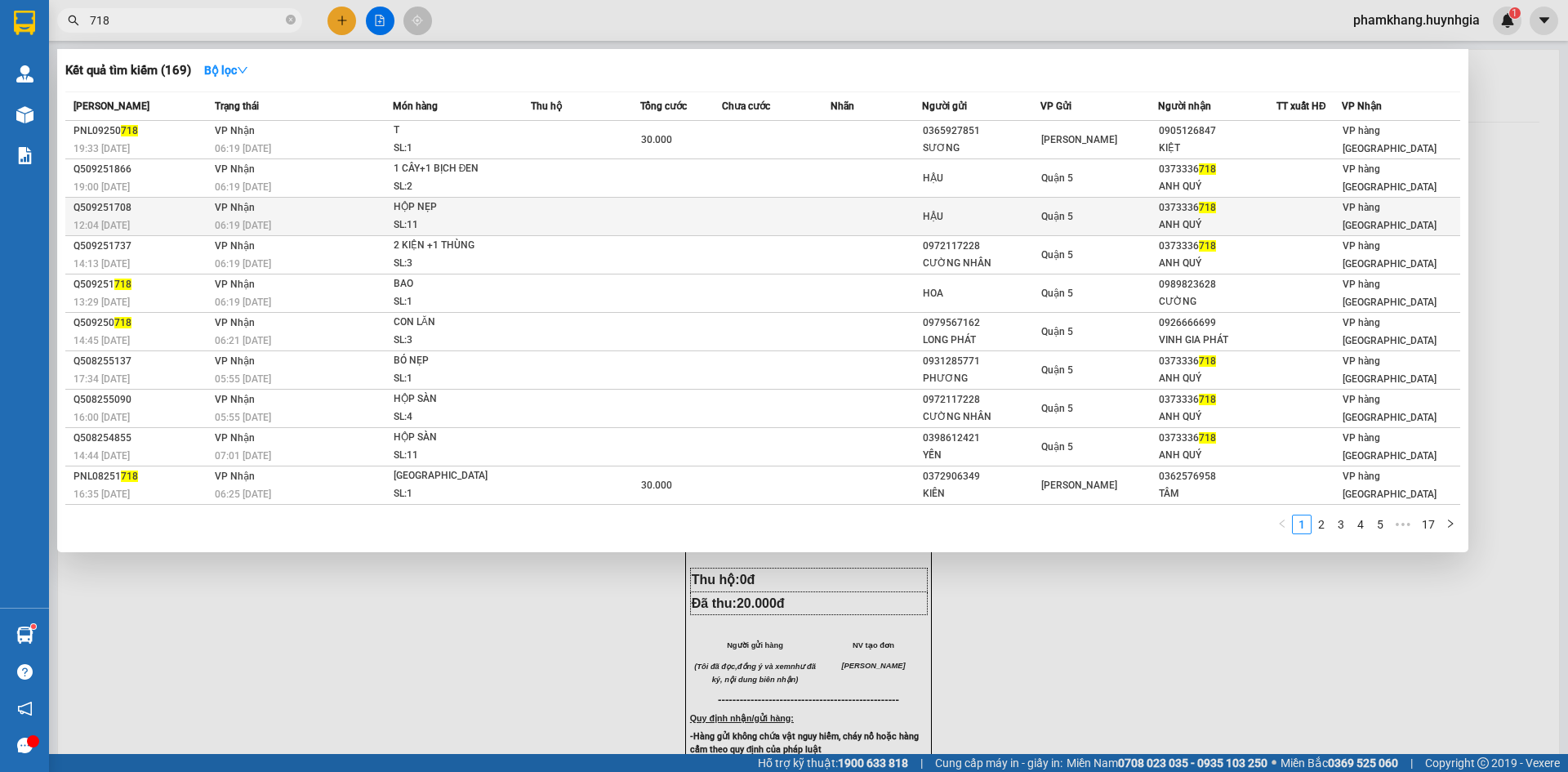
click at [548, 203] on td at bounding box center [585, 217] width 109 height 38
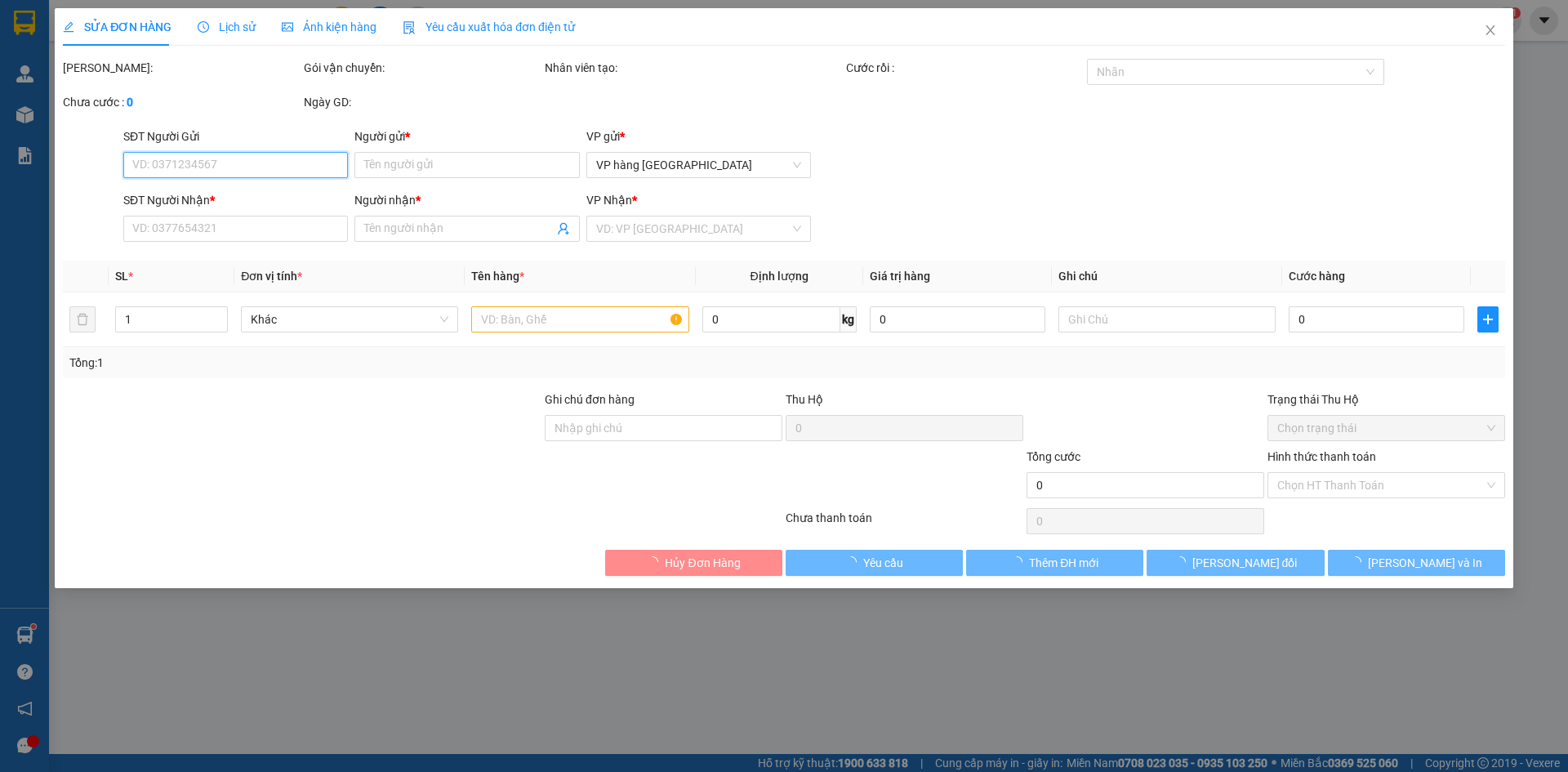
type input "HẬU"
type input "0373336718"
type input "ANH QUÝ"
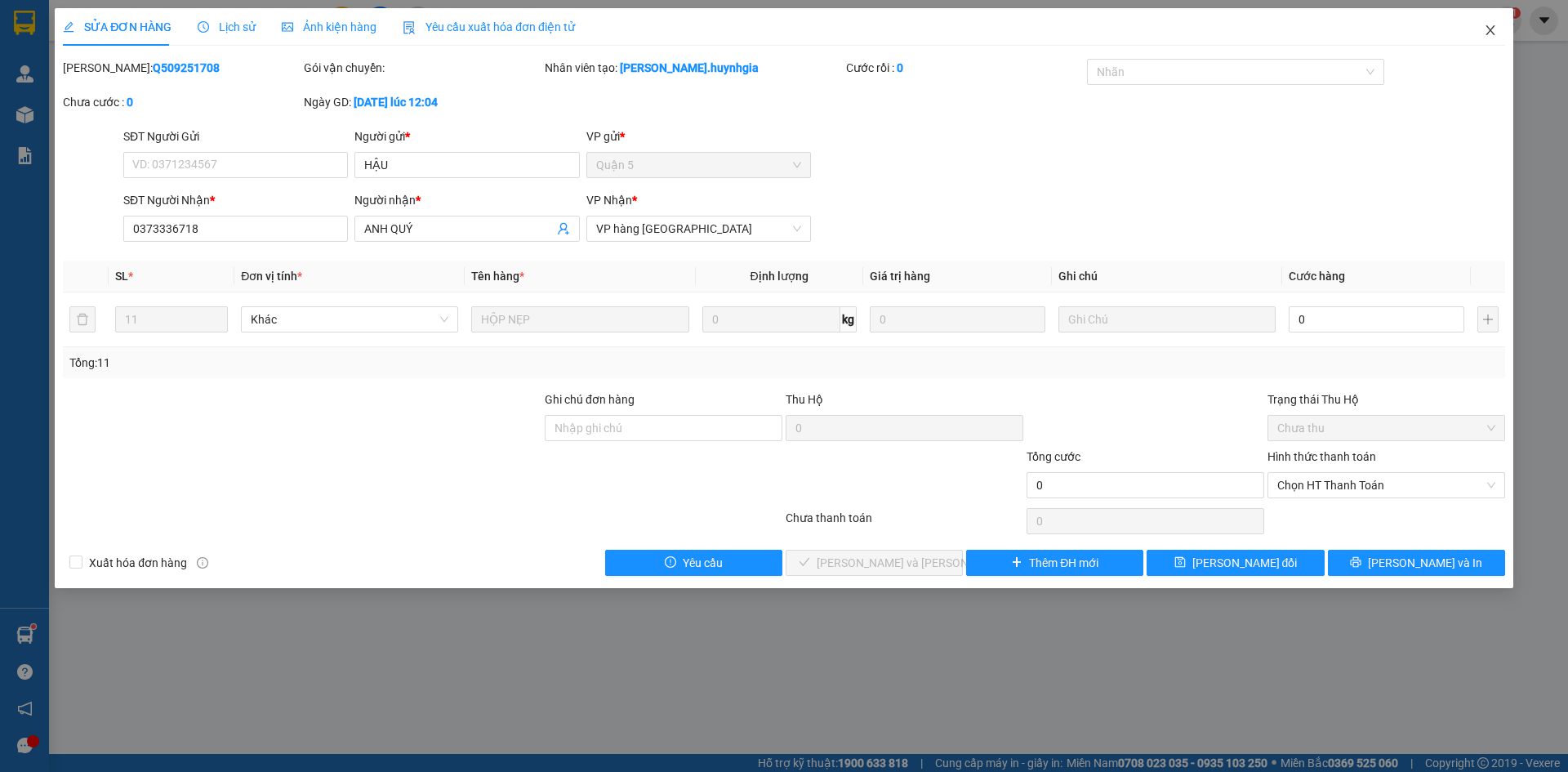
click at [1489, 28] on icon "close" at bounding box center [1490, 30] width 13 height 13
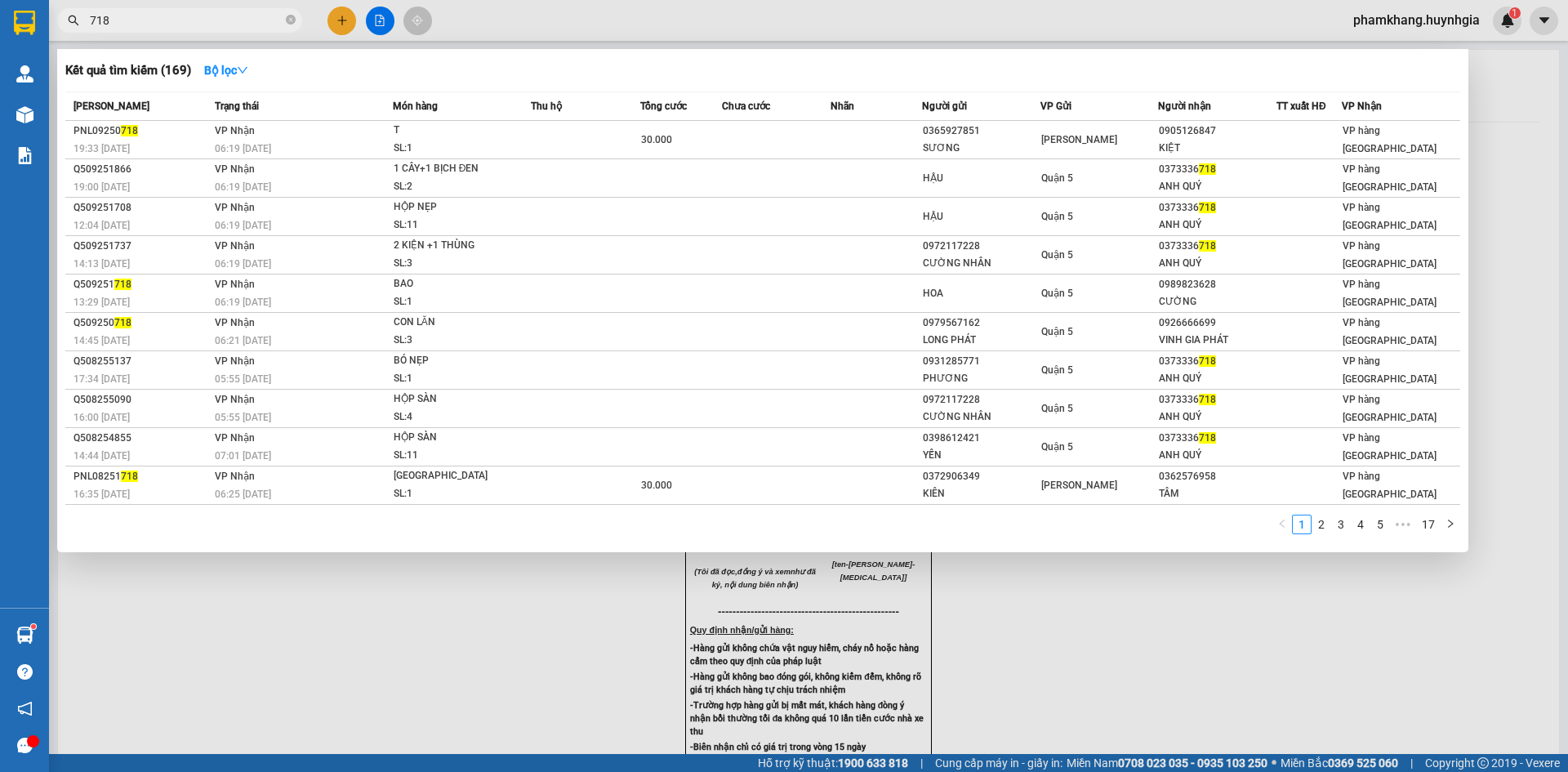
click at [159, 19] on input "718" at bounding box center [186, 20] width 193 height 18
type input "7"
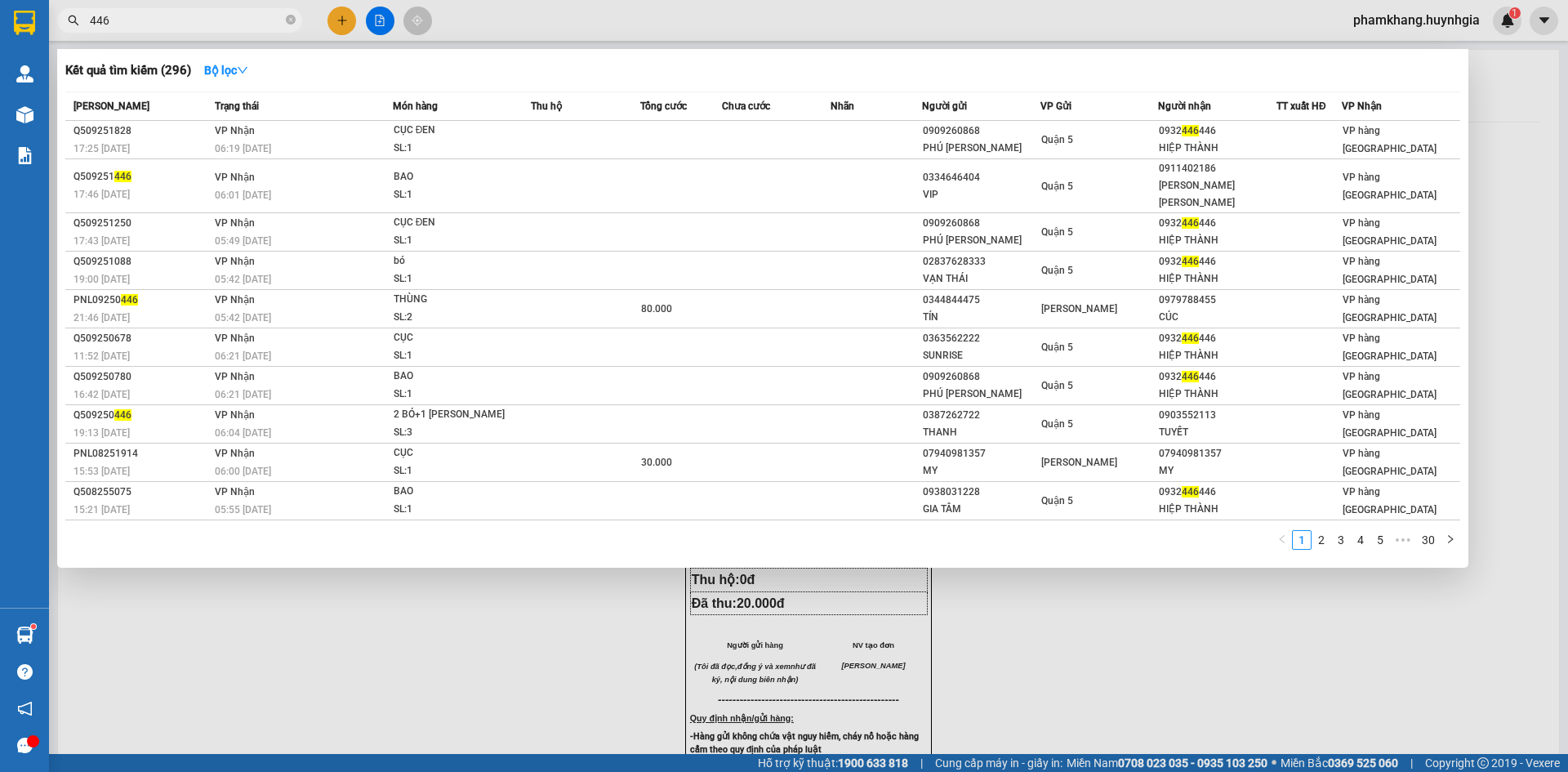
click at [200, 26] on input "446" at bounding box center [186, 20] width 193 height 18
type input "4"
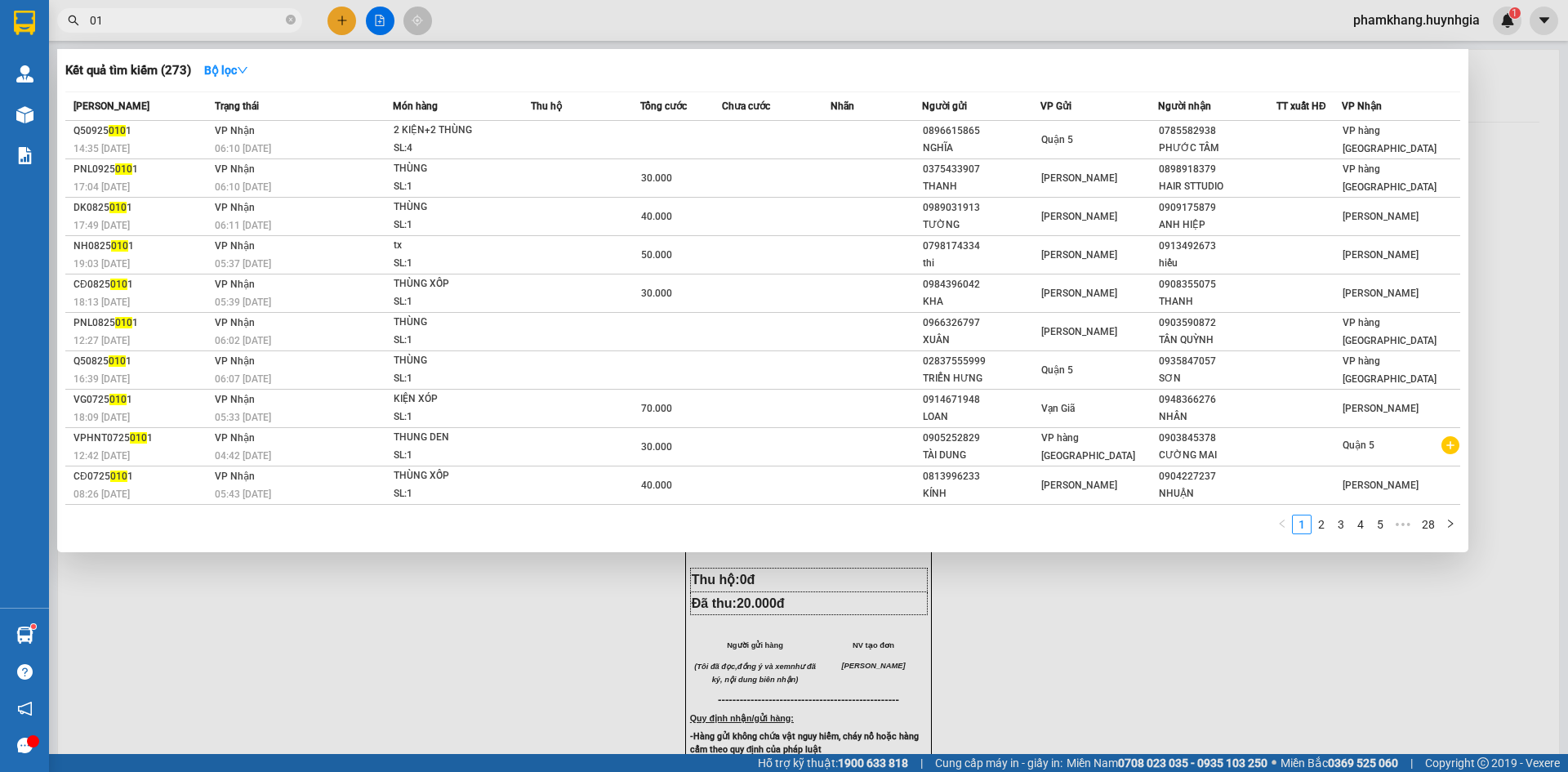
type input "0"
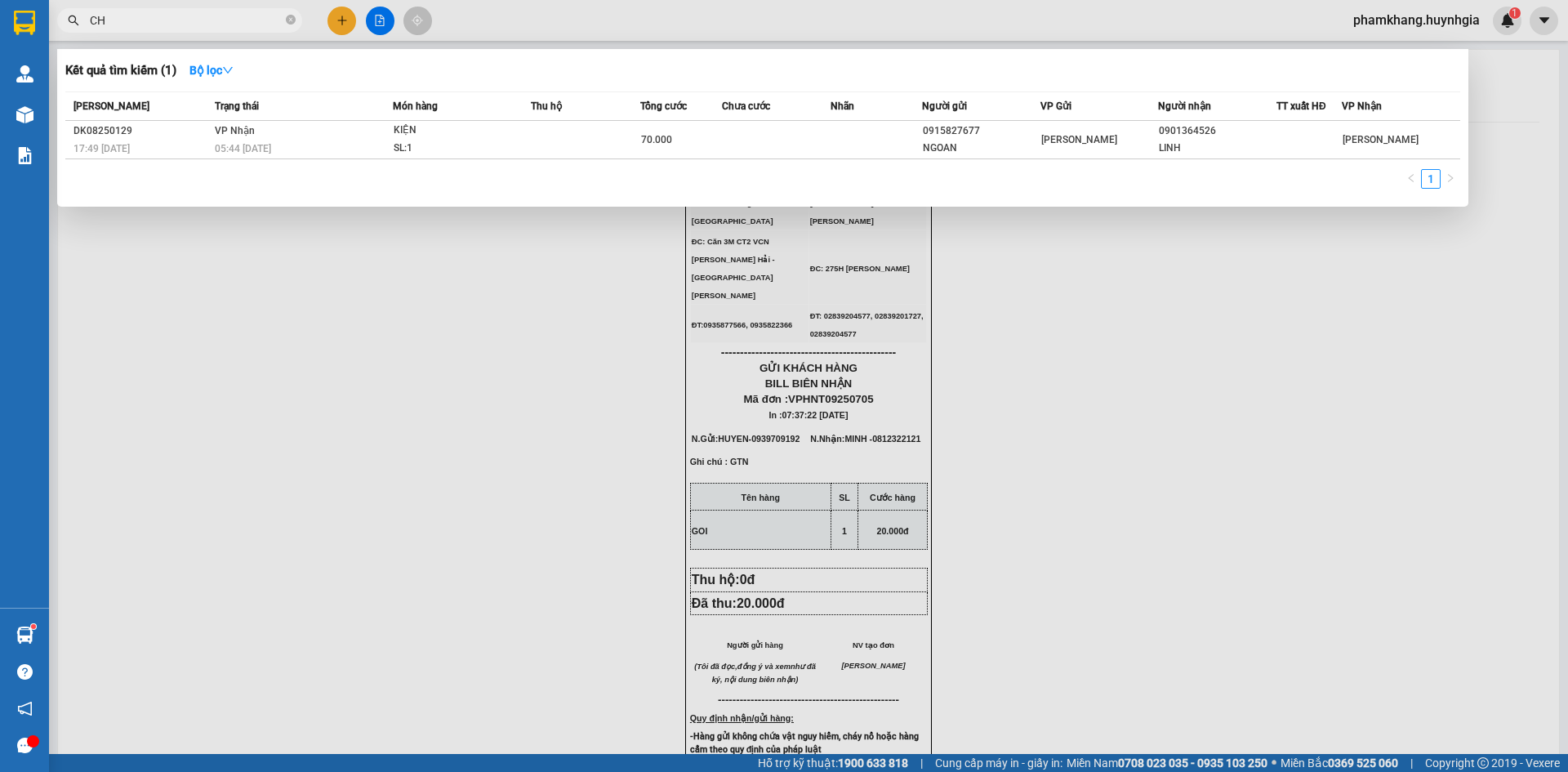
type input "C"
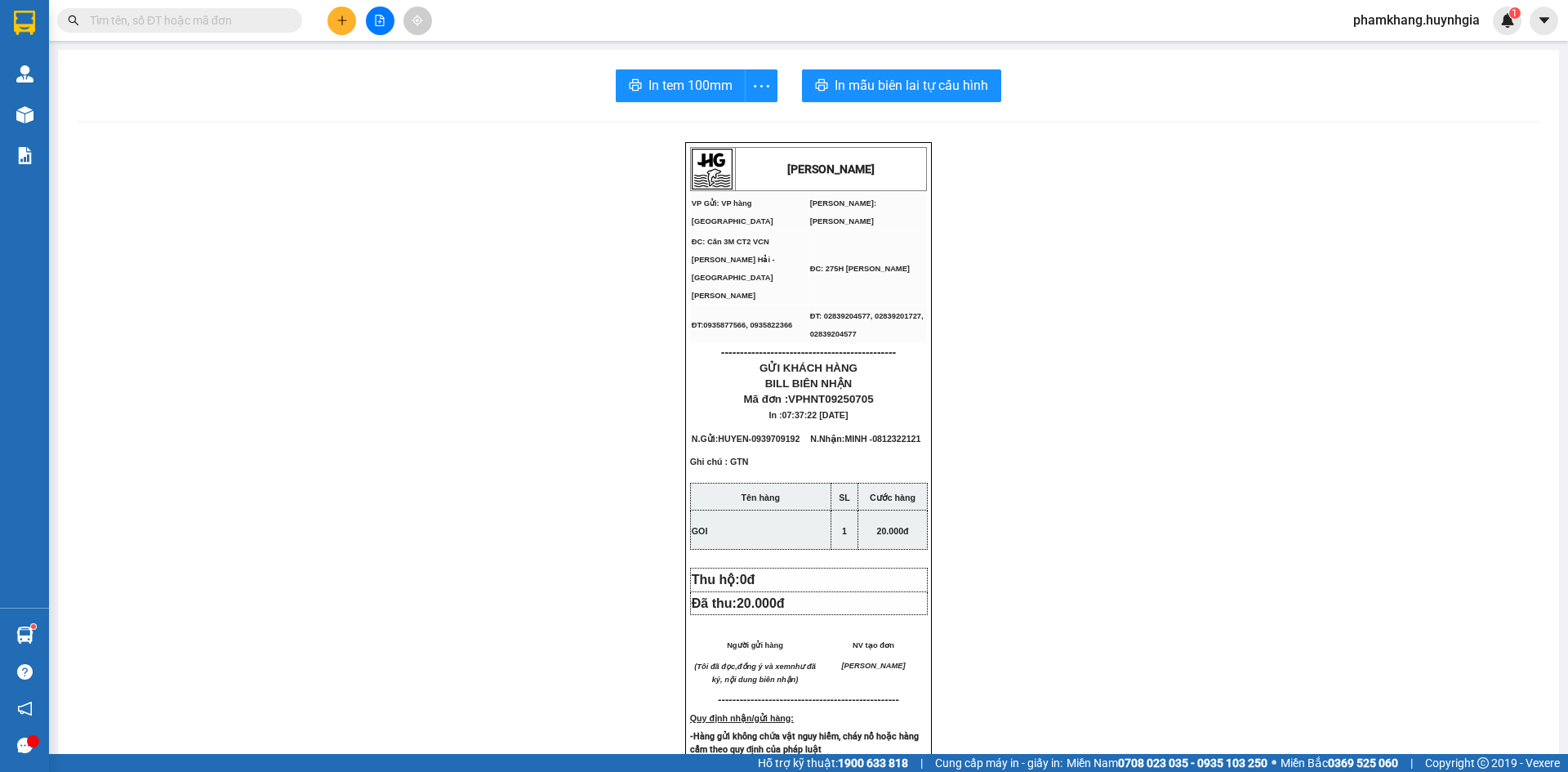
click at [171, 19] on input "text" at bounding box center [186, 20] width 193 height 18
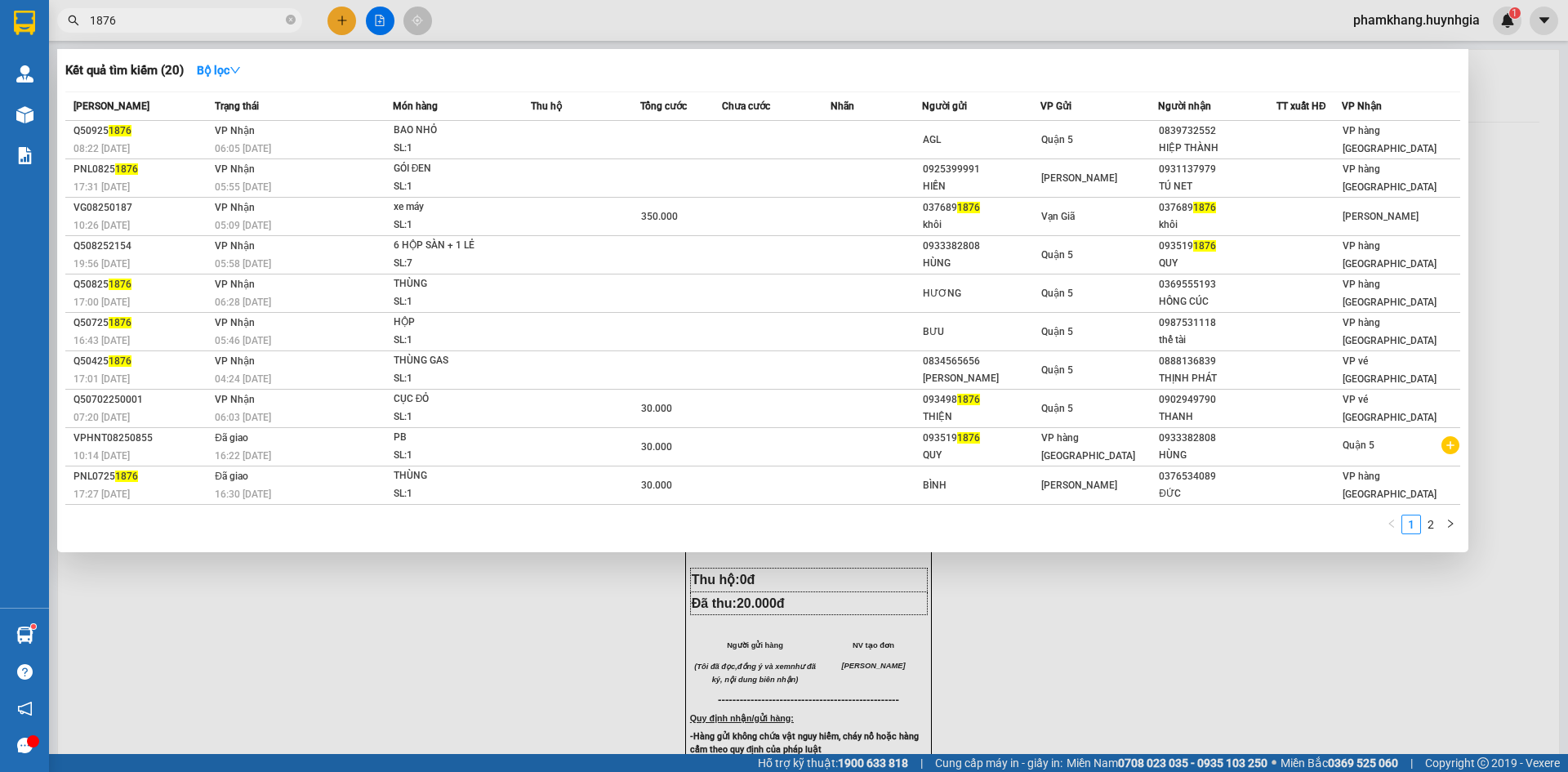
type input "1876"
click at [352, 23] on div at bounding box center [784, 386] width 1568 height 772
click at [287, 17] on icon "close-circle" at bounding box center [290, 19] width 10 height 10
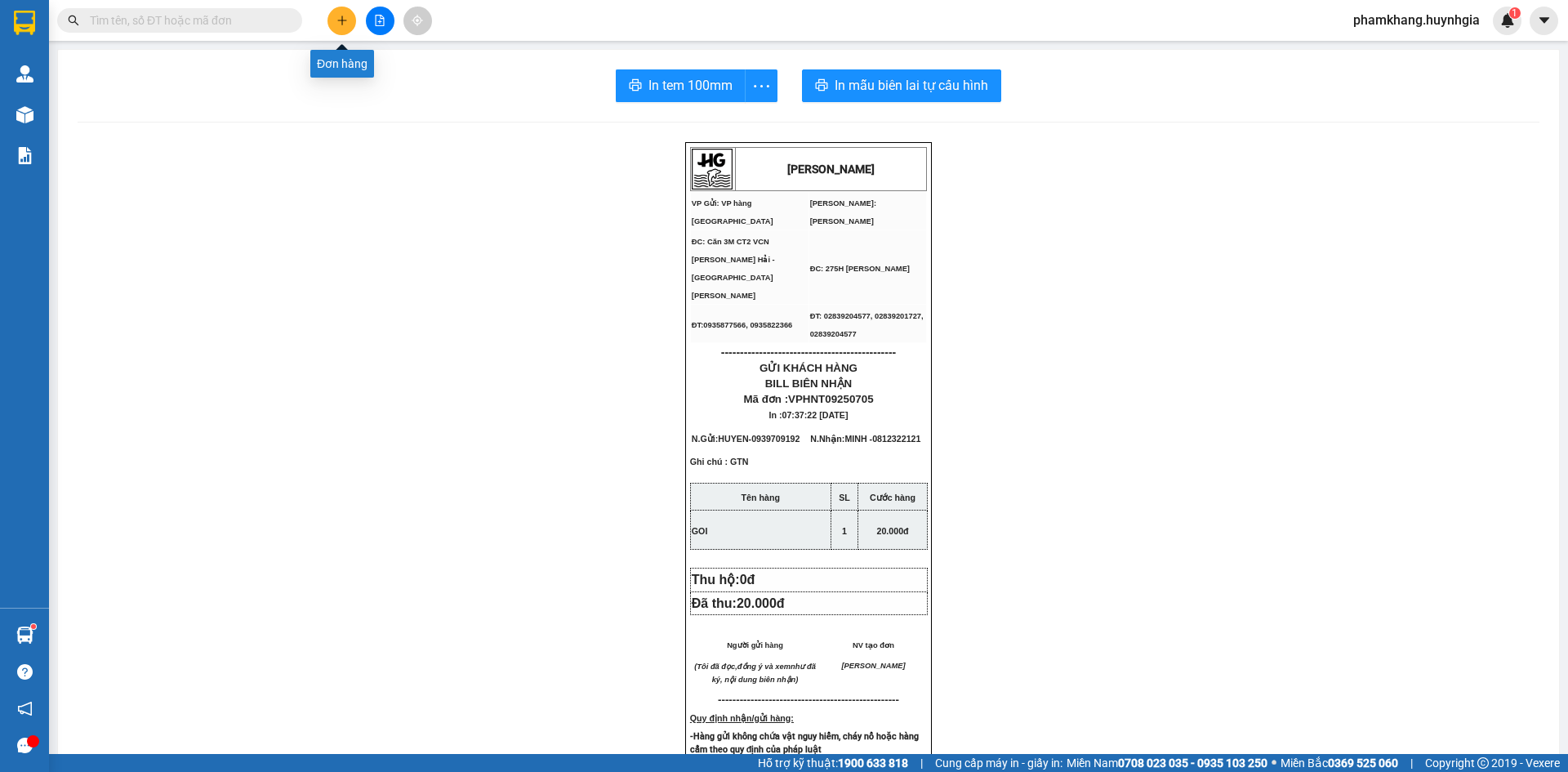
click at [339, 19] on icon "plus" at bounding box center [342, 20] width 11 height 11
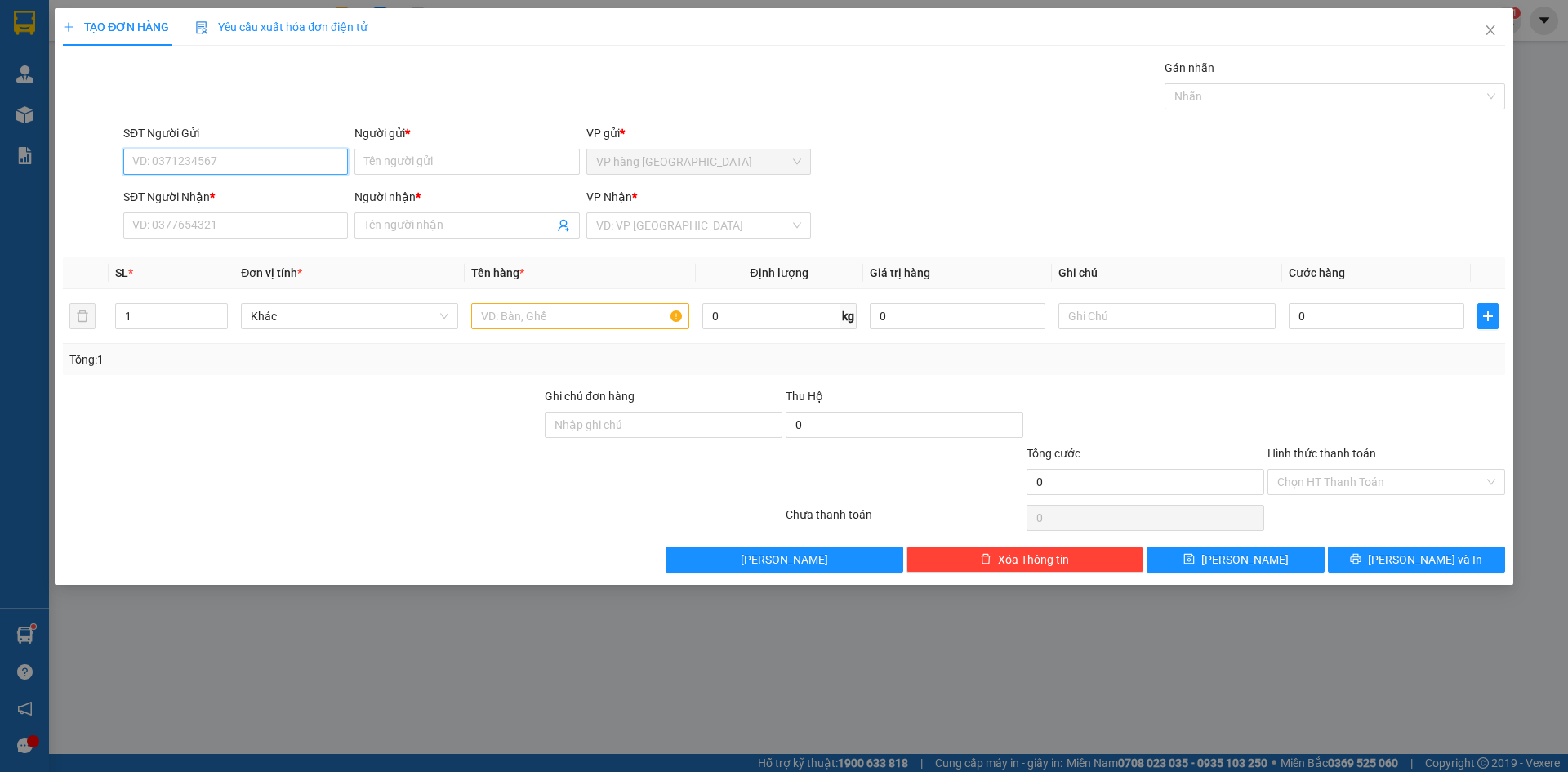
click at [227, 163] on input "SĐT Người Gửi" at bounding box center [235, 162] width 225 height 26
type input "0908102358"
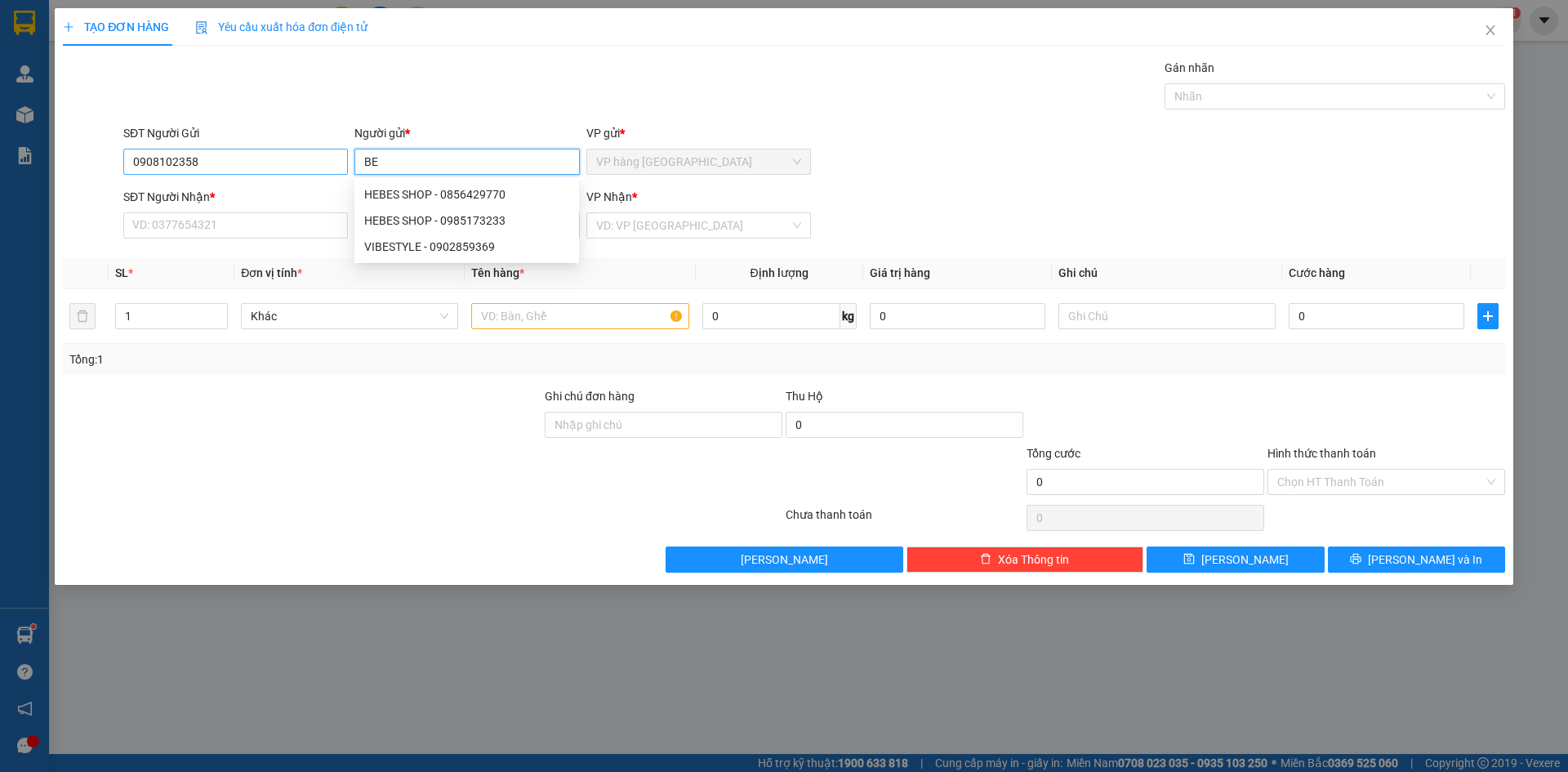
type input "B"
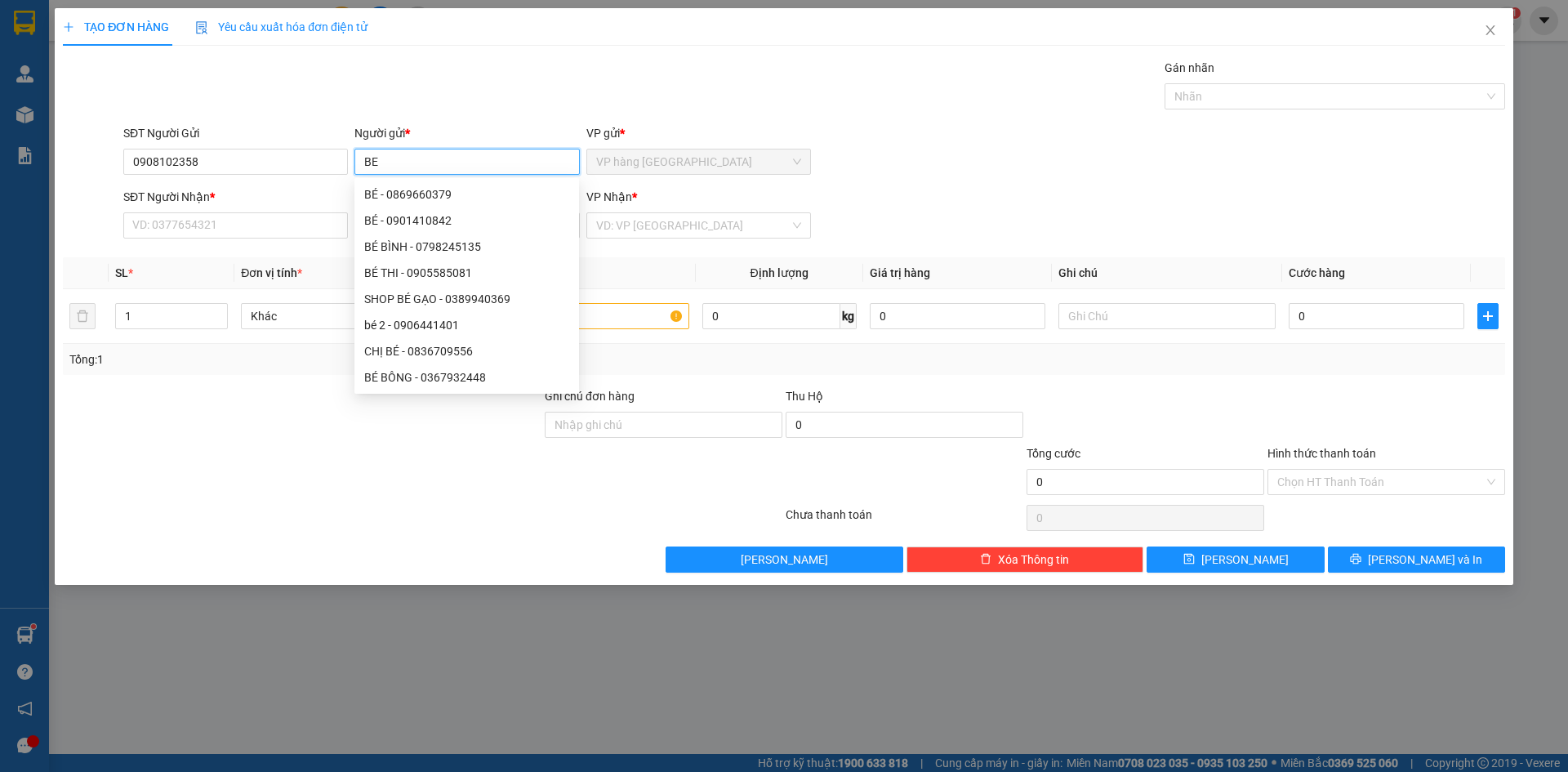
type input "BE"
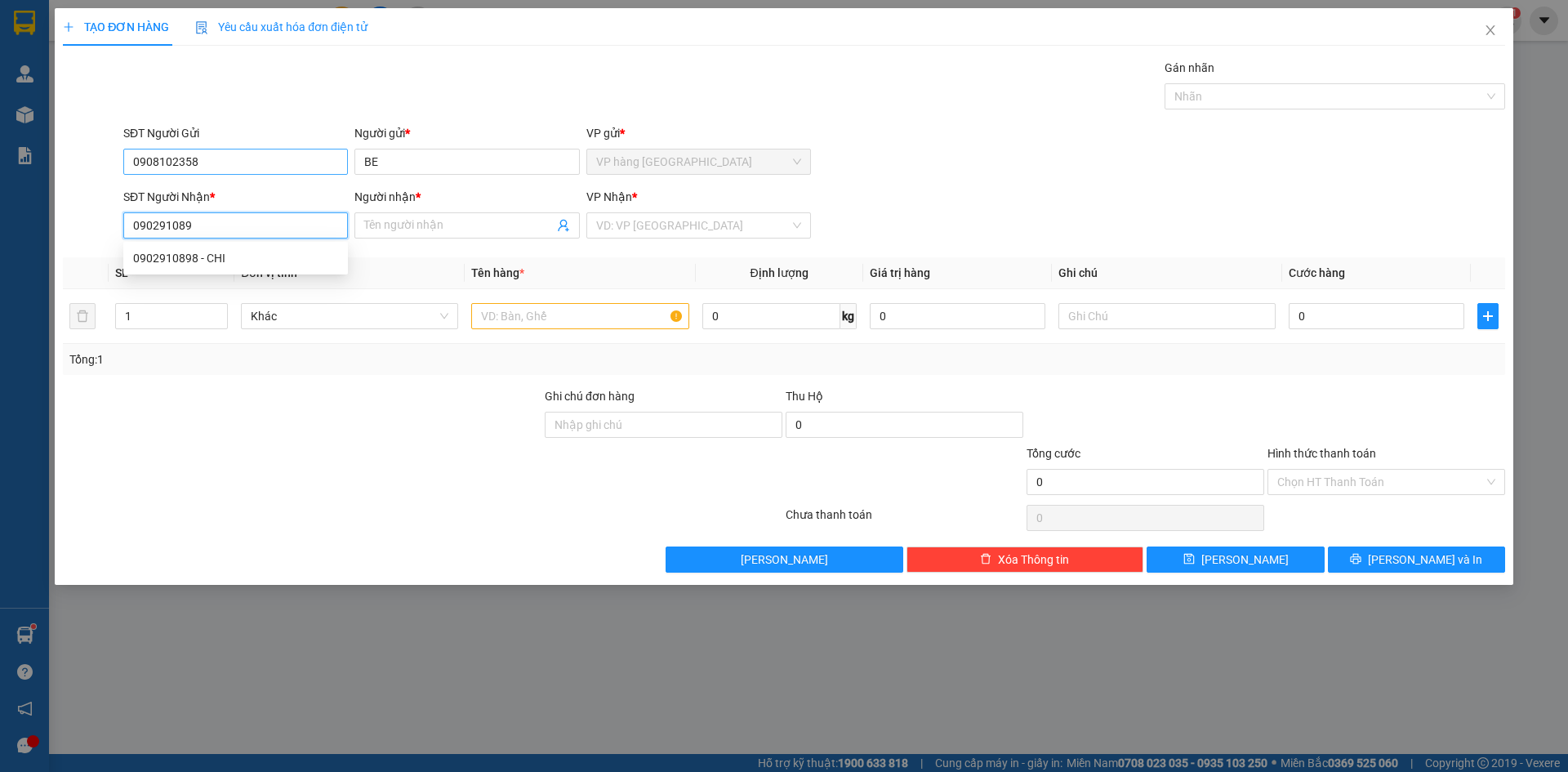
type input "0902910898"
drag, startPoint x: 221, startPoint y: 261, endPoint x: 267, endPoint y: 257, distance: 46.2
click at [223, 261] on div "0902910898 - CHI" at bounding box center [235, 258] width 205 height 18
type input "CHI"
click at [366, 321] on span "Khác" at bounding box center [350, 316] width 198 height 24
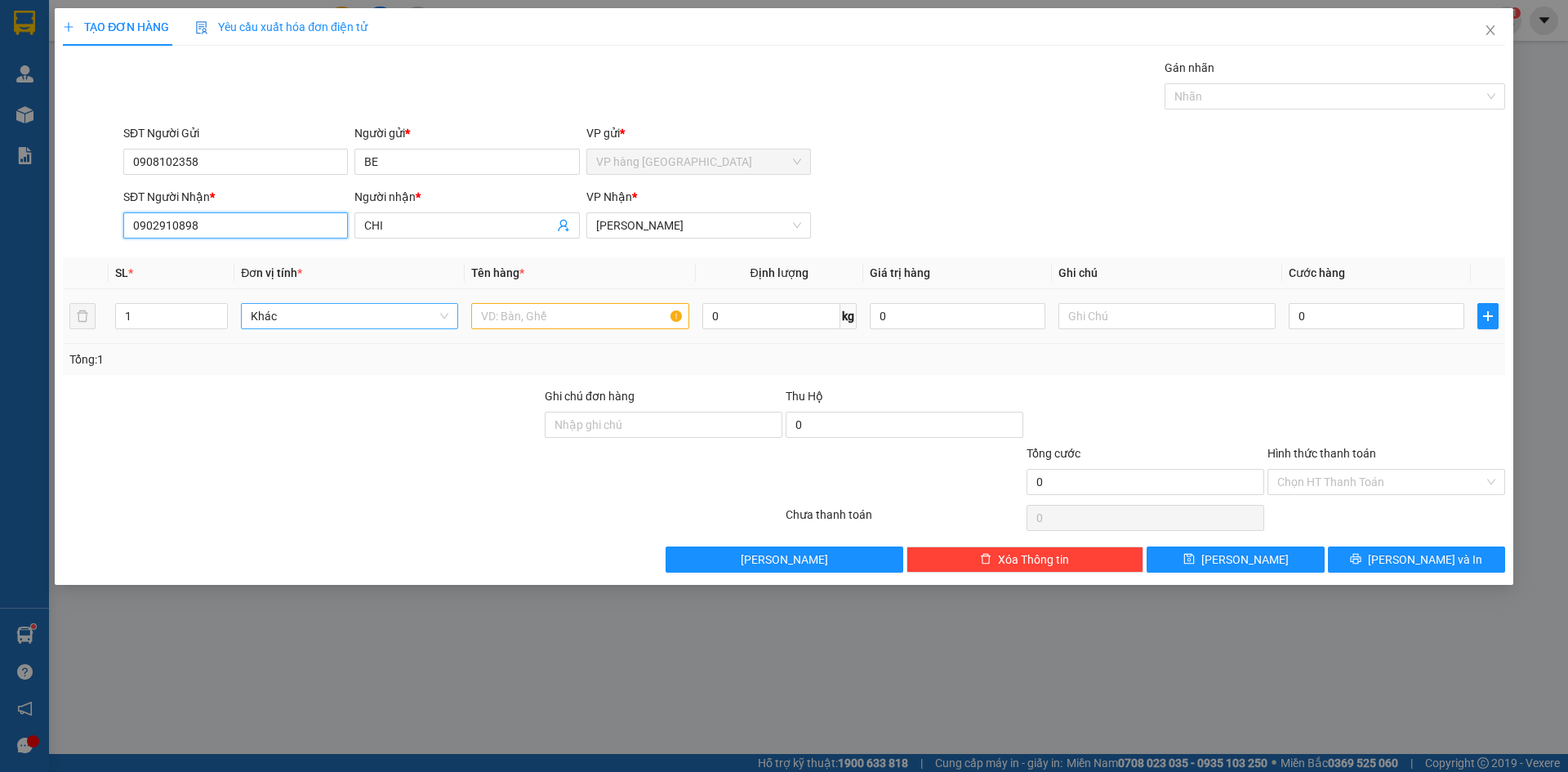
type input "0902910898"
click at [576, 318] on input "text" at bounding box center [580, 316] width 217 height 26
type input "G"
type input "`"
click at [538, 309] on input "text" at bounding box center [580, 316] width 217 height 26
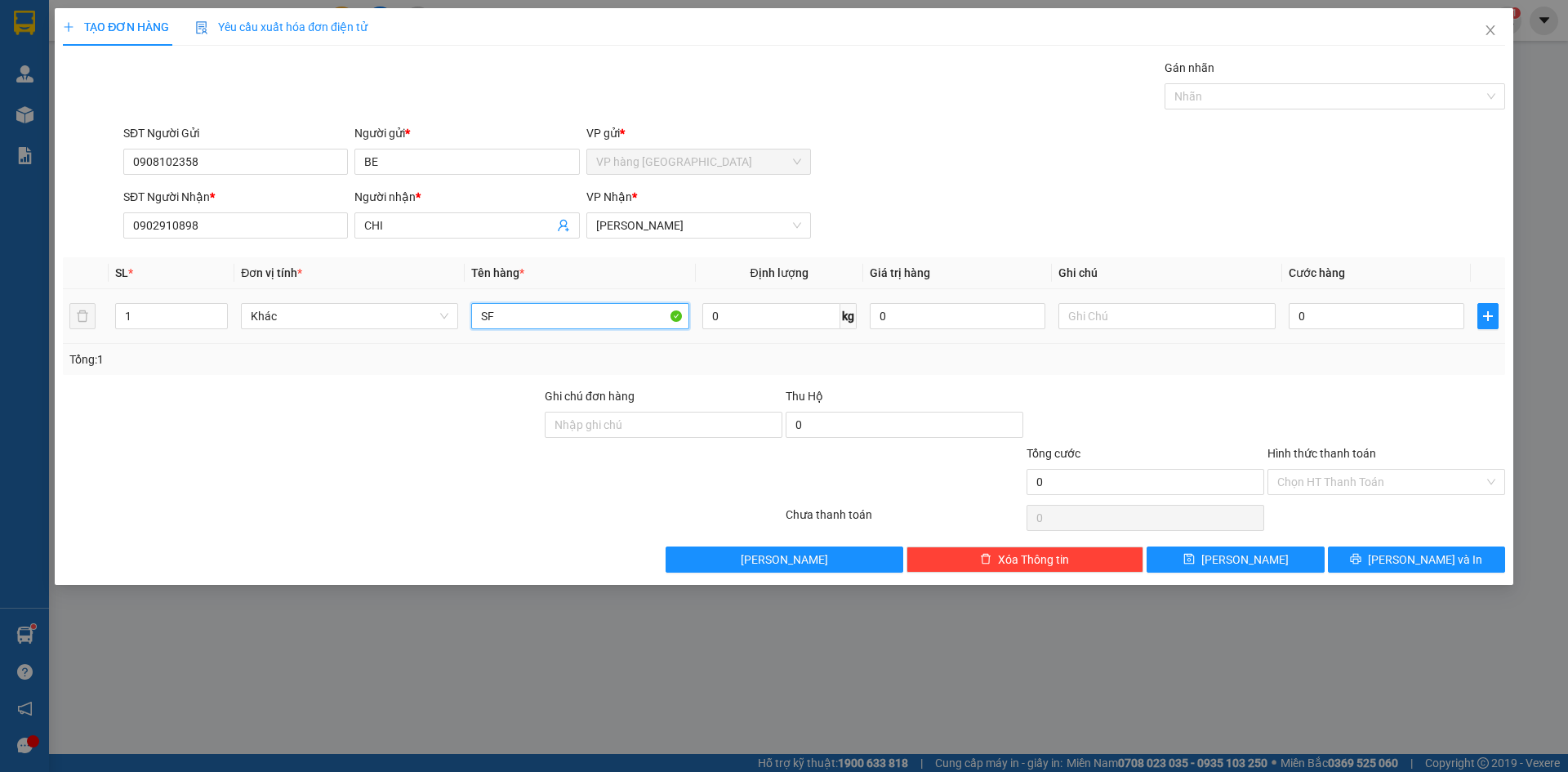
type input "S"
type input "GOI"
click at [1418, 316] on input "0" at bounding box center [1376, 316] width 175 height 26
type input "2"
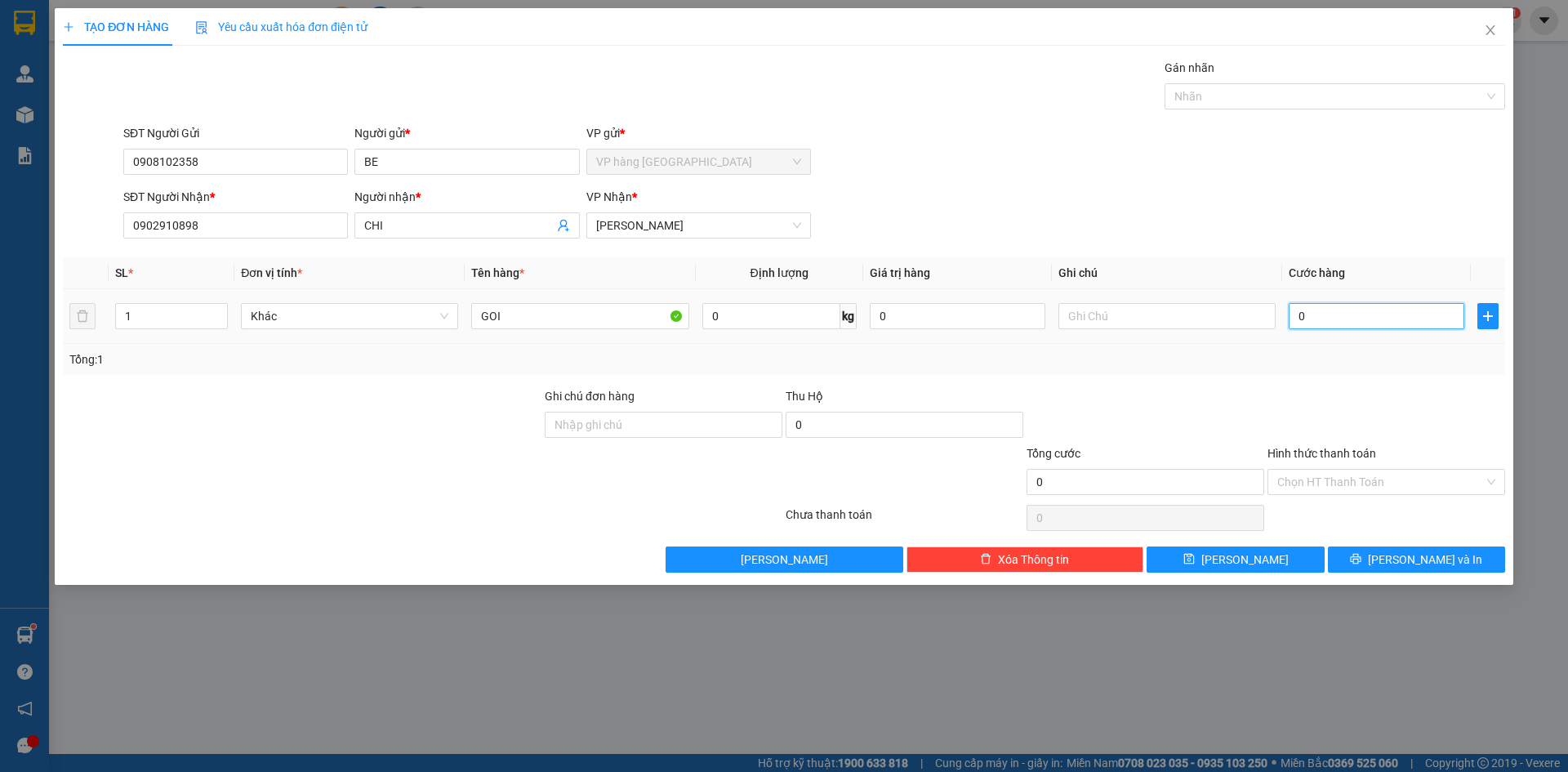
type input "2"
type input "20"
type input "20.000"
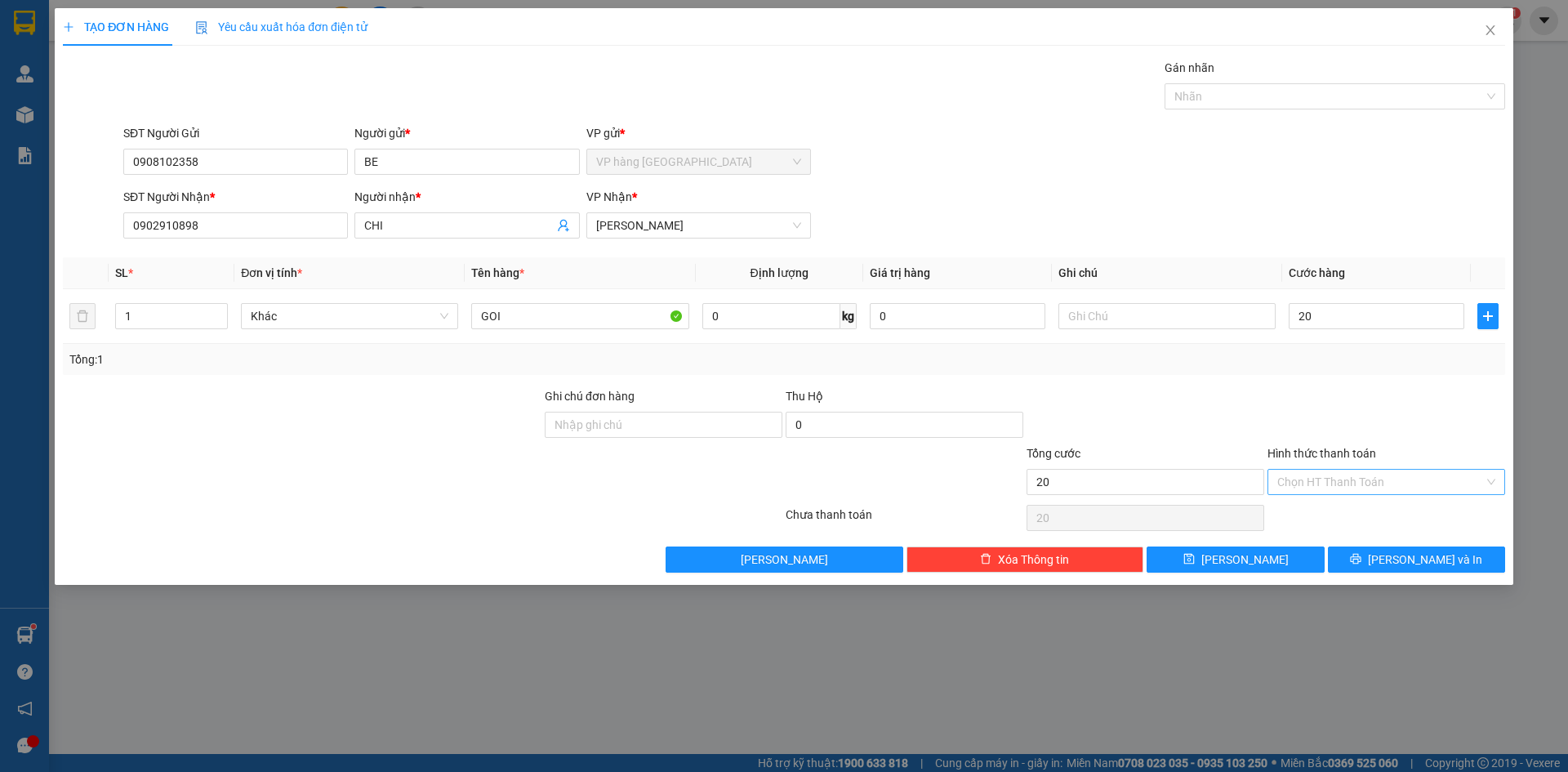
type input "20.000"
click at [1386, 477] on input "Hình thức thanh toán" at bounding box center [1380, 482] width 207 height 24
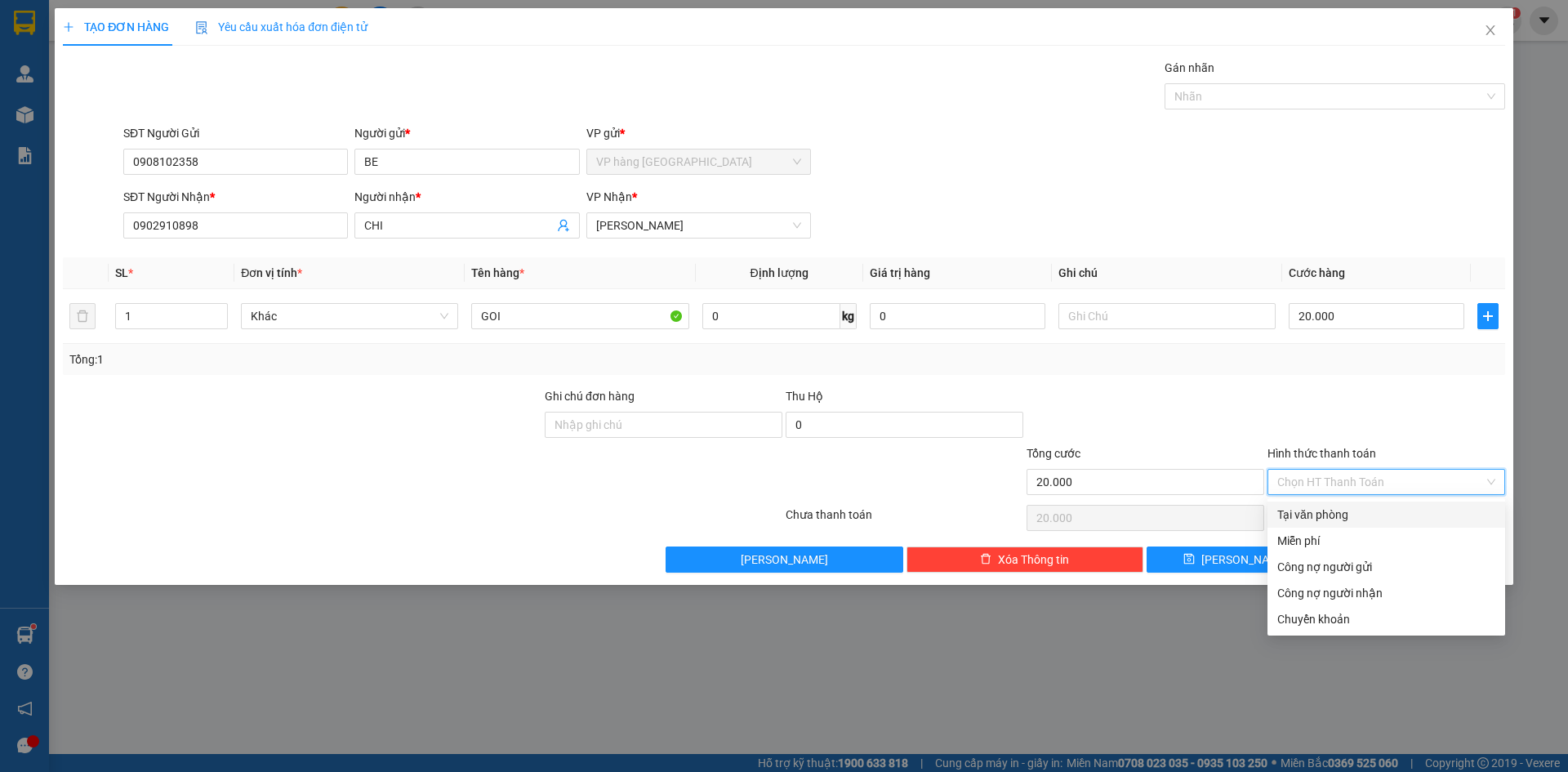
click at [1352, 520] on div "Tại văn phòng" at bounding box center [1386, 514] width 218 height 18
type input "0"
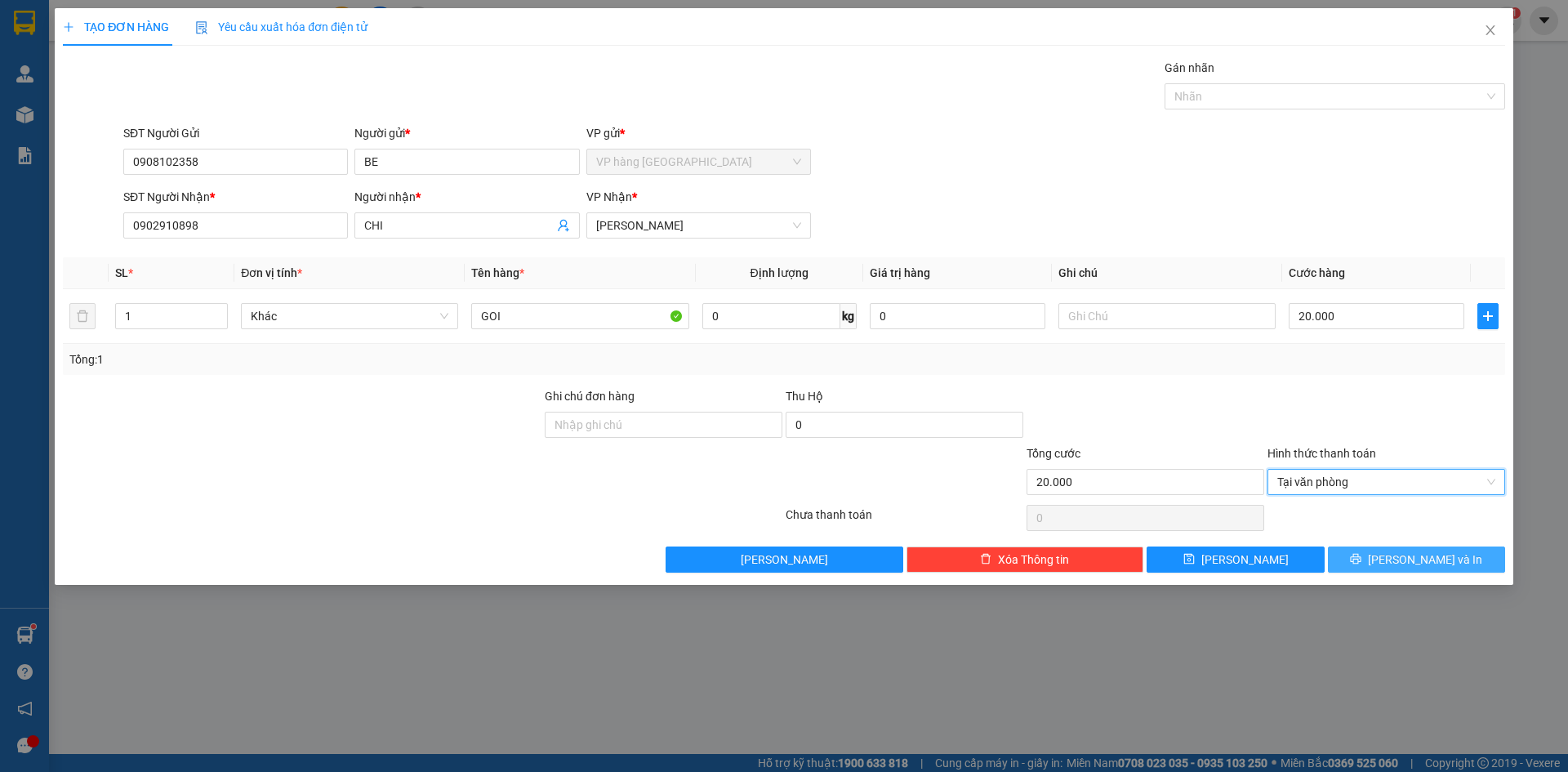
click at [1406, 563] on span "[PERSON_NAME] và In" at bounding box center [1426, 559] width 115 height 18
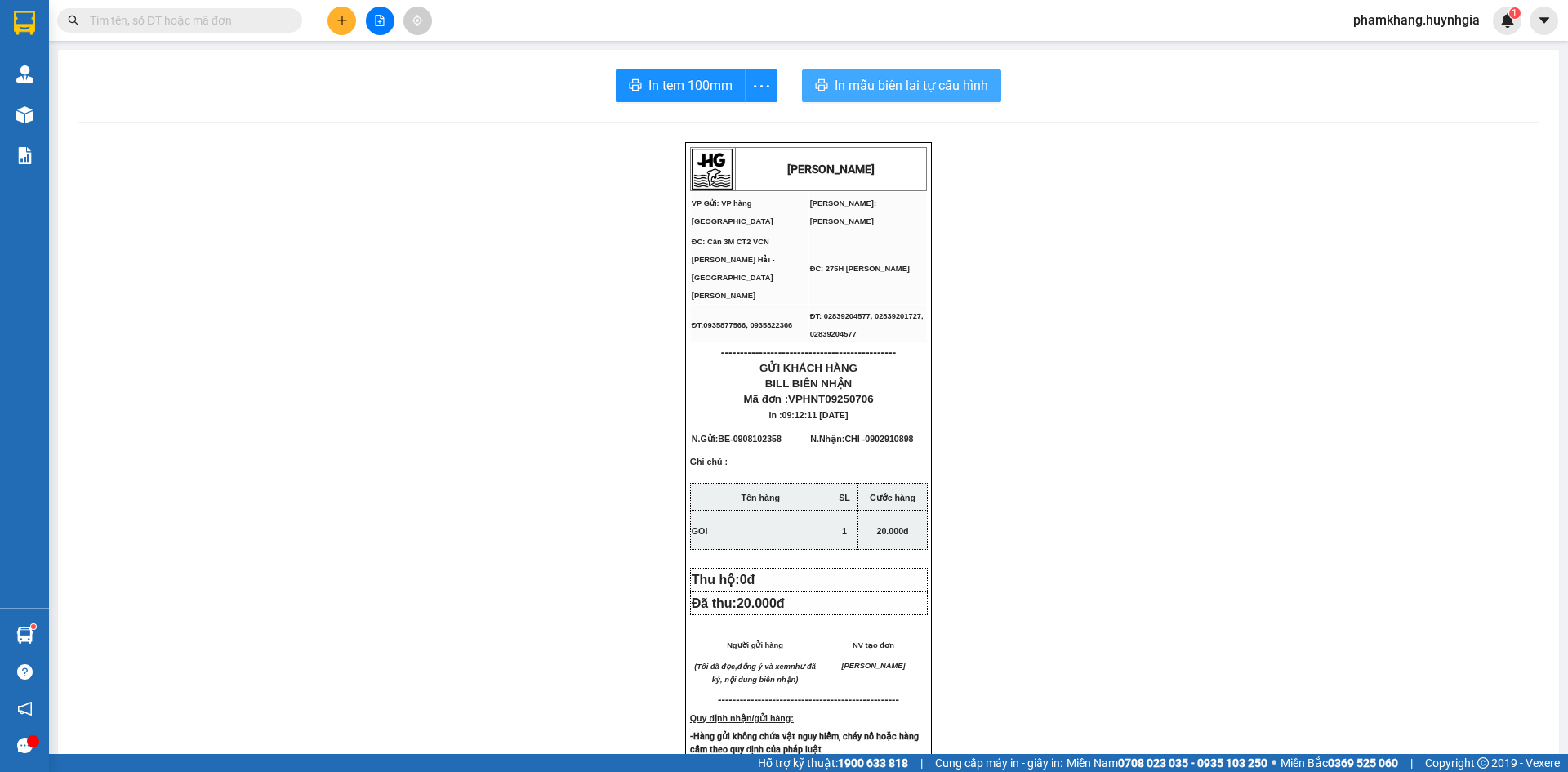
click at [926, 88] on span "In mẫu biên lai tự cấu hình" at bounding box center [911, 86] width 154 height 21
click at [676, 85] on span "In tem 100mm" at bounding box center [690, 86] width 84 height 21
click at [227, 21] on input "text" at bounding box center [186, 20] width 193 height 18
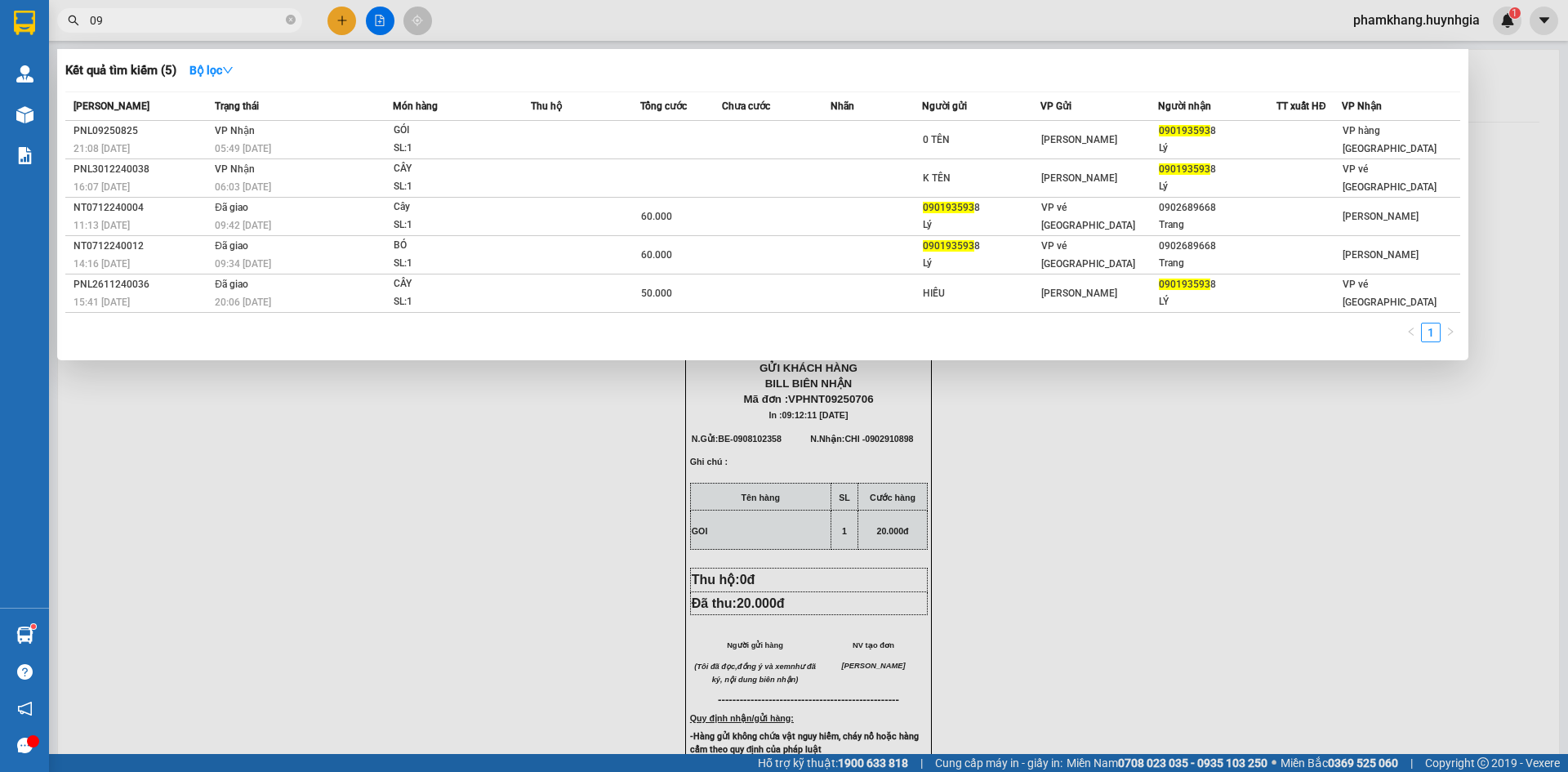
type input "0"
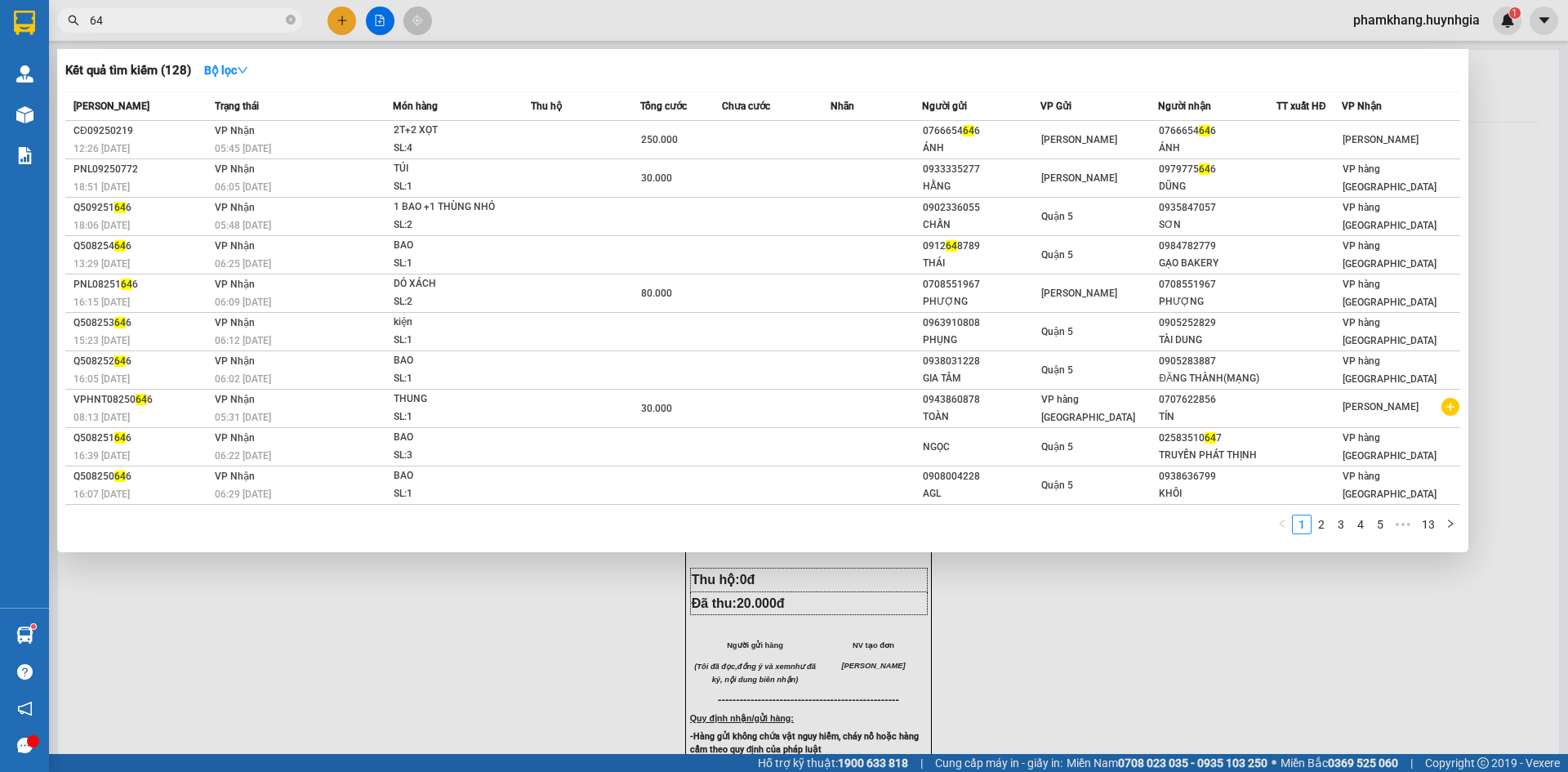
type input "6"
click at [186, 26] on input "07" at bounding box center [186, 20] width 193 height 18
type input "0"
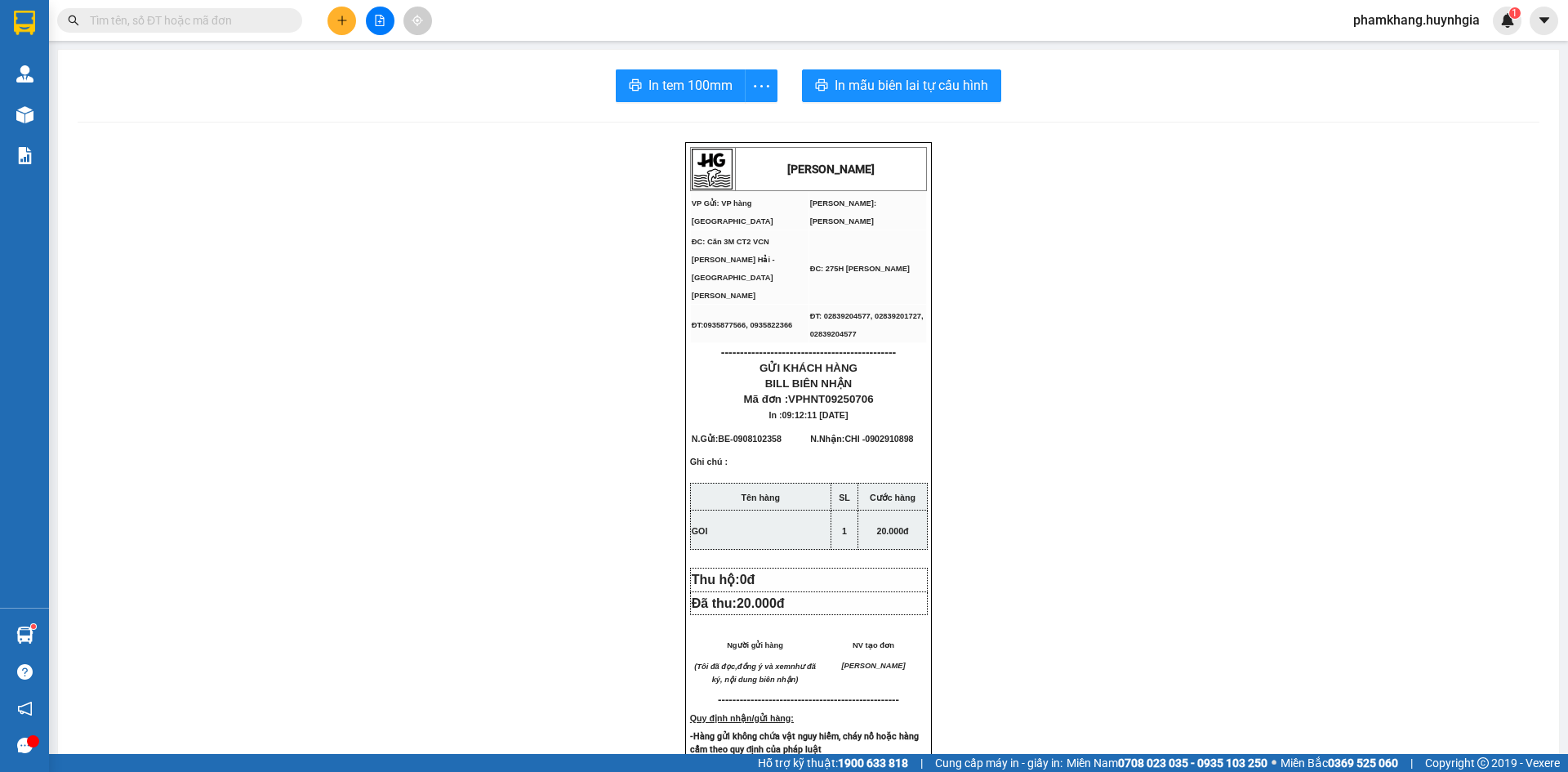
click at [230, 23] on input "text" at bounding box center [186, 20] width 193 height 18
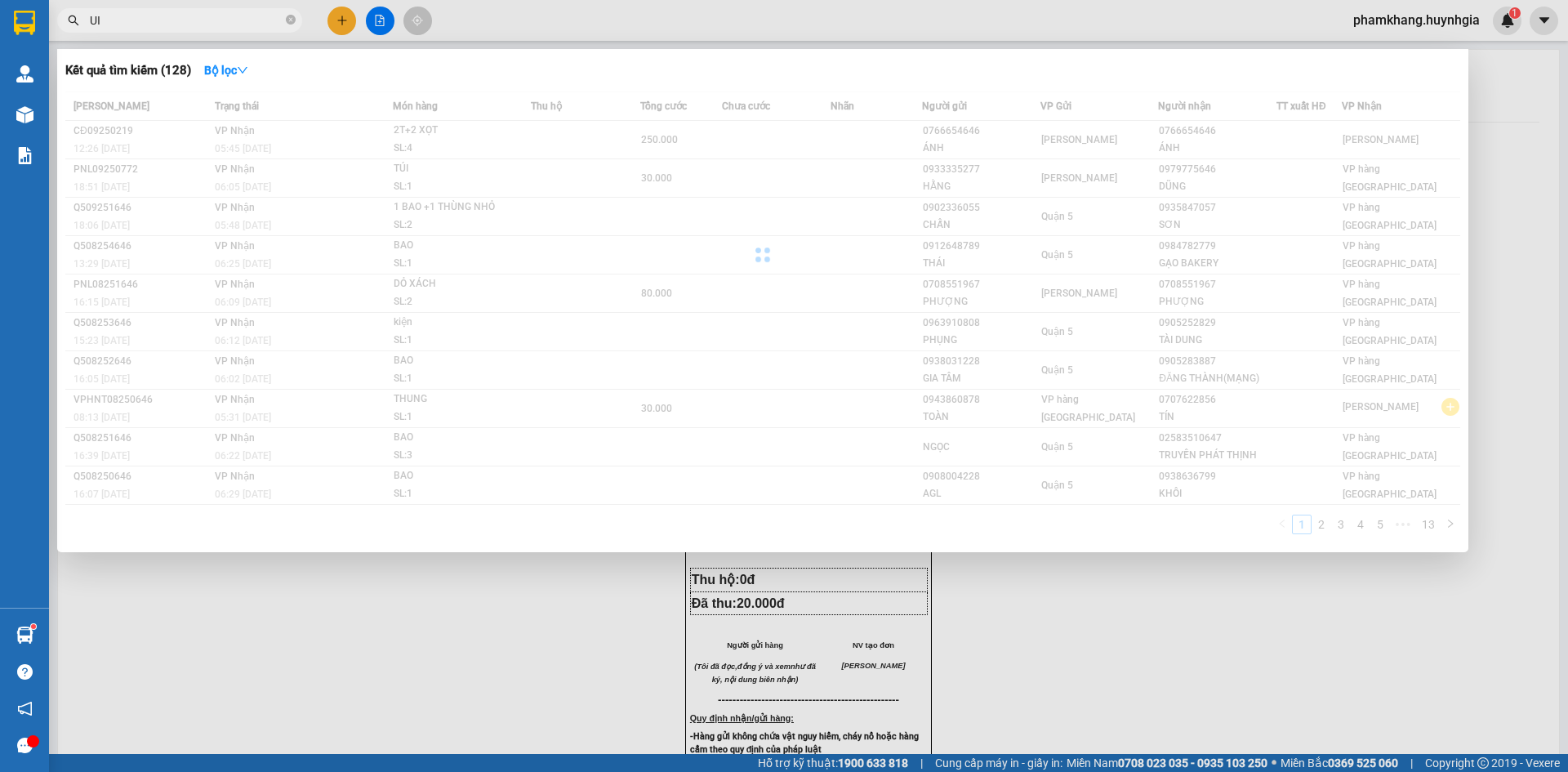
type input "U"
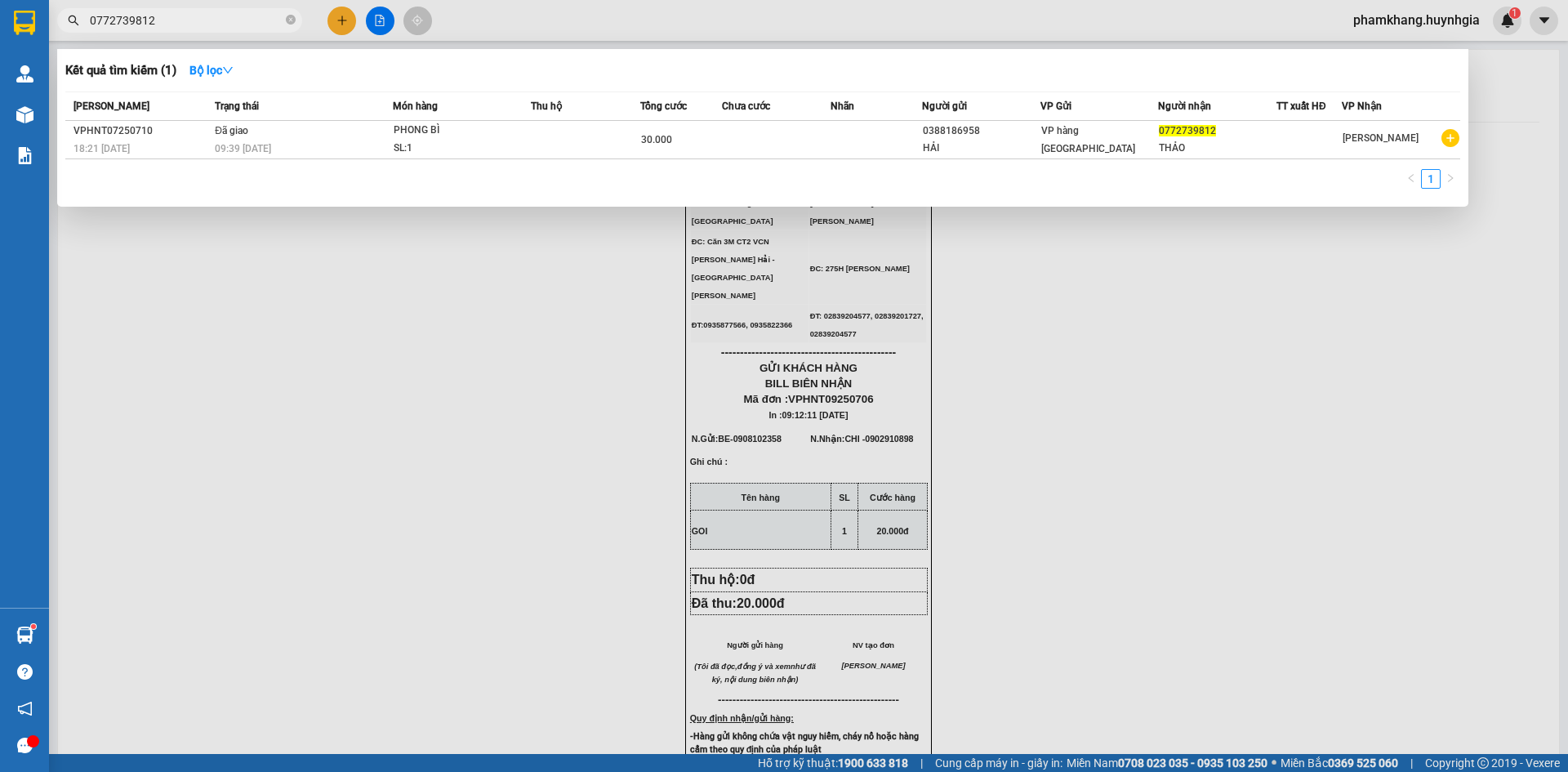
type input "0772739812"
click at [339, 22] on div at bounding box center [784, 386] width 1568 height 772
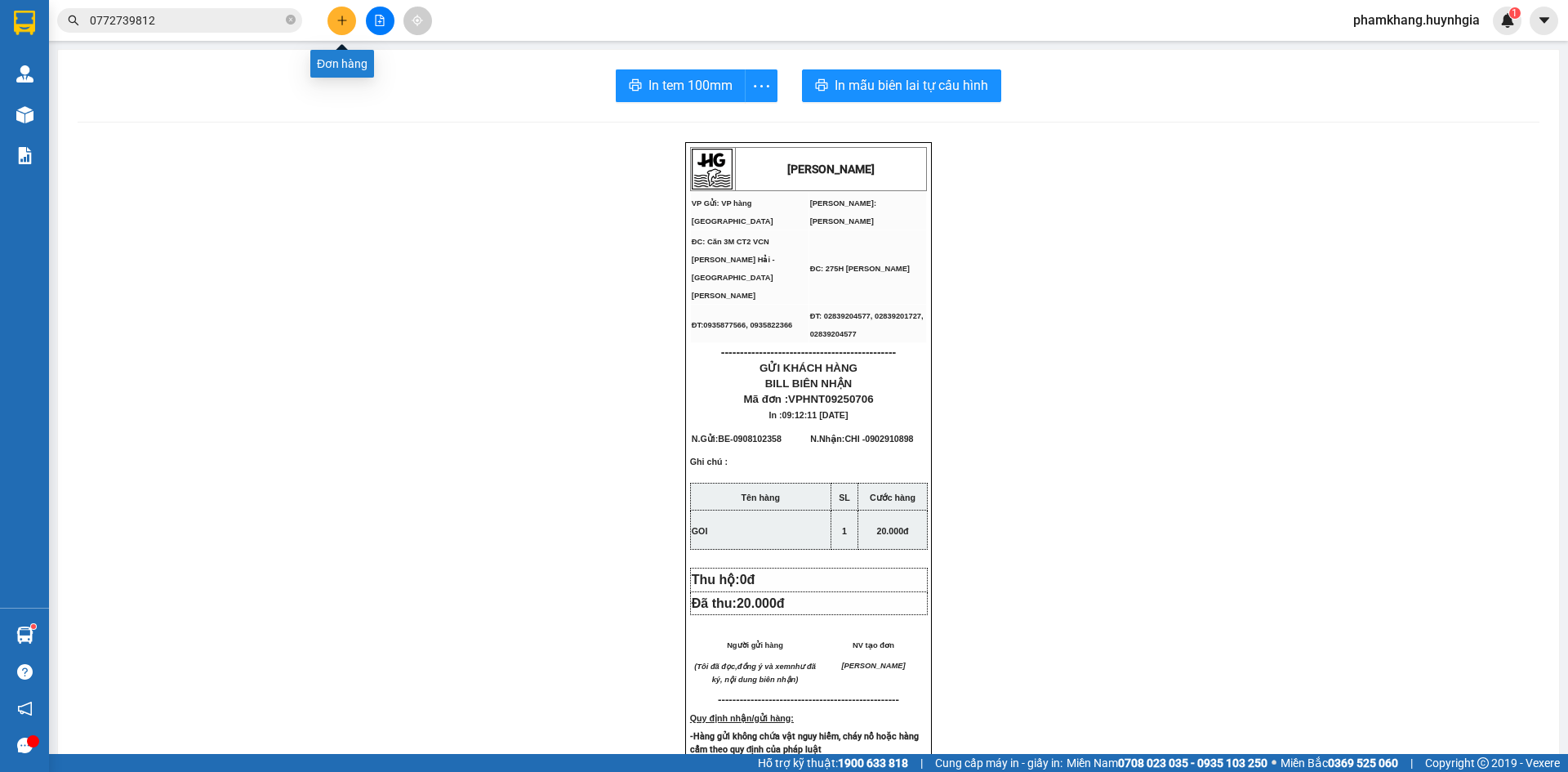
click at [339, 22] on icon "plus" at bounding box center [342, 20] width 11 height 11
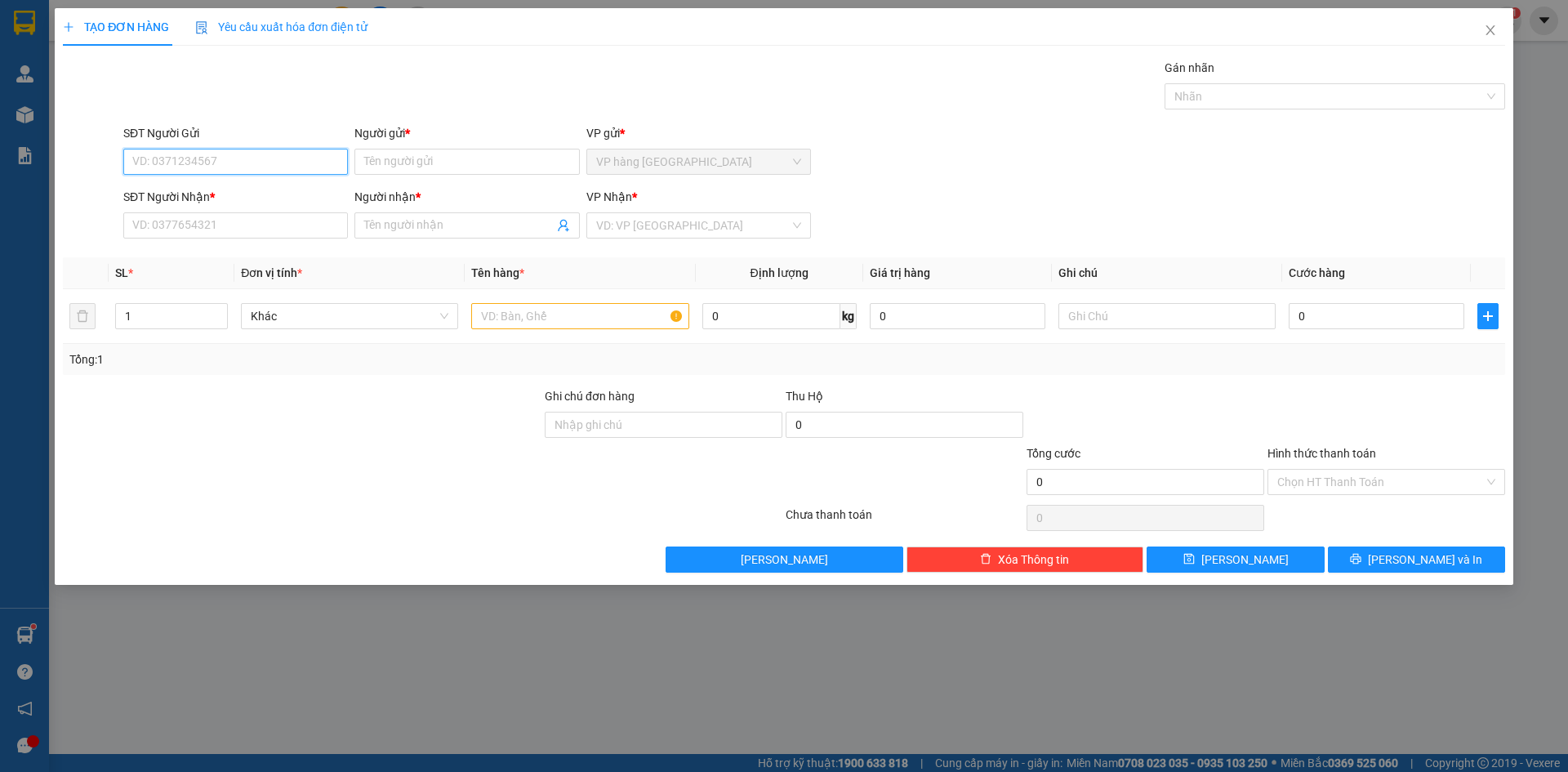
click at [271, 165] on input "SĐT Người Gửi" at bounding box center [235, 162] width 225 height 26
type input "0772739812"
type input "THAO"
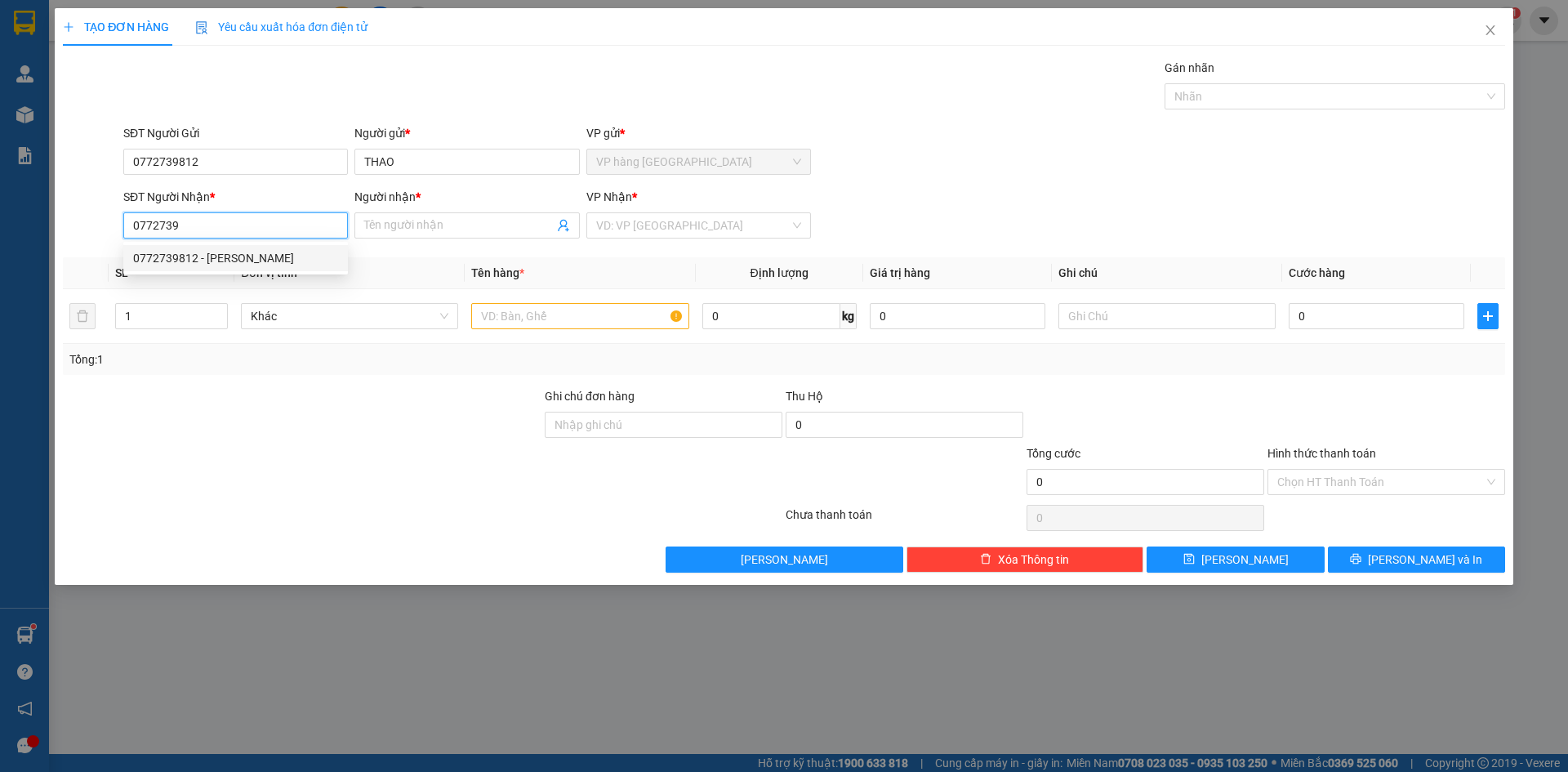
click at [243, 261] on div "0772739812 - THẢO" at bounding box center [235, 258] width 205 height 18
type input "0772739812"
type input "THẢO"
type input "0772739812"
click at [560, 321] on input "text" at bounding box center [580, 316] width 217 height 26
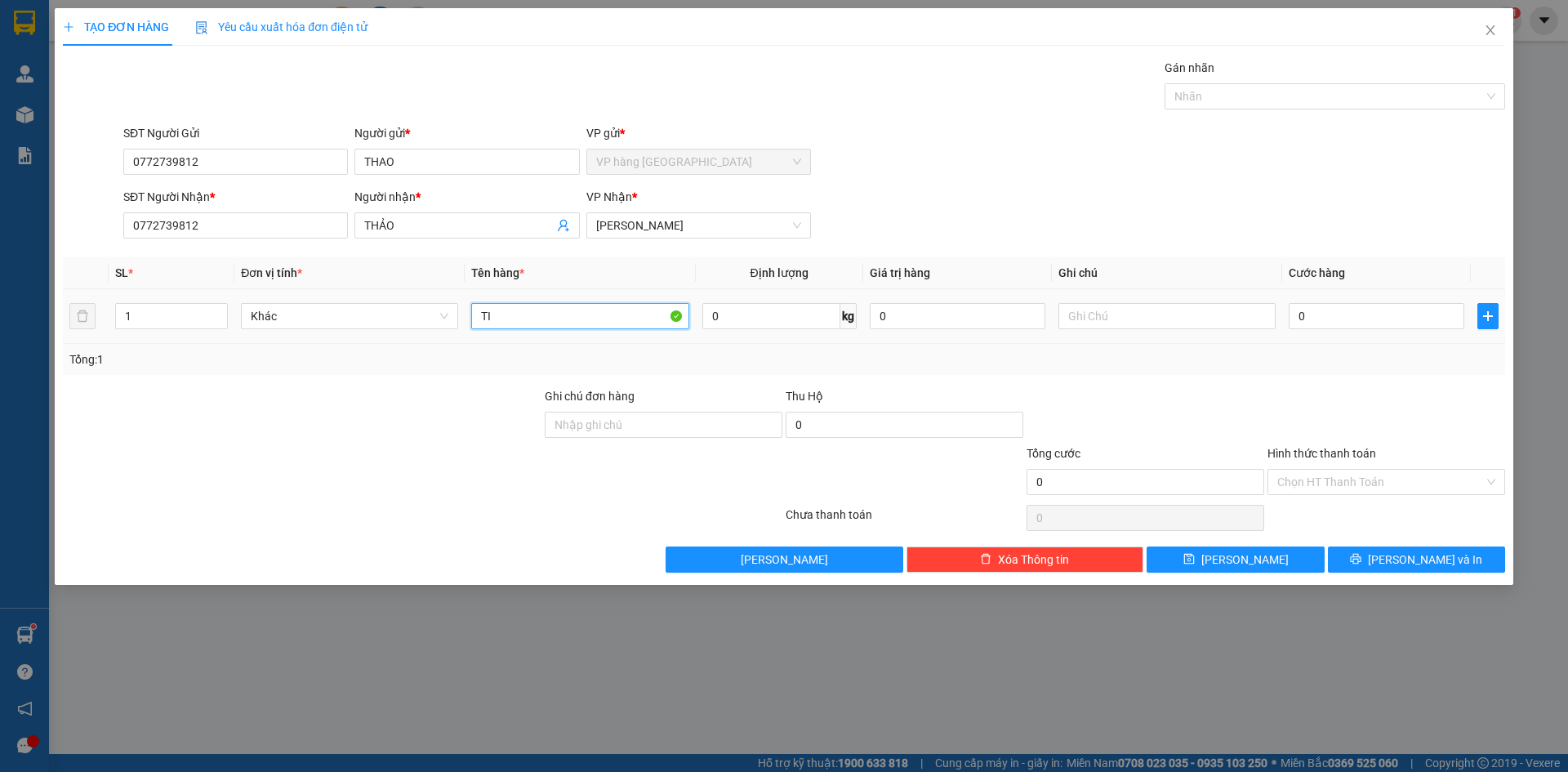
type input "T"
type input "KIEN TIVI"
click at [1412, 321] on input "0" at bounding box center [1376, 316] width 175 height 26
type input "1"
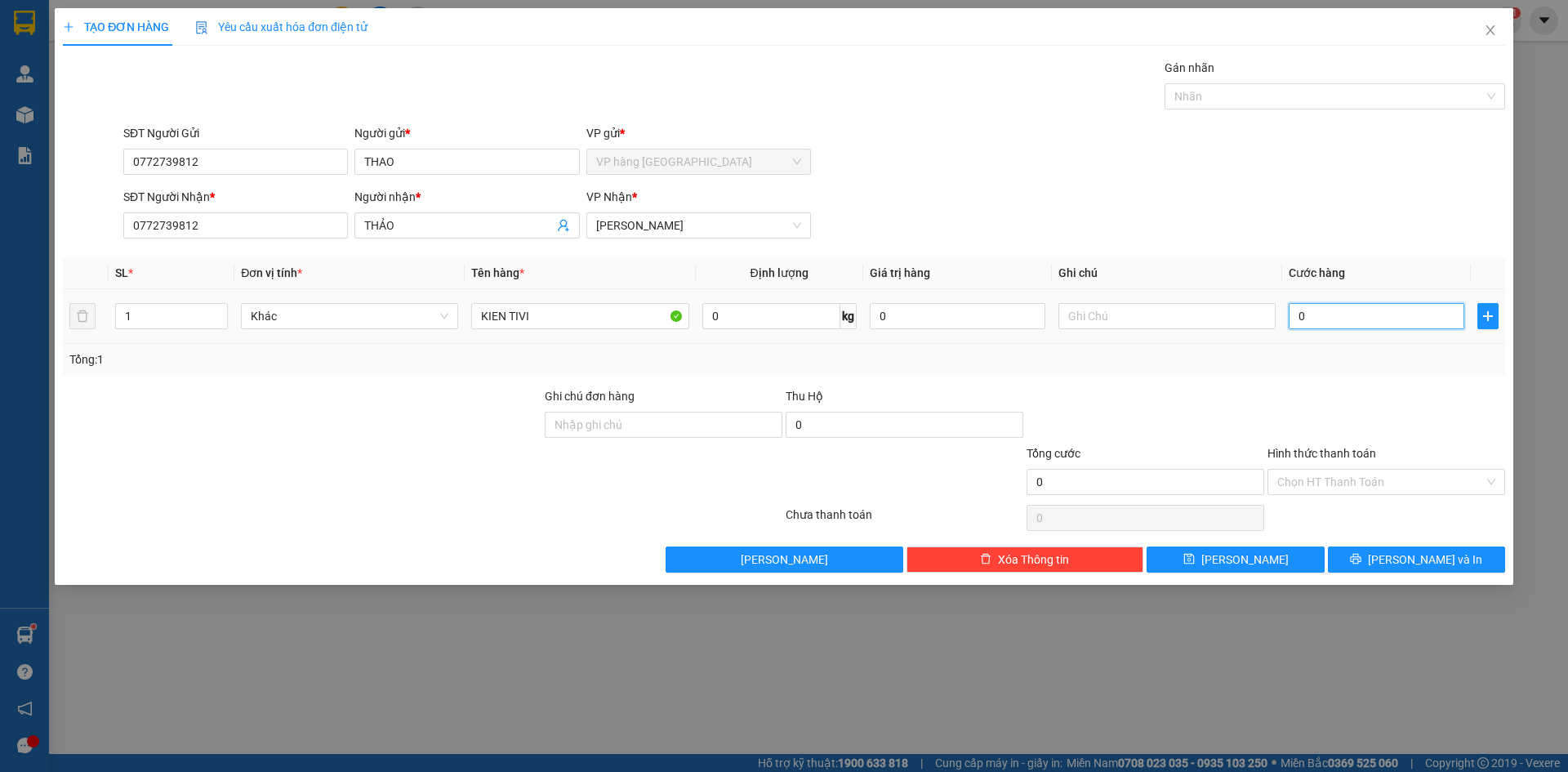
type input "1"
type input "10"
type input "100"
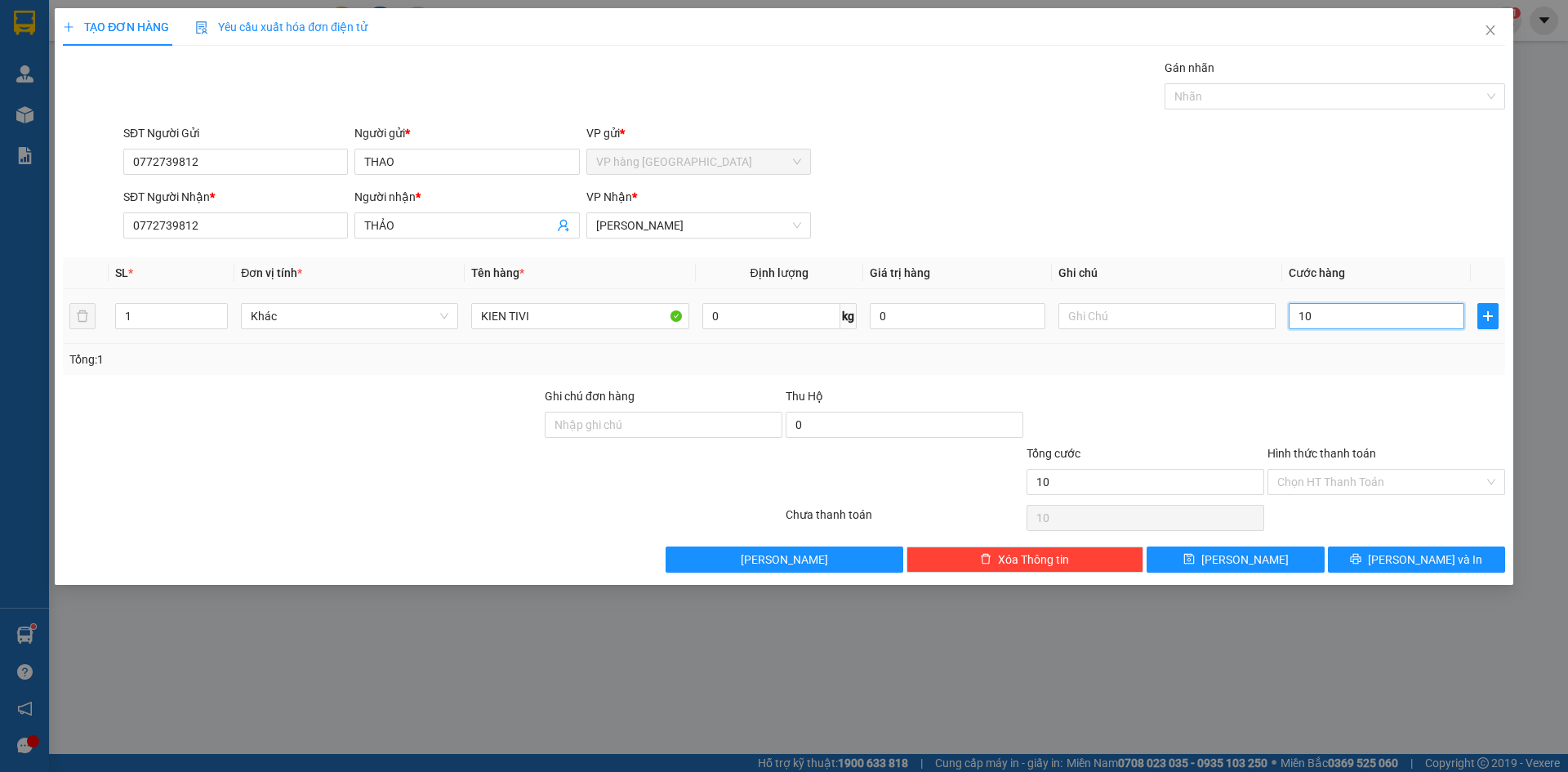
type input "100"
type input "100.000"
click at [1458, 479] on input "Hình thức thanh toán" at bounding box center [1380, 482] width 207 height 24
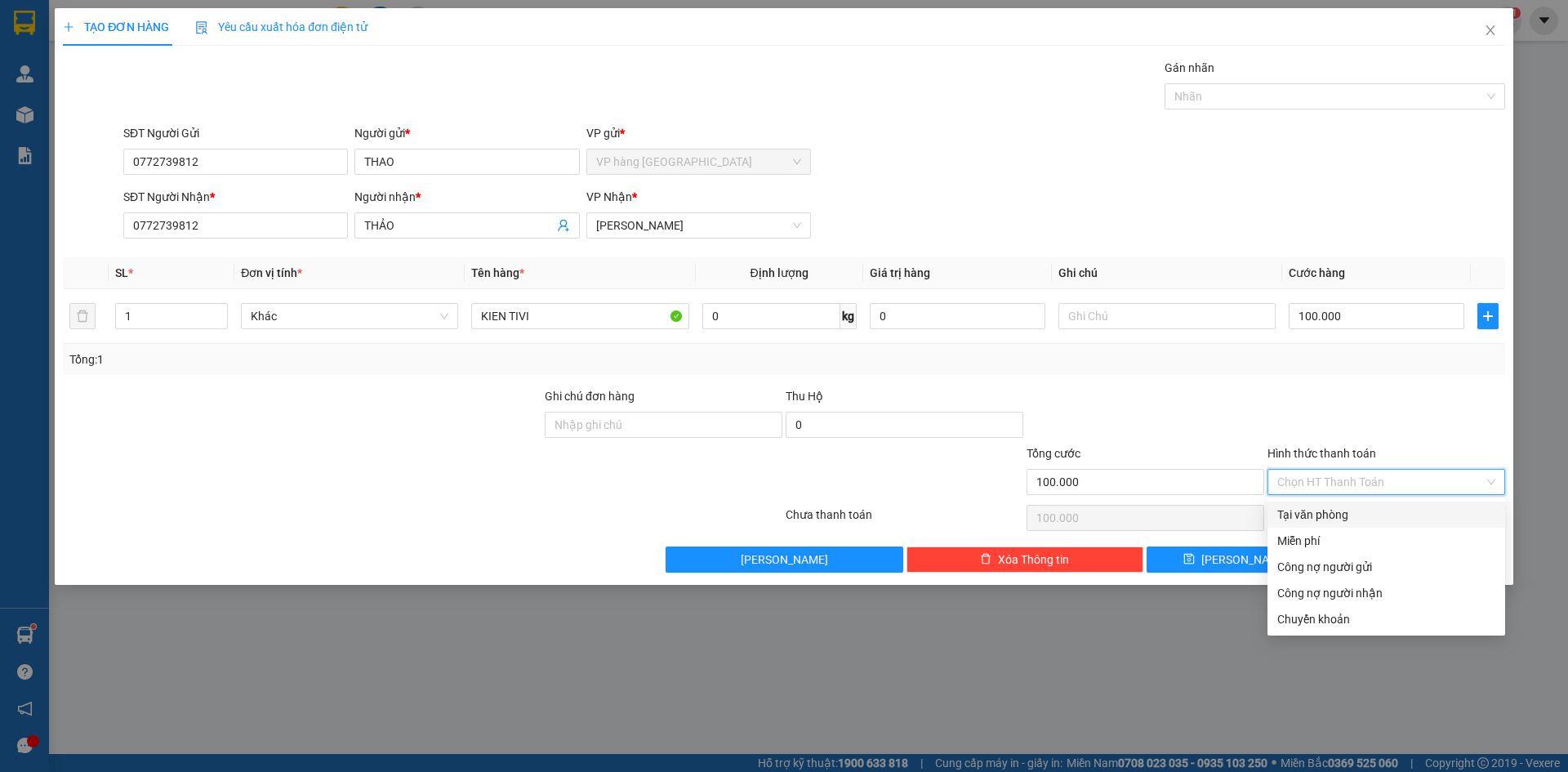
drag, startPoint x: 1322, startPoint y: 521, endPoint x: 1346, endPoint y: 518, distance: 24.2
click at [1325, 521] on div "Tại văn phòng" at bounding box center [1386, 514] width 218 height 18
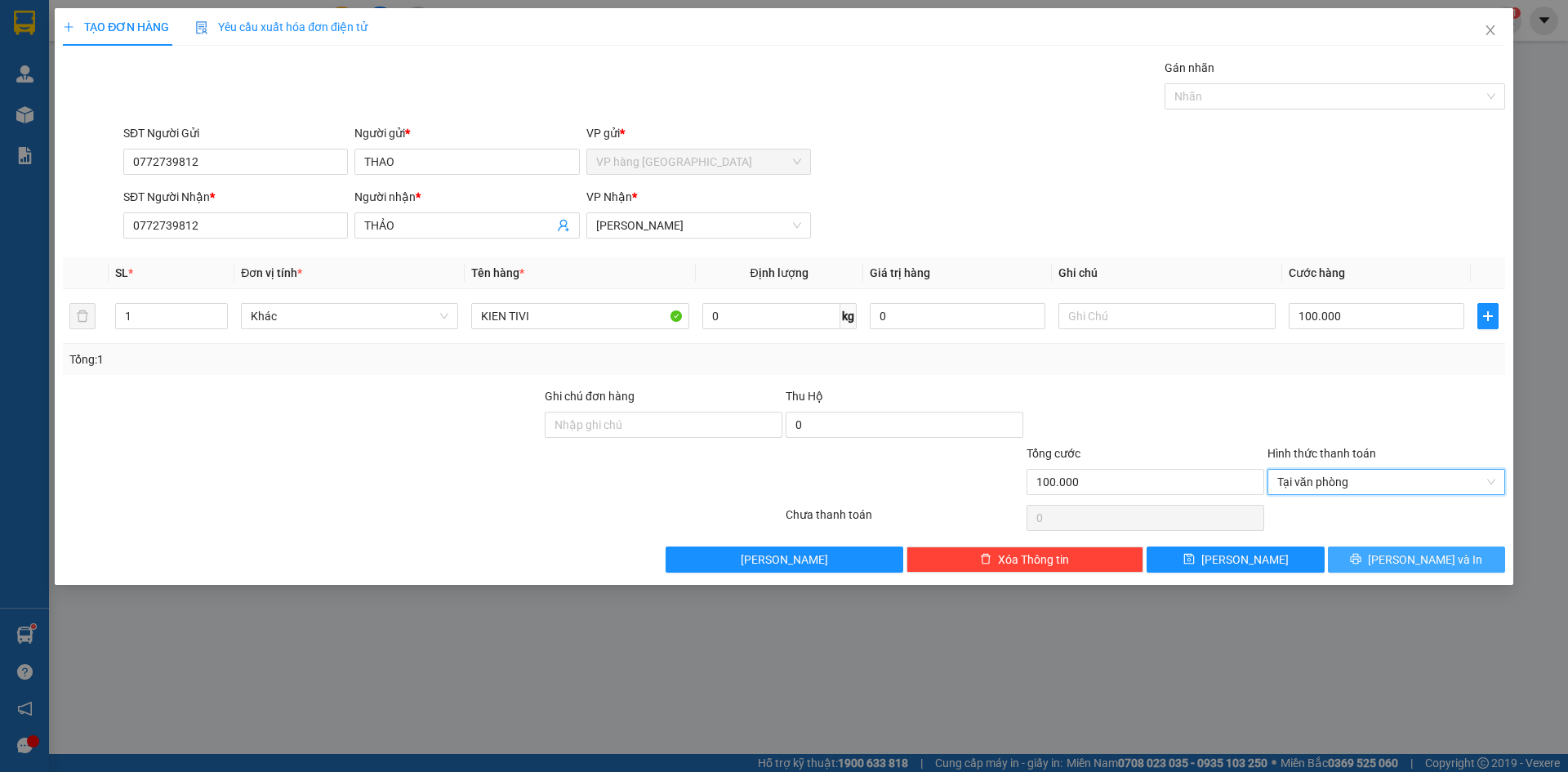
click at [1426, 560] on span "[PERSON_NAME] và In" at bounding box center [1426, 559] width 115 height 18
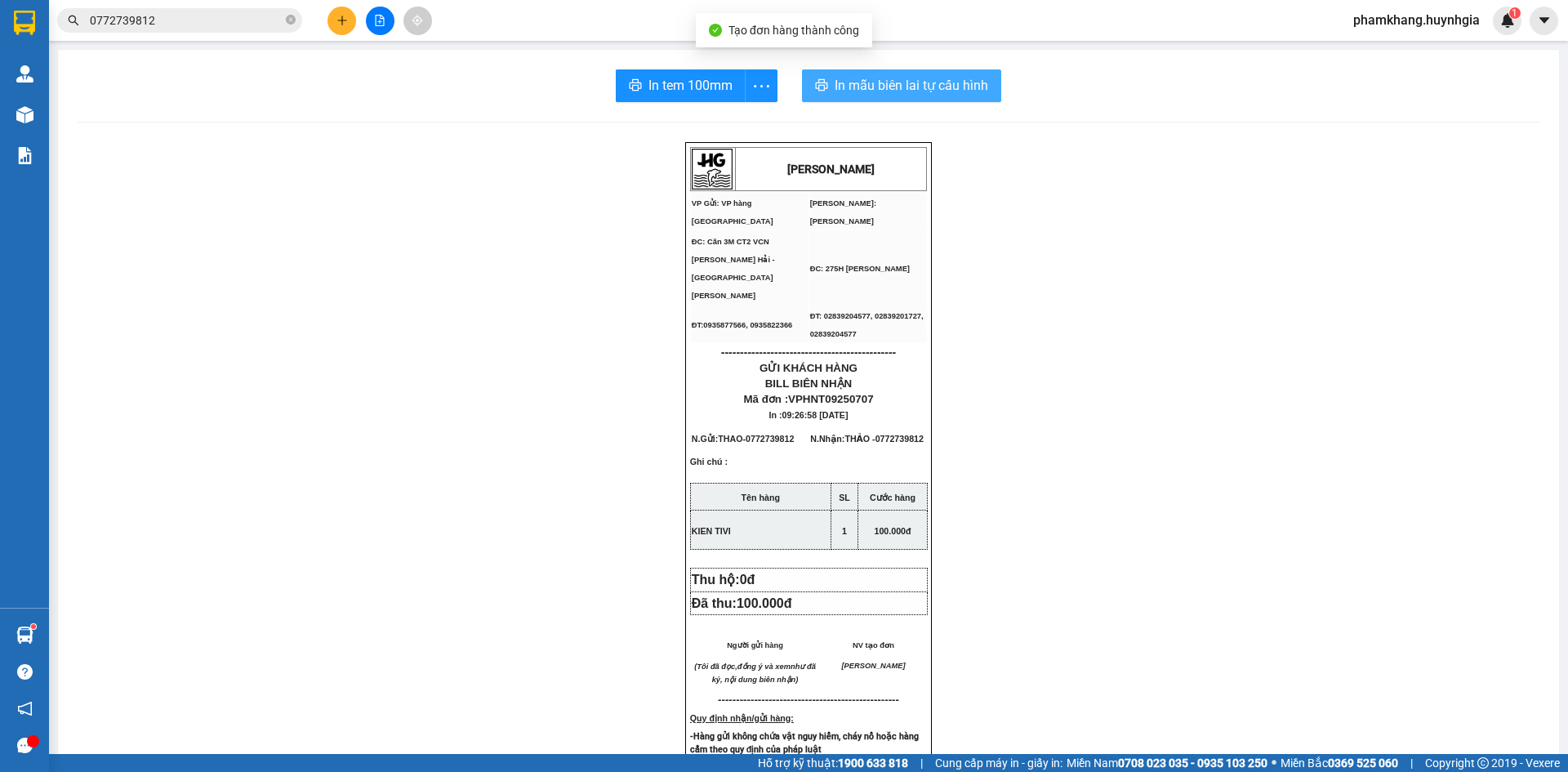
drag, startPoint x: 869, startPoint y: 90, endPoint x: 909, endPoint y: 184, distance: 102.2
click at [871, 91] on span "In mẫu biên lai tự cấu hình" at bounding box center [911, 86] width 154 height 21
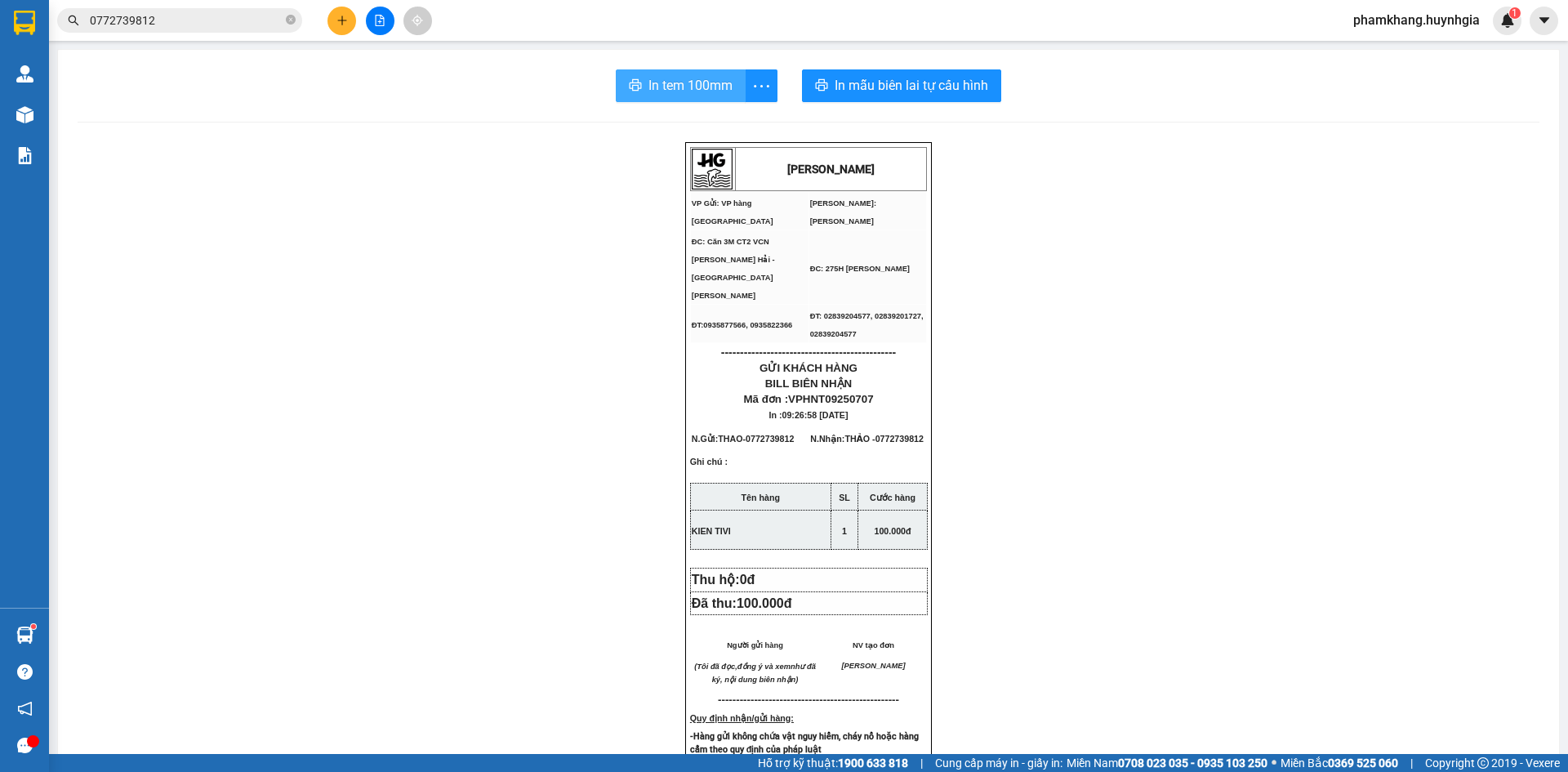
click at [697, 89] on span "In tem 100mm" at bounding box center [690, 86] width 84 height 21
click at [292, 23] on icon "close-circle" at bounding box center [290, 19] width 10 height 10
click at [250, 25] on input "text" at bounding box center [186, 20] width 193 height 18
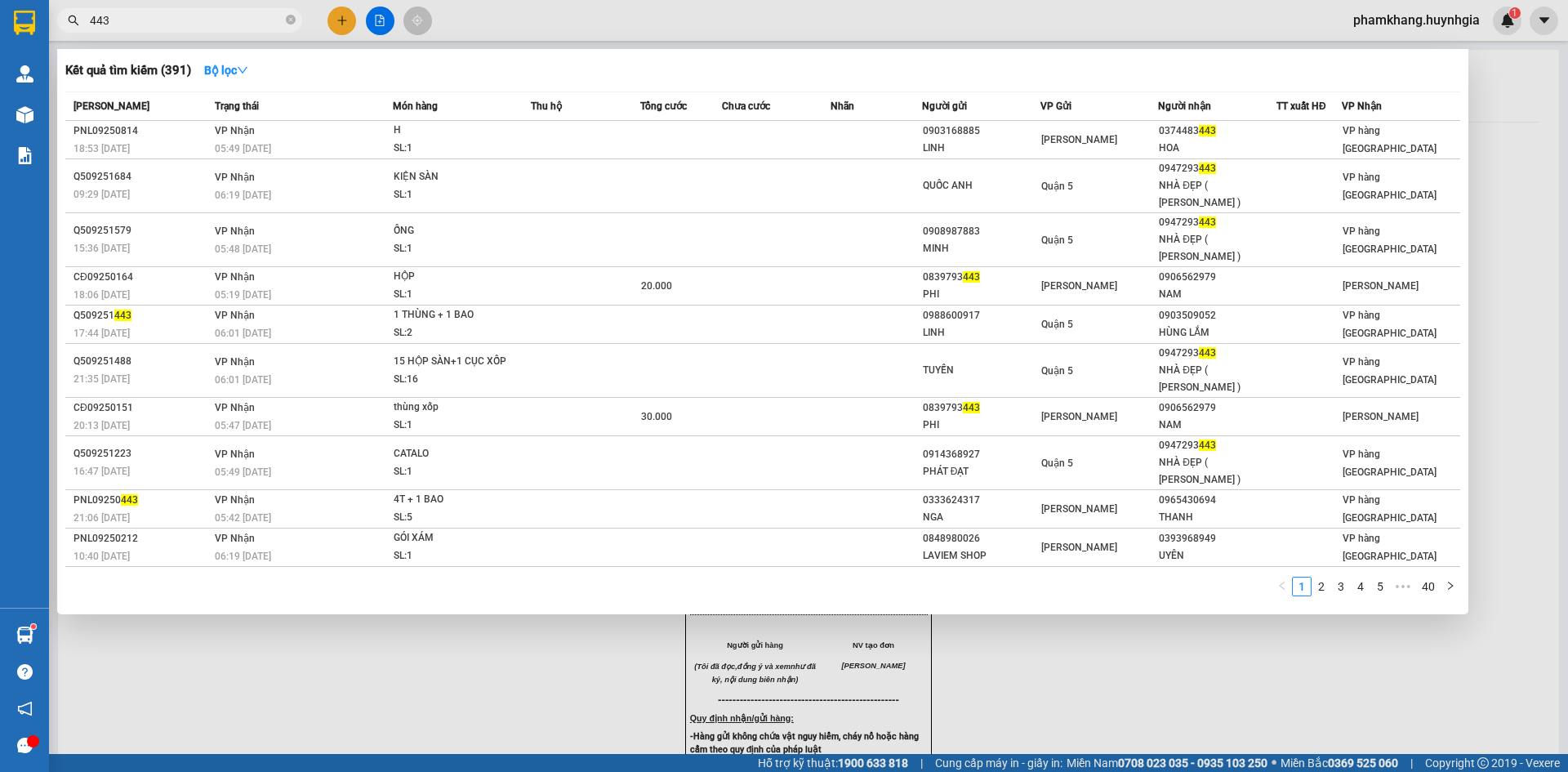
click at [250, 25] on input "443" at bounding box center [186, 20] width 193 height 18
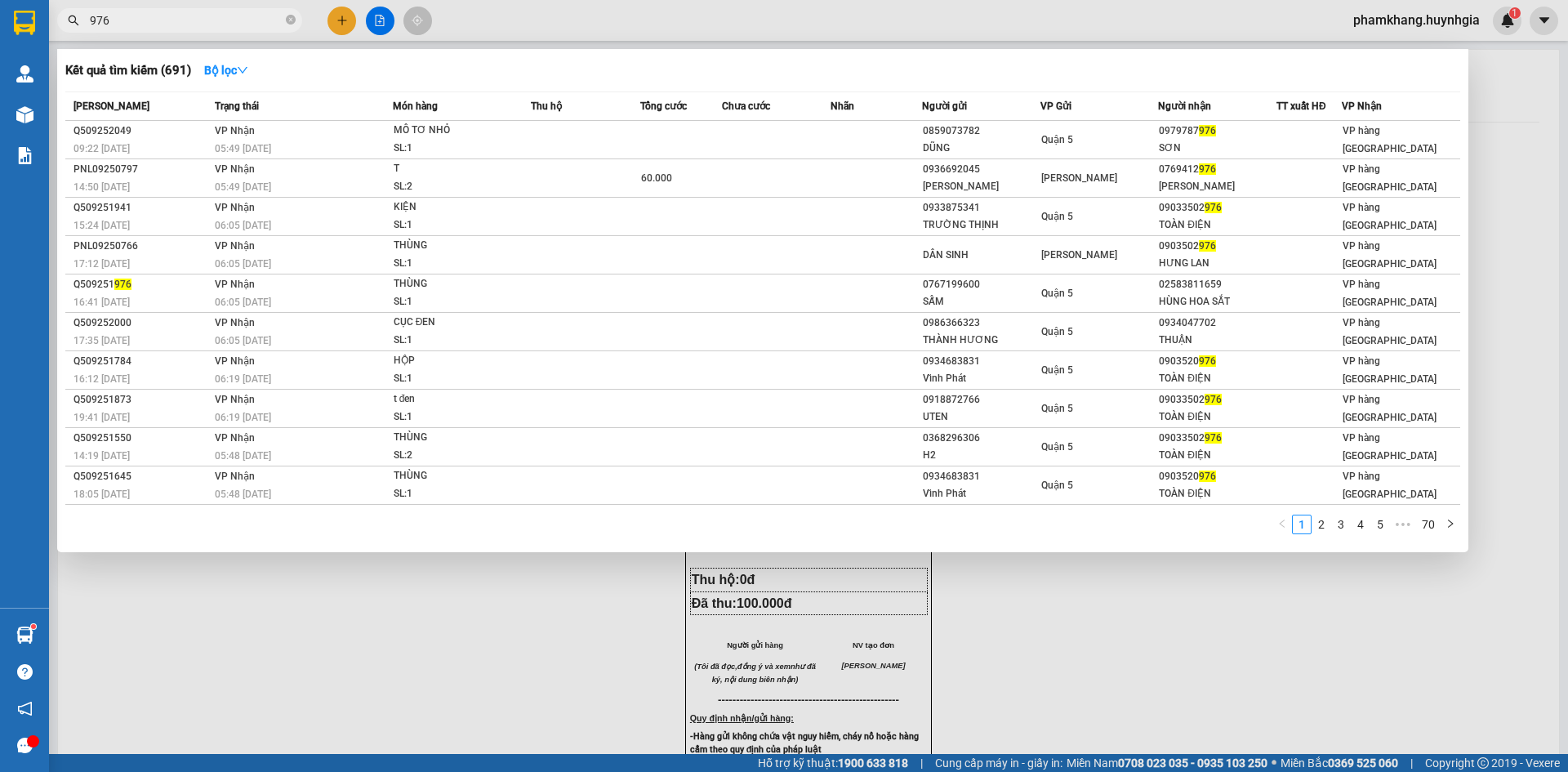
click at [252, 26] on input "976" at bounding box center [186, 20] width 193 height 18
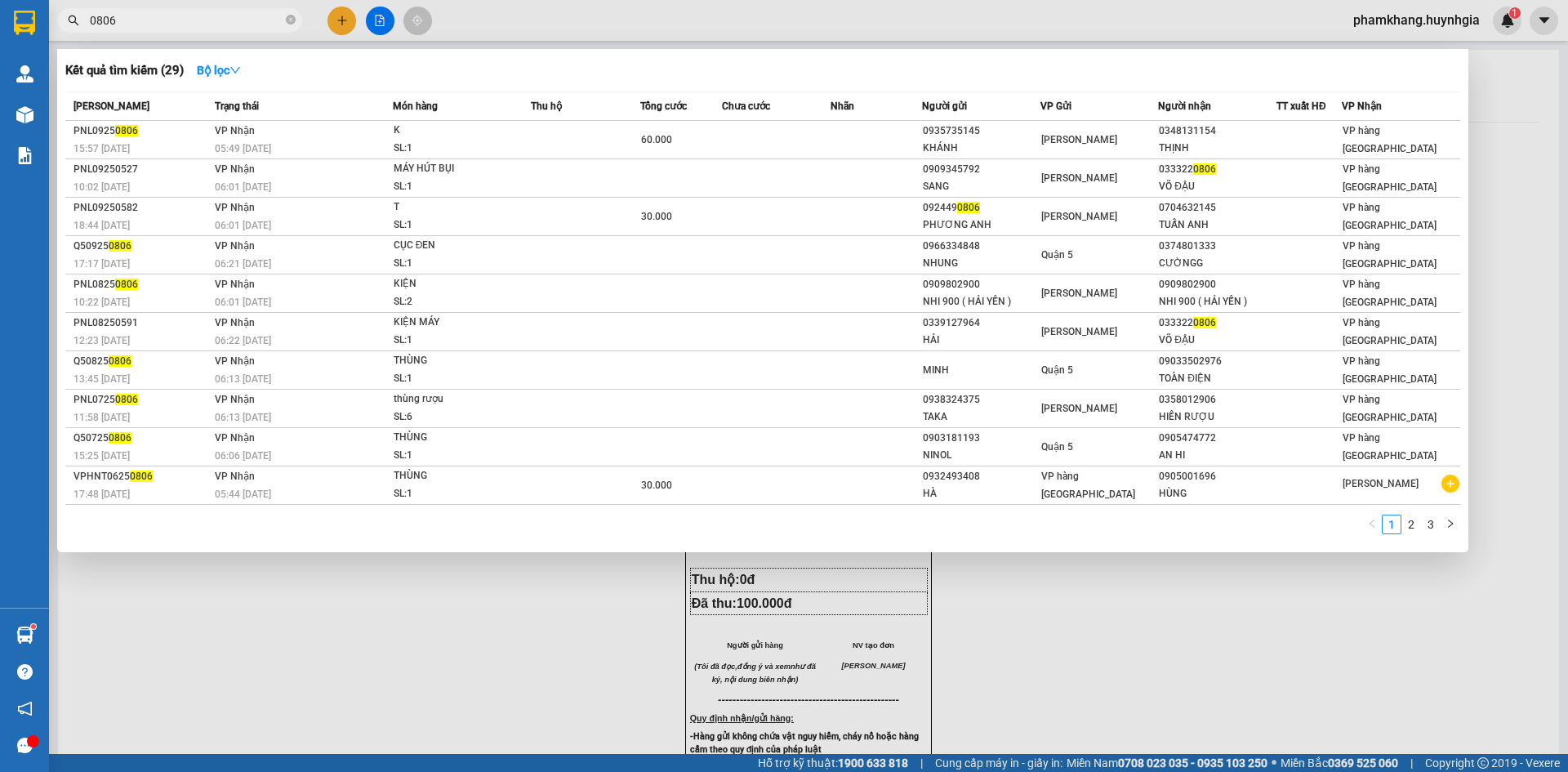
click at [252, 27] on input "0806" at bounding box center [186, 20] width 193 height 18
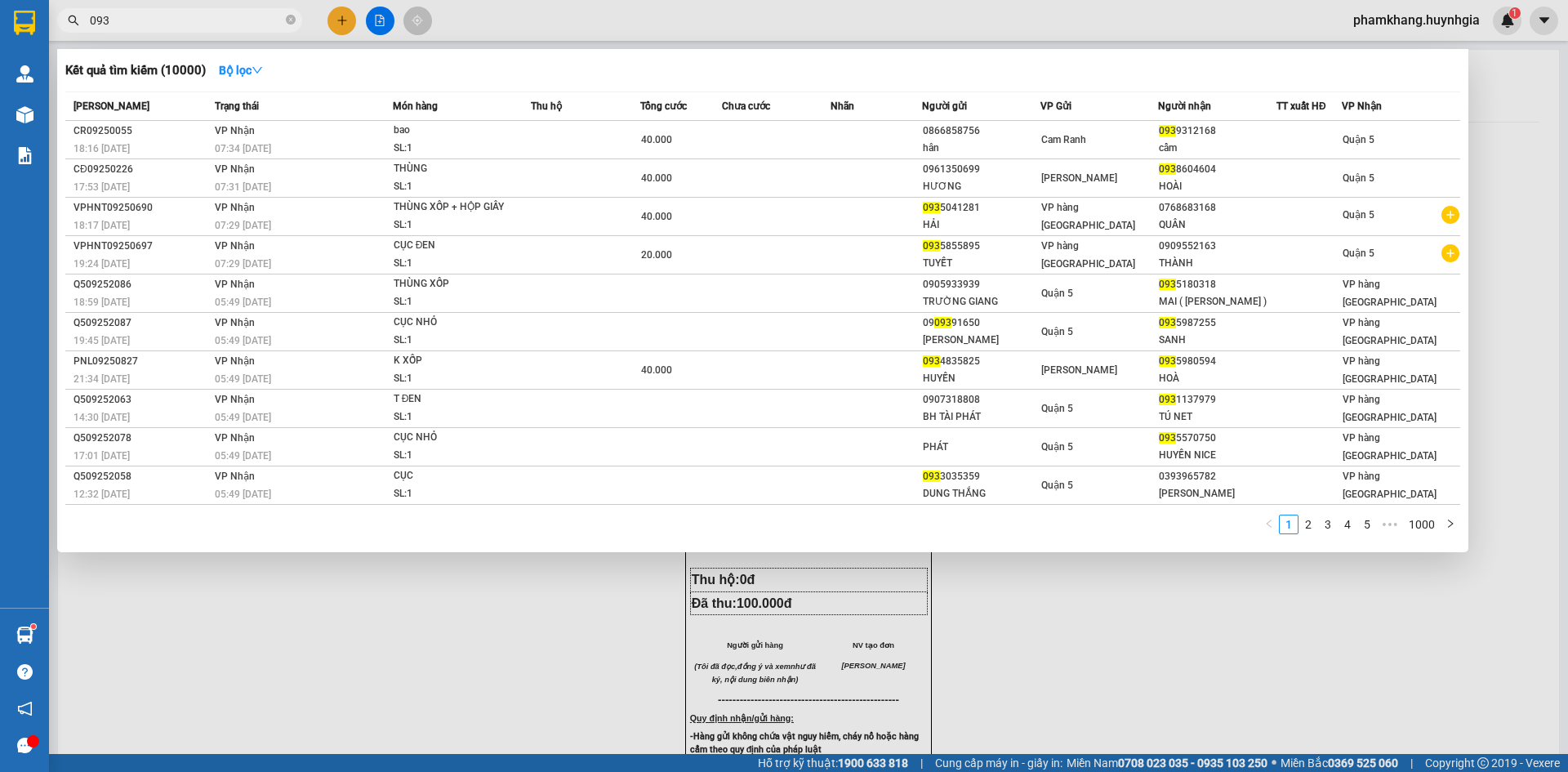
click at [196, 19] on input "093" at bounding box center [186, 20] width 193 height 18
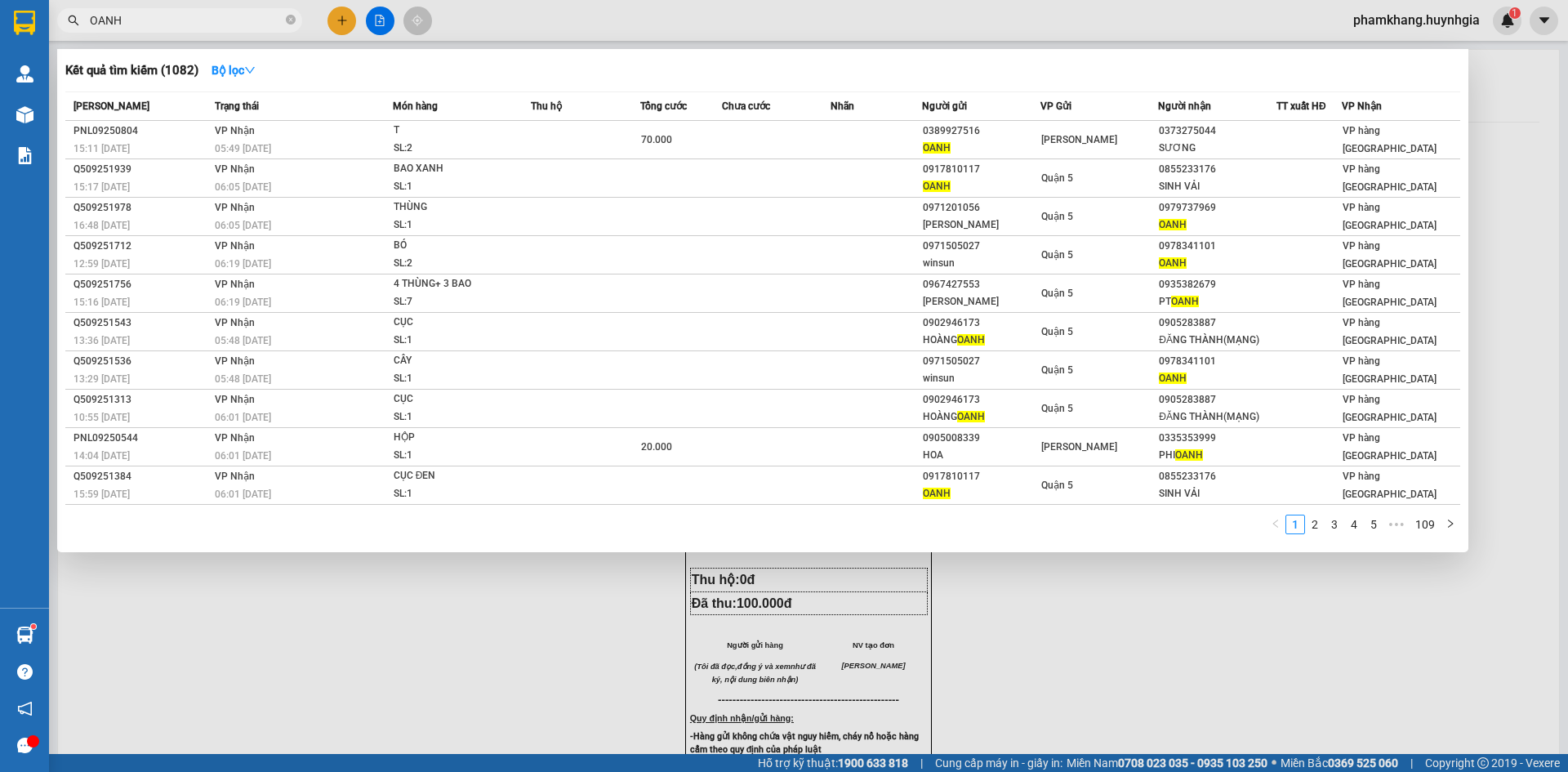
click at [1241, 665] on div at bounding box center [784, 386] width 1568 height 772
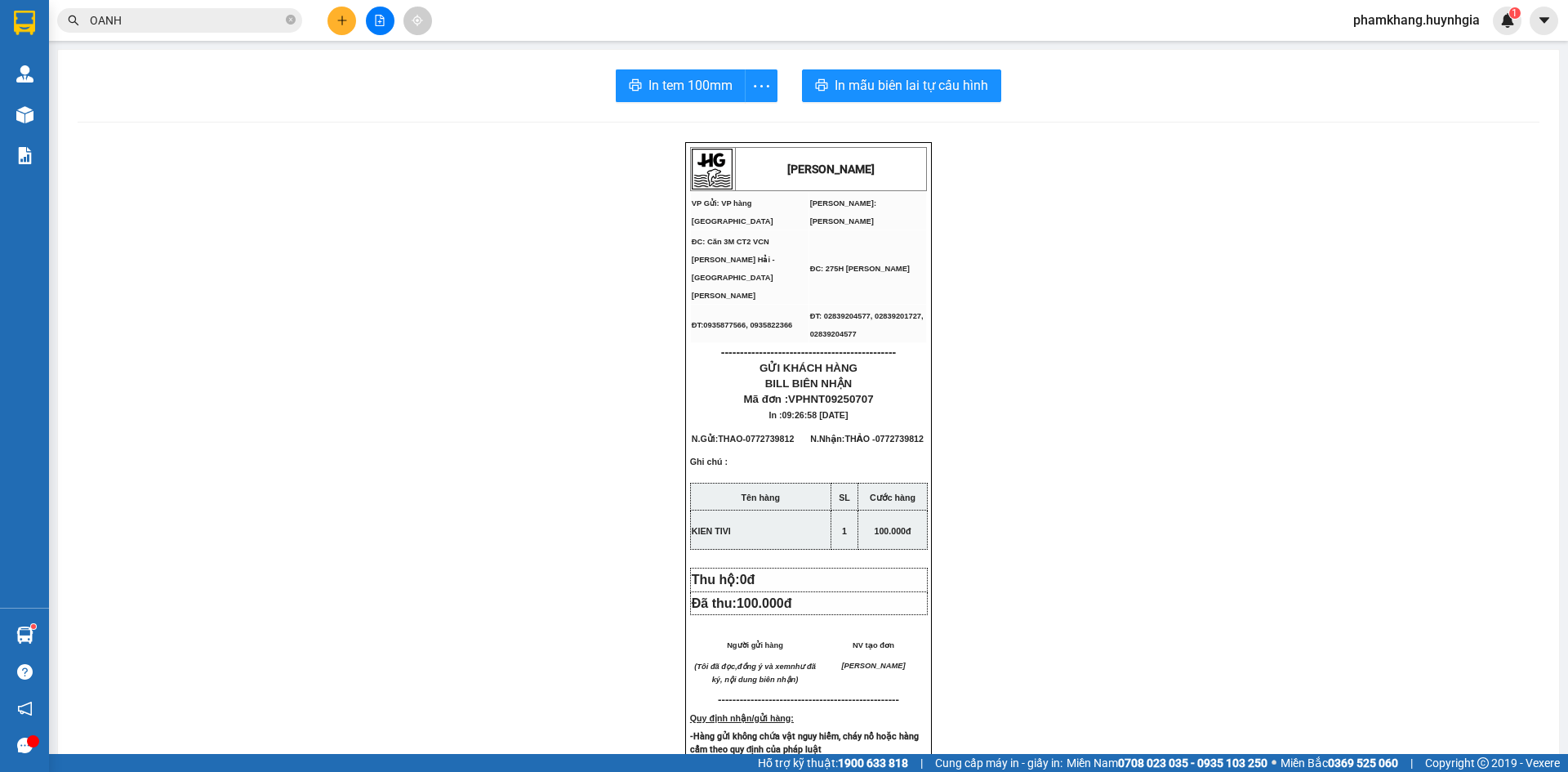
click at [205, 25] on input "OANH" at bounding box center [186, 20] width 193 height 18
click at [204, 15] on input "text" at bounding box center [186, 20] width 193 height 18
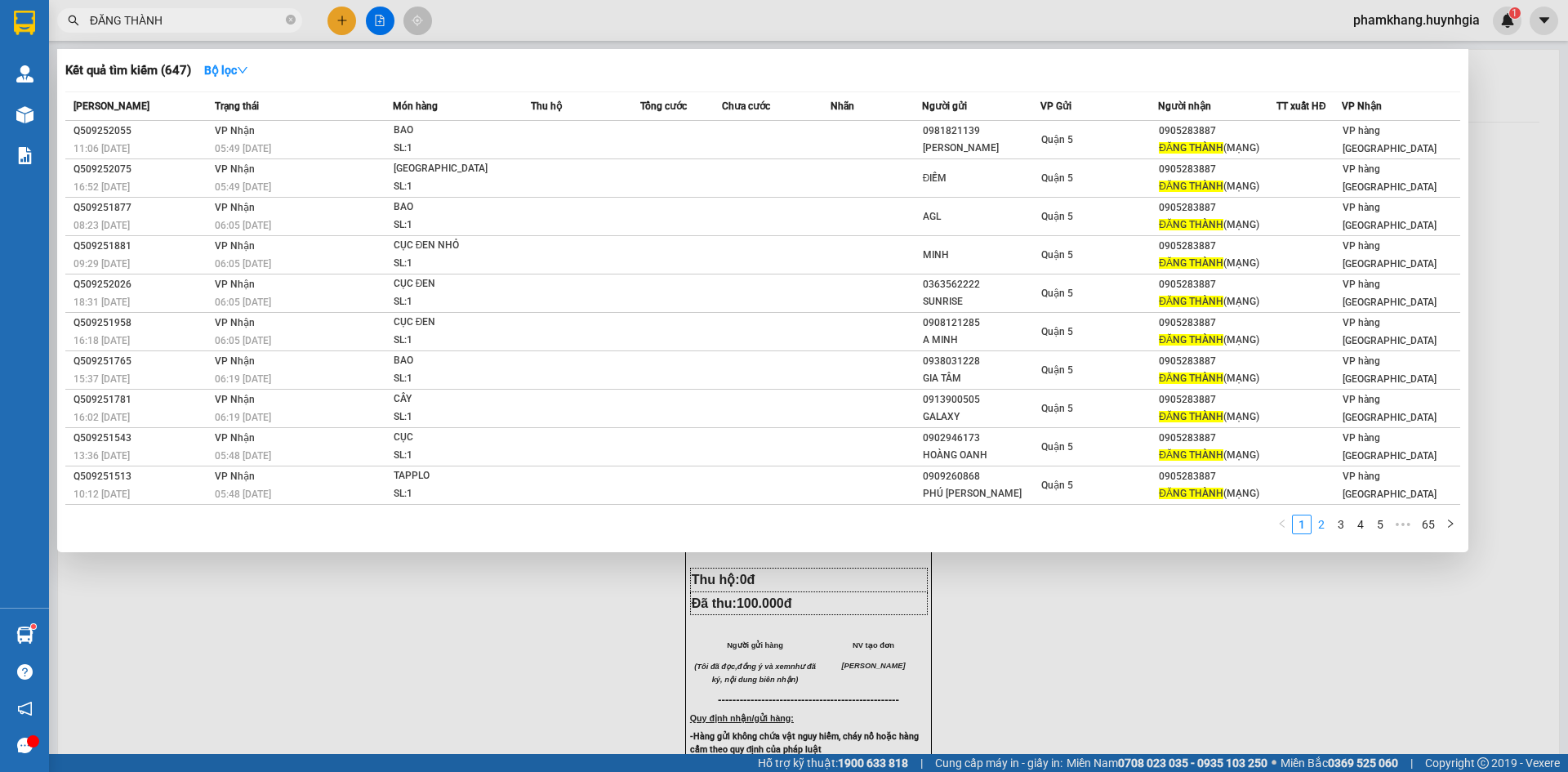
click at [1324, 527] on link "2" at bounding box center [1321, 525] width 18 height 18
click at [1344, 527] on link "3" at bounding box center [1341, 525] width 18 height 18
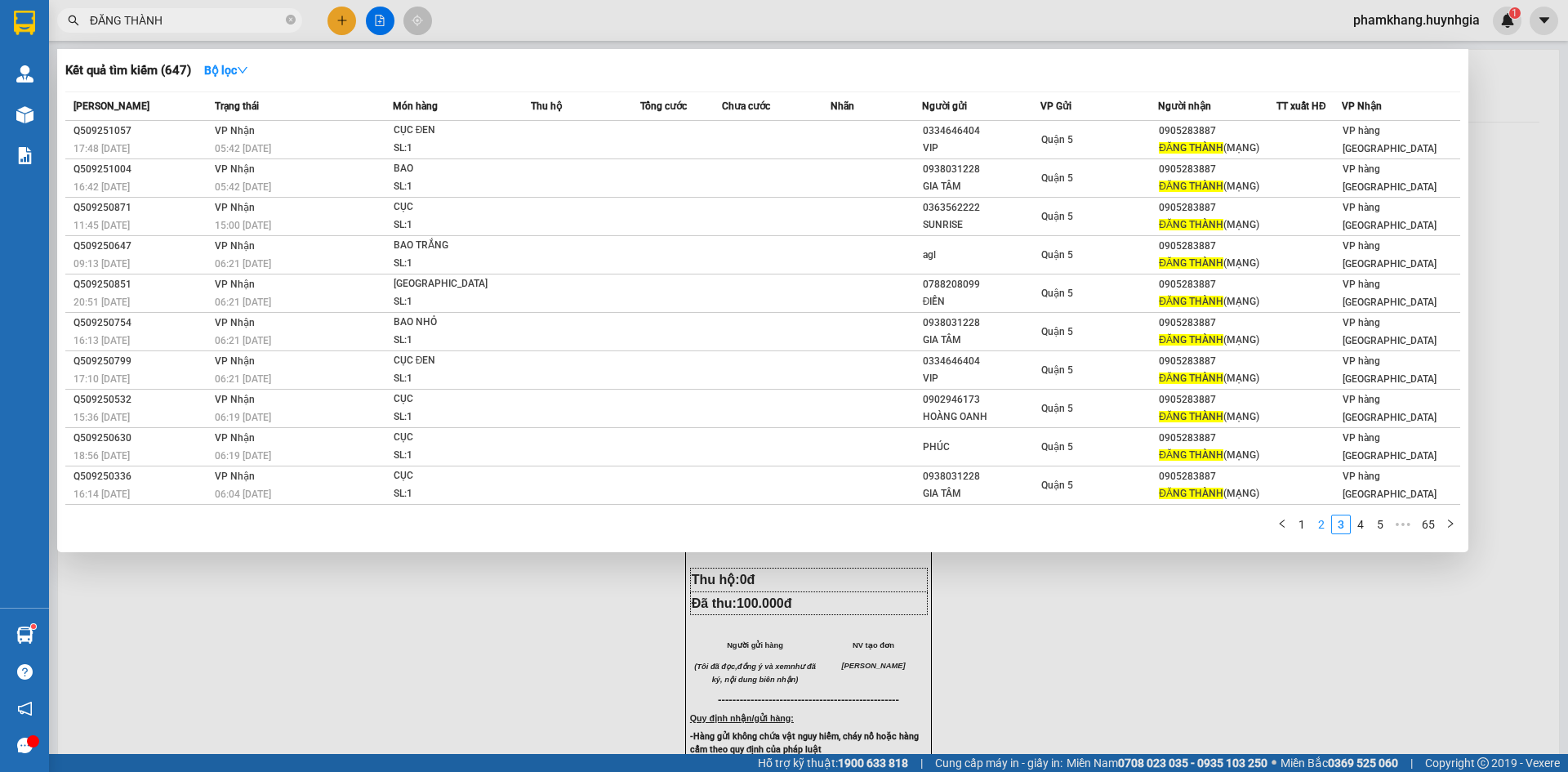
click at [1316, 524] on link "2" at bounding box center [1321, 525] width 18 height 18
click at [1303, 525] on link "1" at bounding box center [1301, 525] width 18 height 18
click at [227, 22] on input "ĐĂNG THÀNH" at bounding box center [186, 20] width 193 height 18
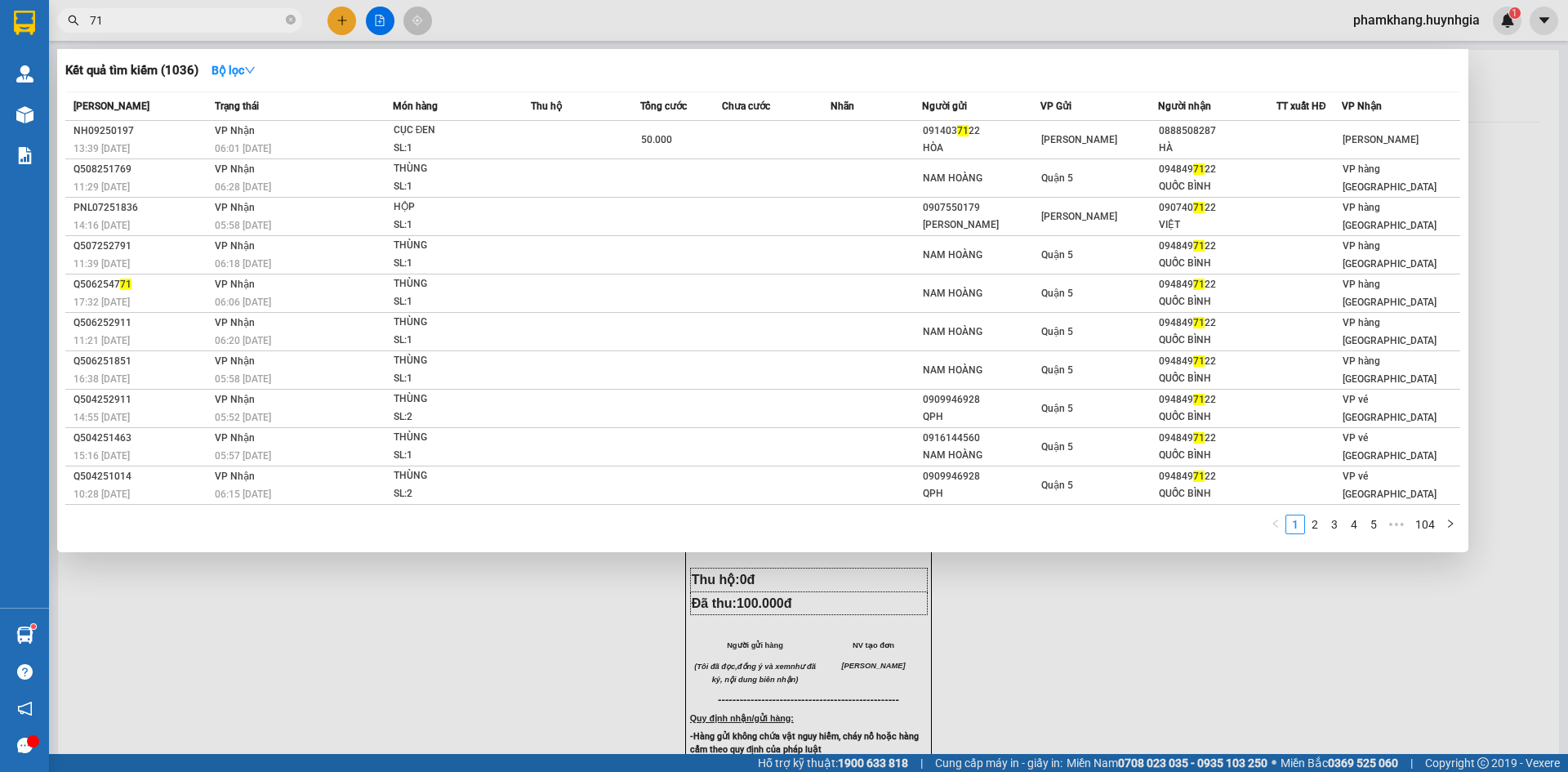
type input "7"
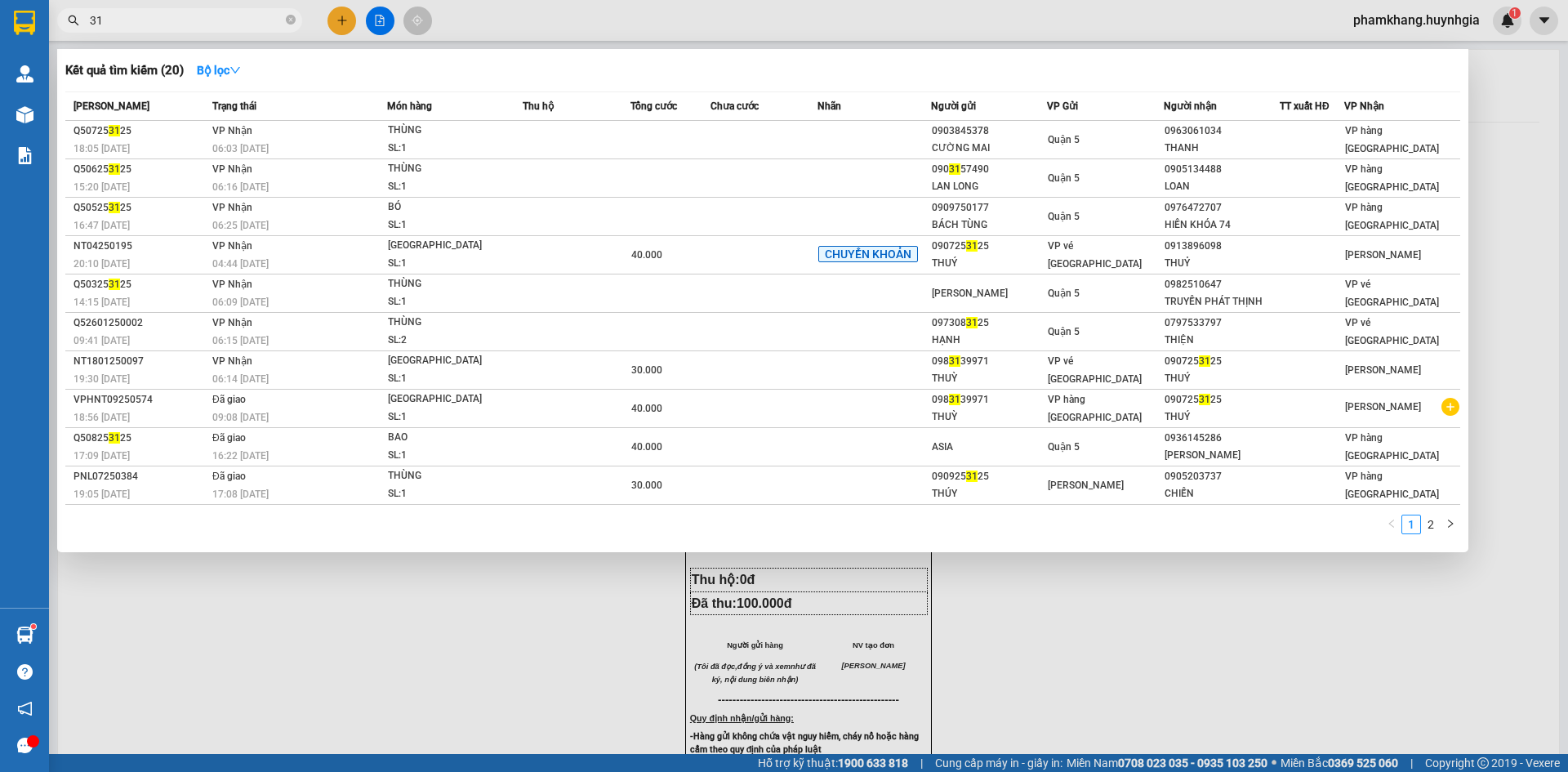
type input "3"
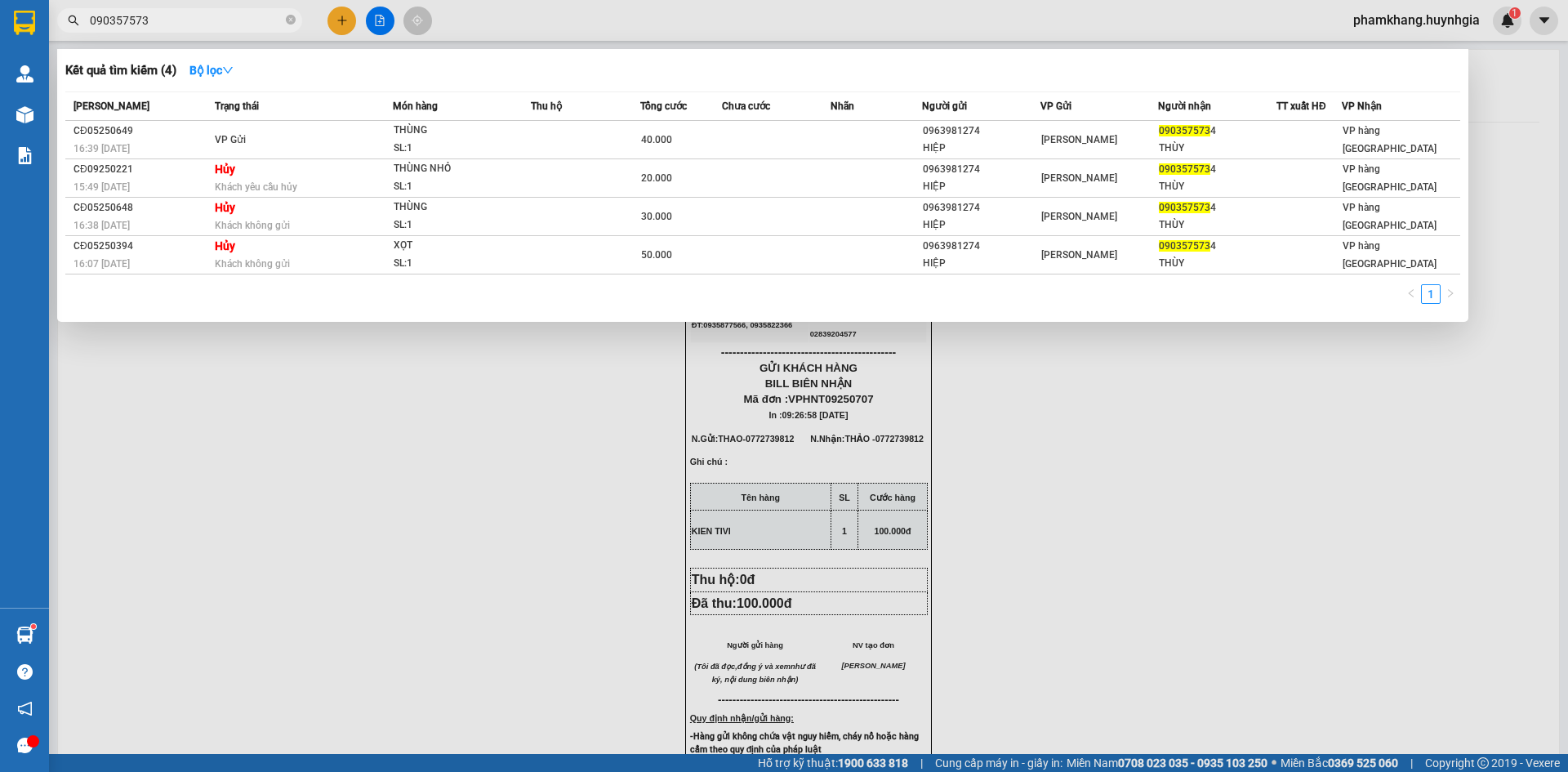
type input "0903575734"
click at [292, 20] on icon "close-circle" at bounding box center [290, 19] width 10 height 10
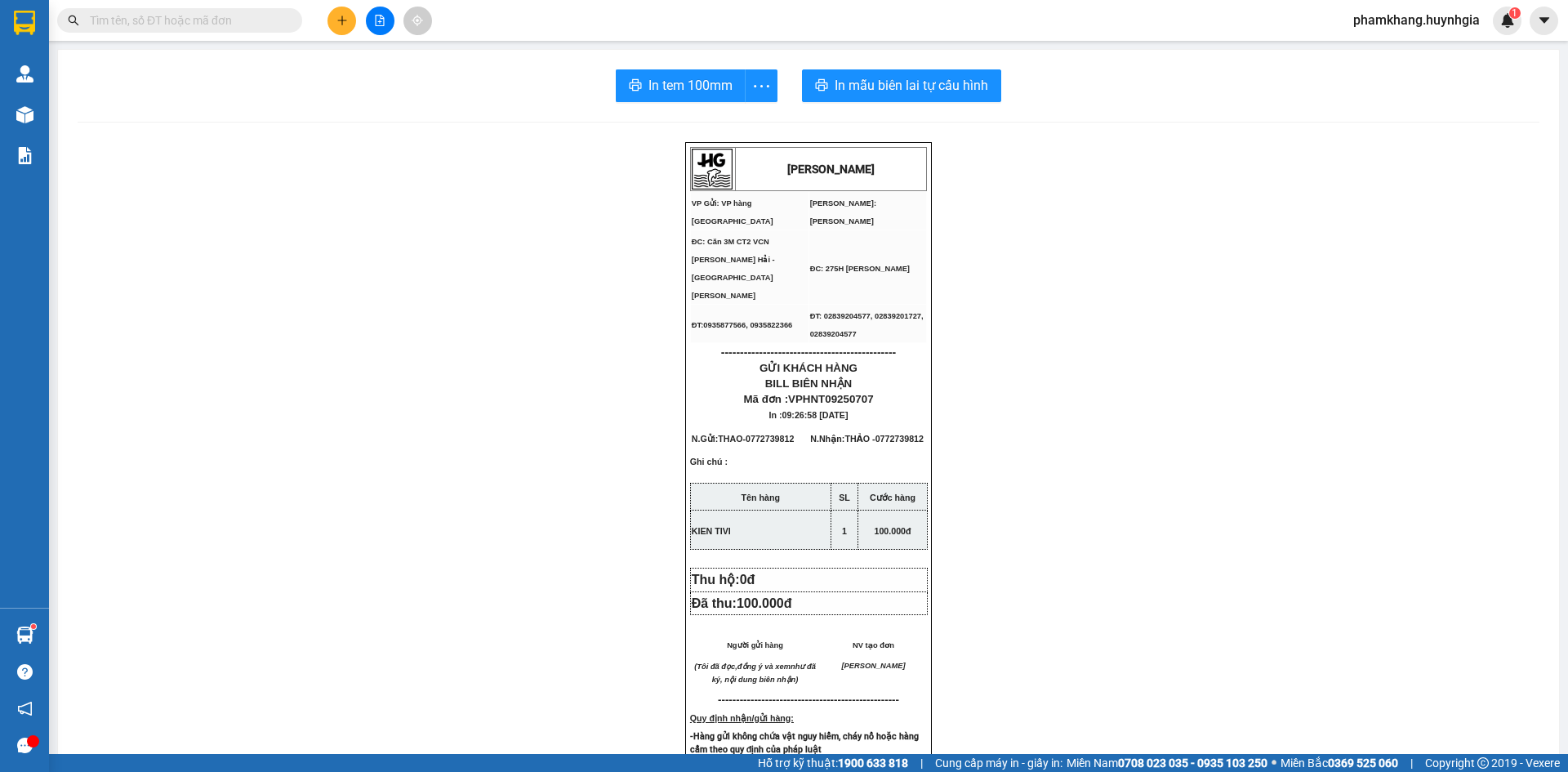
click at [339, 21] on icon "plus" at bounding box center [342, 20] width 11 height 11
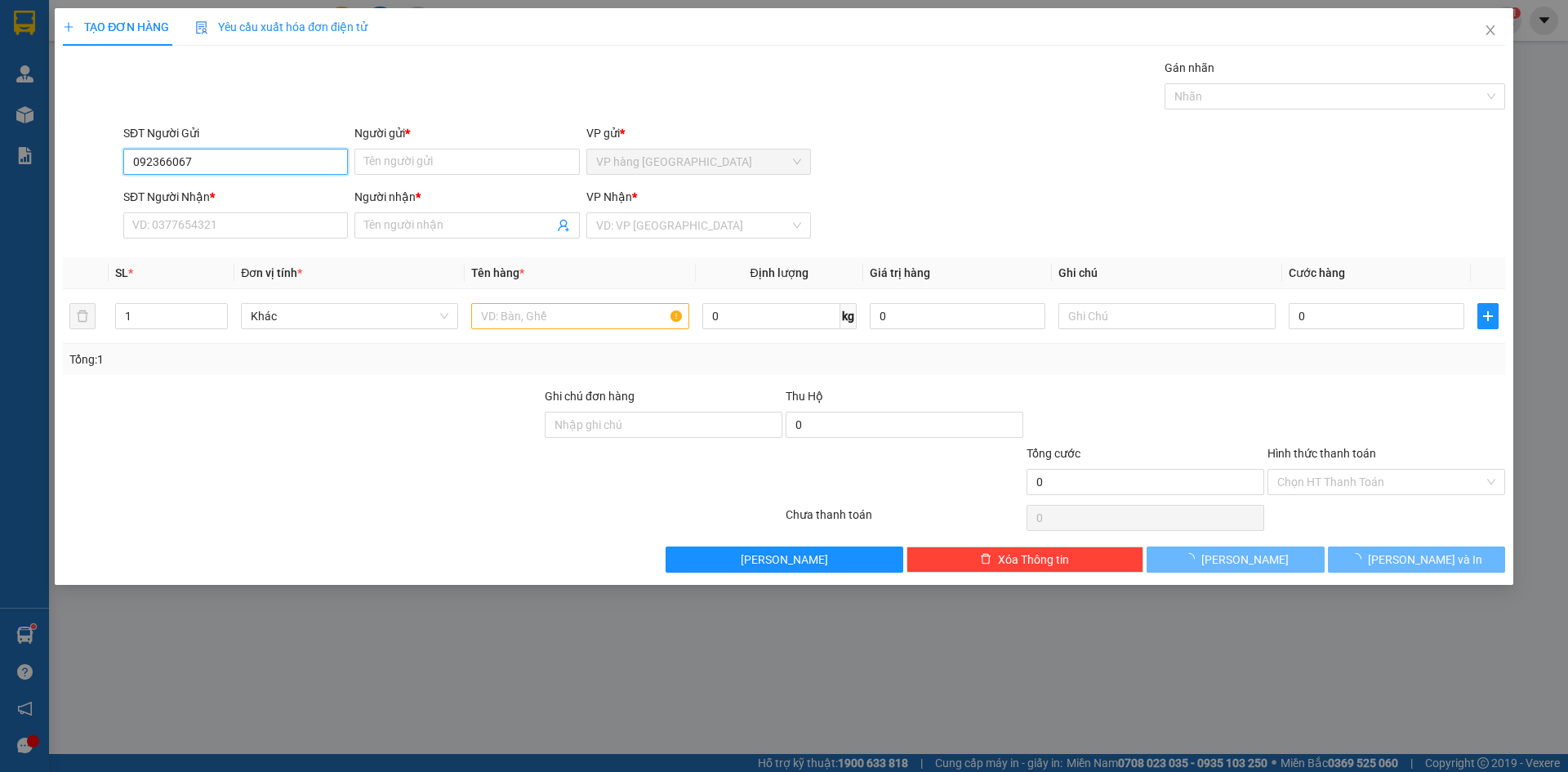
type input "0923660675"
click at [273, 190] on div "0923660675 - TRANG" at bounding box center [235, 195] width 205 height 18
type input "TRANG"
type input "0933099098"
type input "THONG"
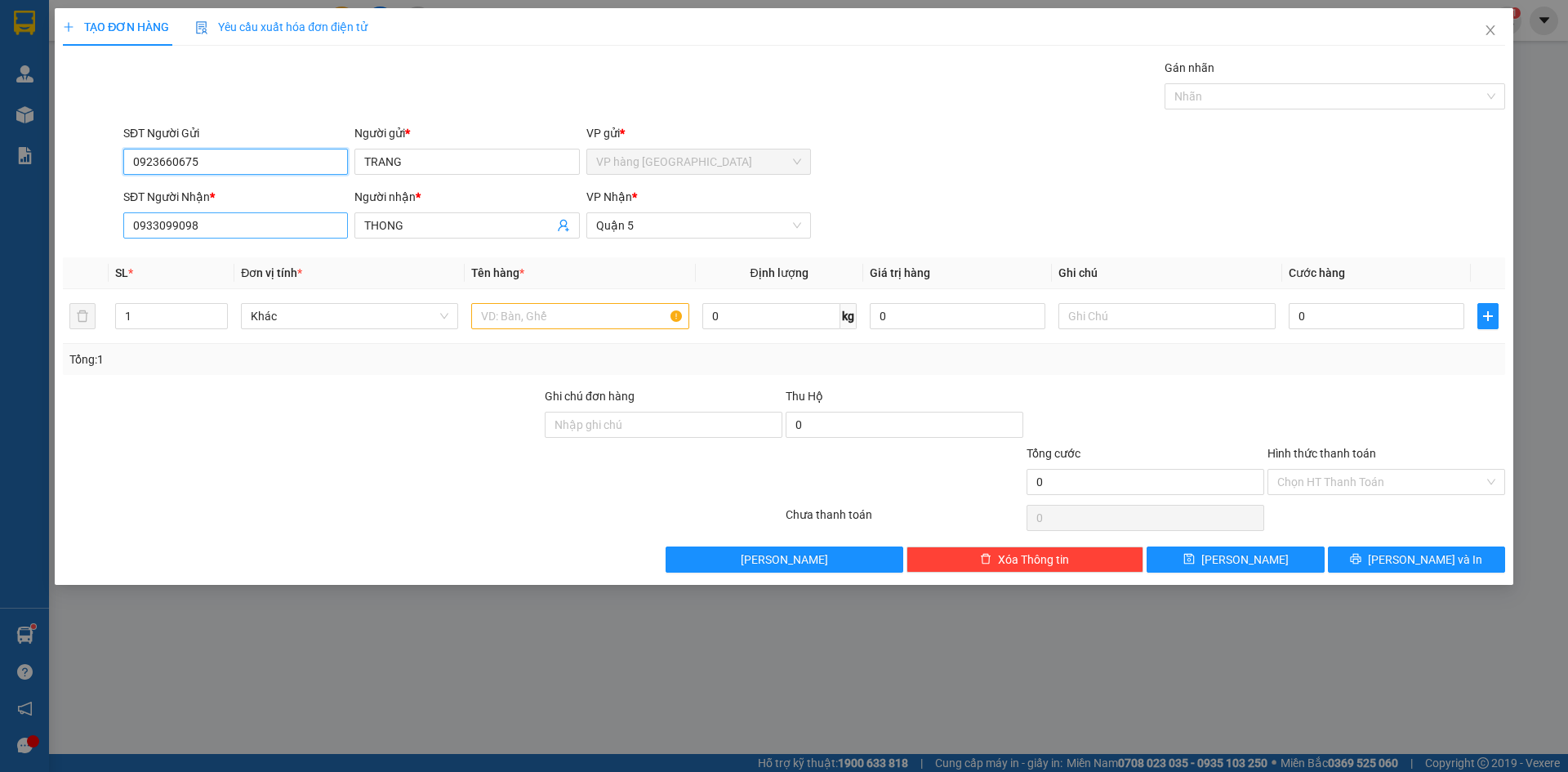
type input "0923660675"
click at [300, 228] on input "0933099098" at bounding box center [235, 226] width 225 height 26
type input "0"
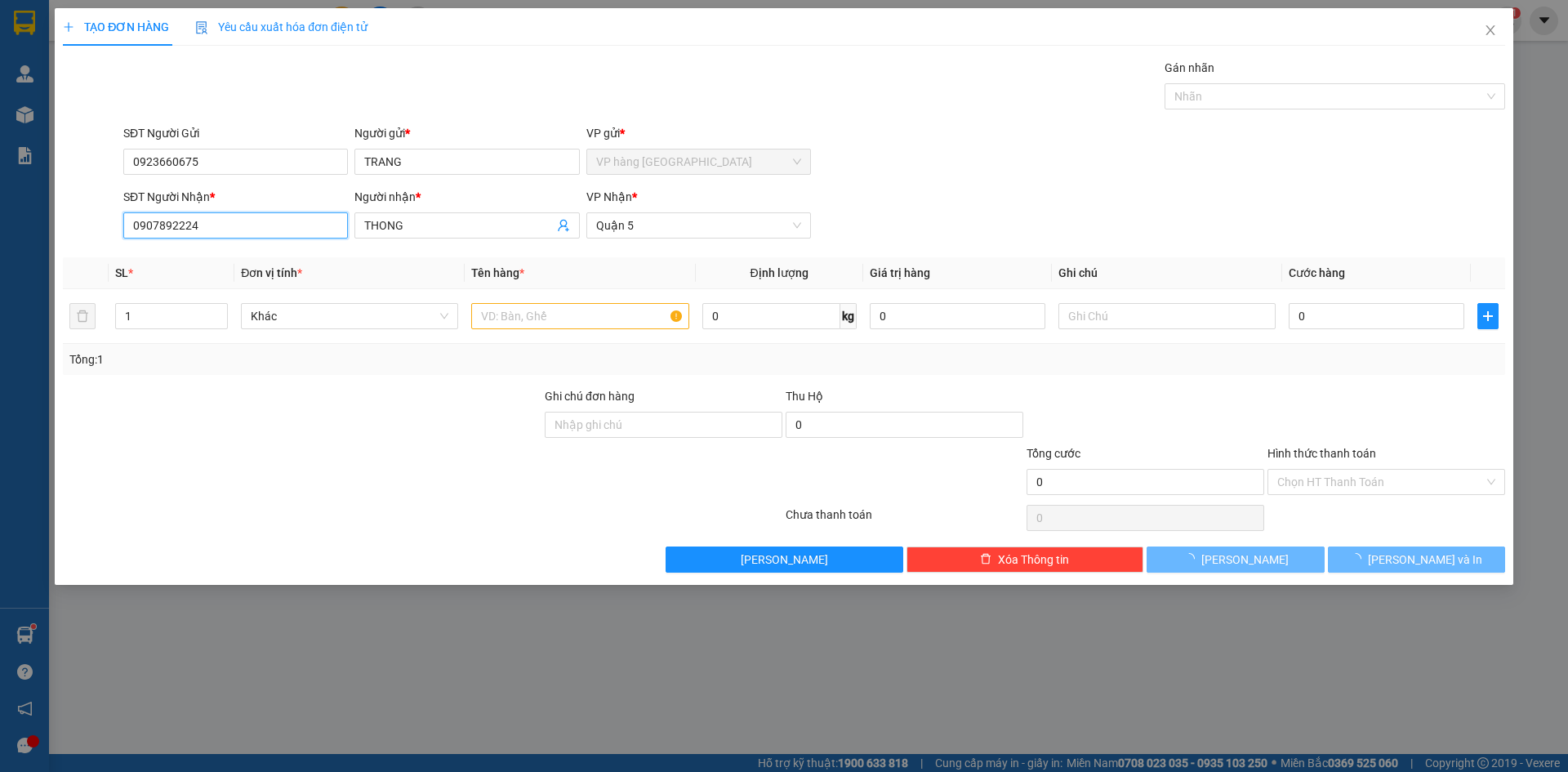
type input "0907892224"
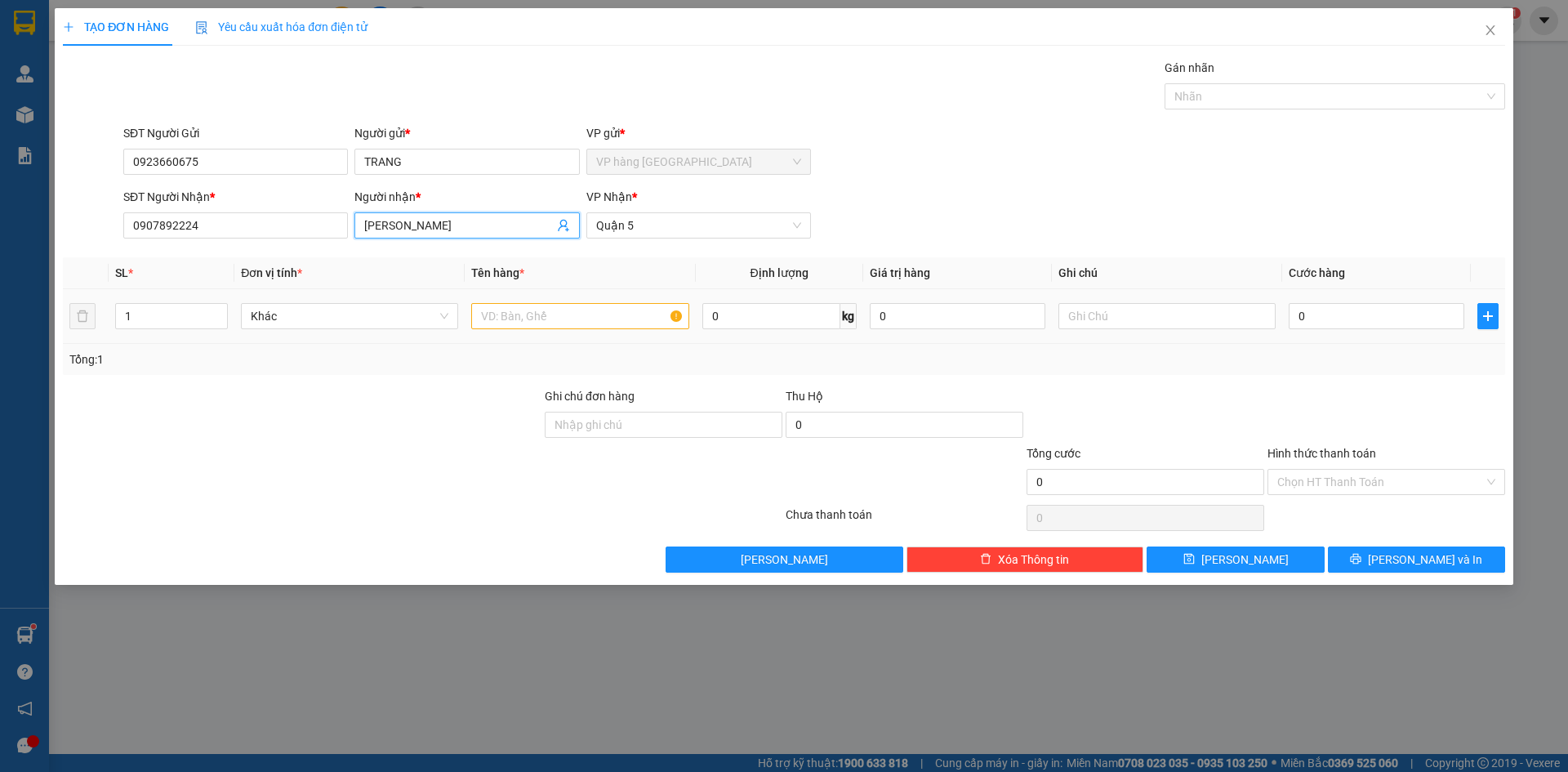
type input "[PERSON_NAME]"
click at [634, 319] on input "text" at bounding box center [580, 316] width 217 height 26
type input "T"
drag, startPoint x: 1379, startPoint y: 320, endPoint x: 1387, endPoint y: 317, distance: 8.5
click at [1381, 320] on input "0" at bounding box center [1376, 316] width 175 height 26
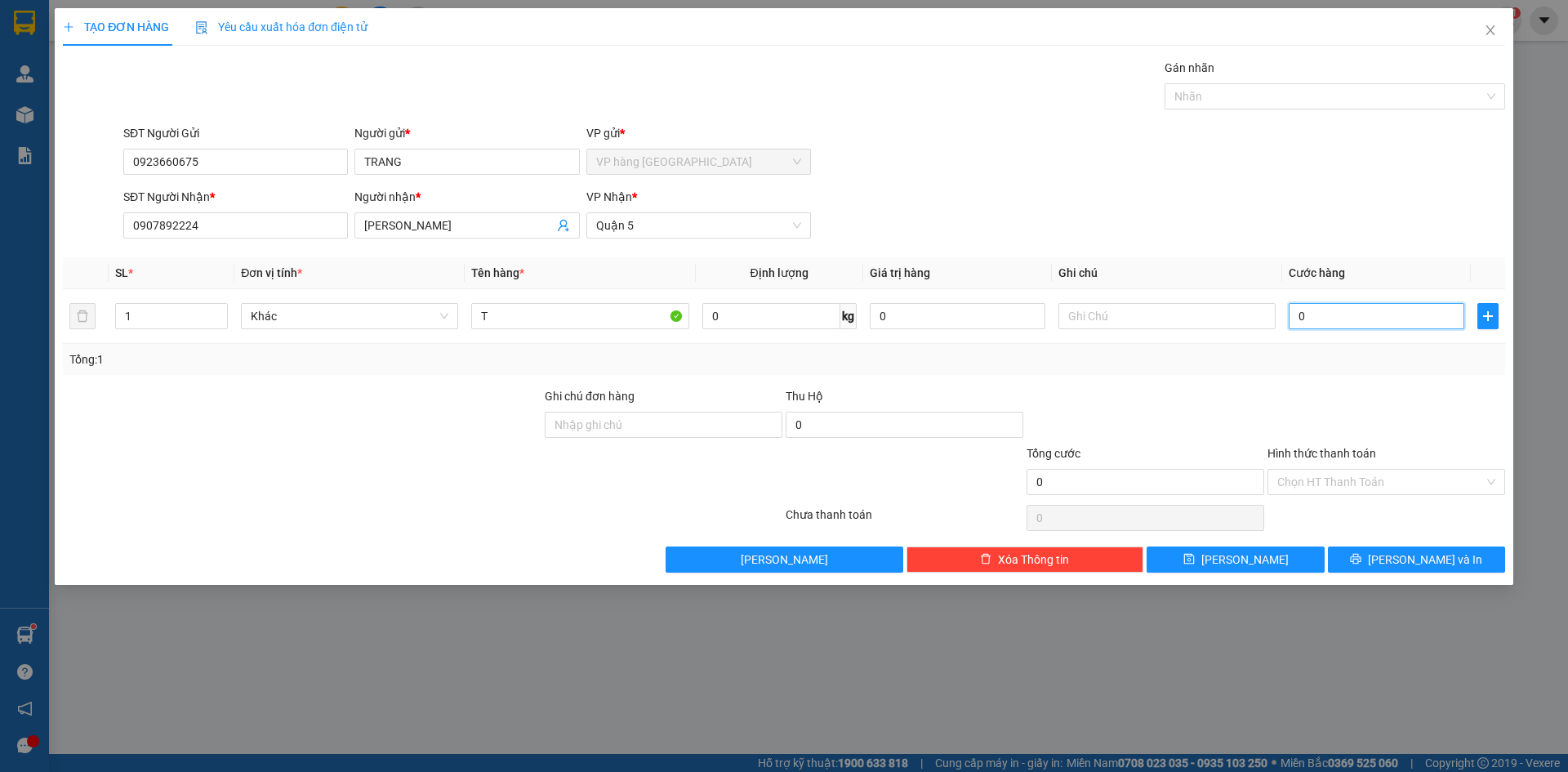
type input "3"
type input "30"
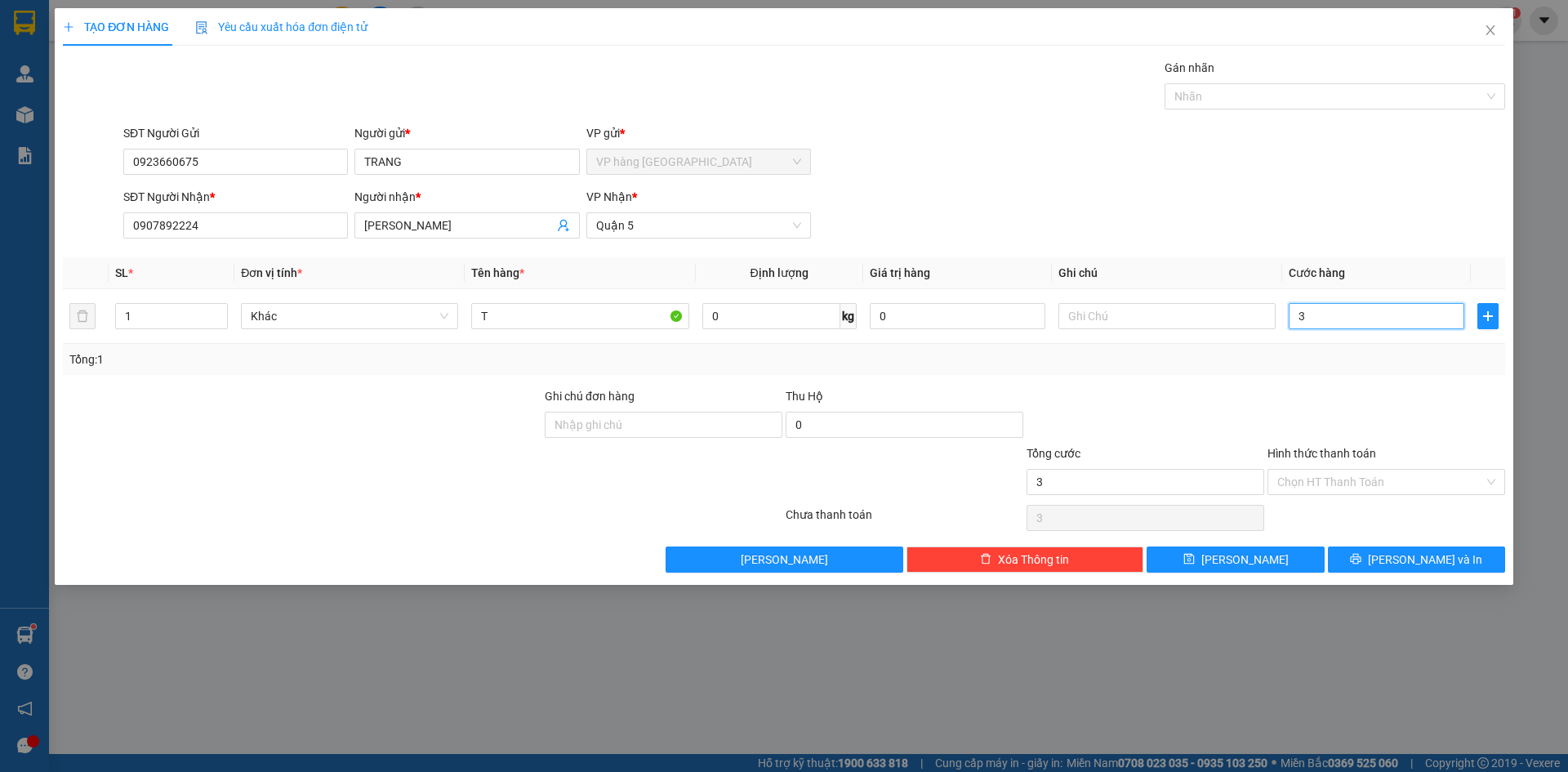
type input "30"
type input "30.000"
drag, startPoint x: 1425, startPoint y: 571, endPoint x: 1433, endPoint y: 550, distance: 22.5
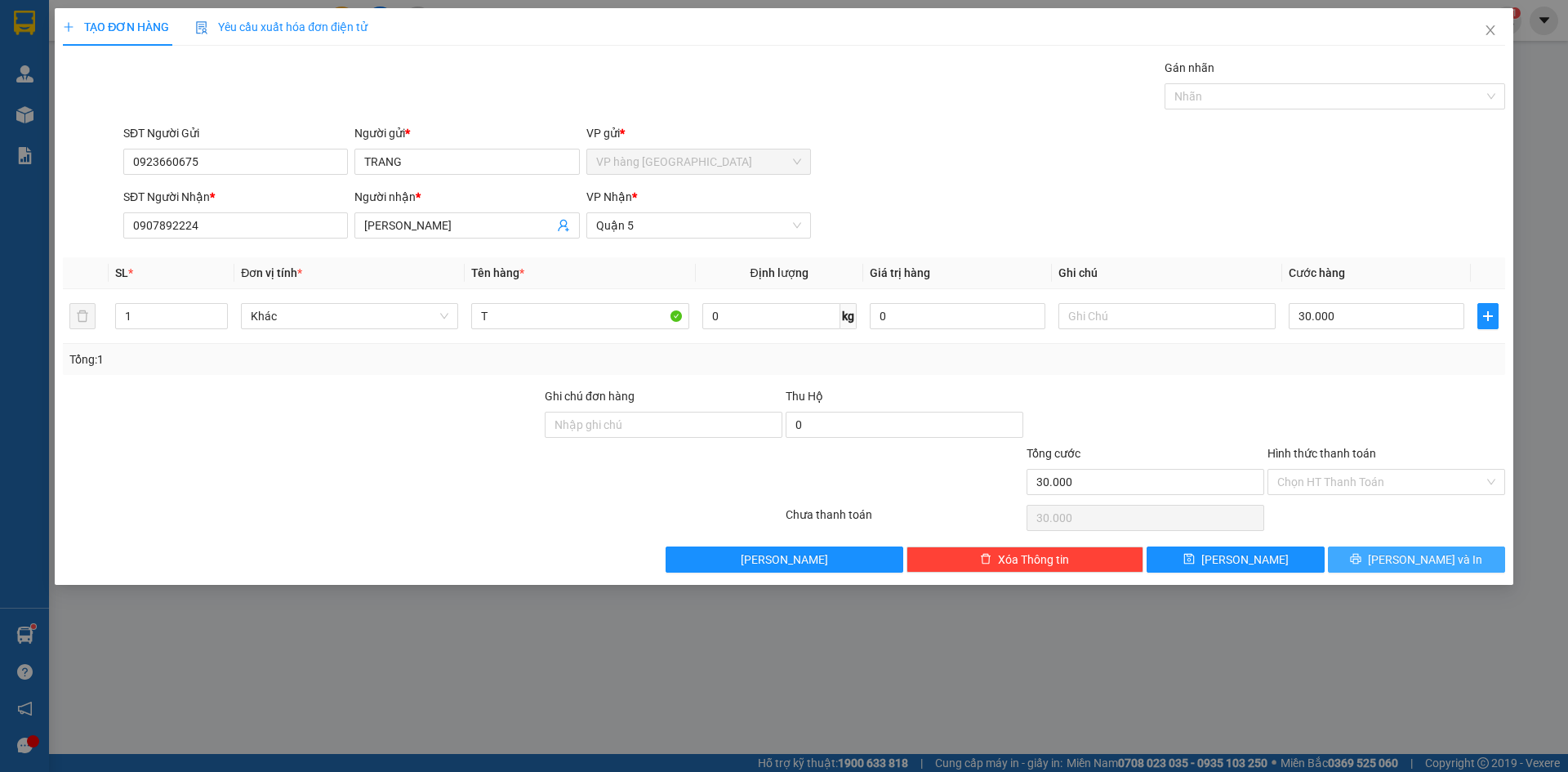
click at [1426, 571] on button "[PERSON_NAME] và In" at bounding box center [1417, 559] width 177 height 26
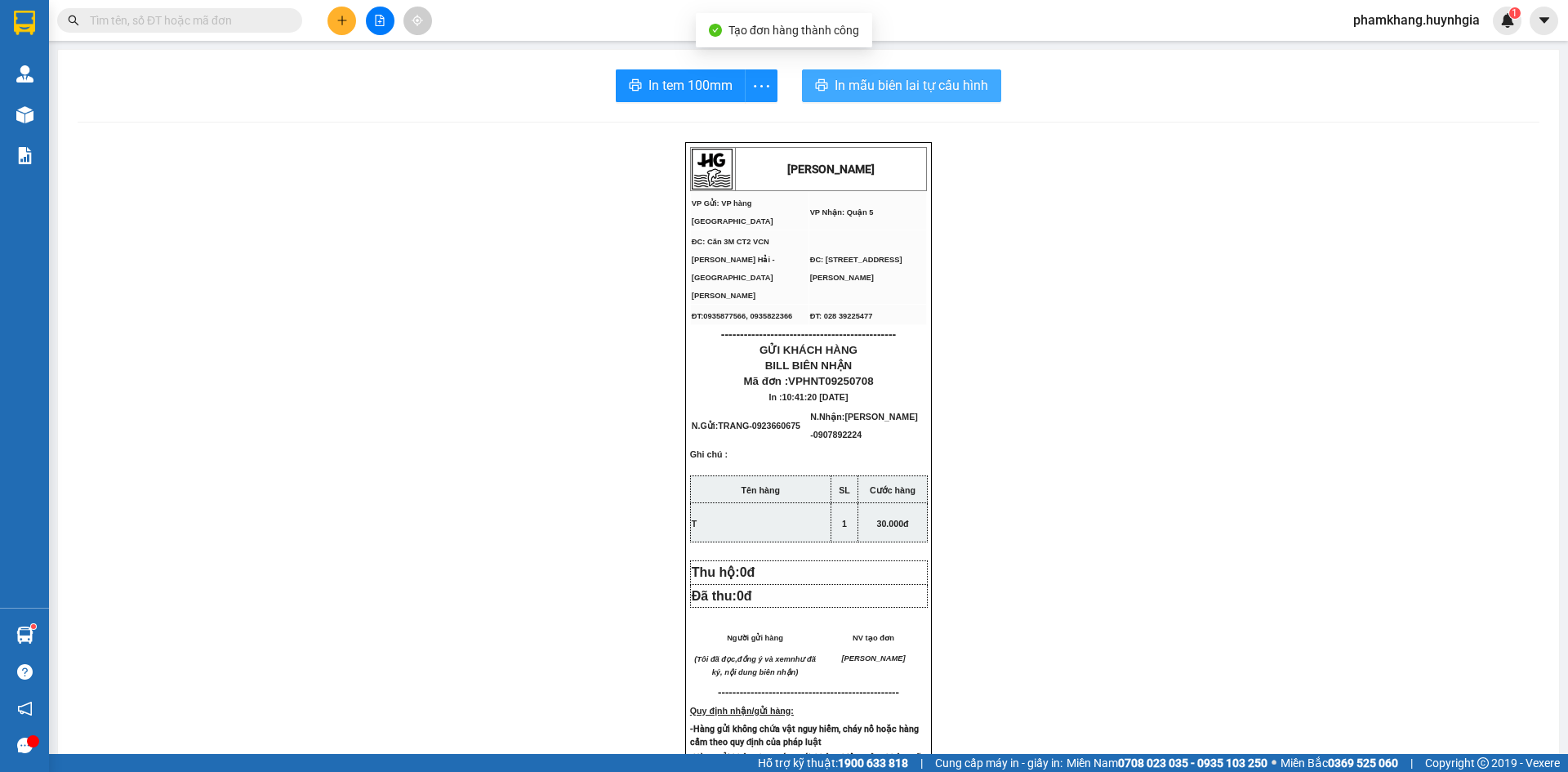
drag, startPoint x: 903, startPoint y: 80, endPoint x: 917, endPoint y: 83, distance: 14.3
click at [906, 80] on span "In mẫu biên lai tự cấu hình" at bounding box center [911, 86] width 154 height 21
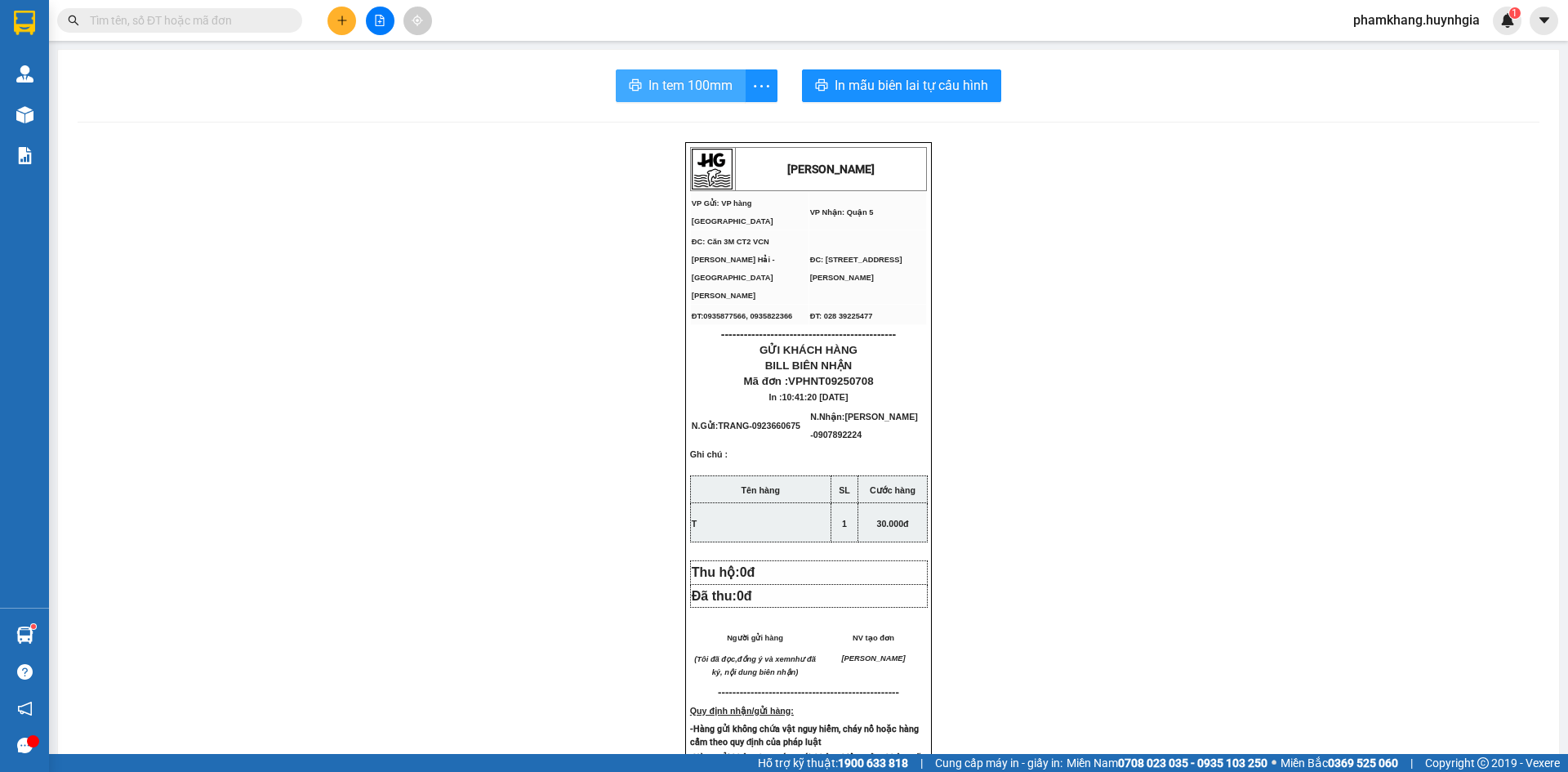
click at [688, 86] on span "In tem 100mm" at bounding box center [690, 86] width 84 height 21
click at [903, 93] on span "In mẫu biên lai tự cấu hình" at bounding box center [911, 86] width 154 height 21
click at [685, 76] on span "In tem 100mm" at bounding box center [690, 86] width 84 height 21
click at [200, 21] on input "text" at bounding box center [186, 20] width 193 height 18
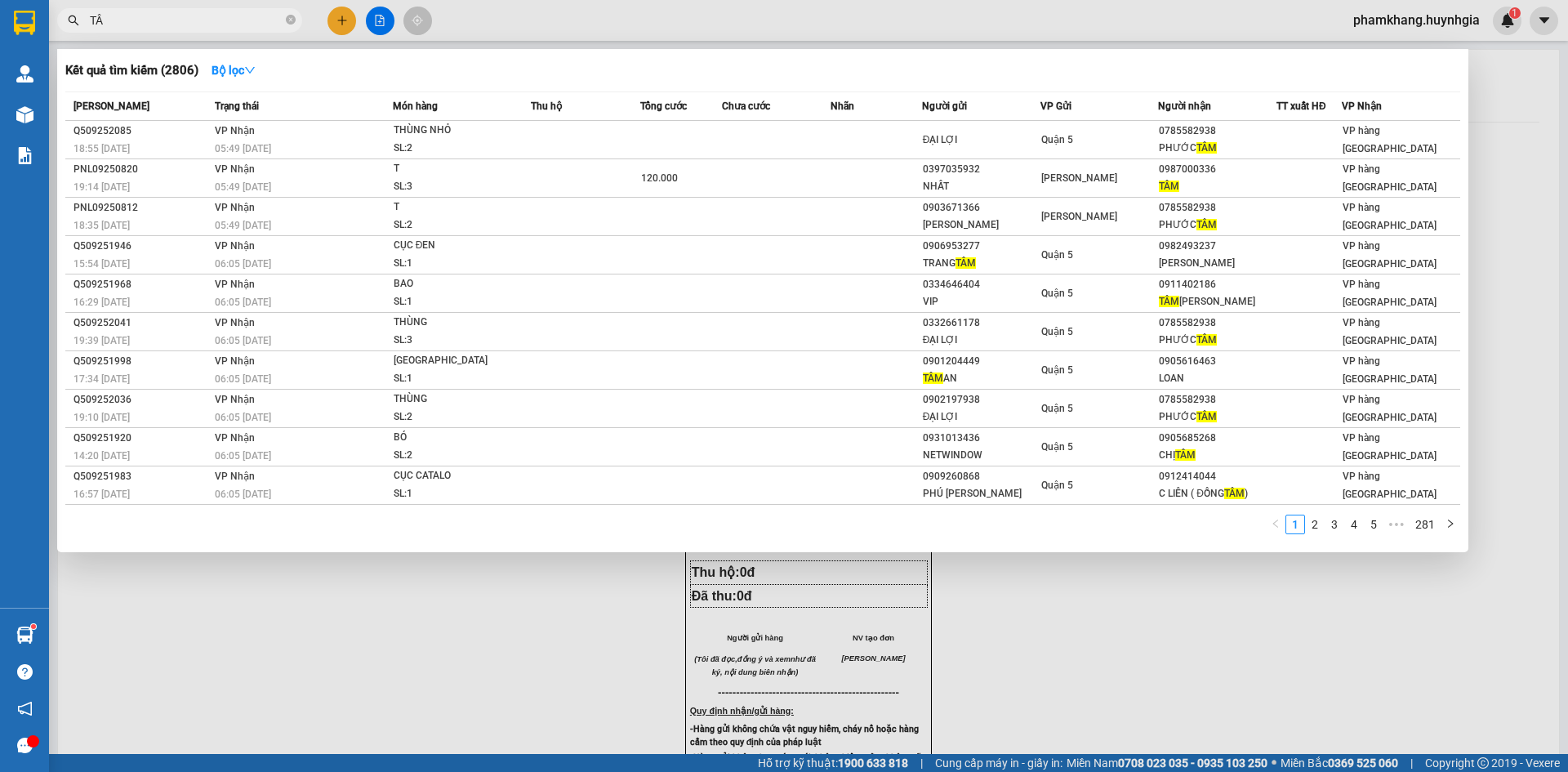
type input "T"
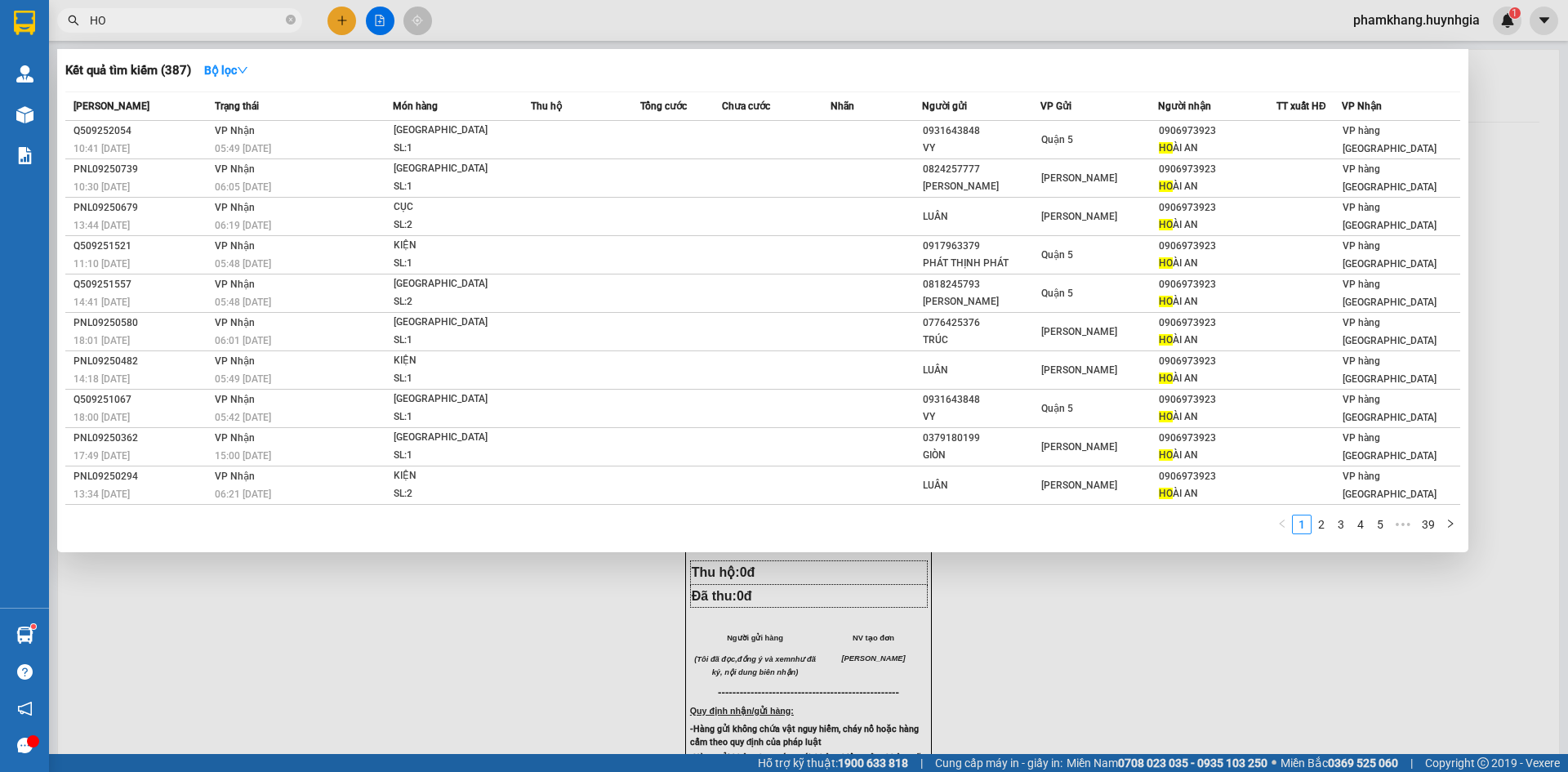
type input "H"
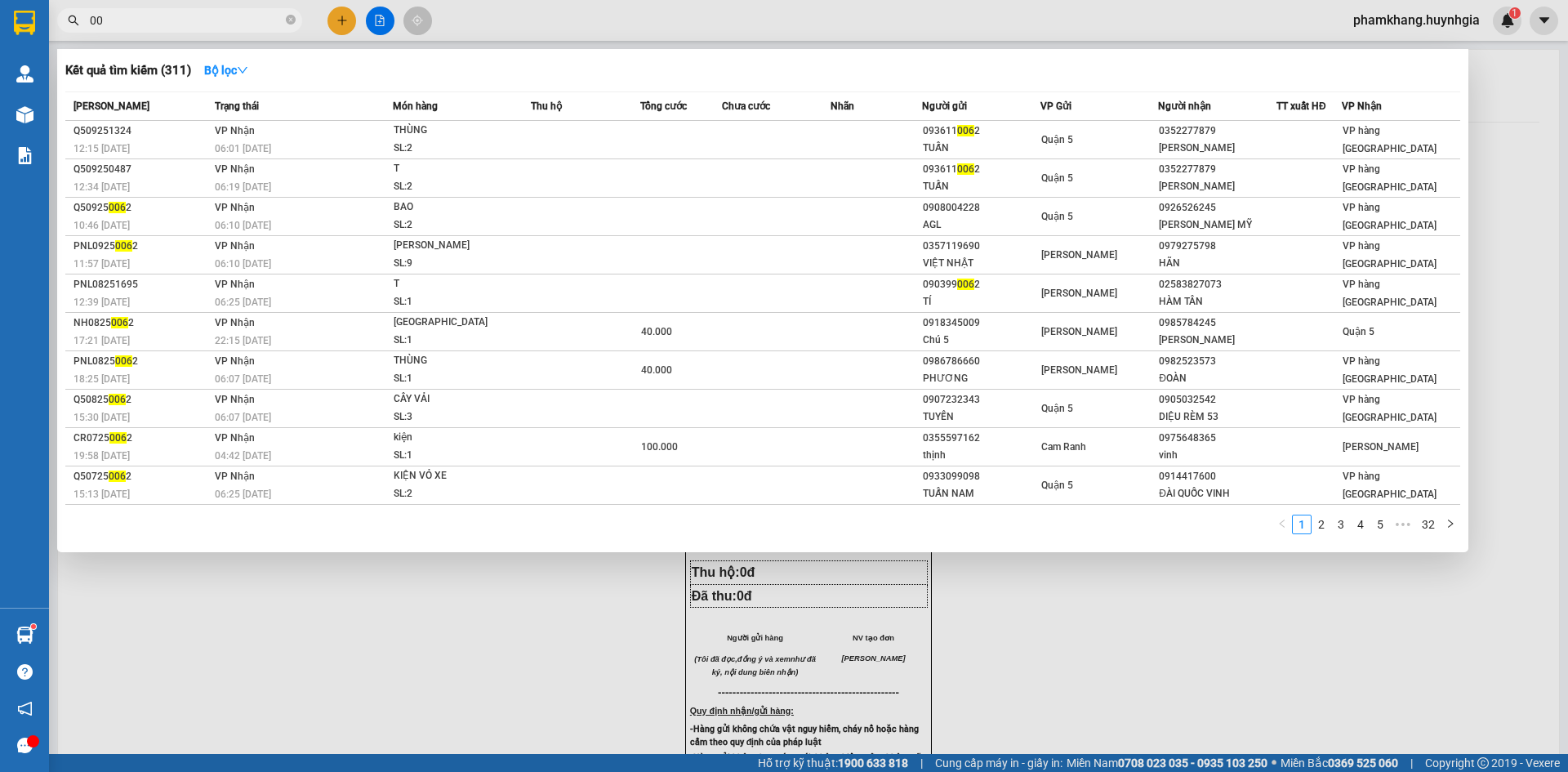
type input "0"
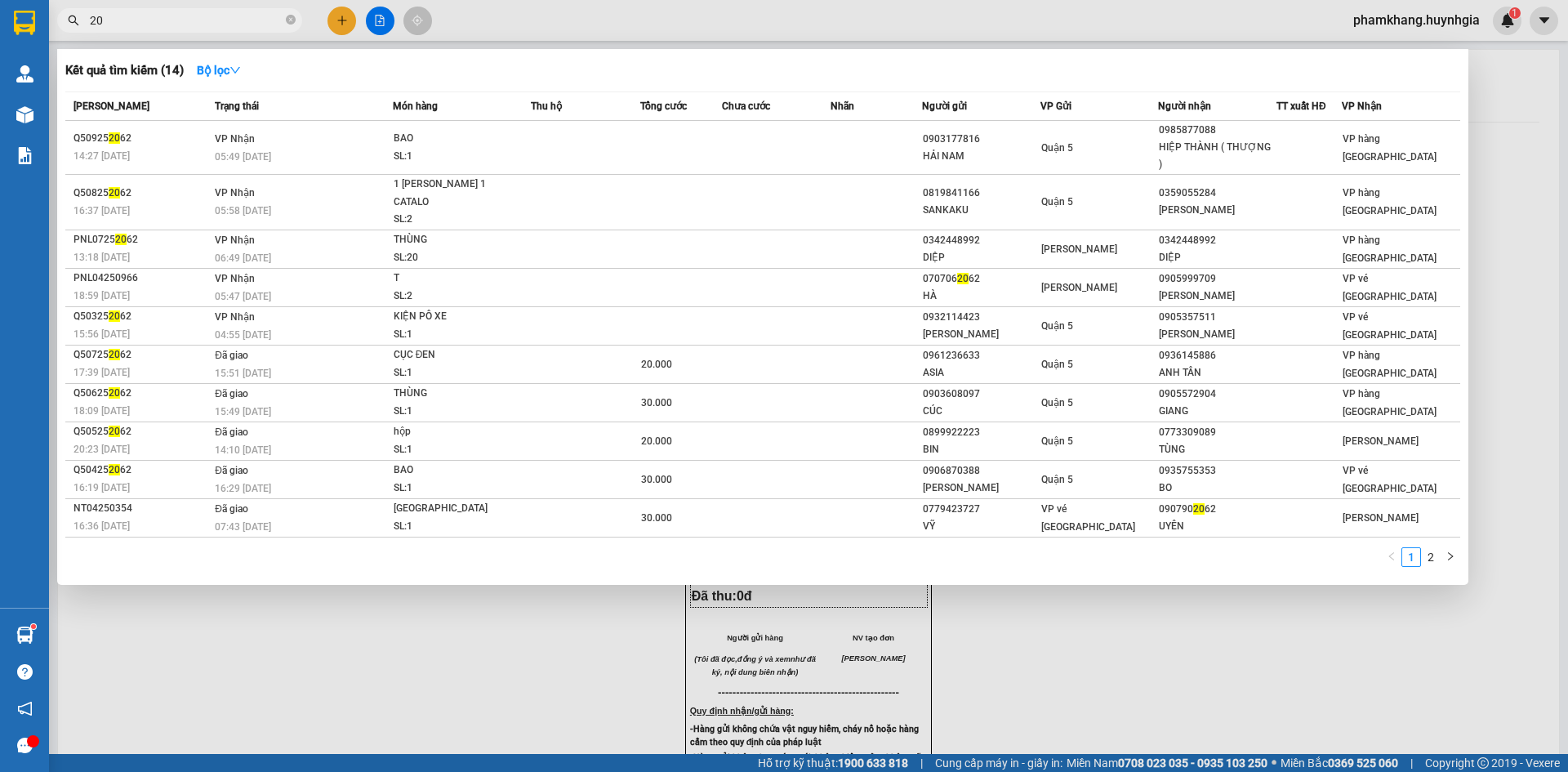
type input "2"
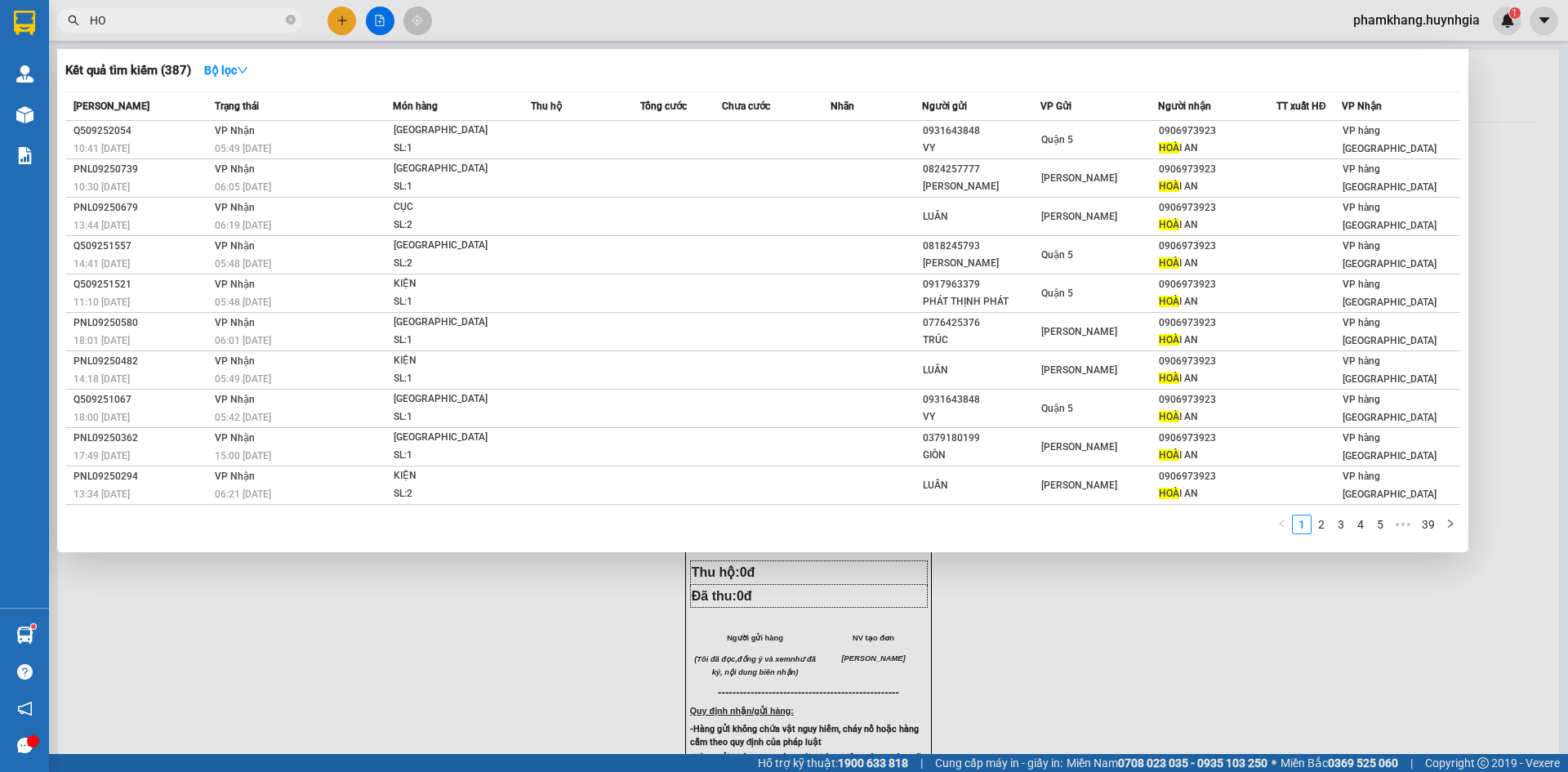
type input "H"
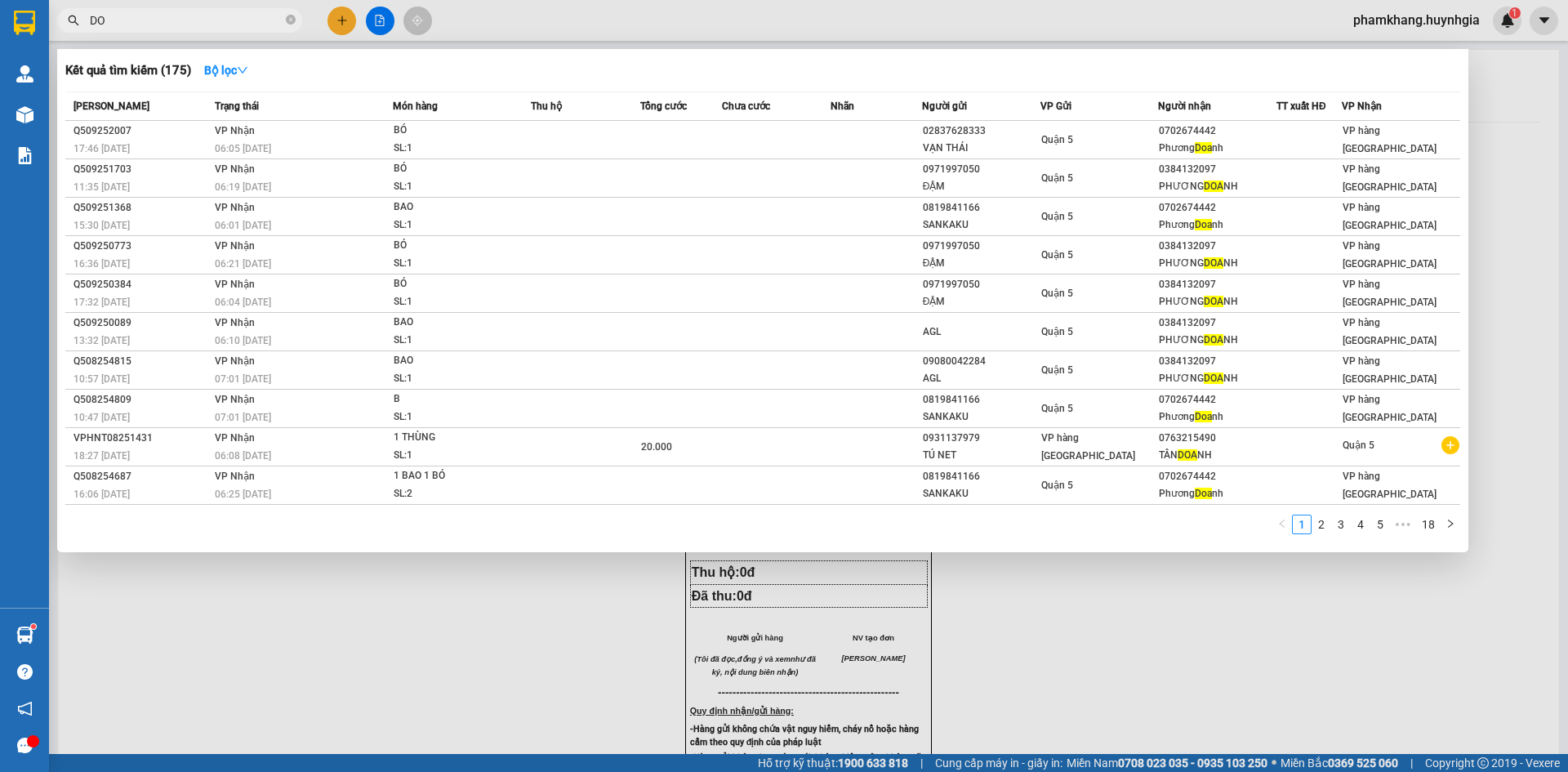
type input "D"
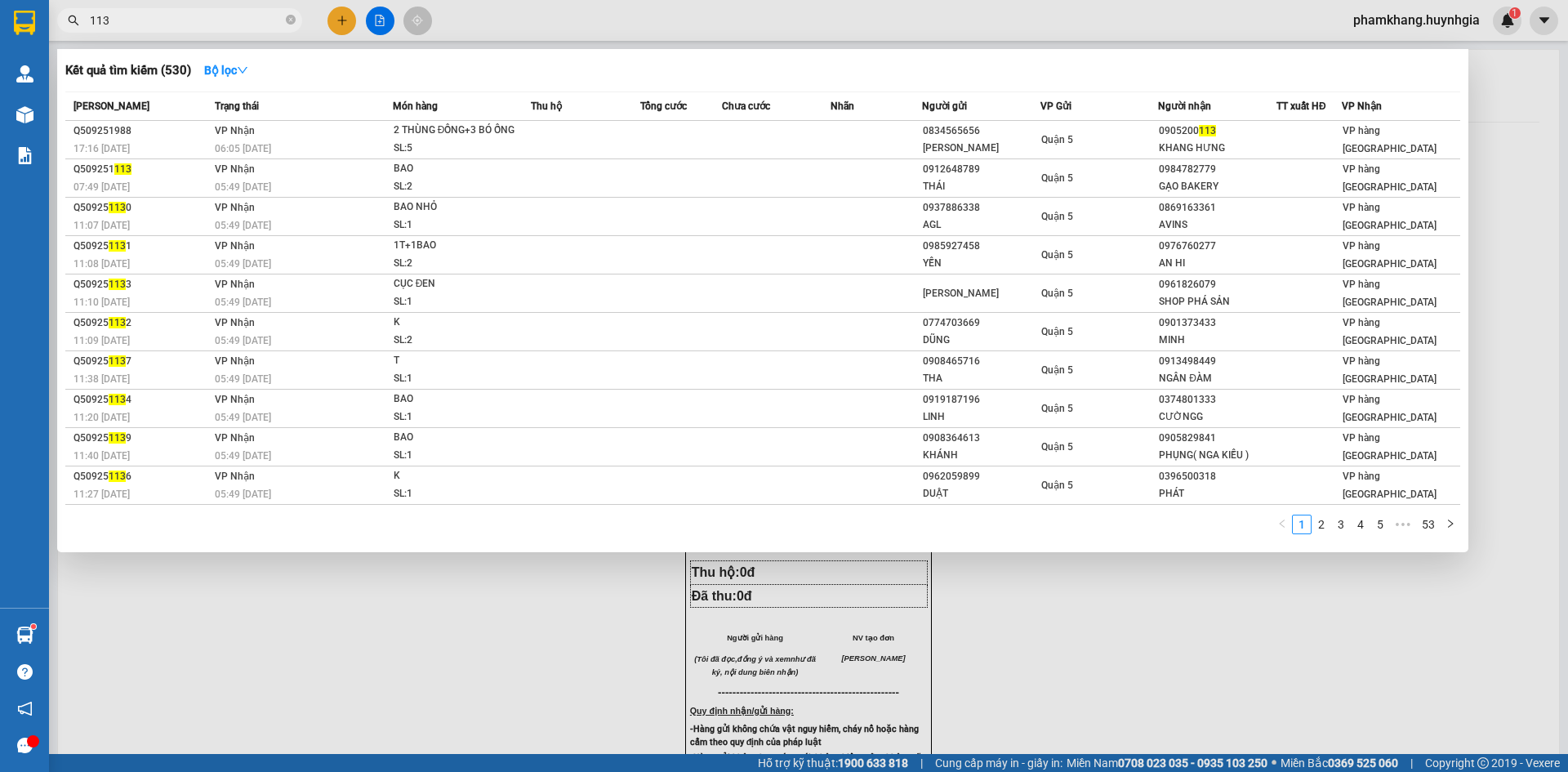
type input "113"
